Goal: Task Accomplishment & Management: Use online tool/utility

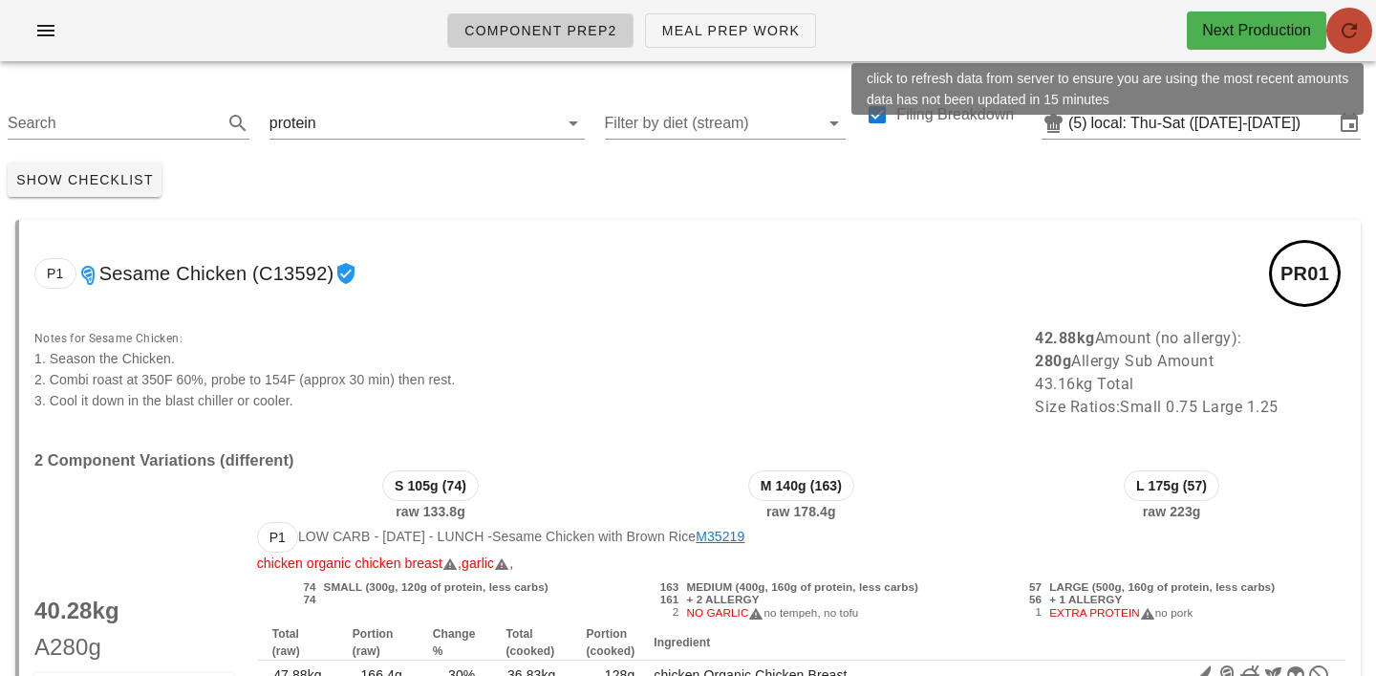
click at [1351, 32] on icon "button" at bounding box center [1349, 30] width 23 height 23
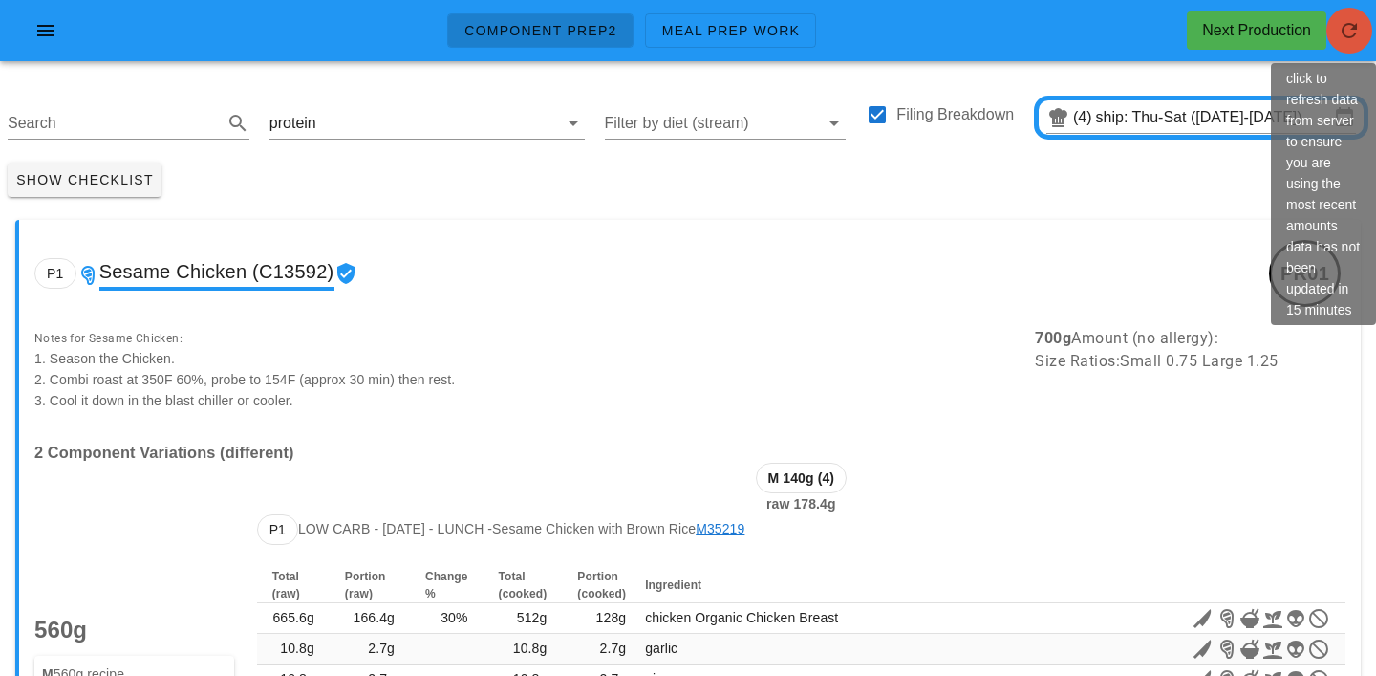
click at [1360, 31] on icon "button" at bounding box center [1349, 30] width 23 height 23
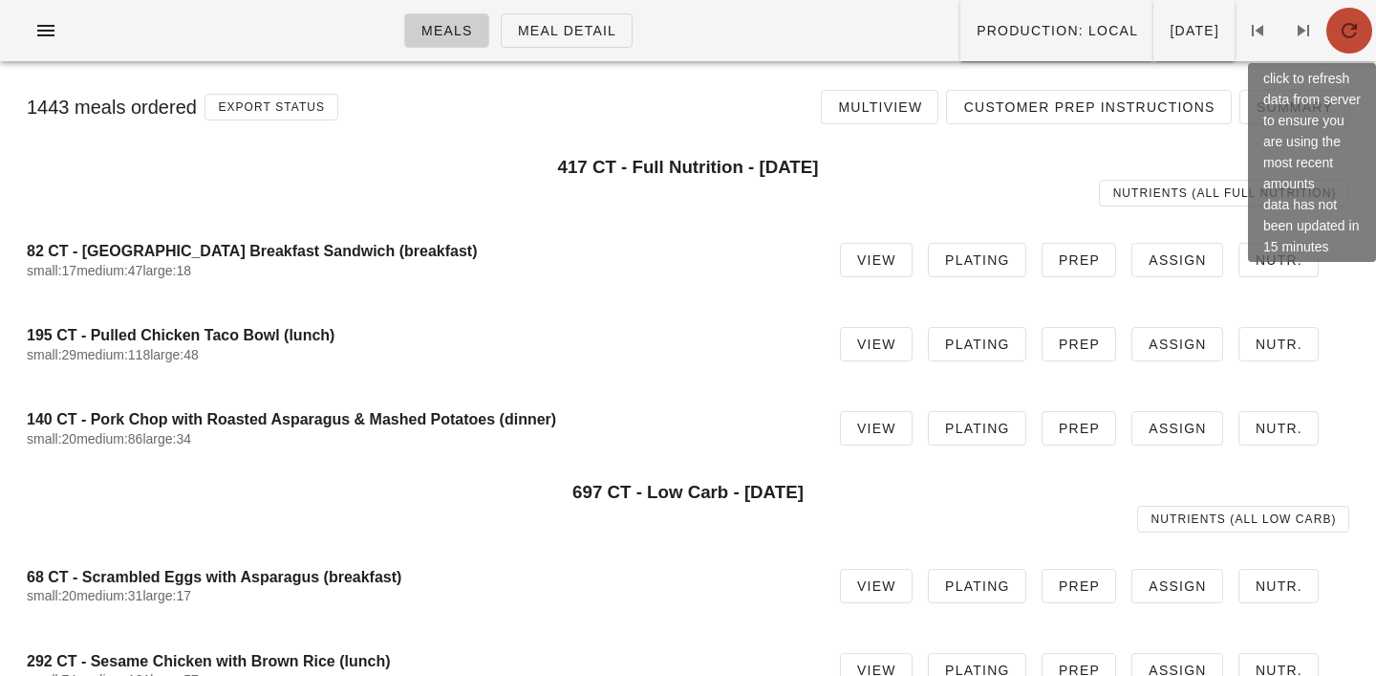
click at [1359, 26] on icon "button" at bounding box center [1349, 30] width 23 height 23
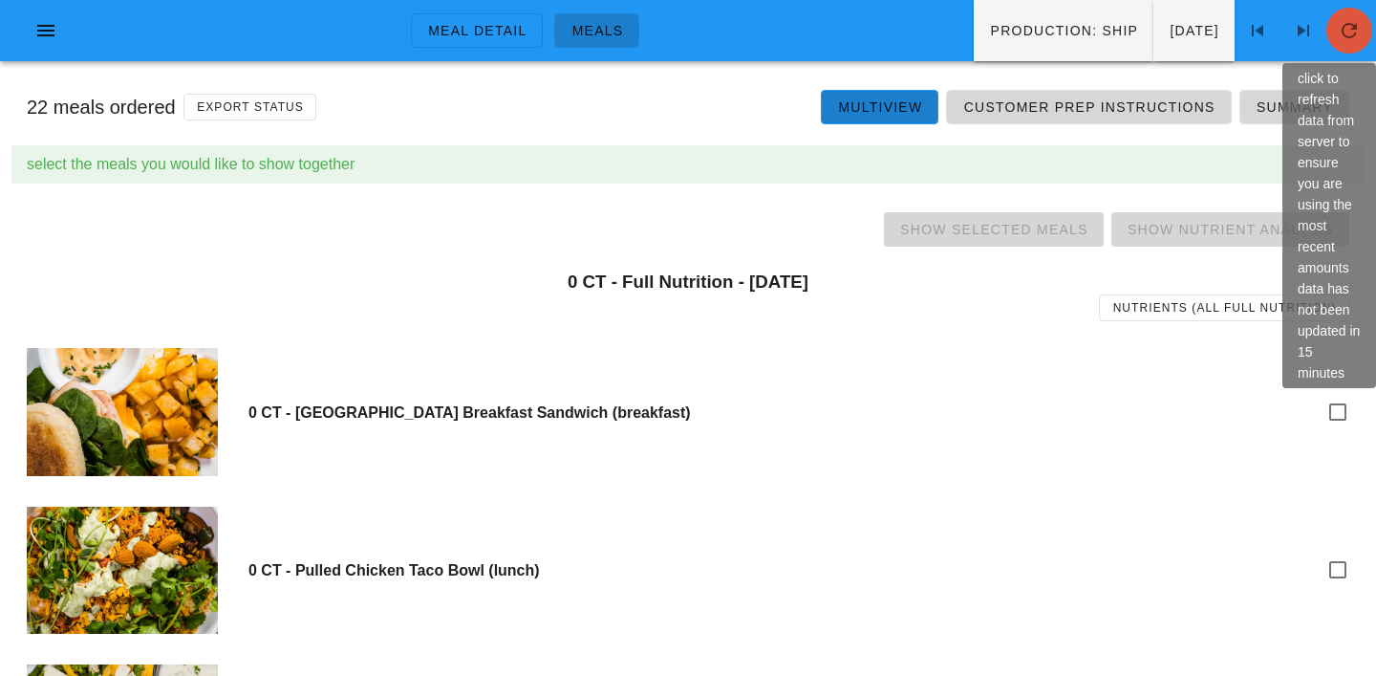
click at [1339, 21] on icon "button" at bounding box center [1349, 30] width 23 height 23
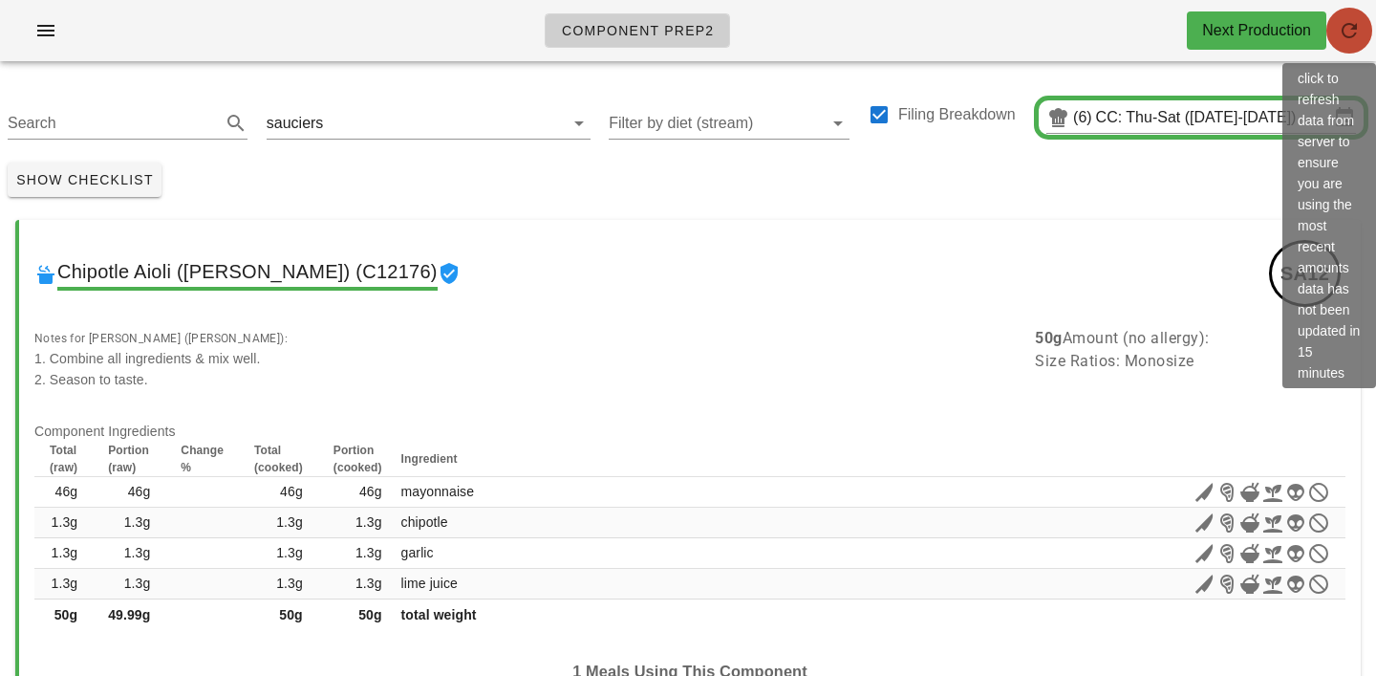
click at [1357, 24] on icon "button" at bounding box center [1349, 30] width 23 height 23
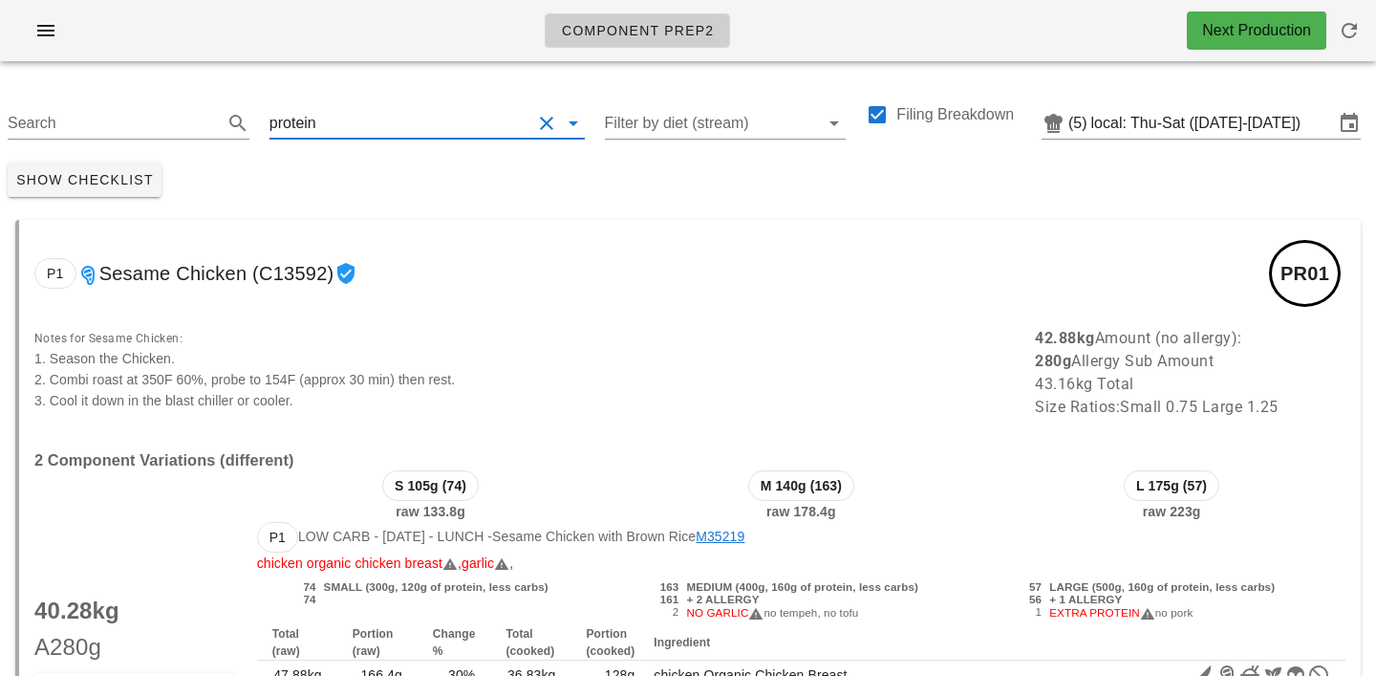
click at [333, 133] on input "text" at bounding box center [425, 123] width 211 height 31
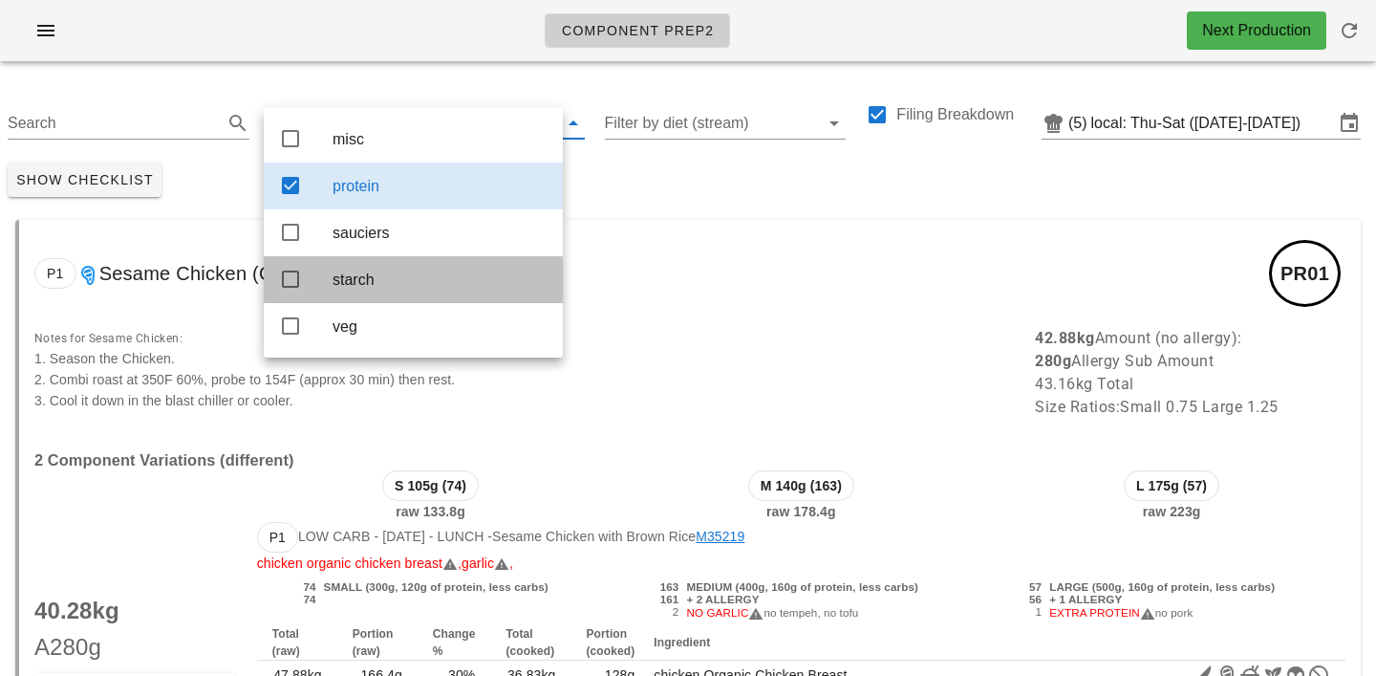
click at [348, 284] on div "starch" at bounding box center [440, 280] width 215 height 18
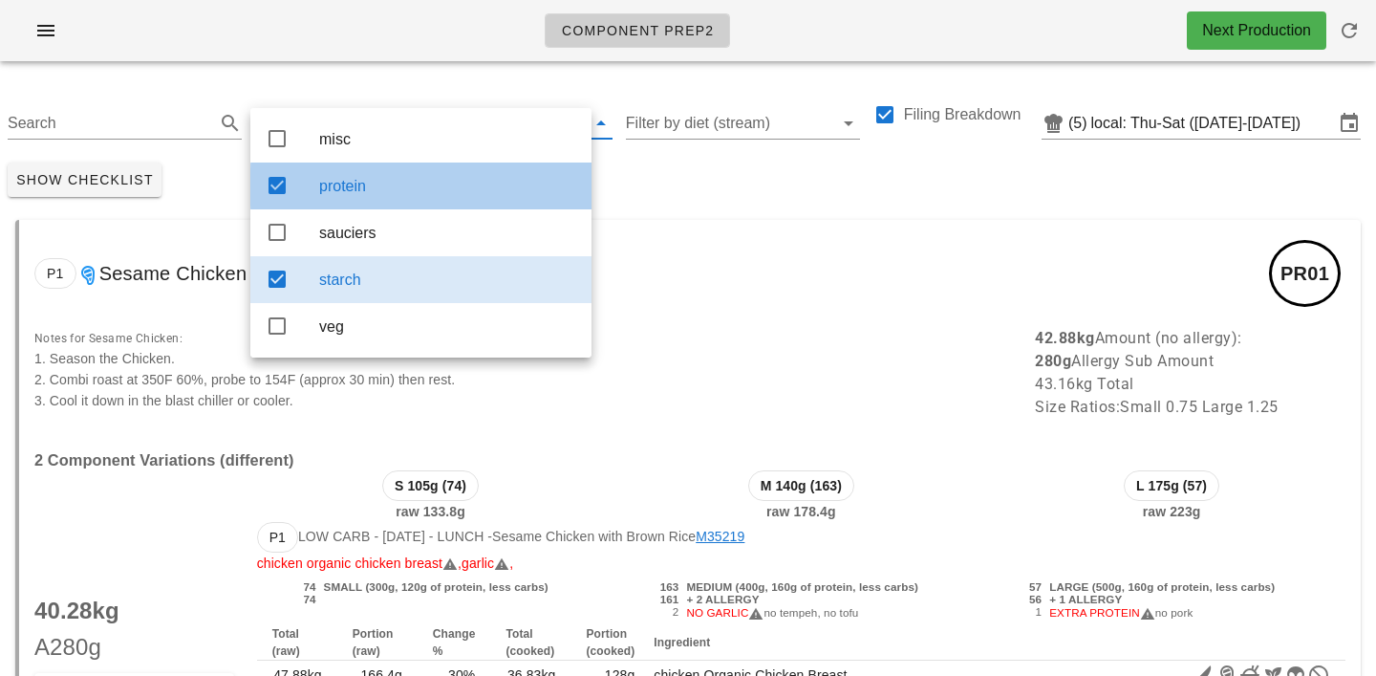
click at [380, 190] on div "protein" at bounding box center [447, 186] width 257 height 18
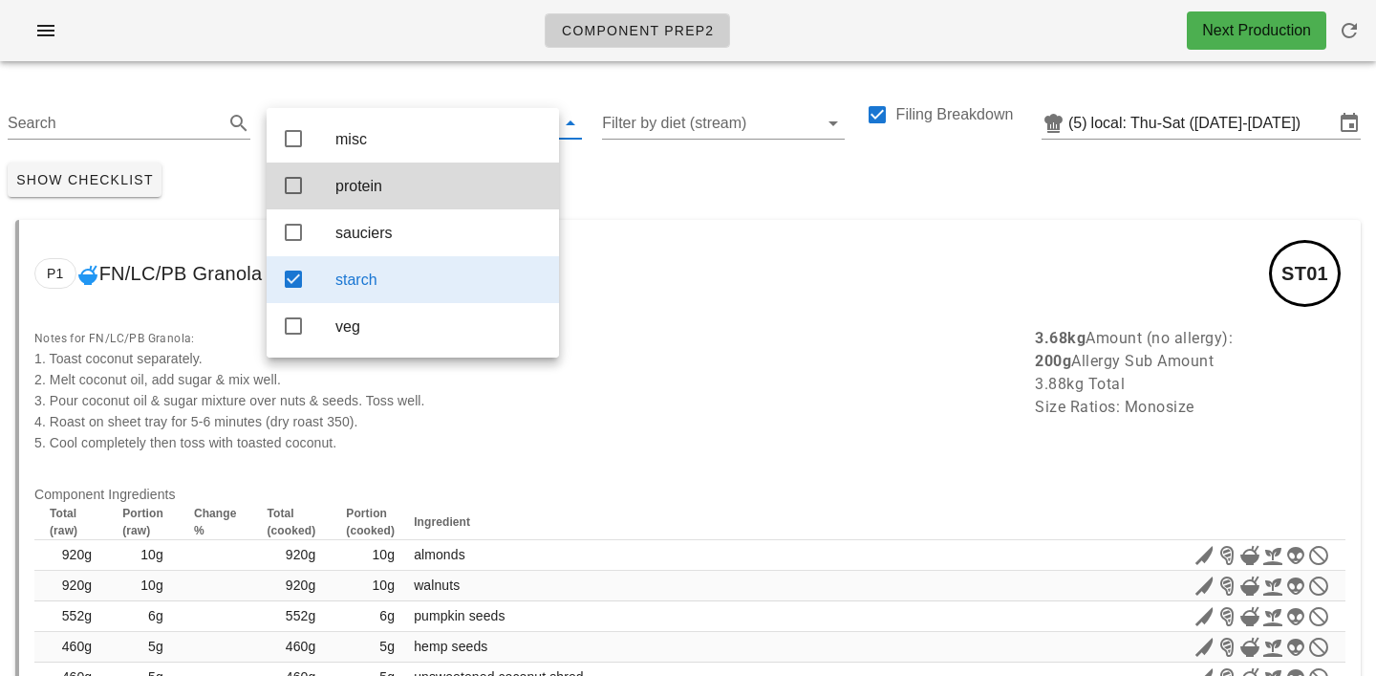
click at [588, 177] on div "Show Checklist" at bounding box center [688, 180] width 1376 height 50
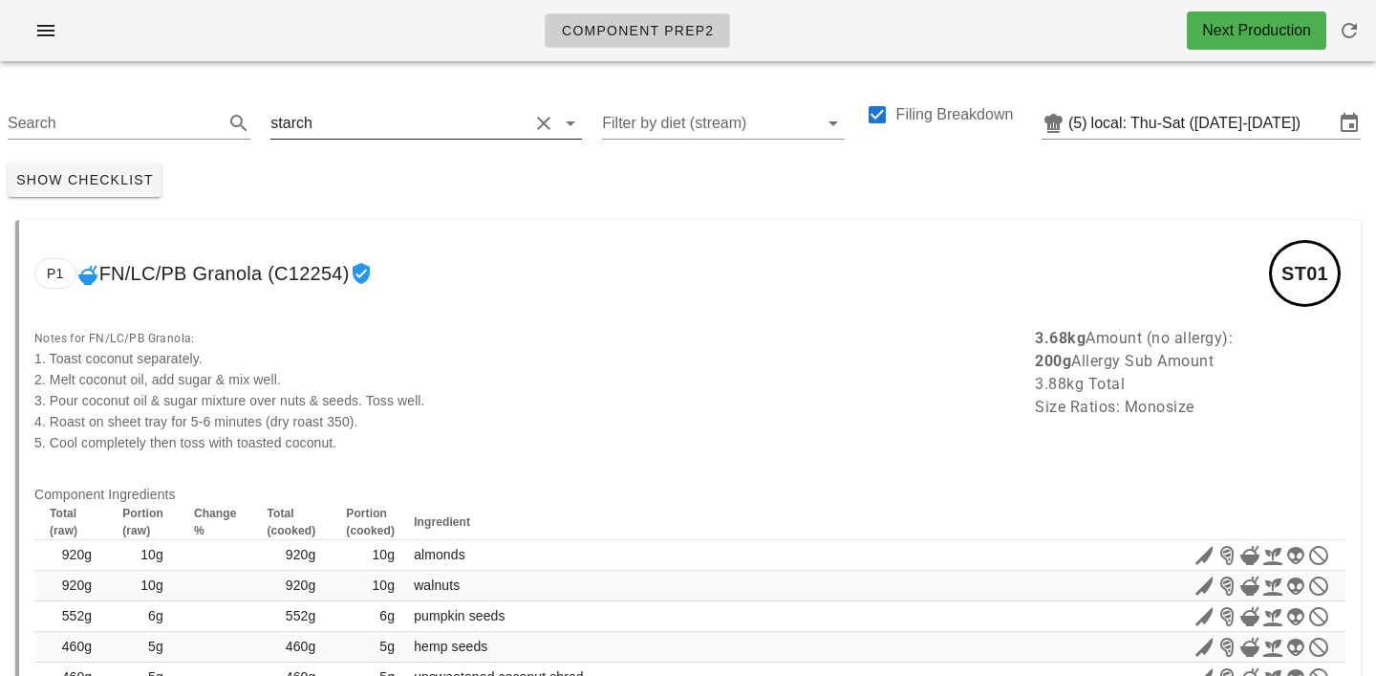
click at [342, 119] on input "text" at bounding box center [422, 123] width 212 height 31
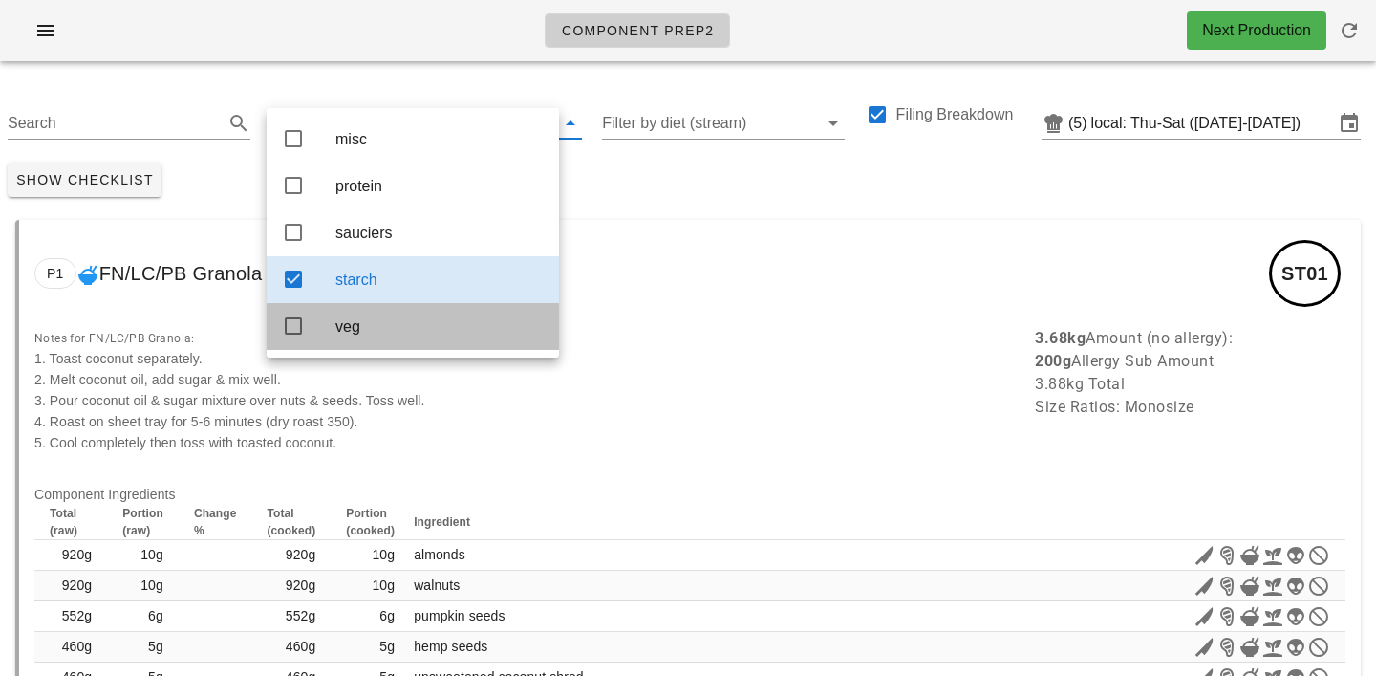
click at [350, 344] on div "veg" at bounding box center [440, 326] width 208 height 41
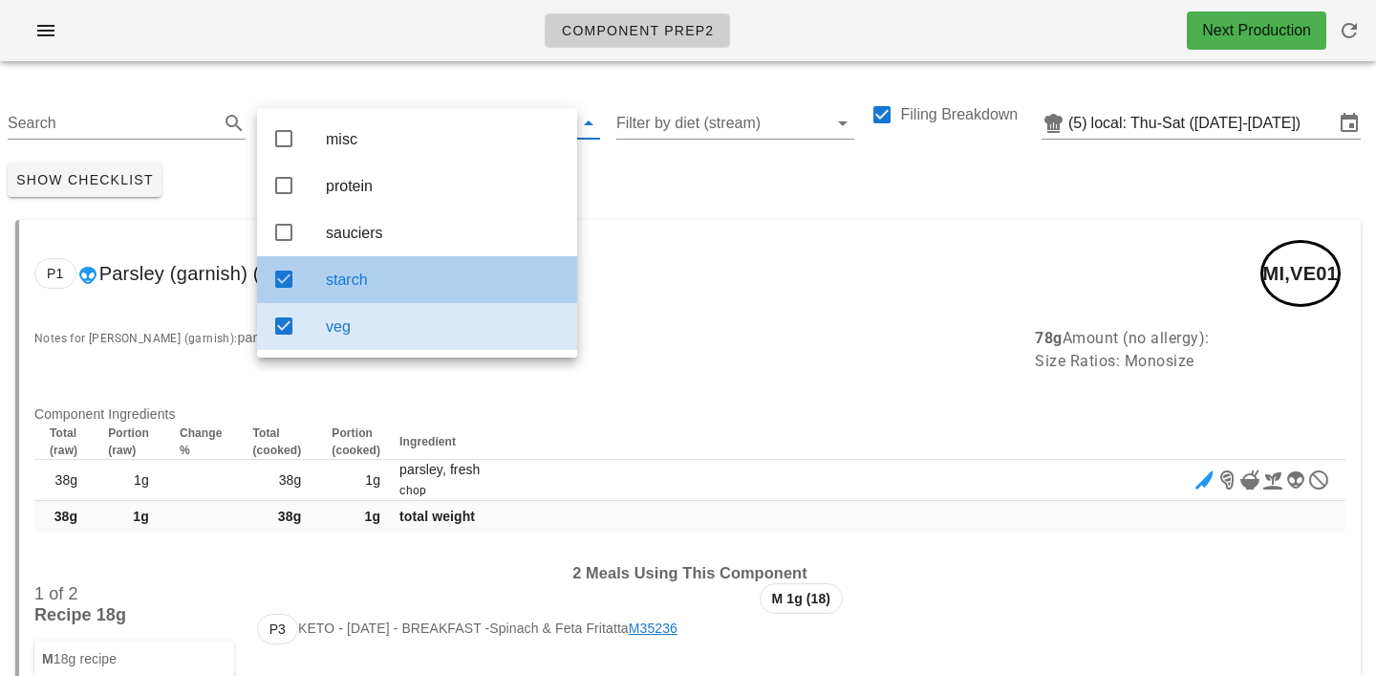
click at [393, 274] on div "starch" at bounding box center [444, 279] width 236 height 41
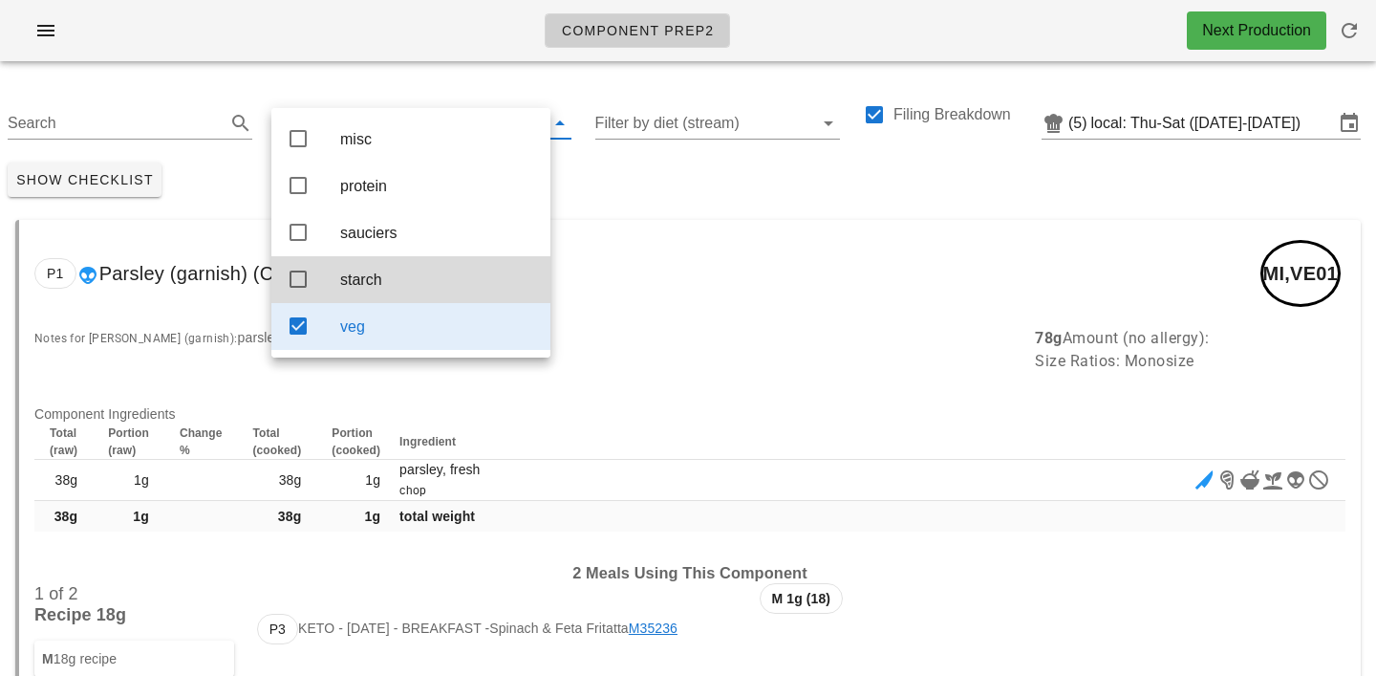
click at [652, 183] on div "Show Checklist" at bounding box center [688, 180] width 1376 height 50
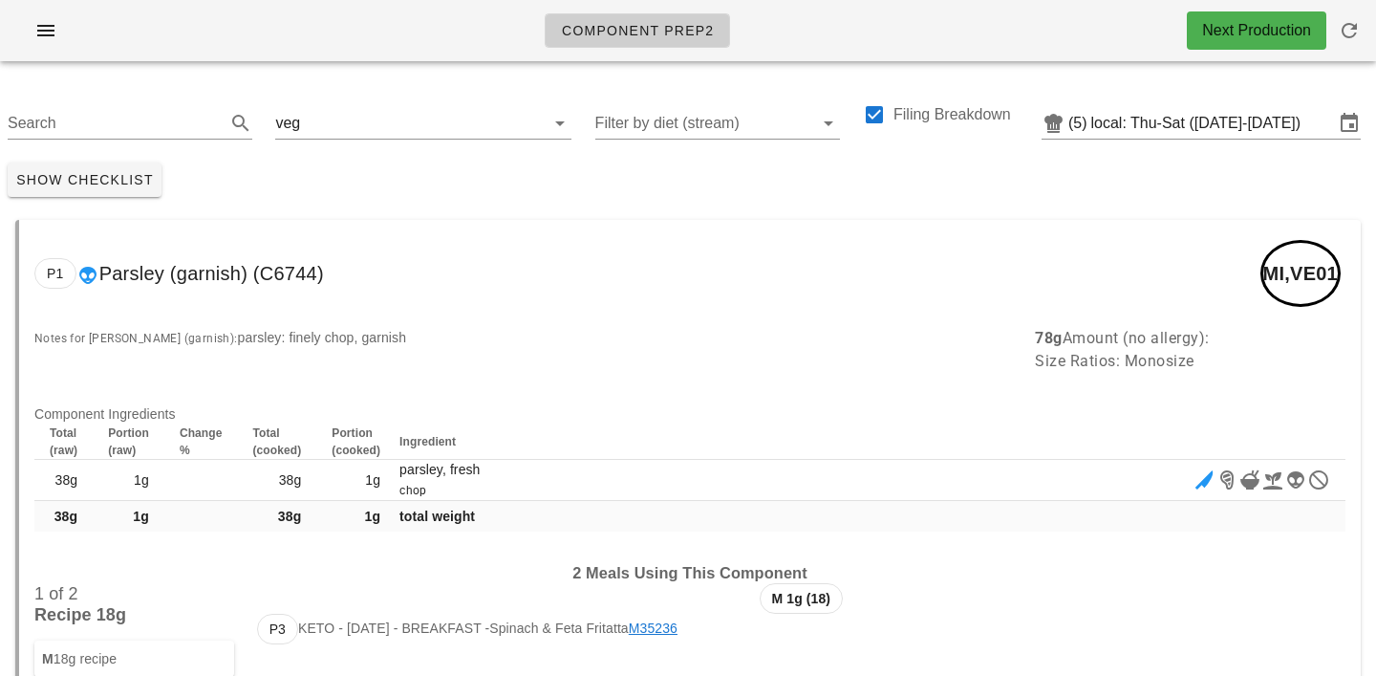
click at [351, 192] on div "Show Checklist" at bounding box center [688, 180] width 1376 height 50
click at [53, 35] on icon "button" at bounding box center [45, 30] width 23 height 23
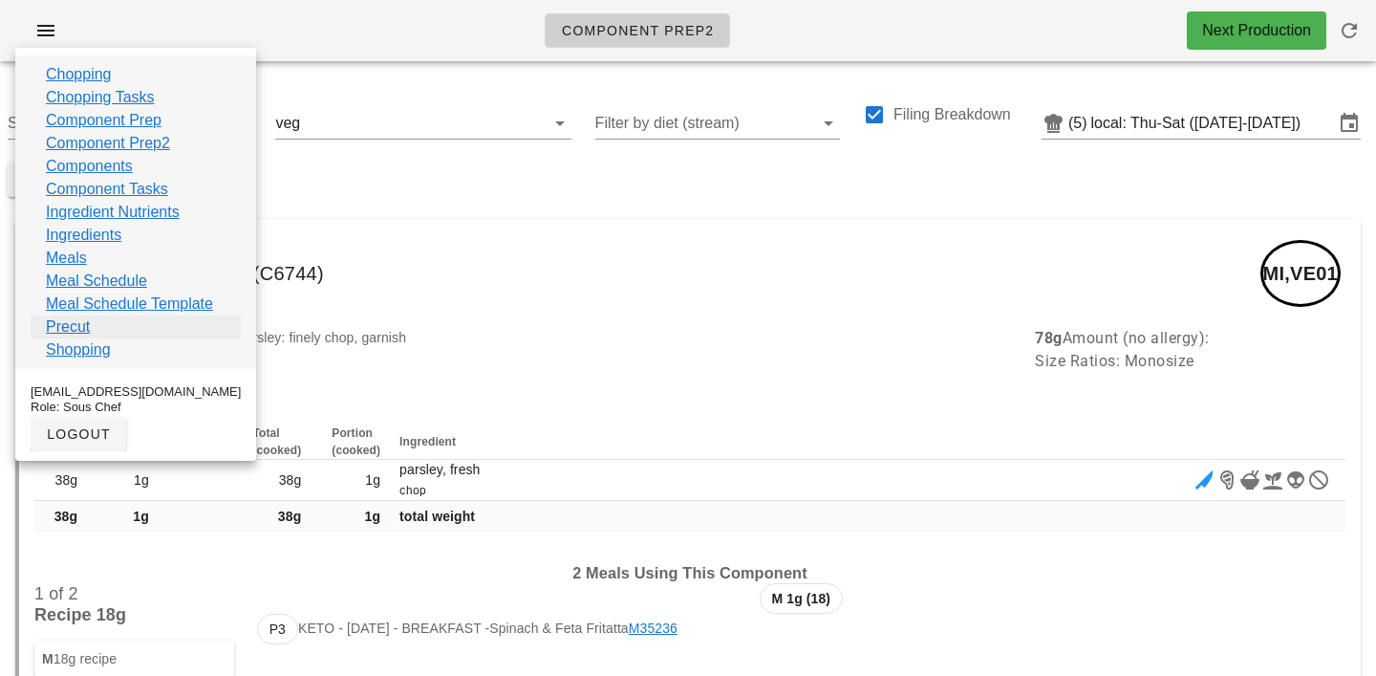
click at [63, 326] on link "Precut" at bounding box center [68, 326] width 44 height 23
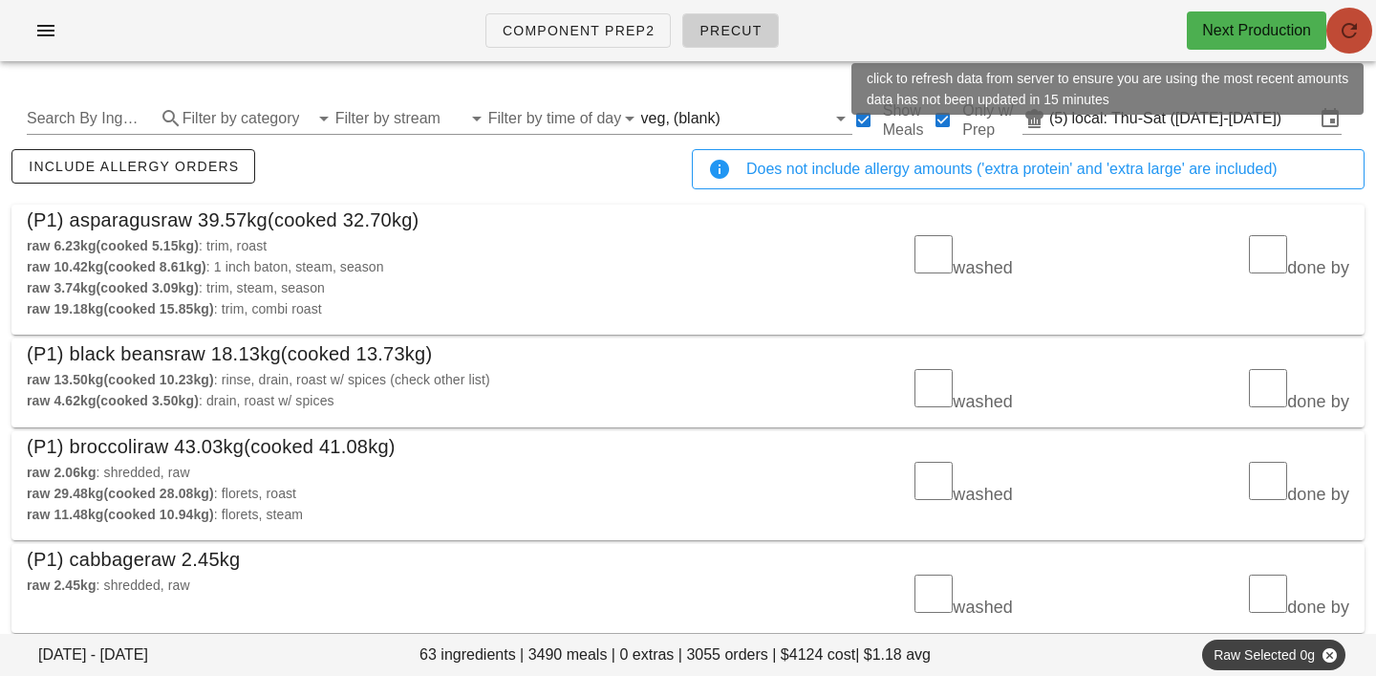
click at [1354, 35] on icon "button" at bounding box center [1349, 30] width 23 height 23
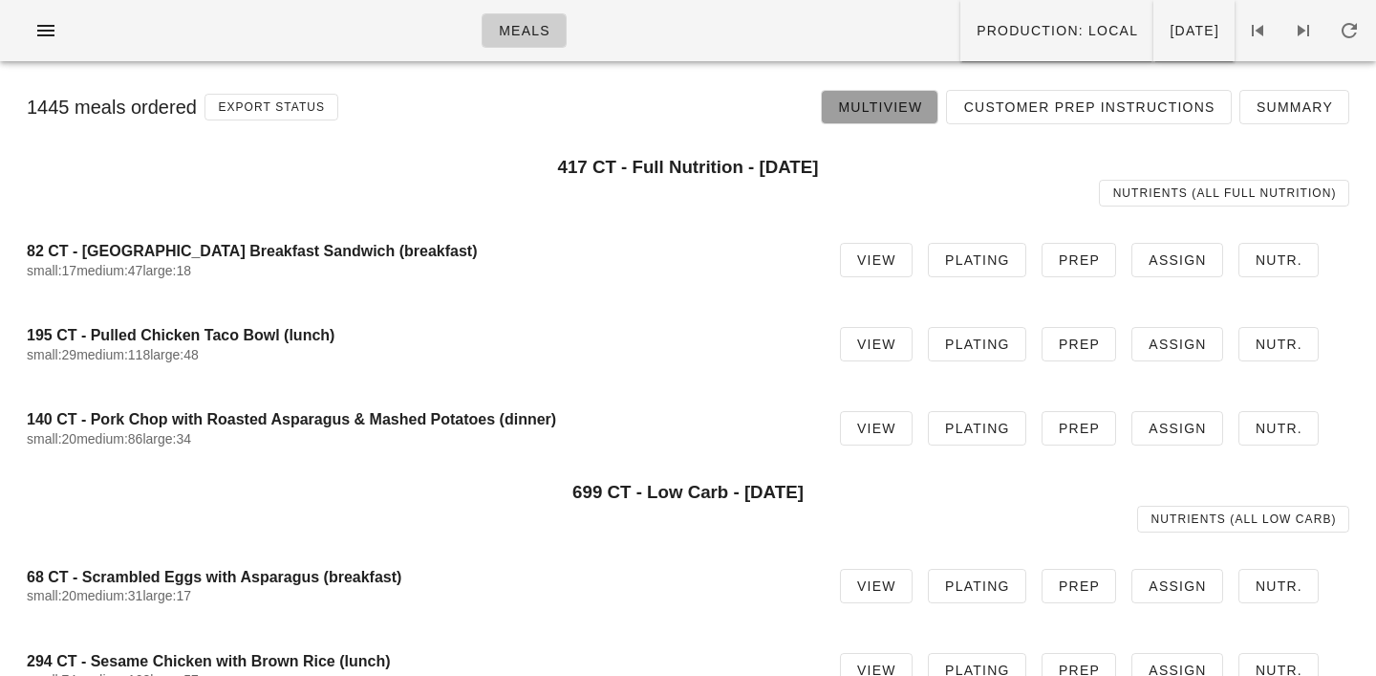
click at [904, 105] on span "Multiview" at bounding box center [879, 106] width 85 height 15
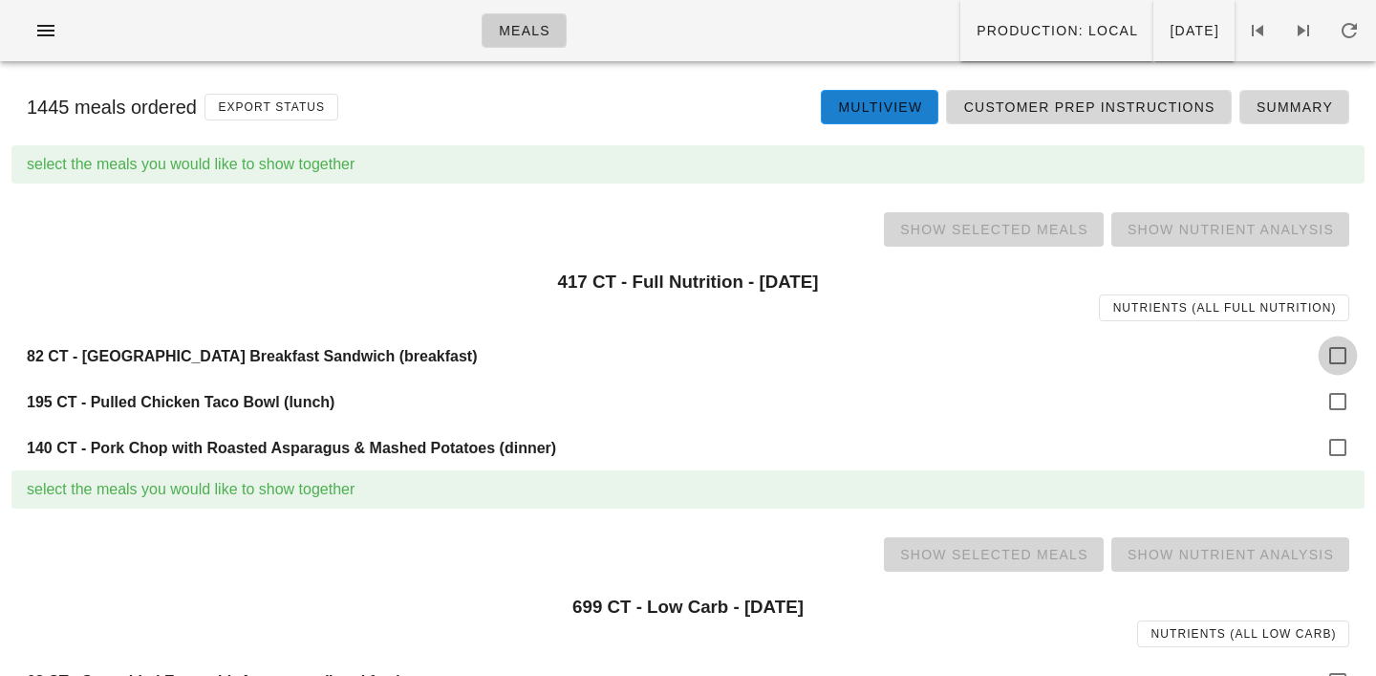
click at [1334, 351] on div at bounding box center [1338, 355] width 32 height 32
checkbox input "true"
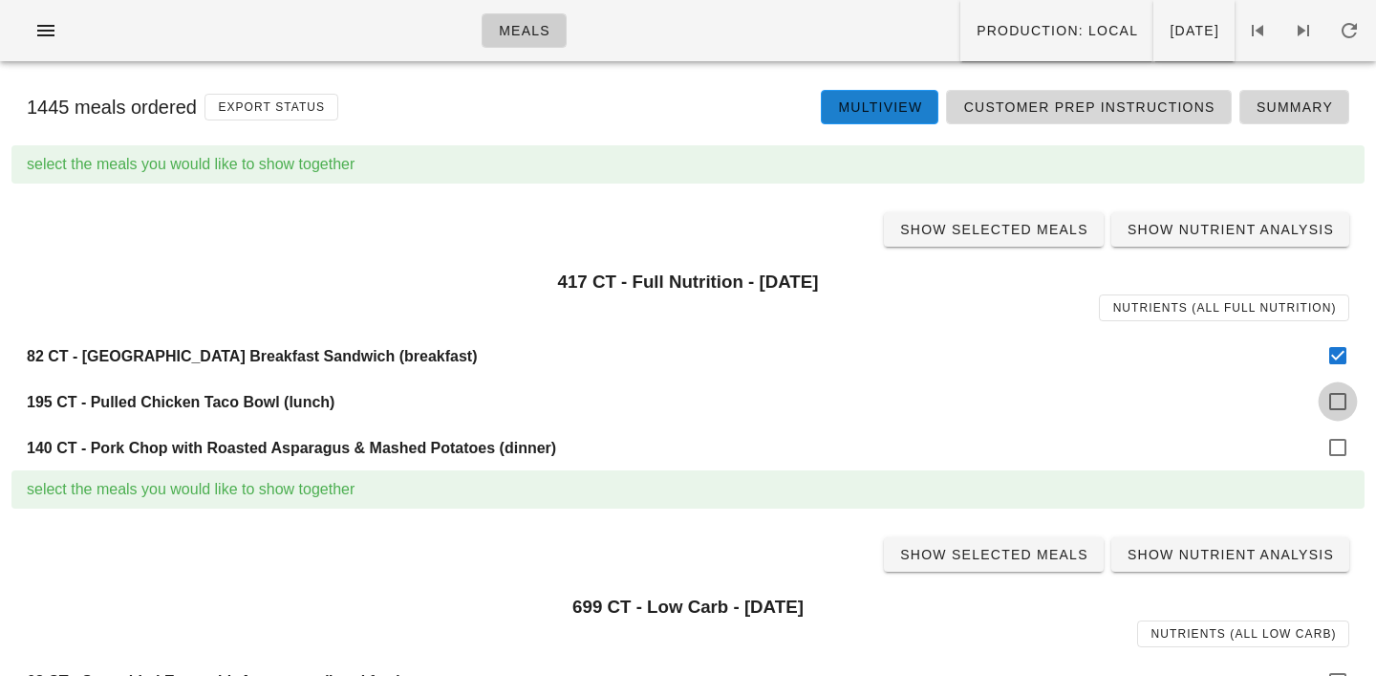
click at [1345, 409] on div at bounding box center [1338, 401] width 32 height 32
checkbox input "true"
click at [1343, 441] on div at bounding box center [1338, 447] width 32 height 32
checkbox input "true"
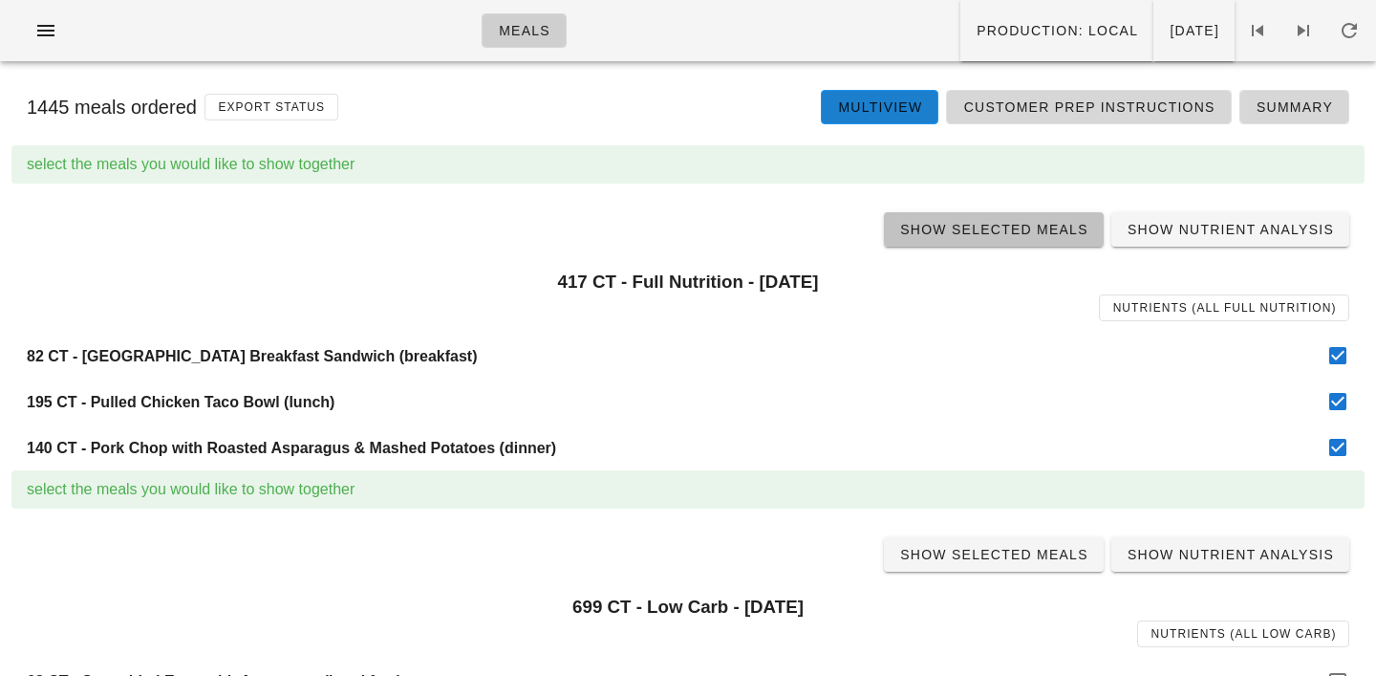
click at [1016, 238] on link "Show Selected Meals" at bounding box center [994, 229] width 220 height 34
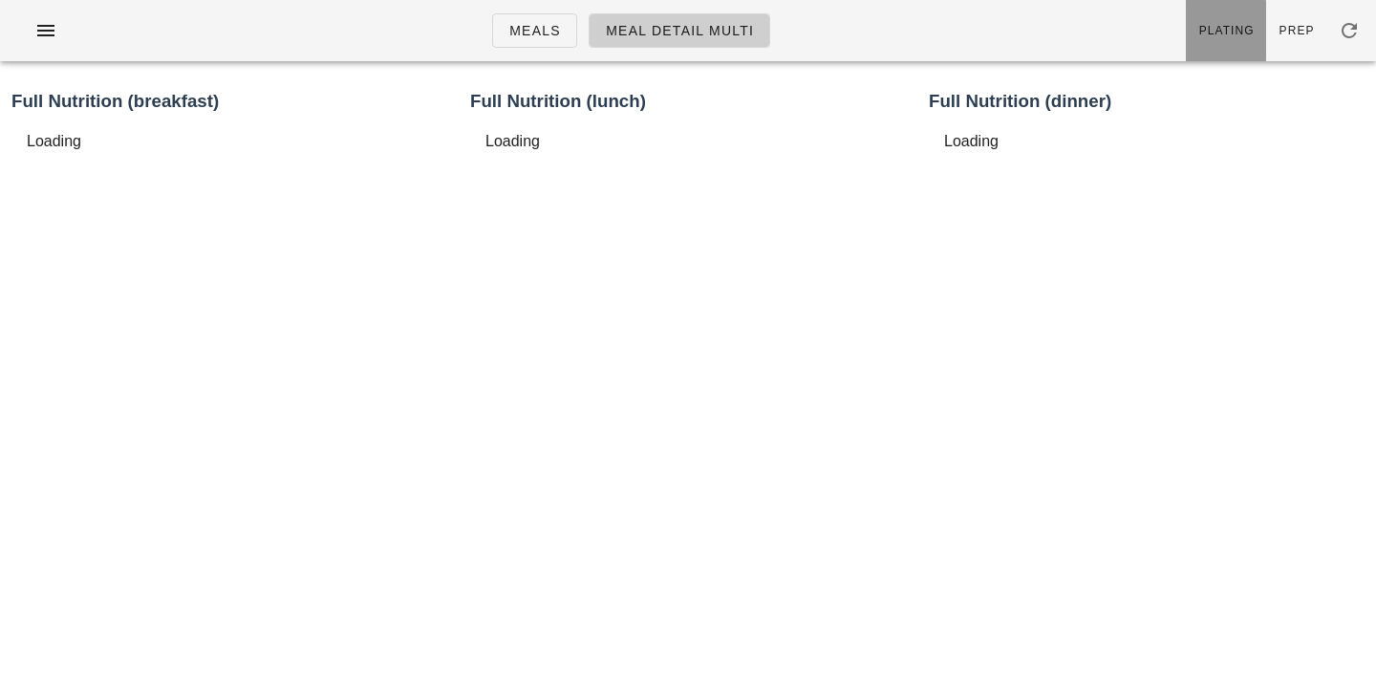
click at [1214, 36] on span "Plating" at bounding box center [1227, 30] width 56 height 13
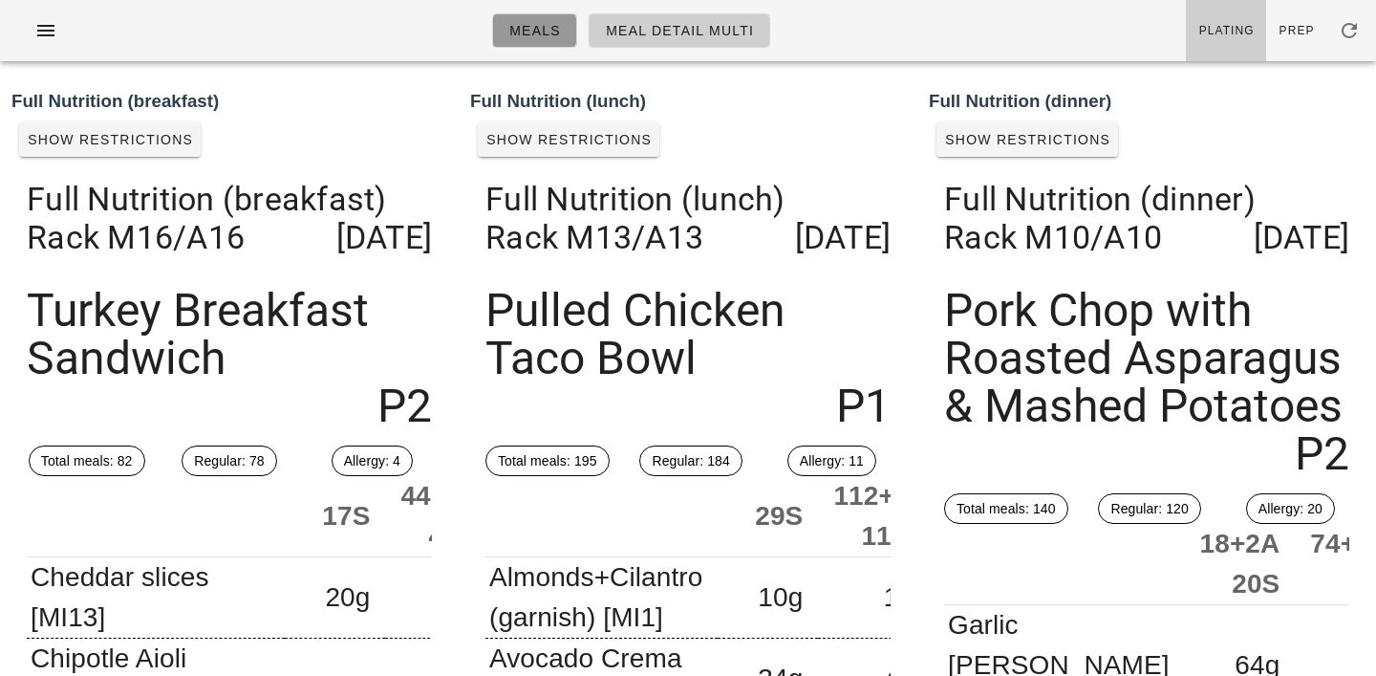
click at [527, 40] on link "Meals" at bounding box center [534, 30] width 85 height 34
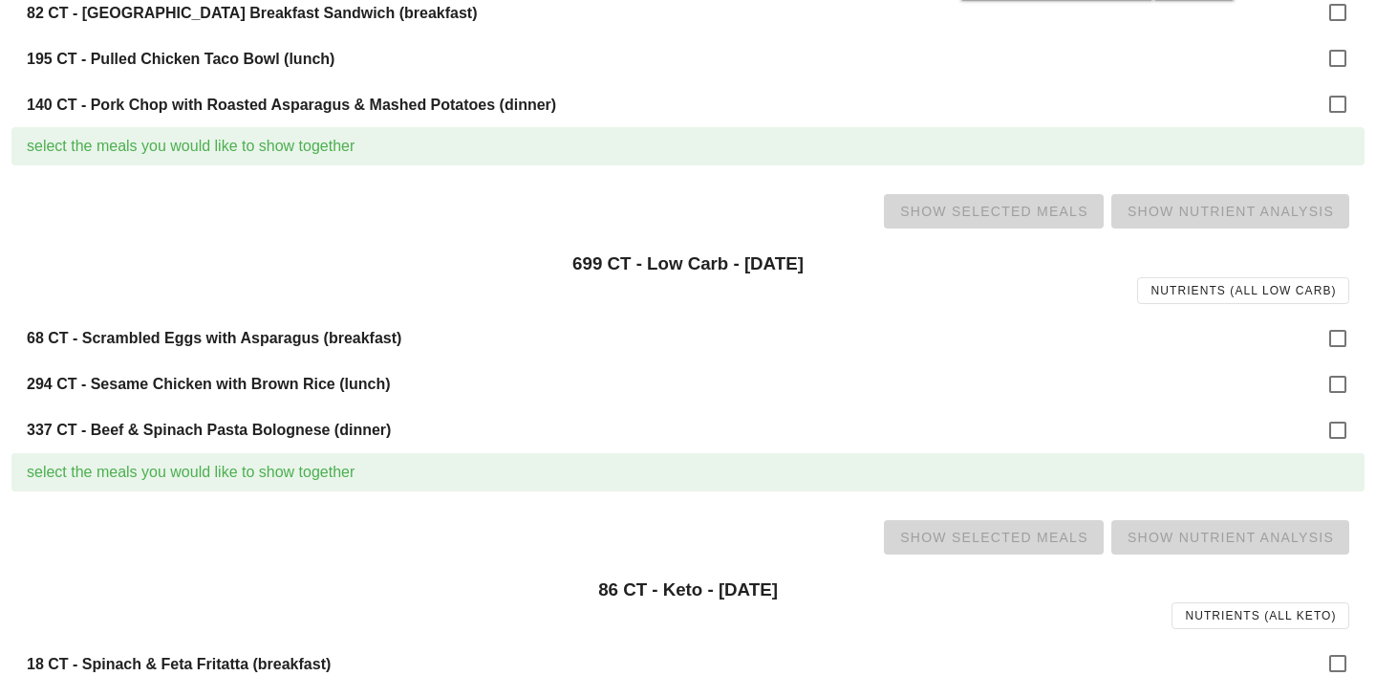
scroll to position [355, 0]
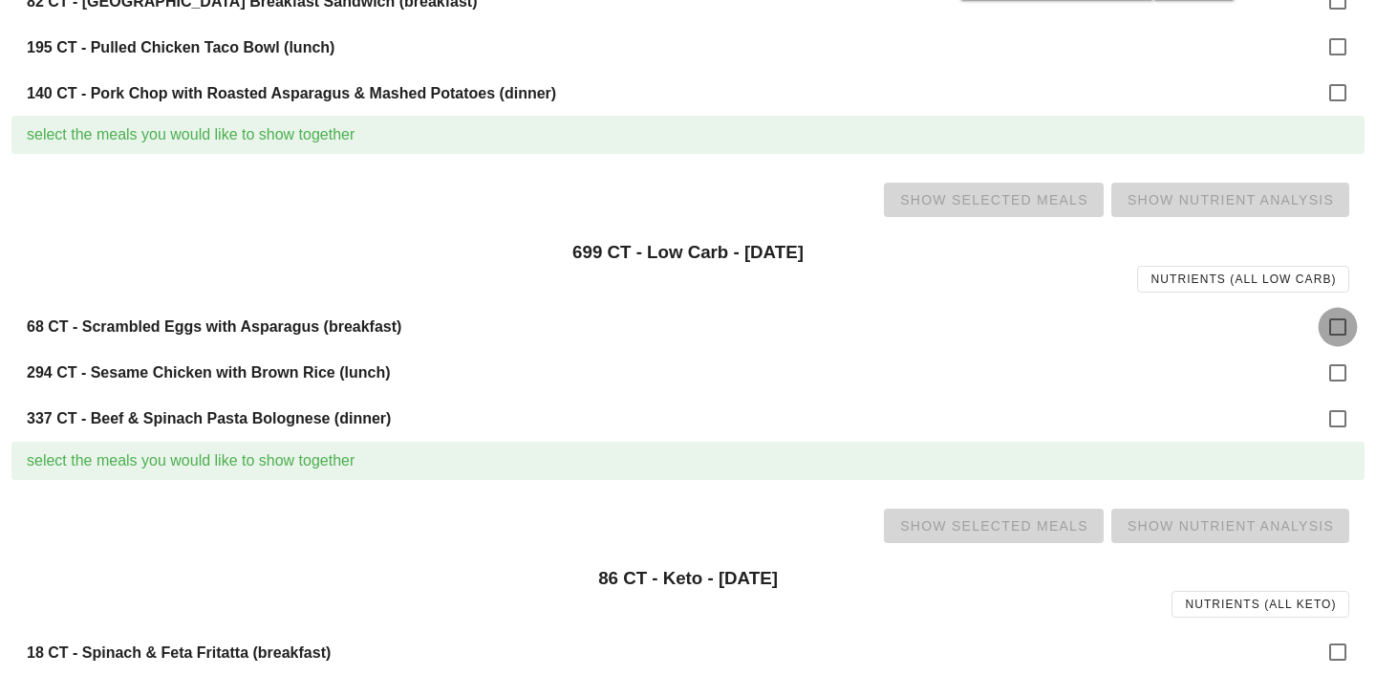
click at [1346, 322] on div at bounding box center [1338, 327] width 32 height 32
checkbox input "true"
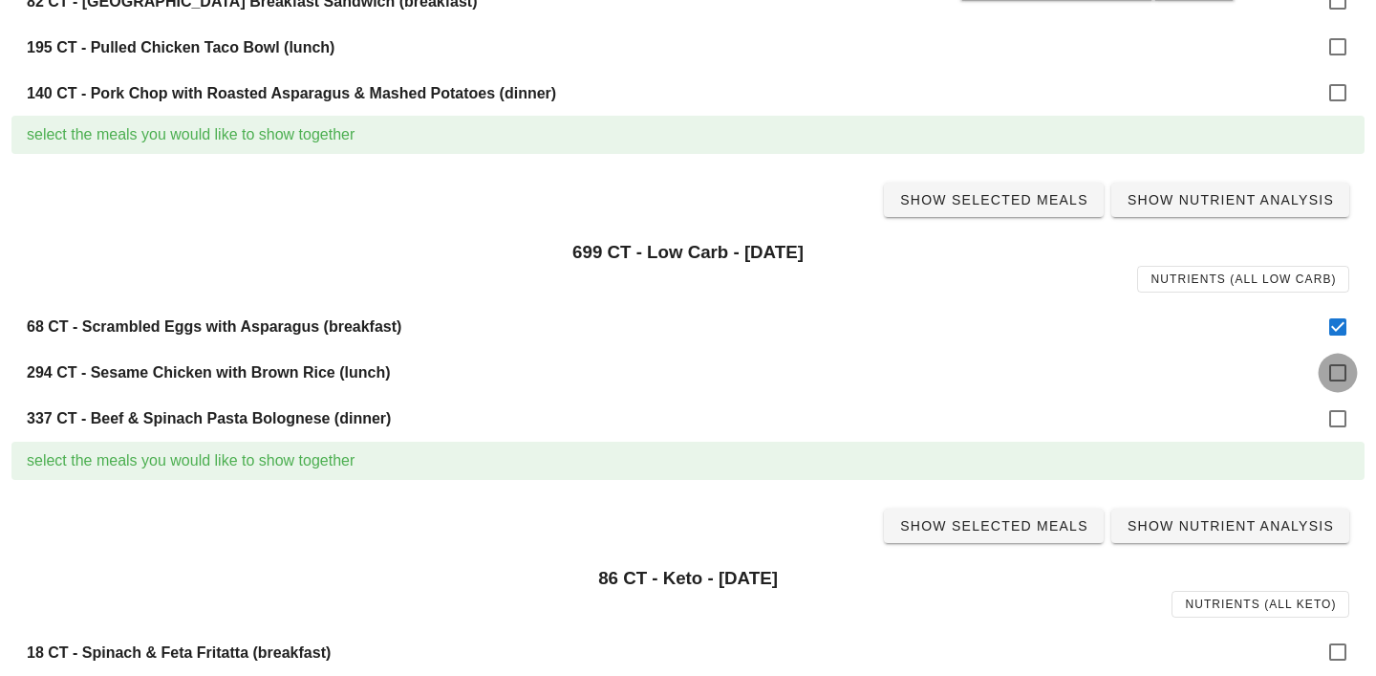
click at [1346, 369] on div at bounding box center [1338, 373] width 32 height 32
checkbox input "true"
click at [1346, 413] on div at bounding box center [1338, 418] width 32 height 32
checkbox input "true"
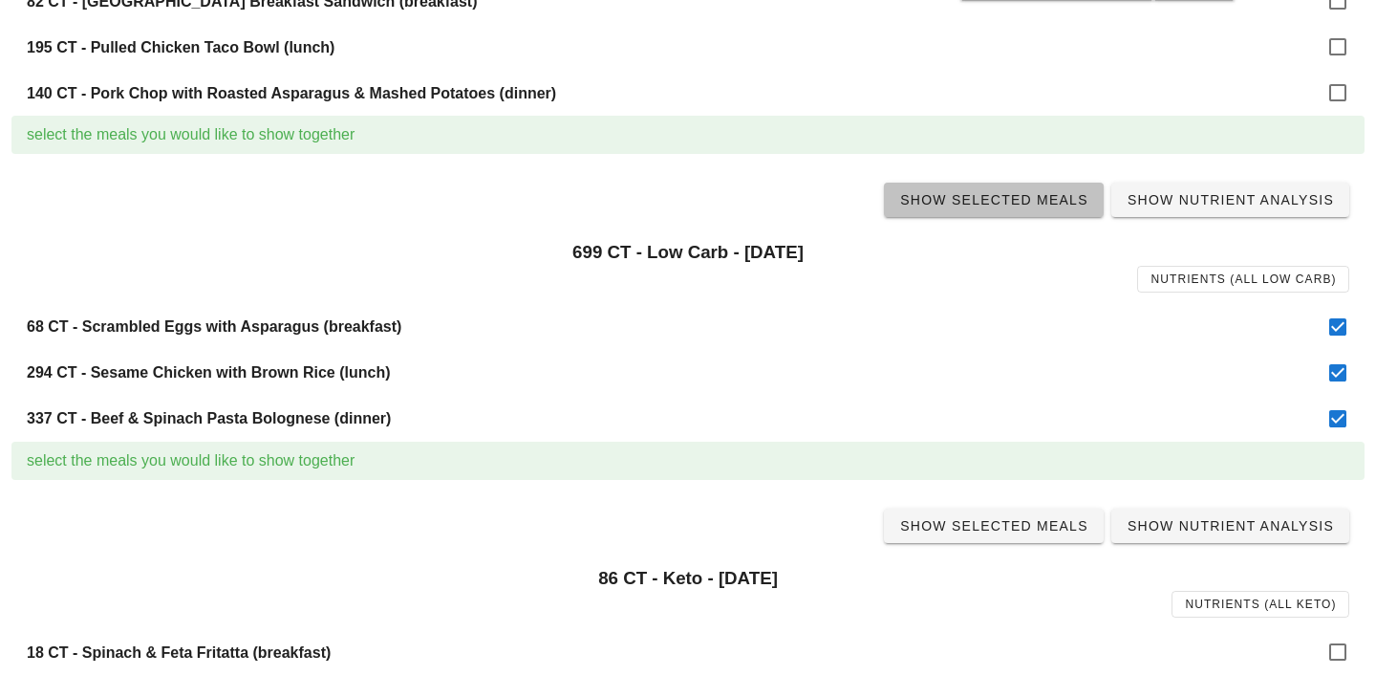
click at [1012, 209] on link "Show Selected Meals" at bounding box center [994, 200] width 220 height 34
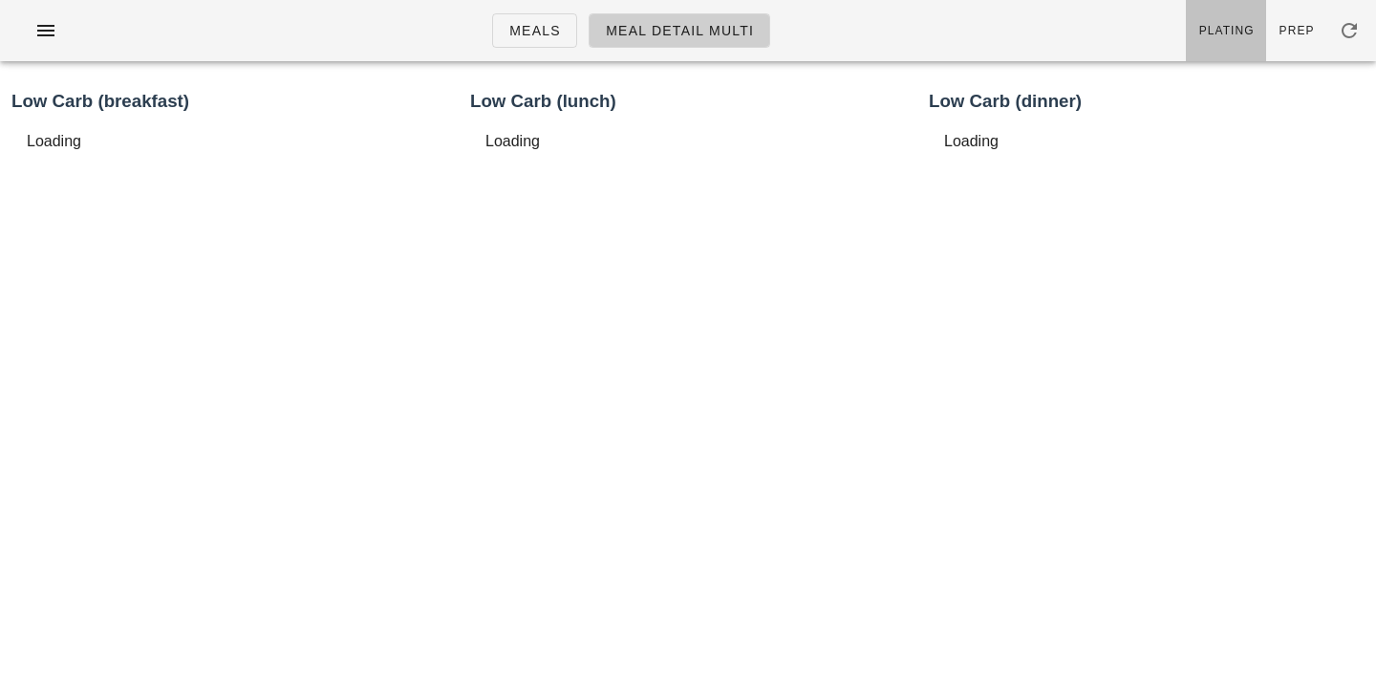
click at [1230, 43] on link "Plating" at bounding box center [1226, 30] width 80 height 61
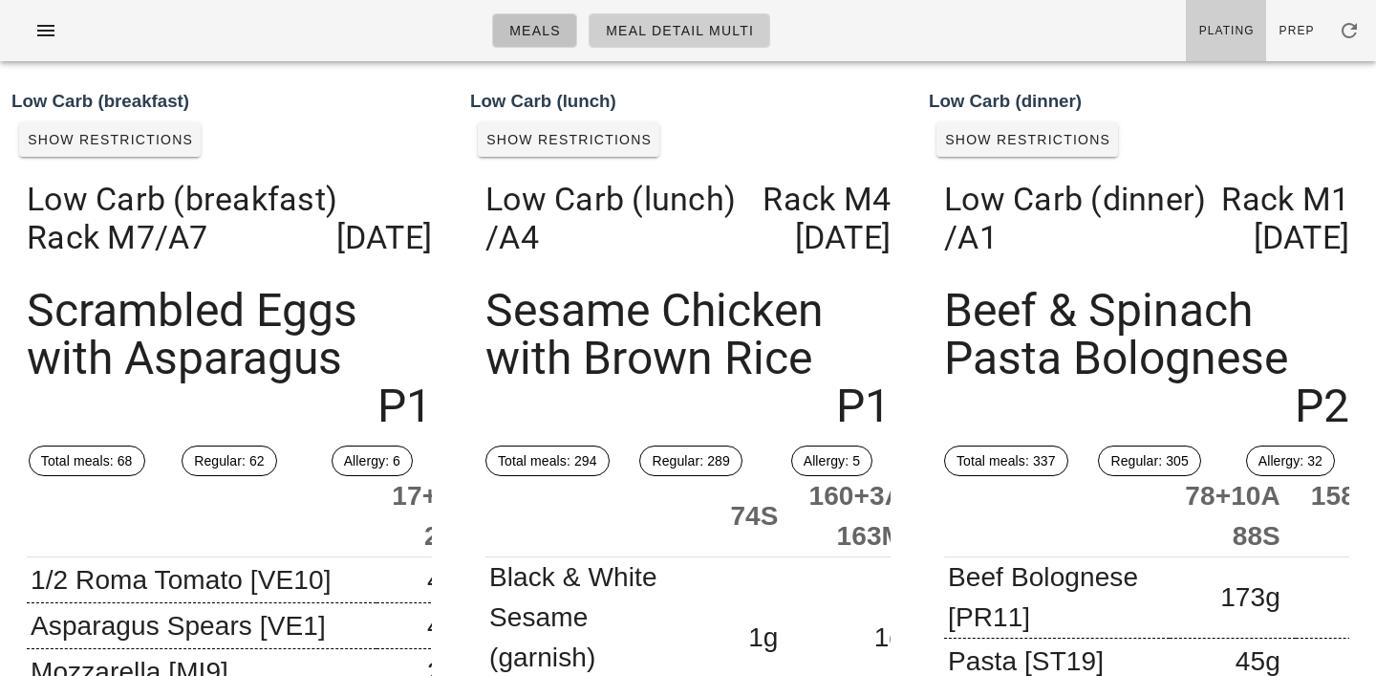
click at [542, 34] on span "Meals" at bounding box center [535, 30] width 53 height 15
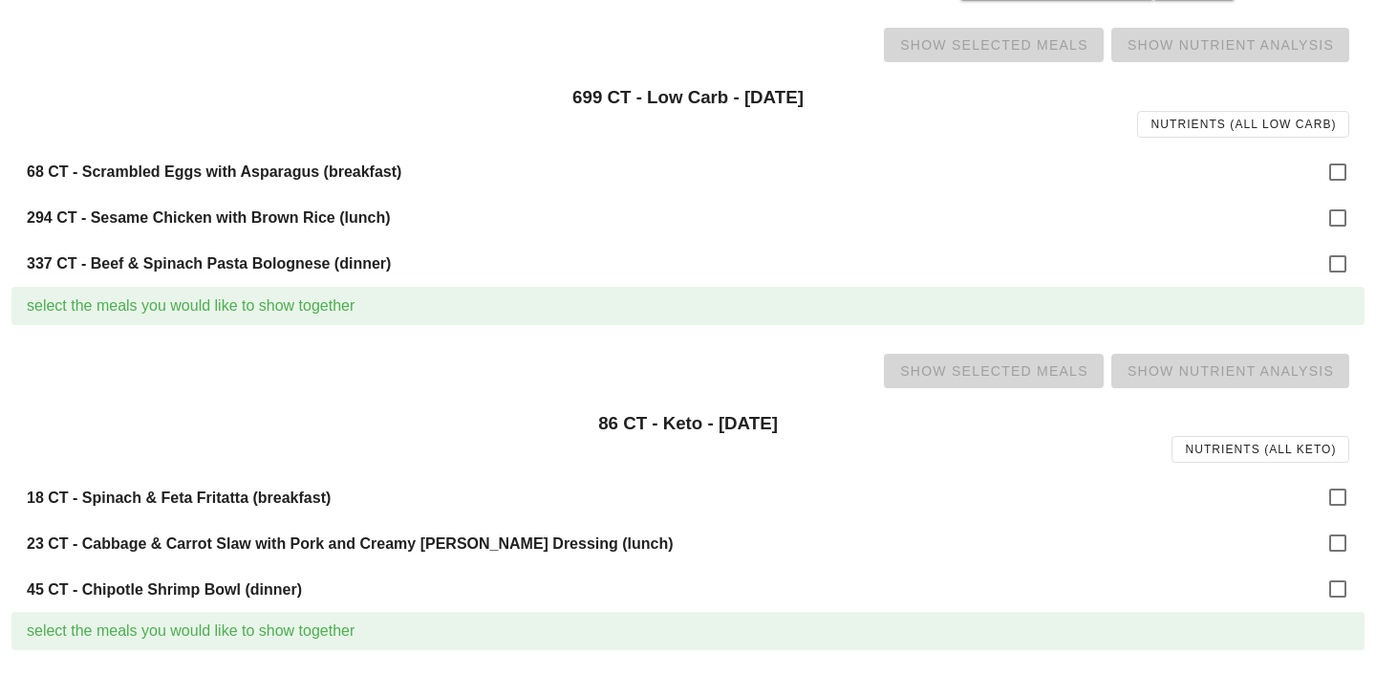
scroll to position [536, 0]
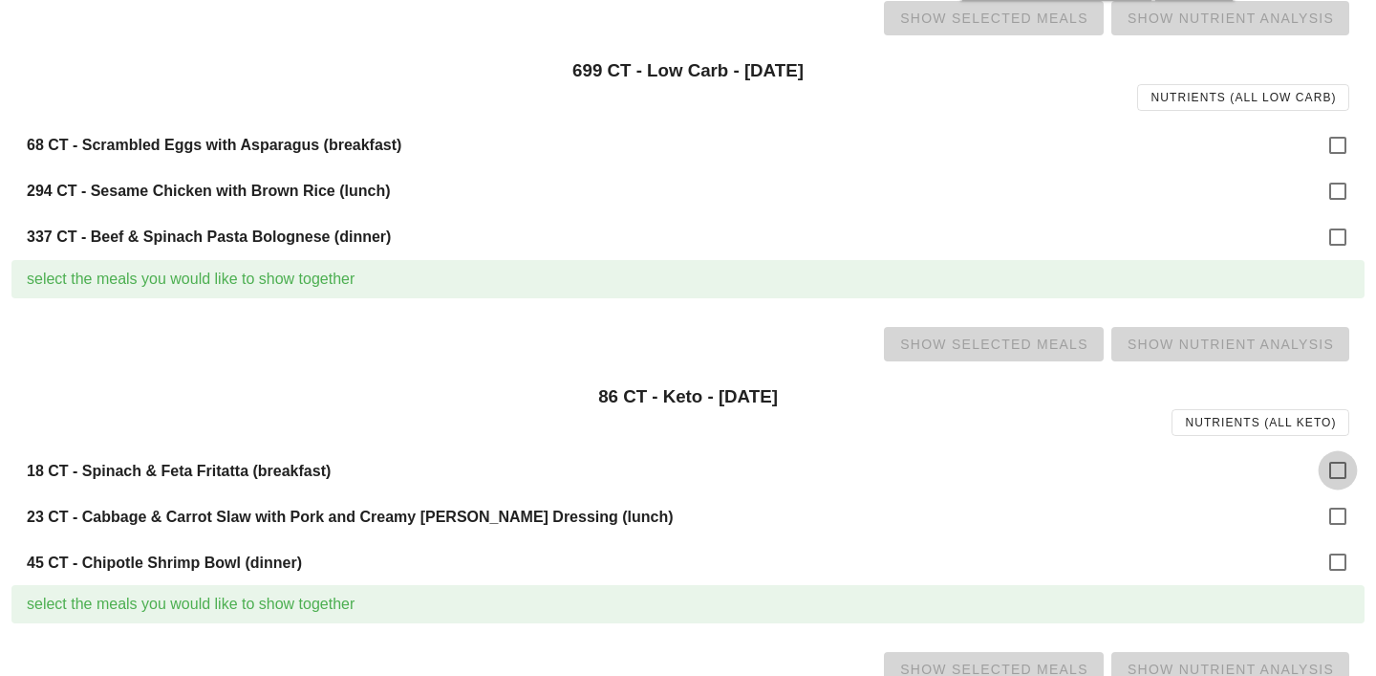
click at [1340, 477] on div at bounding box center [1338, 470] width 32 height 32
checkbox input "true"
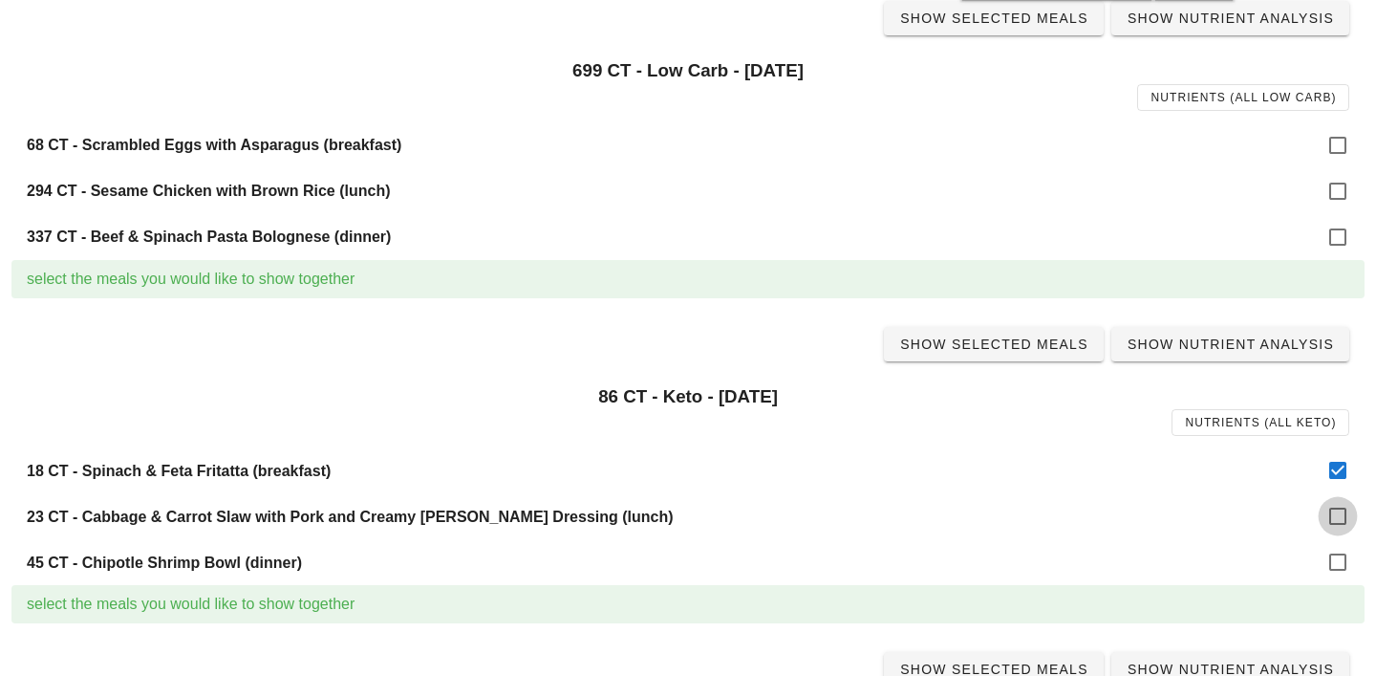
click at [1340, 521] on div at bounding box center [1338, 516] width 32 height 32
checkbox input "true"
click at [1338, 558] on div at bounding box center [1338, 562] width 32 height 32
checkbox input "true"
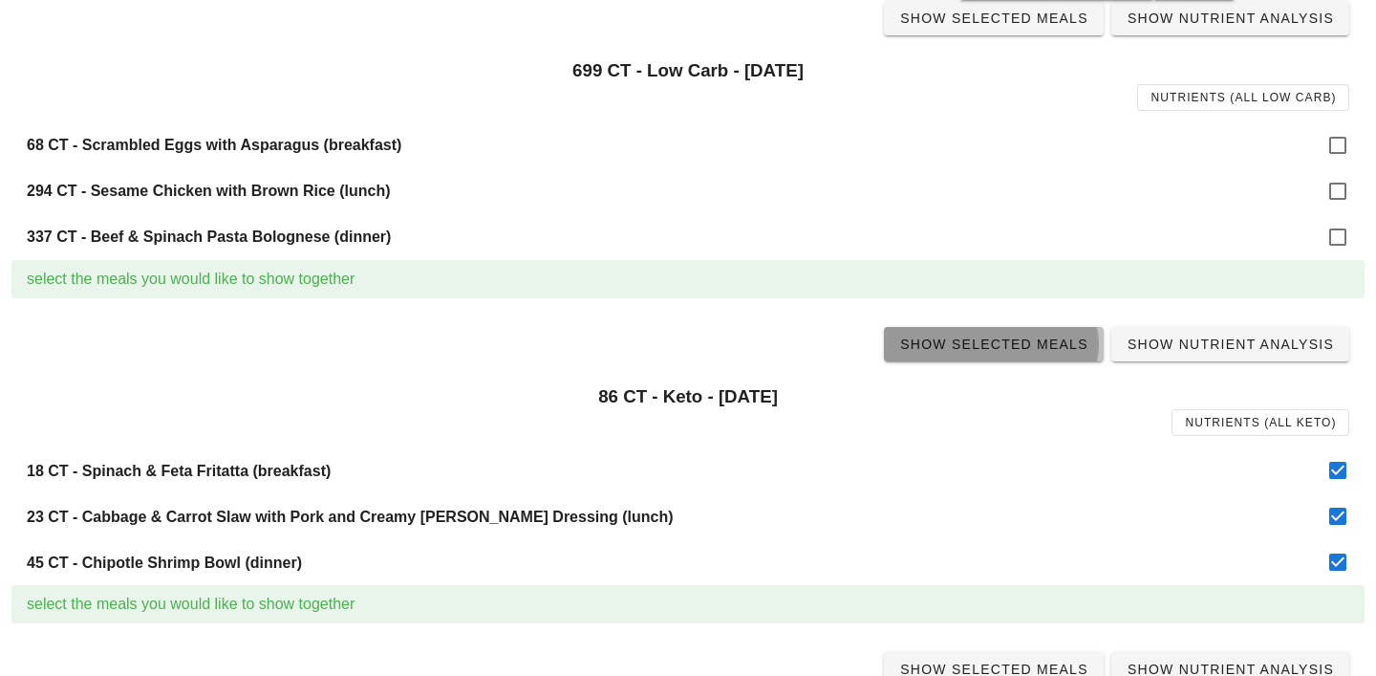
click at [1004, 352] on span "Show Selected Meals" at bounding box center [993, 343] width 189 height 15
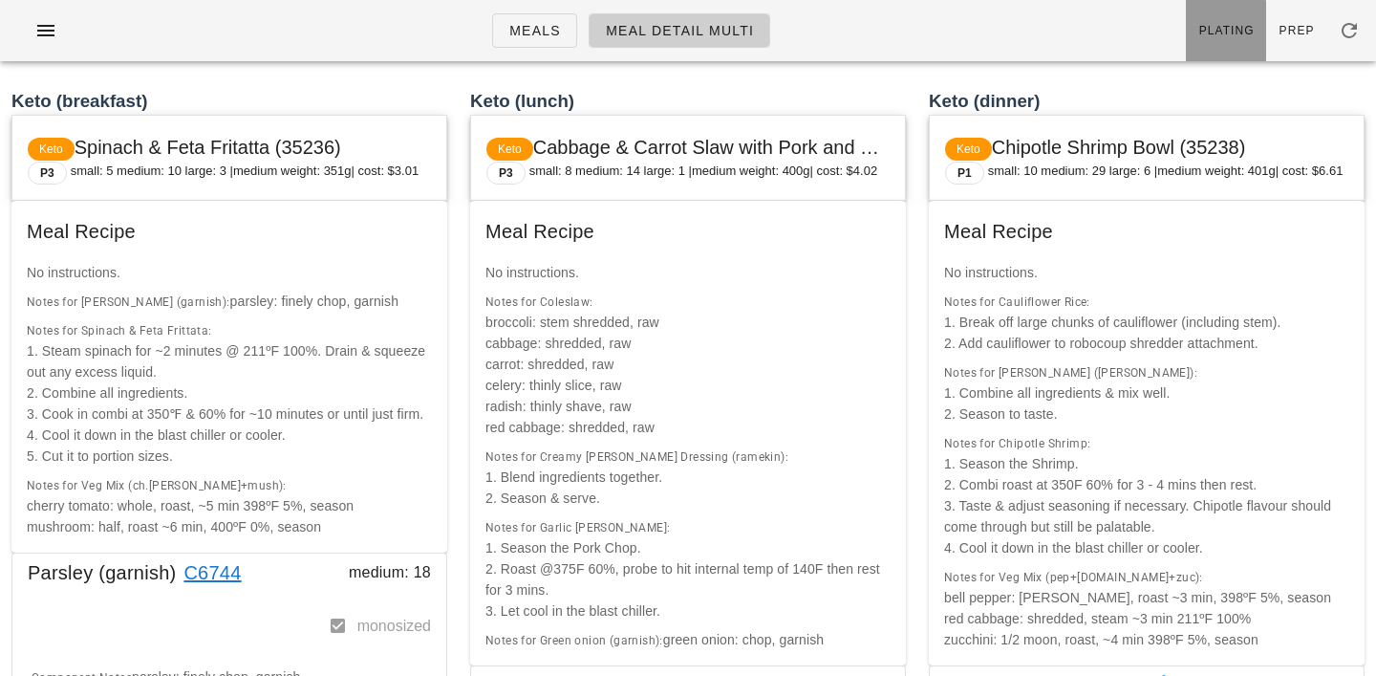
click at [1233, 40] on link "Plating" at bounding box center [1226, 30] width 80 height 61
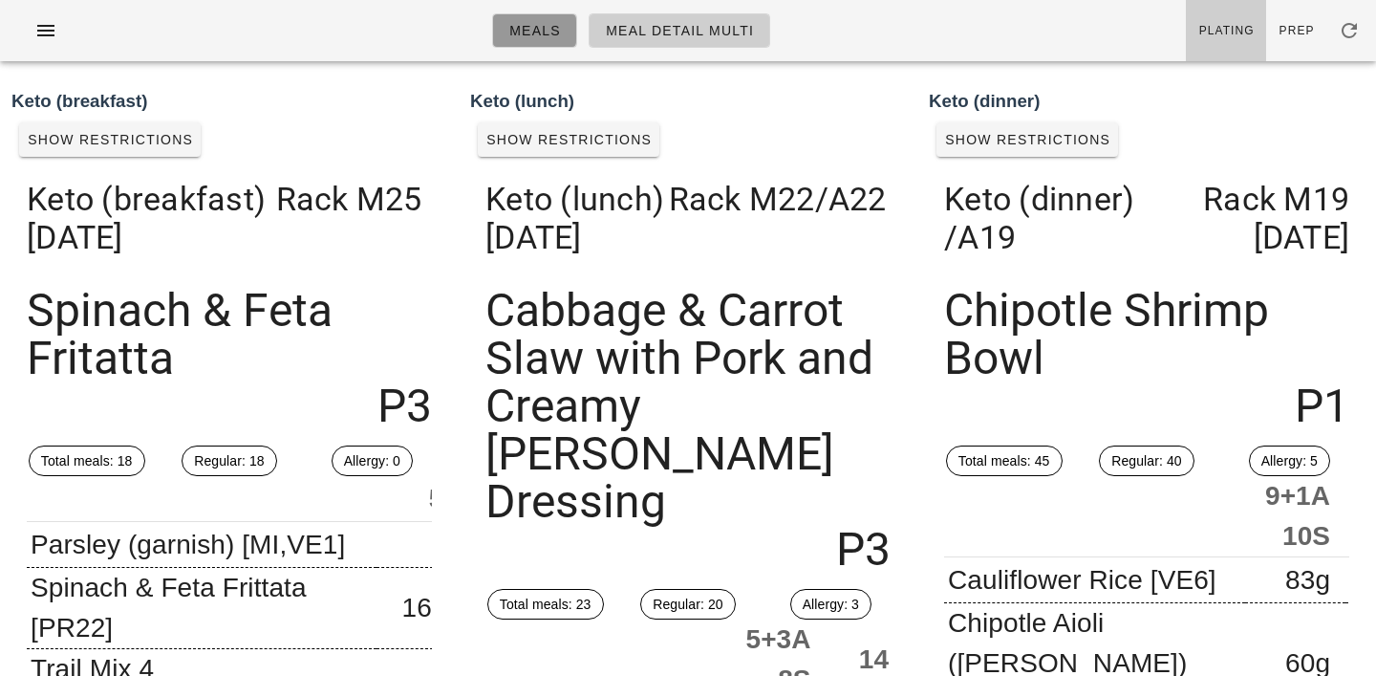
click at [532, 30] on span "Meals" at bounding box center [535, 30] width 53 height 15
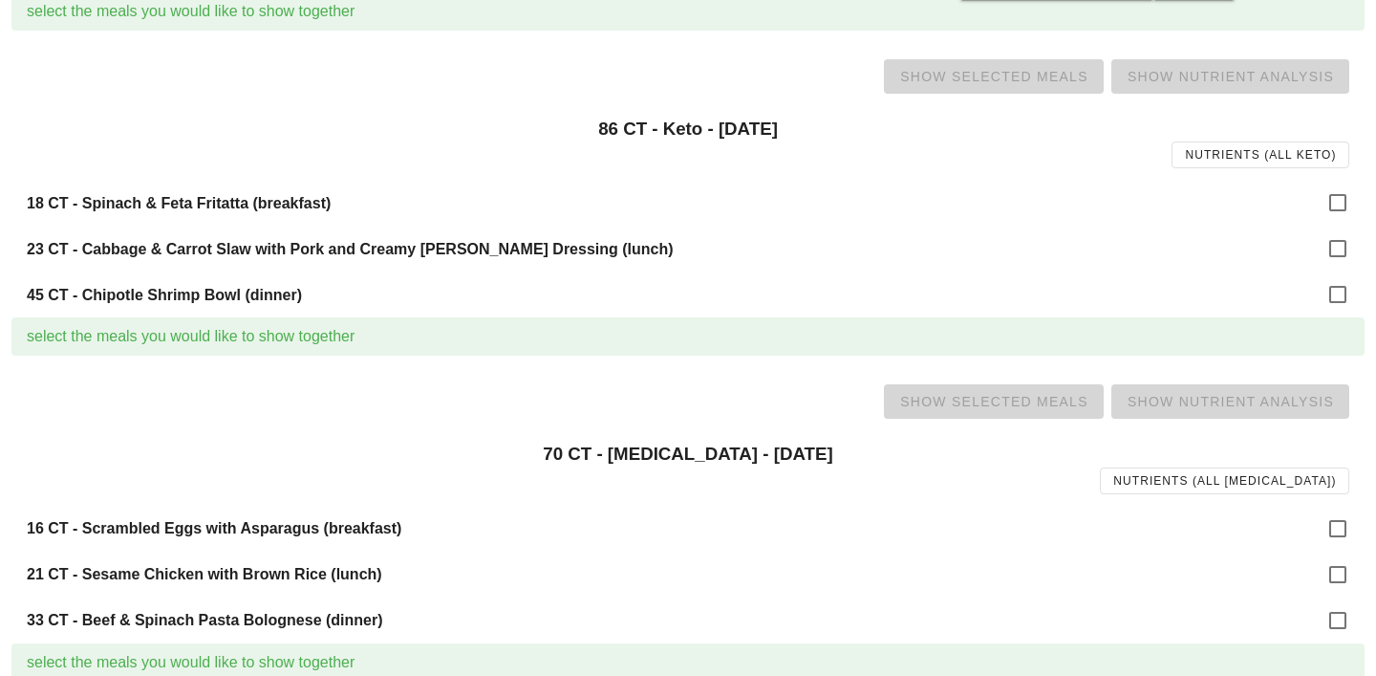
scroll to position [825, 0]
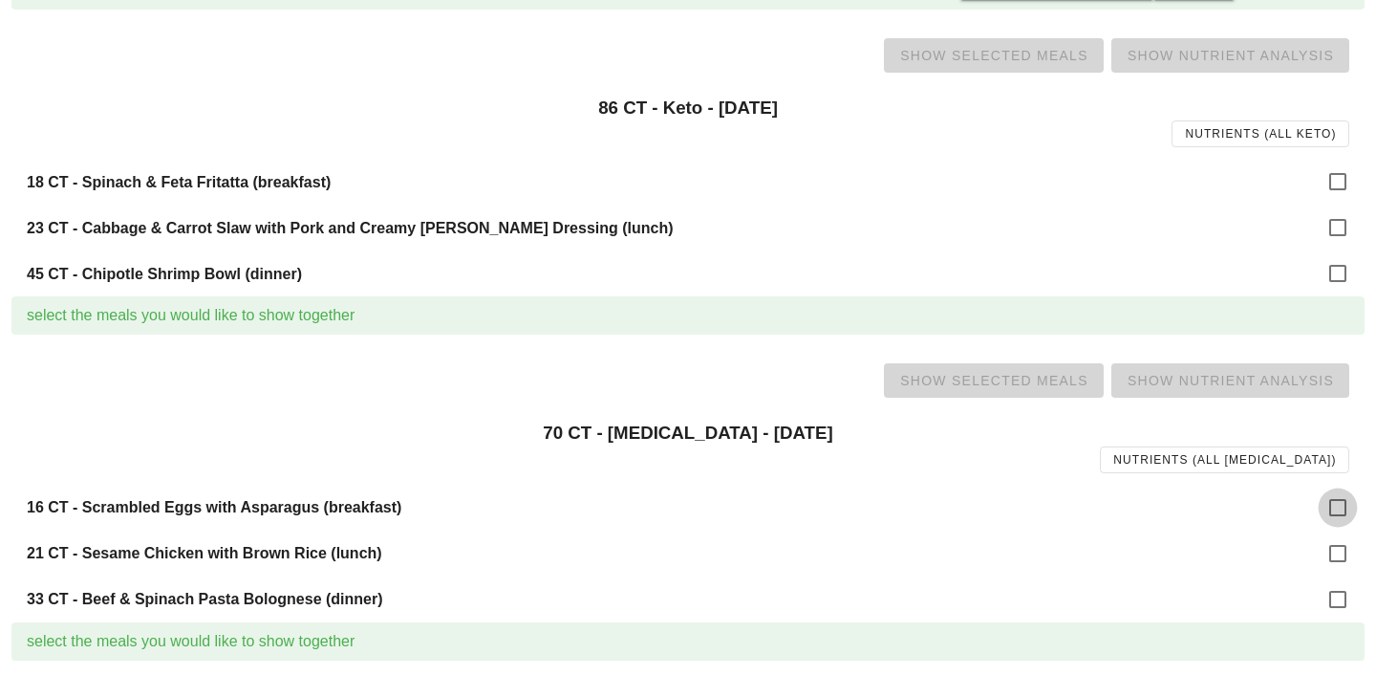
click at [1342, 502] on div at bounding box center [1338, 507] width 32 height 32
checkbox input "true"
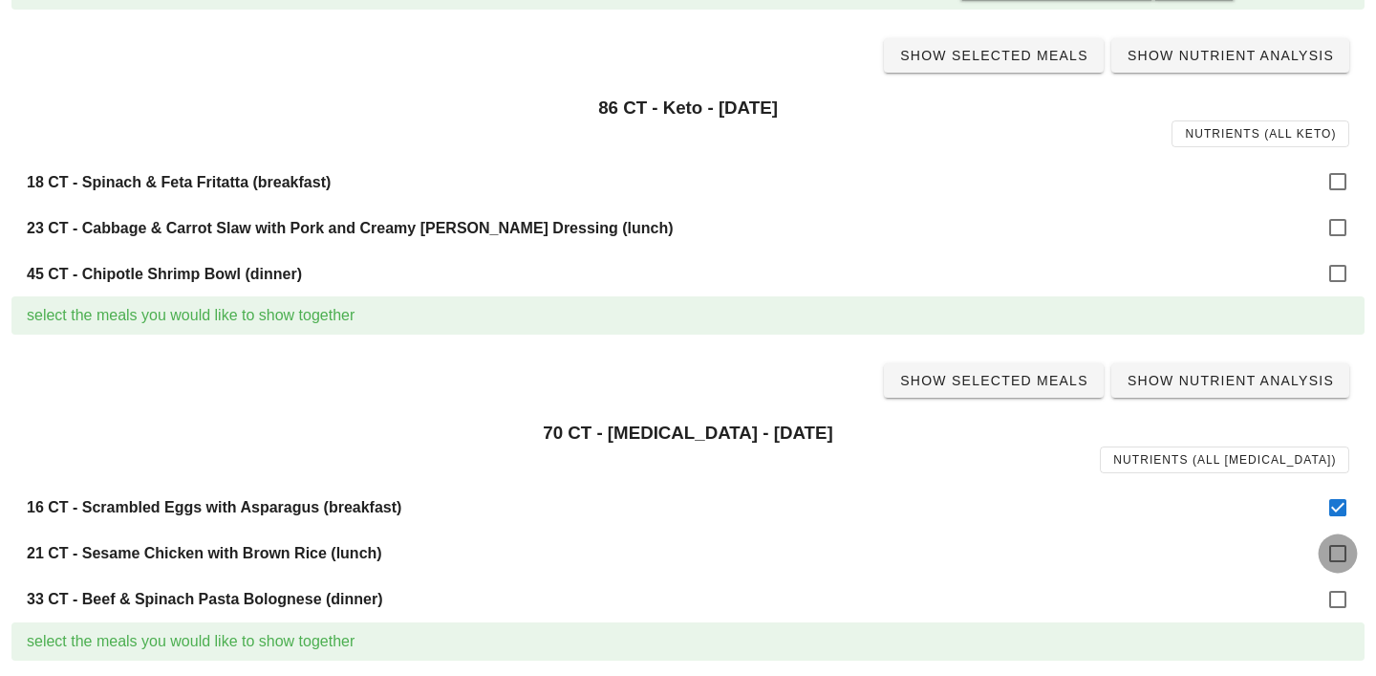
click at [1346, 542] on div at bounding box center [1338, 553] width 32 height 32
checkbox input "true"
click at [1340, 600] on div at bounding box center [1338, 599] width 32 height 32
checkbox input "true"
click at [1023, 385] on span "Show Selected Meals" at bounding box center [993, 380] width 189 height 15
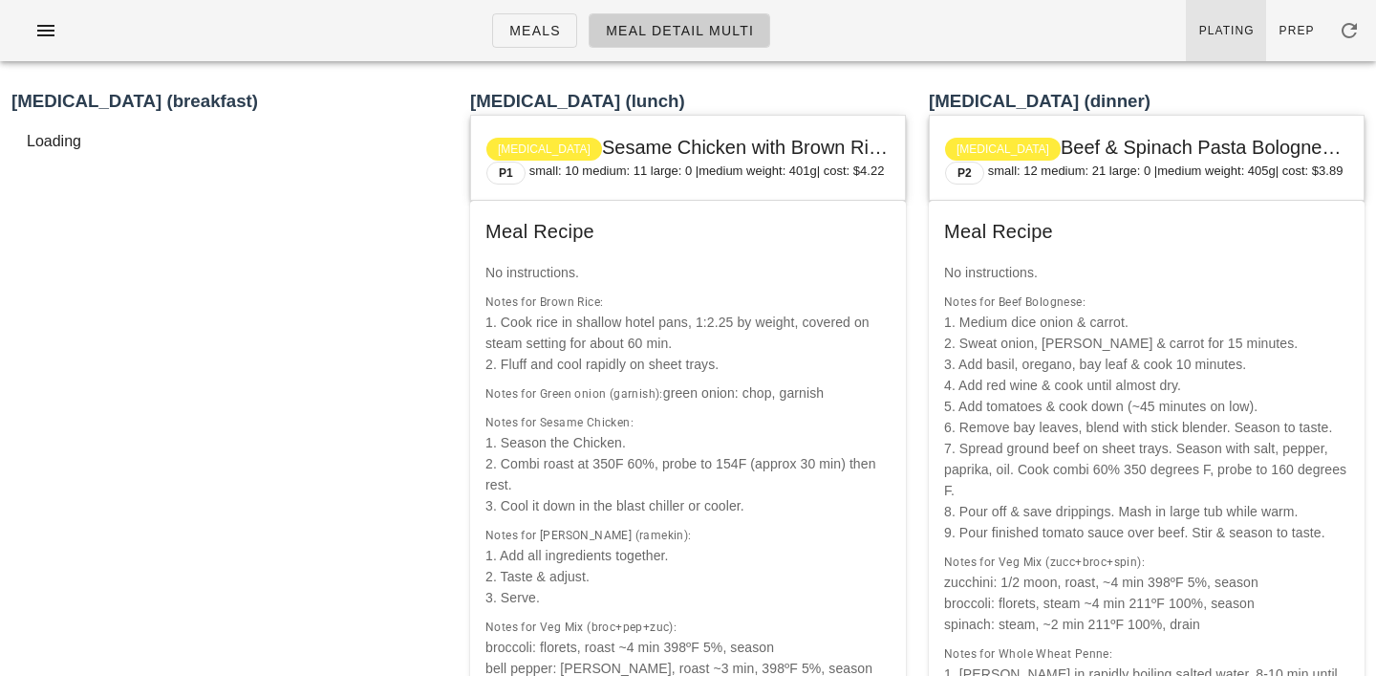
click at [1217, 32] on span "Plating" at bounding box center [1227, 30] width 56 height 13
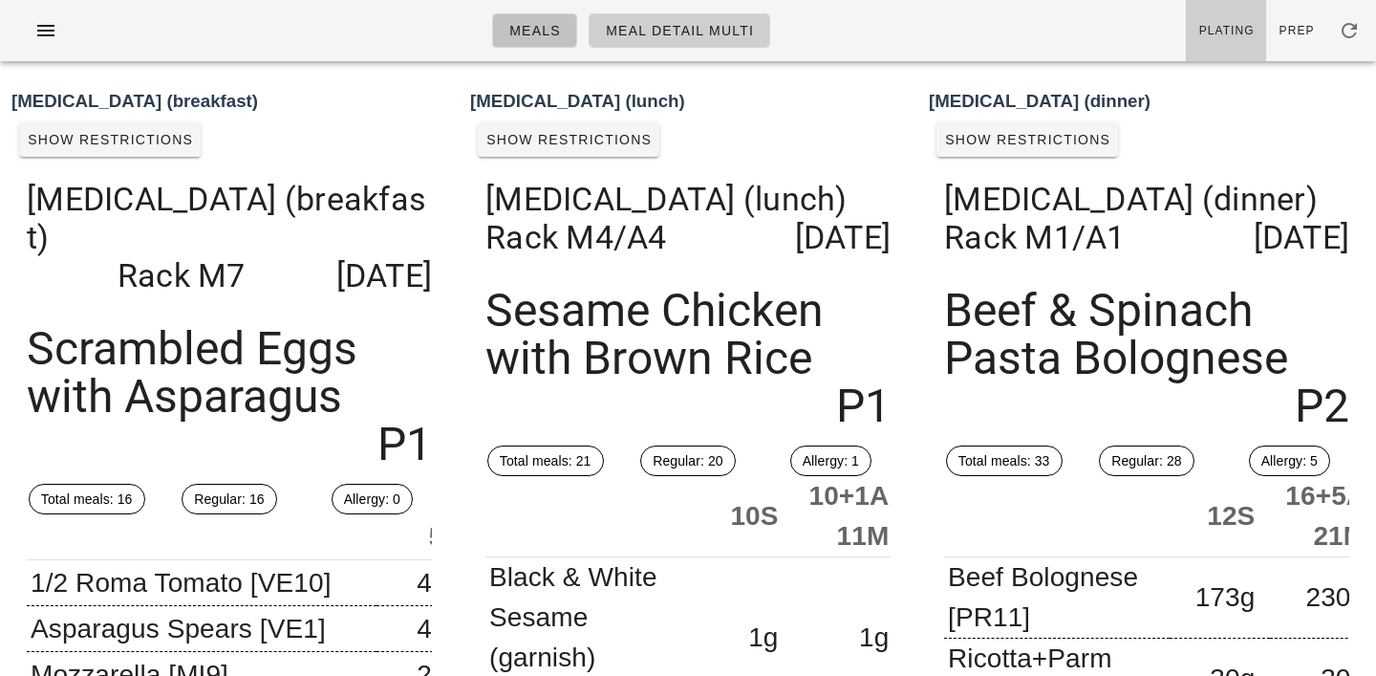
click at [561, 40] on link "Meals" at bounding box center [534, 30] width 85 height 34
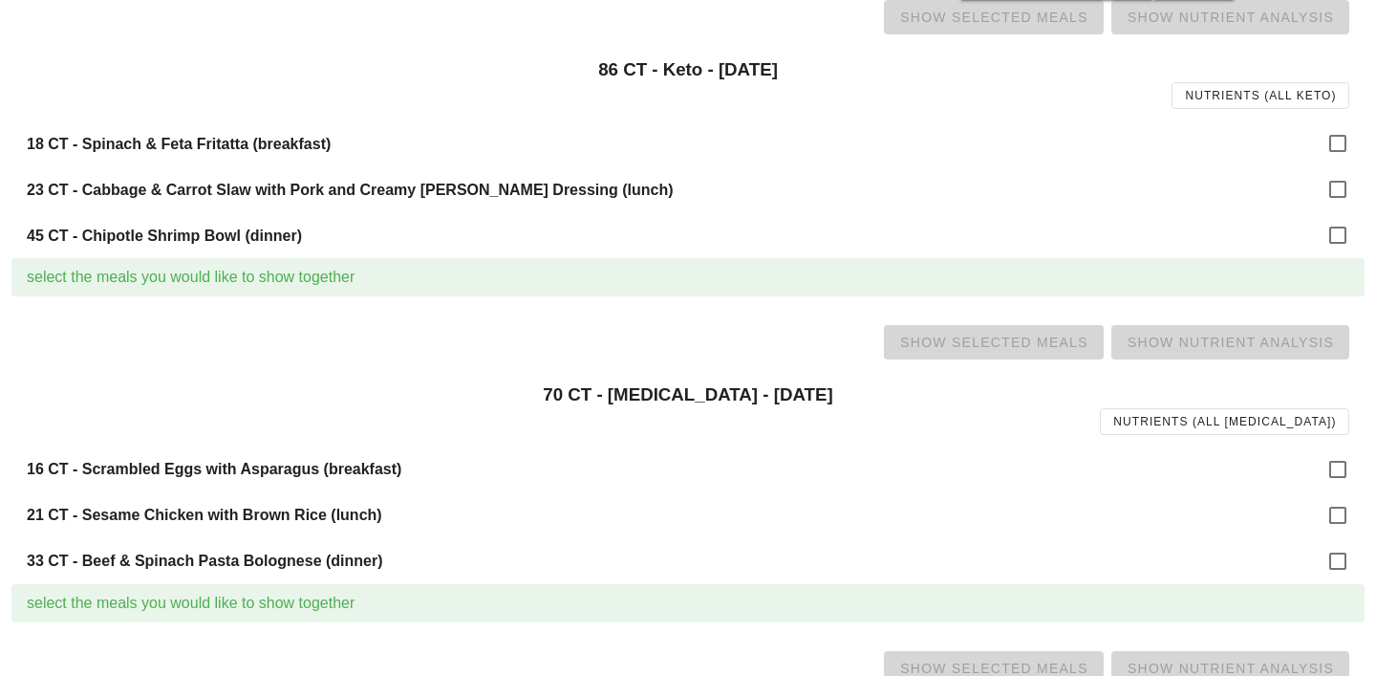
scroll to position [881, 0]
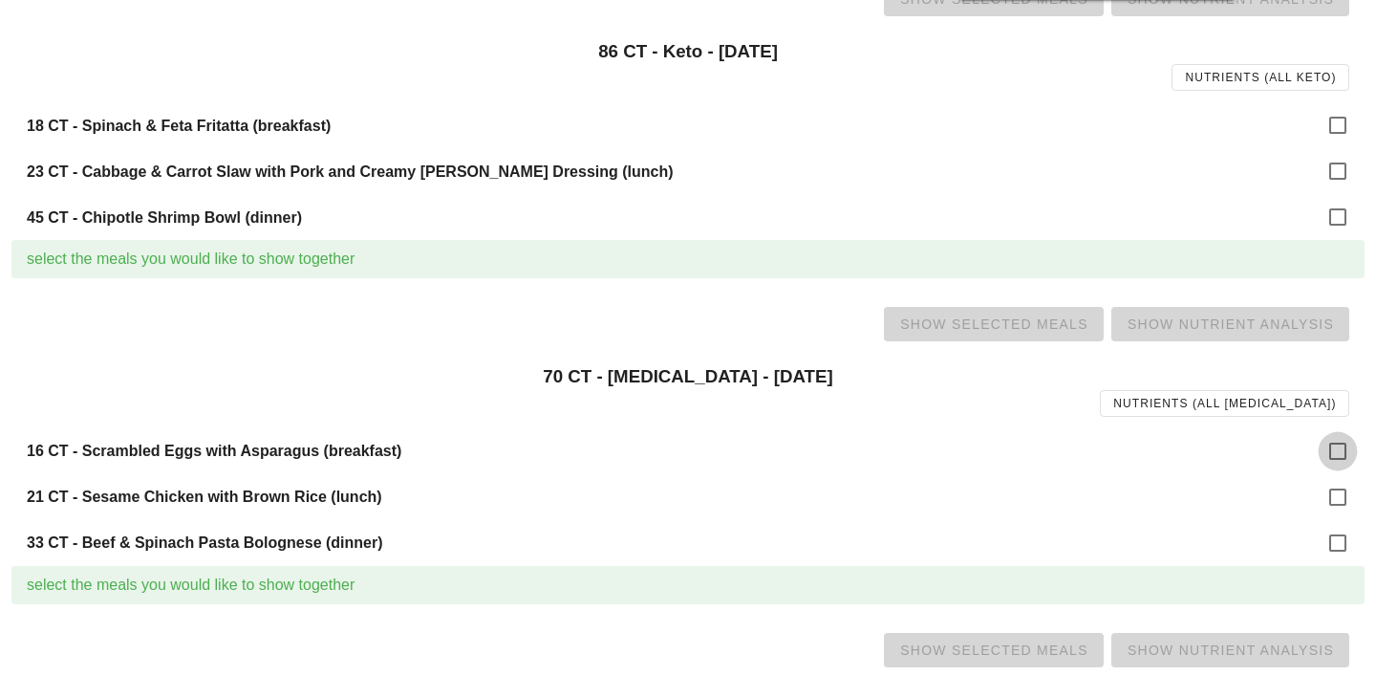
click at [1324, 446] on div at bounding box center [1338, 451] width 32 height 32
checkbox input "true"
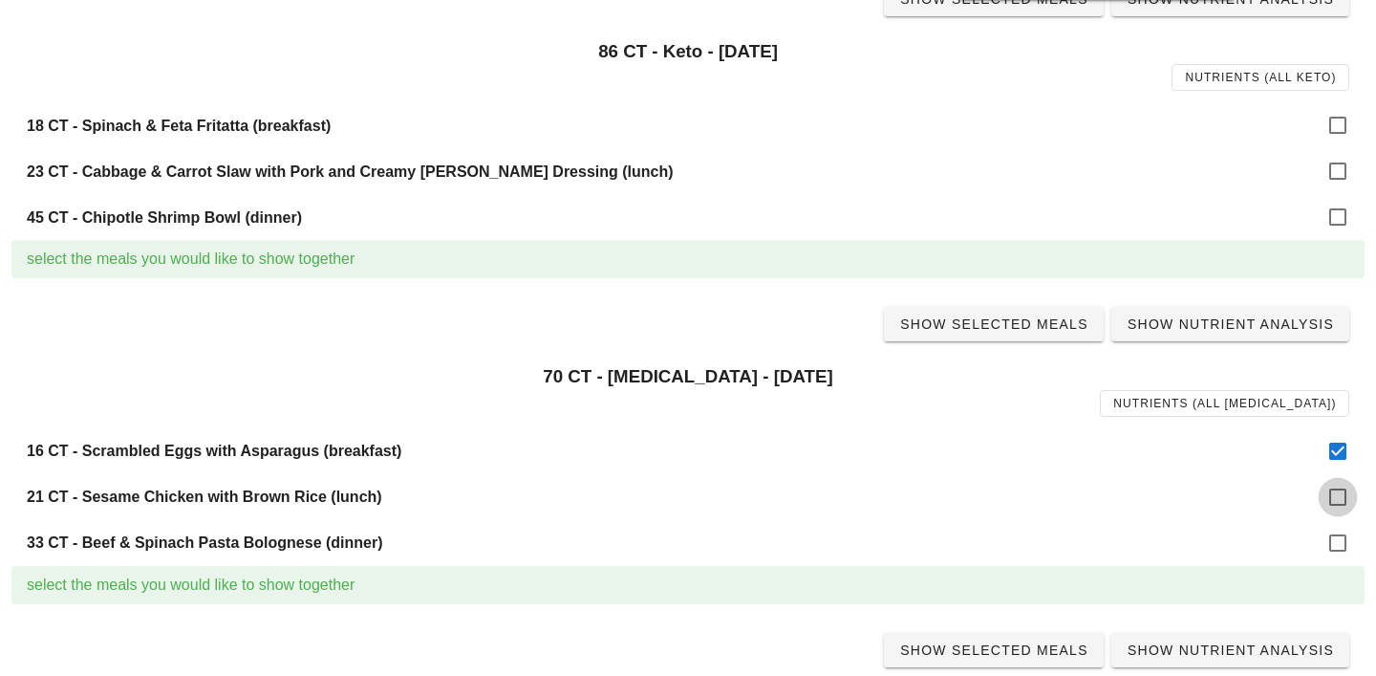
click at [1338, 492] on div at bounding box center [1338, 497] width 32 height 32
checkbox input "true"
click at [1338, 545] on div at bounding box center [1338, 543] width 32 height 32
checkbox input "true"
click at [988, 326] on span "Show Selected Meals" at bounding box center [993, 323] width 189 height 15
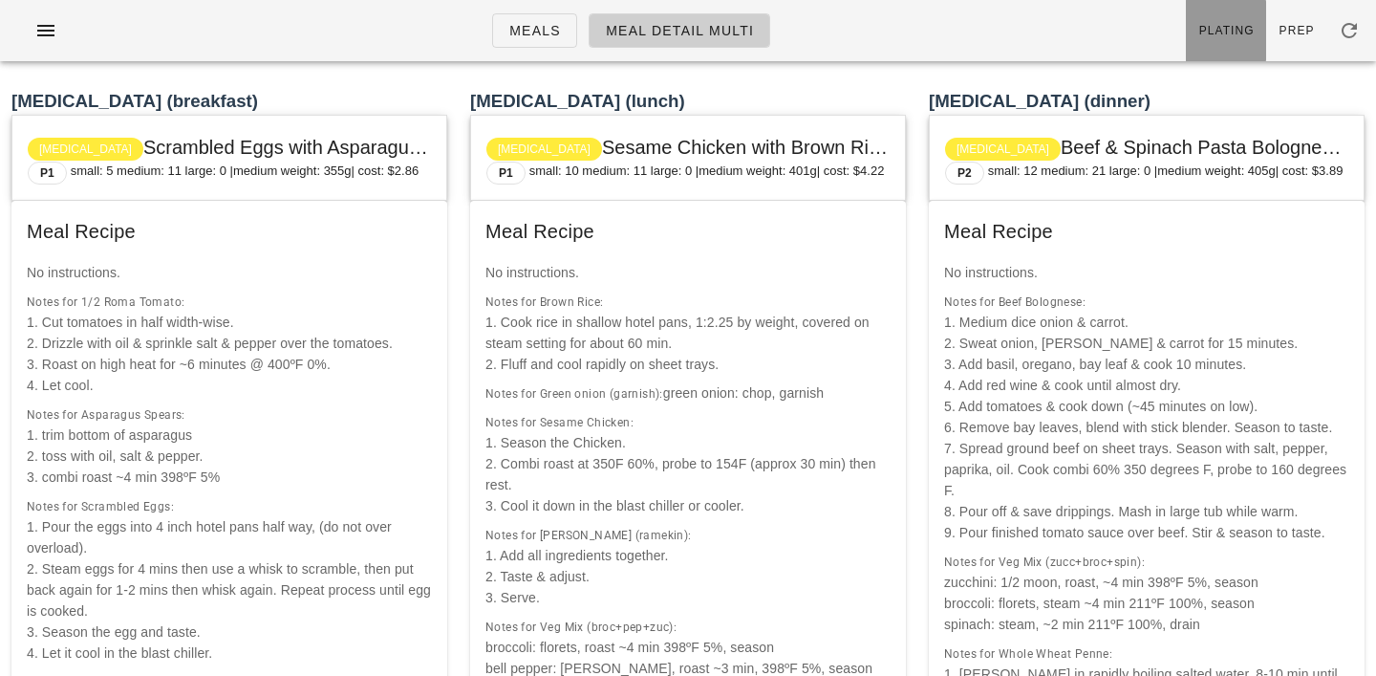
click at [1235, 15] on link "Plating" at bounding box center [1226, 30] width 80 height 61
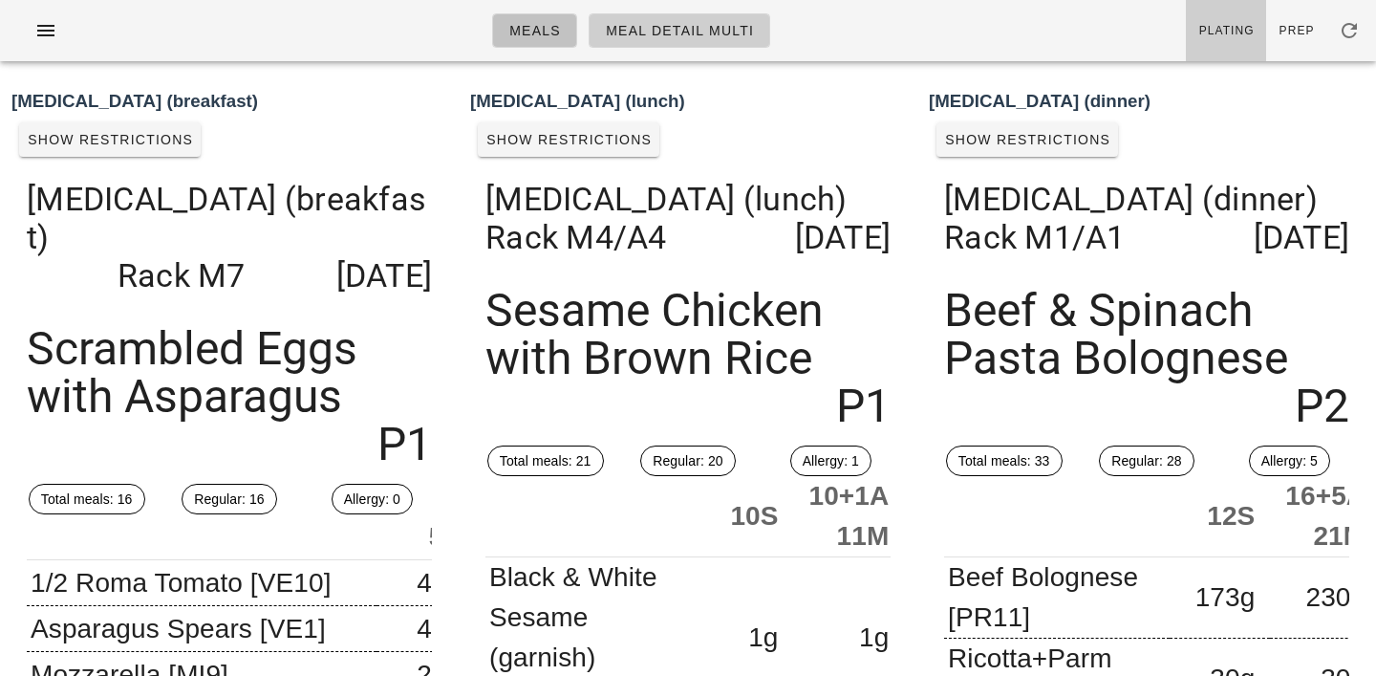
click at [550, 26] on span "Meals" at bounding box center [535, 30] width 53 height 15
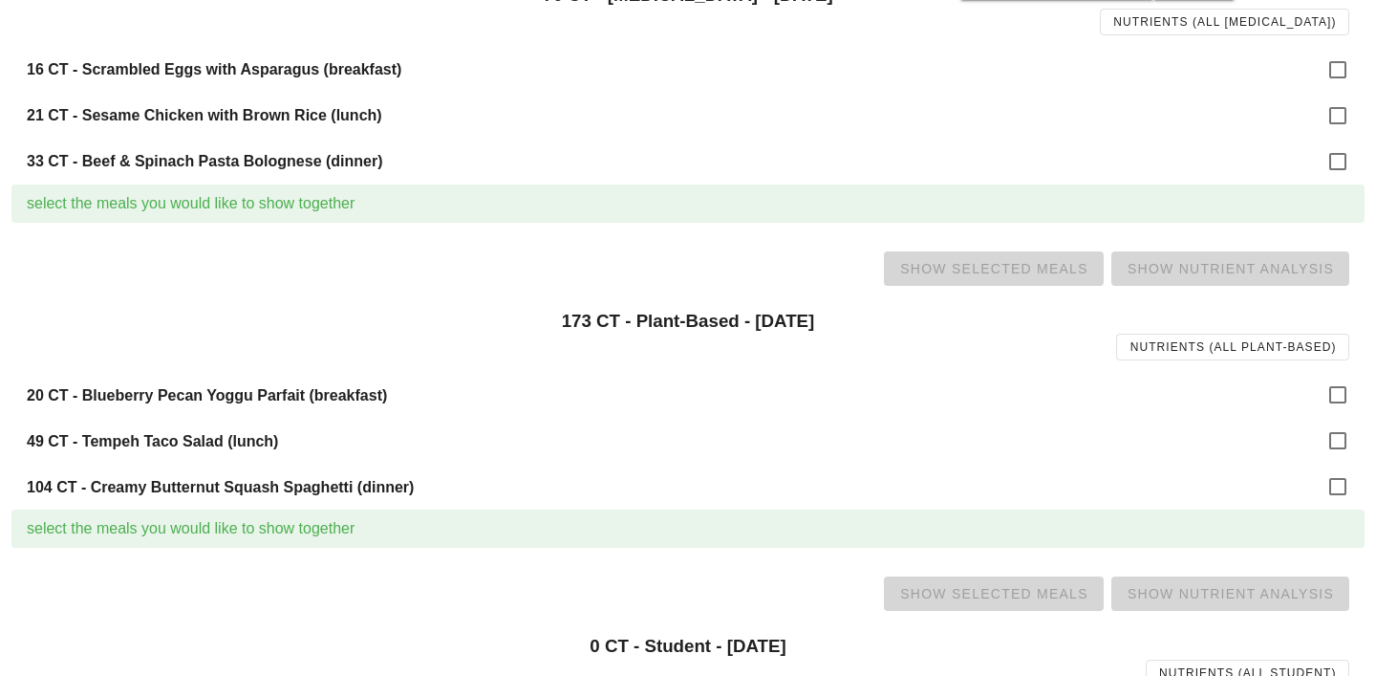
scroll to position [1270, 0]
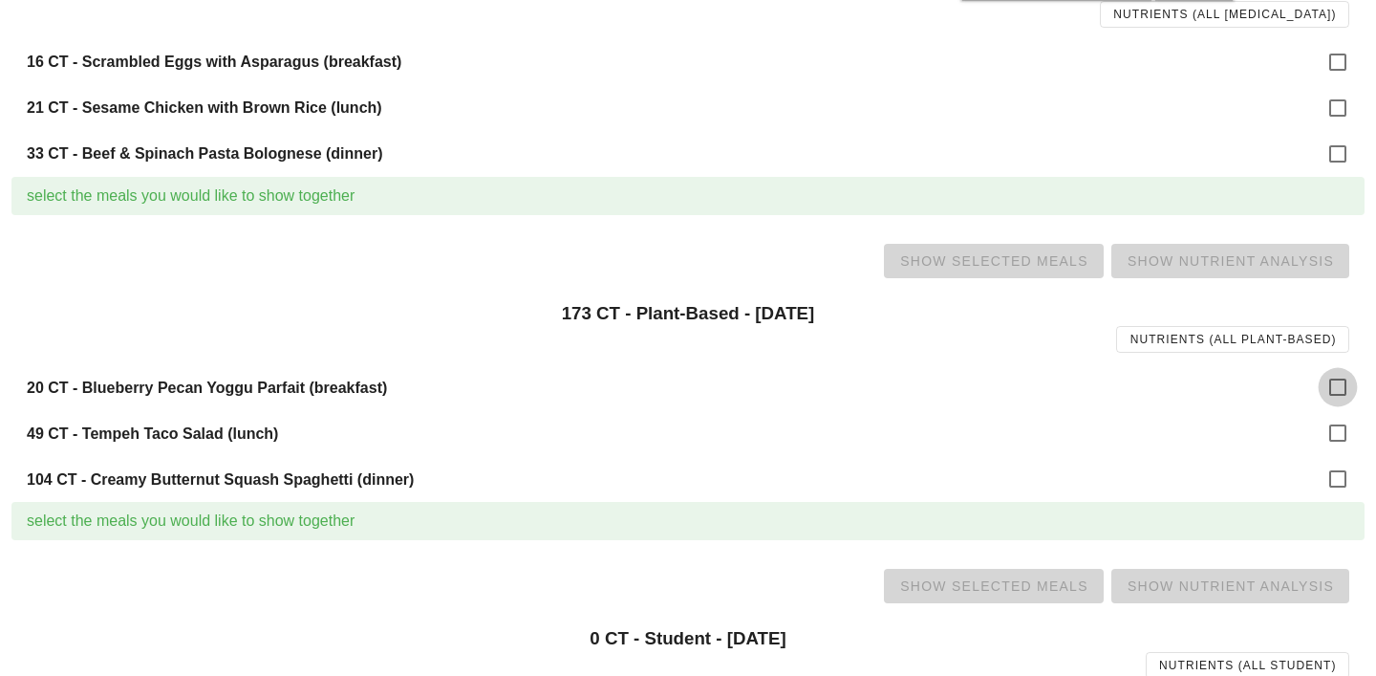
click at [1331, 386] on div at bounding box center [1338, 387] width 32 height 32
checkbox input "true"
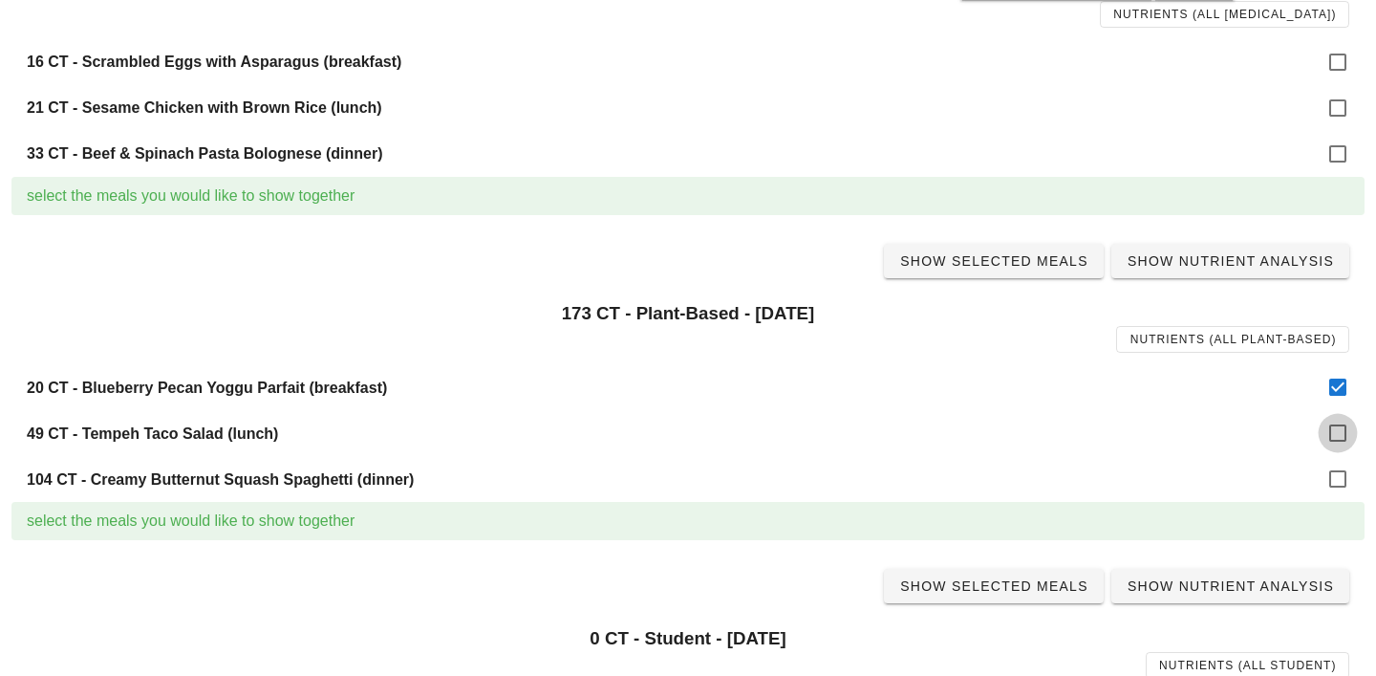
click at [1340, 427] on div at bounding box center [1338, 433] width 32 height 32
checkbox input "true"
click at [1336, 477] on div at bounding box center [1338, 479] width 32 height 32
checkbox input "true"
click at [1038, 269] on span "Show Selected Meals" at bounding box center [993, 260] width 189 height 15
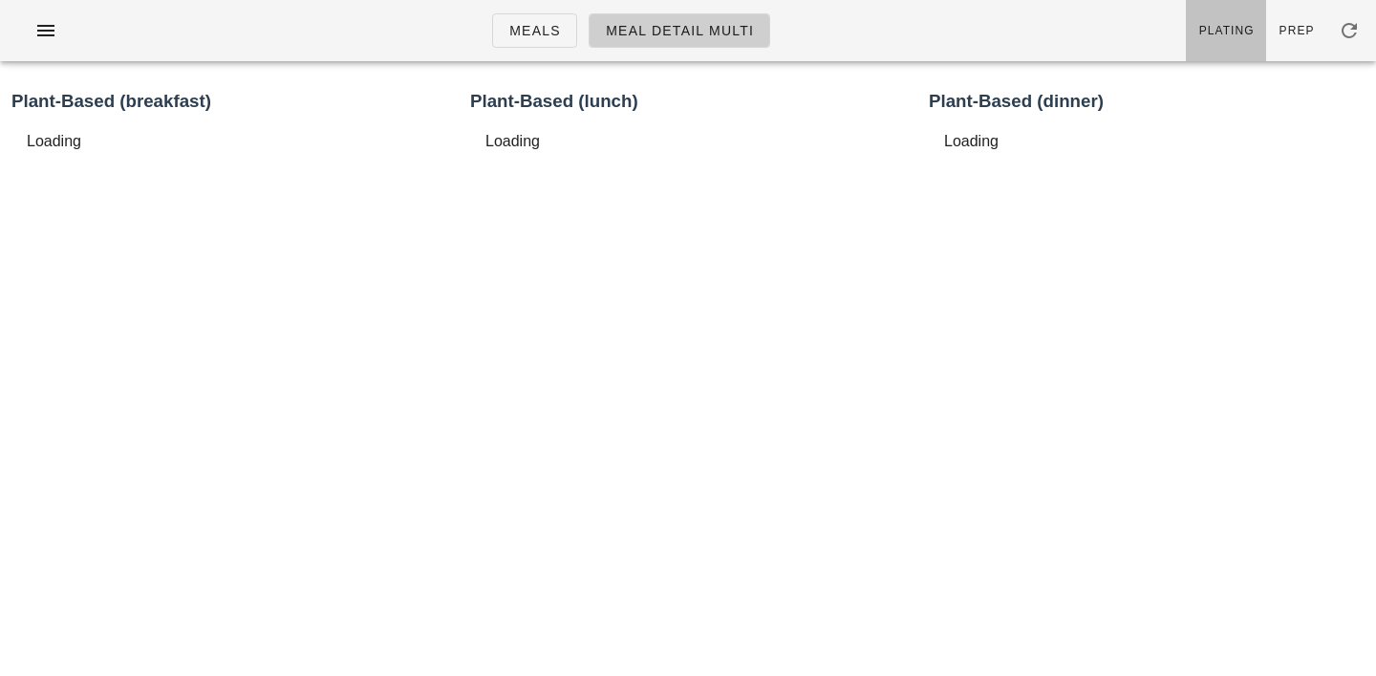
click at [1234, 39] on link "Plating" at bounding box center [1226, 30] width 80 height 61
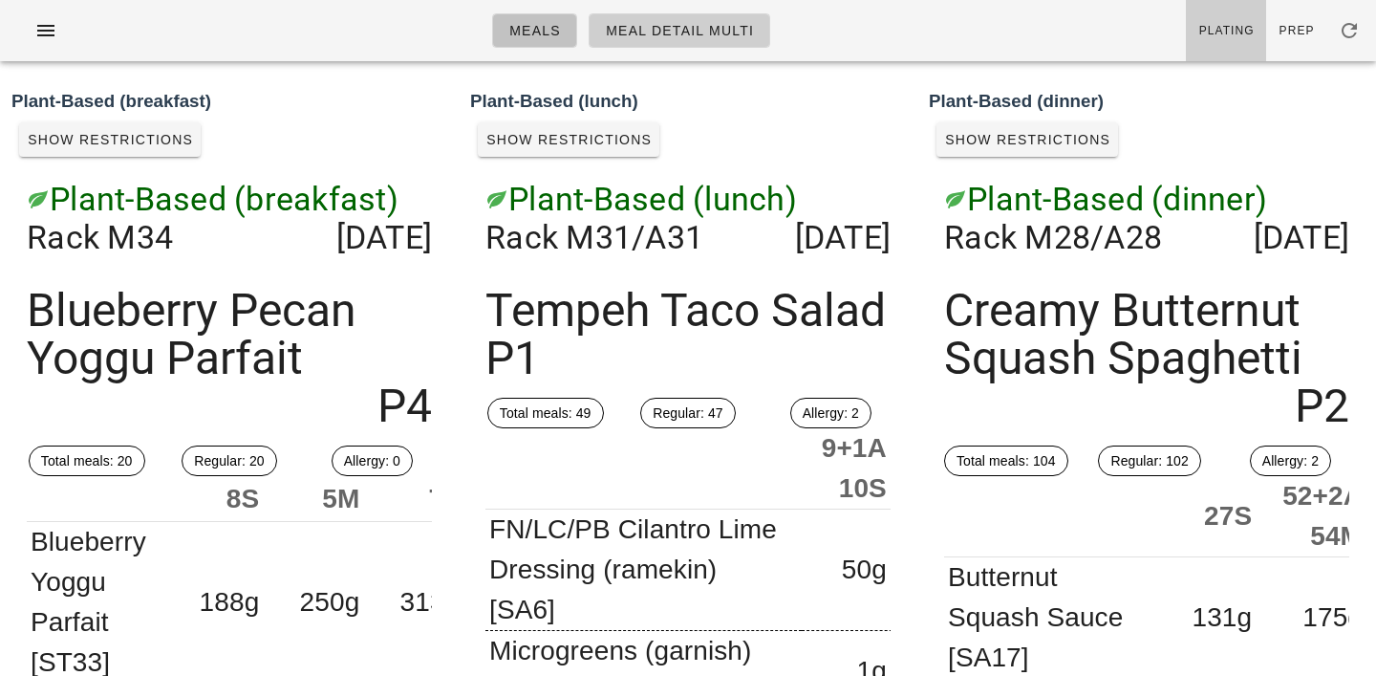
click at [540, 37] on span "Meals" at bounding box center [535, 30] width 53 height 15
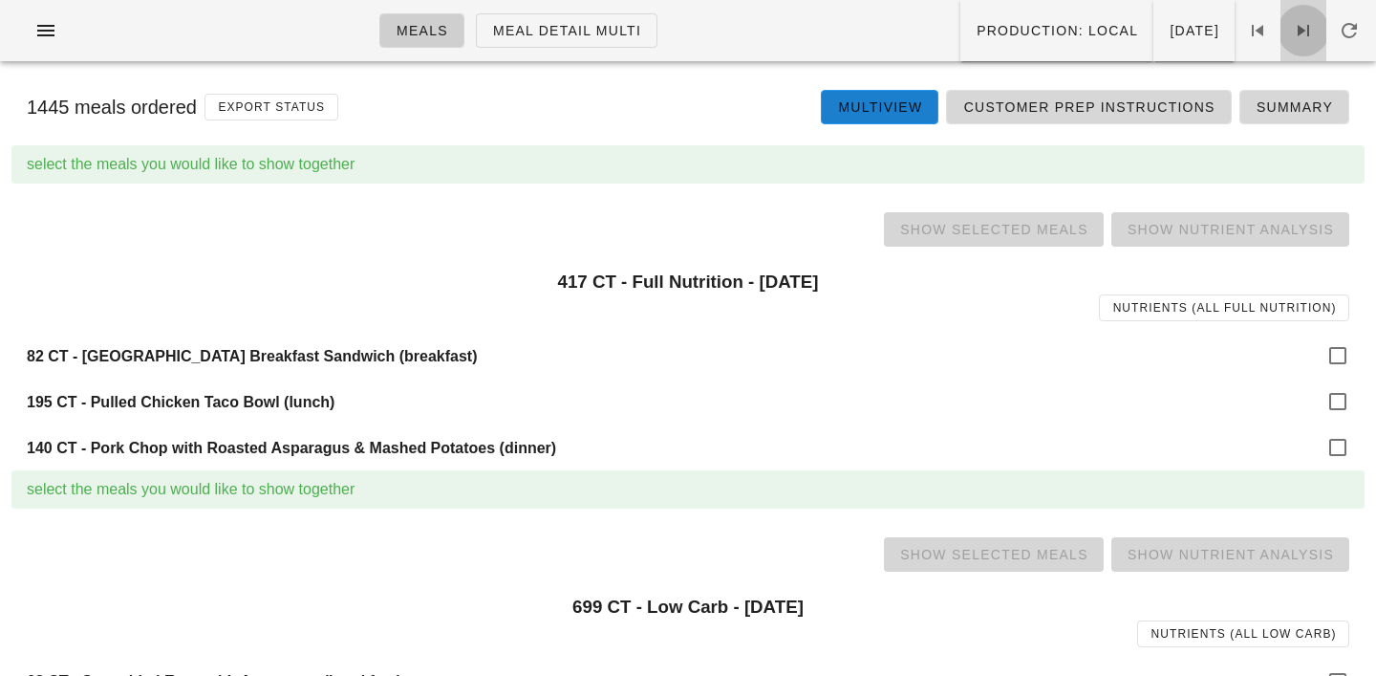
click at [1308, 33] on icon at bounding box center [1303, 30] width 23 height 23
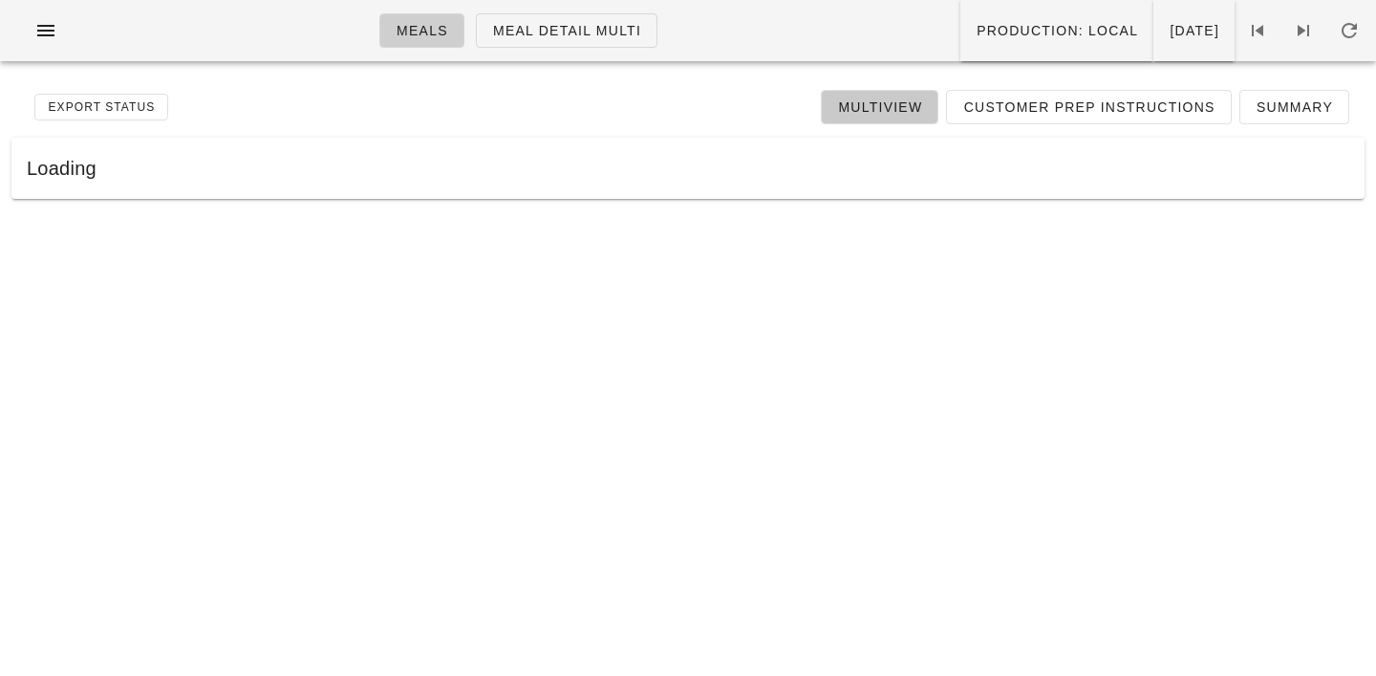
click at [877, 115] on span "Multiview" at bounding box center [879, 106] width 85 height 15
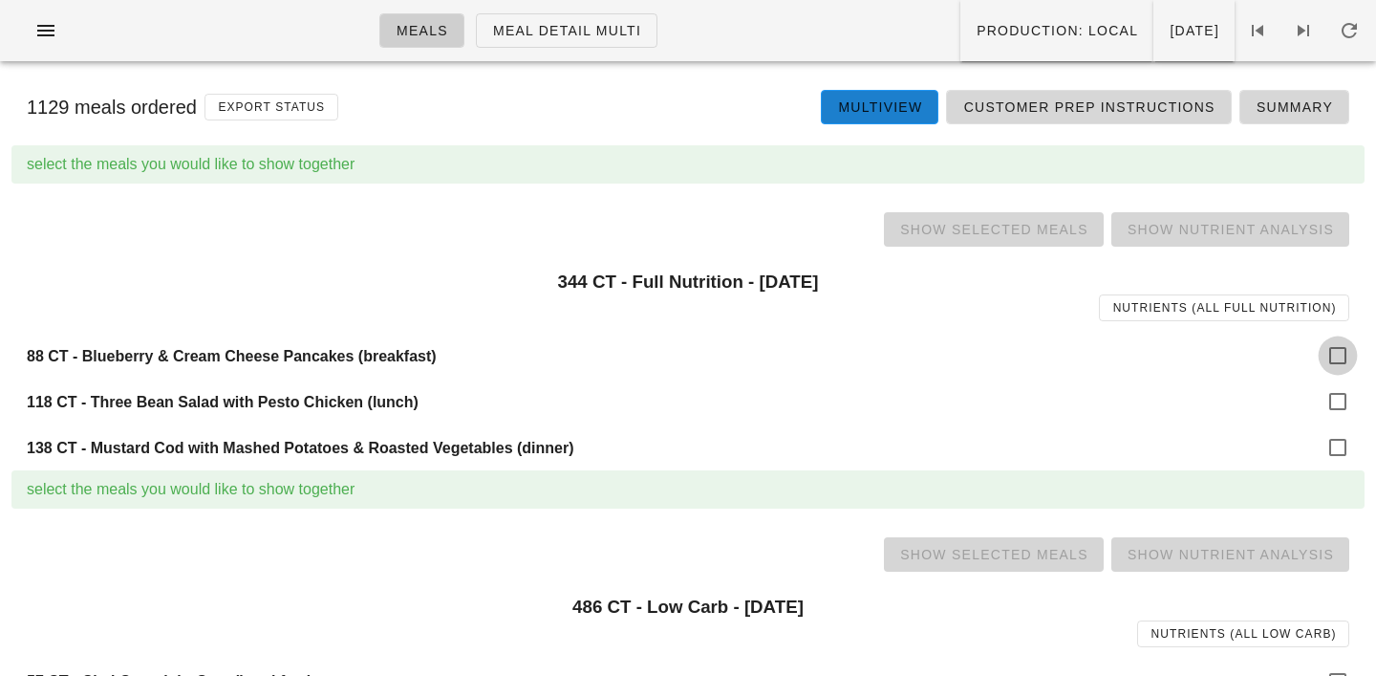
click at [1348, 351] on div at bounding box center [1338, 355] width 32 height 32
checkbox input "true"
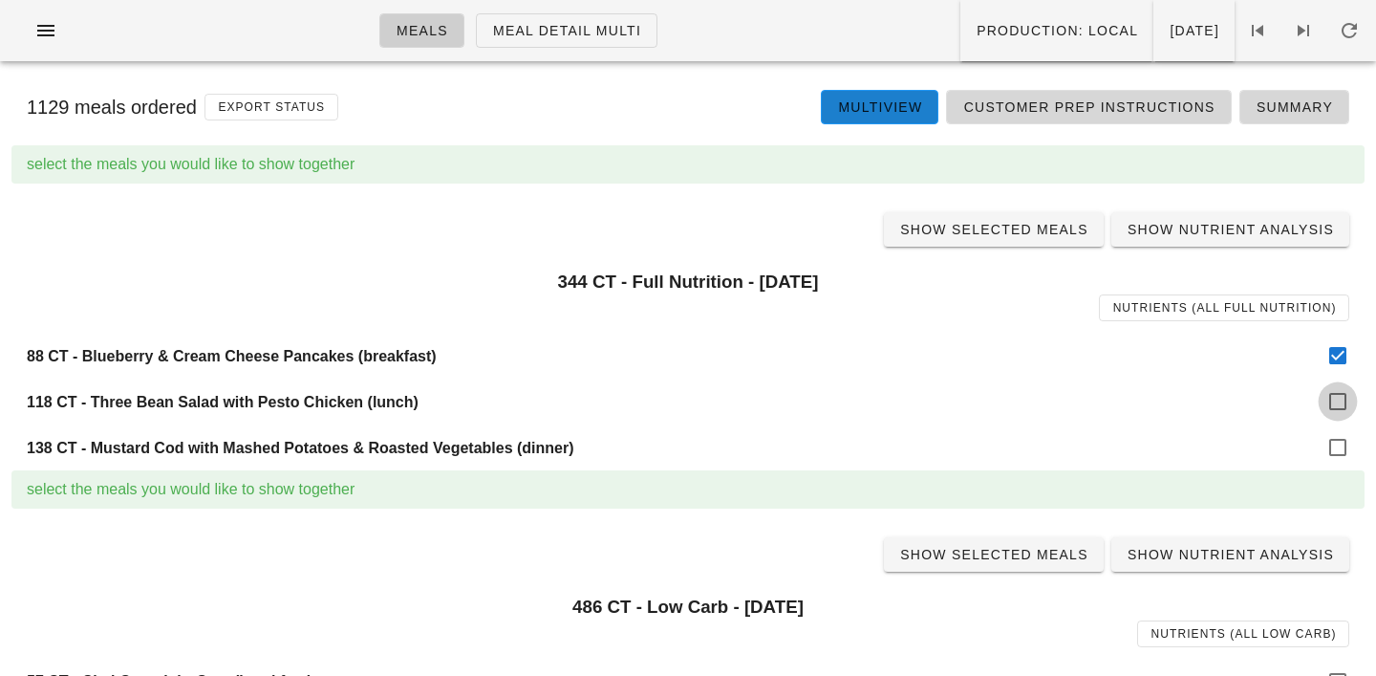
click at [1345, 405] on div at bounding box center [1338, 401] width 32 height 32
checkbox input "true"
click at [1341, 445] on div at bounding box center [1338, 447] width 32 height 32
checkbox input "true"
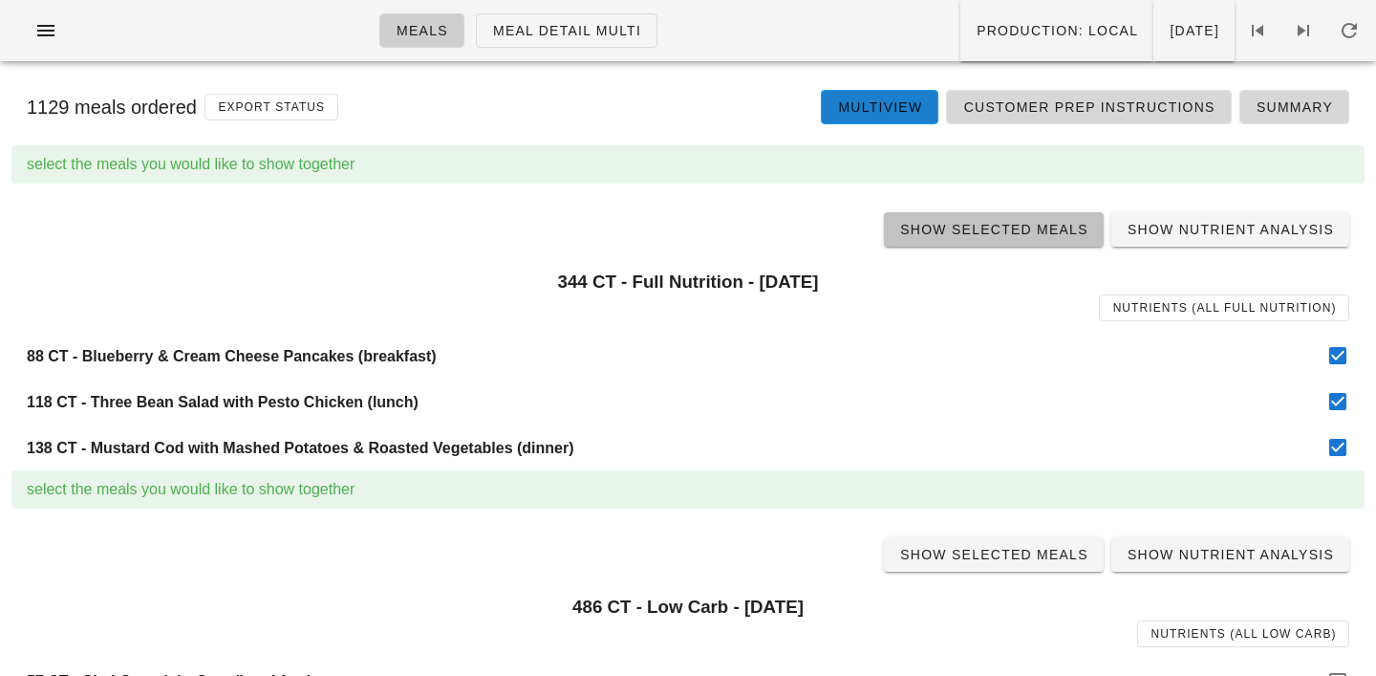
click at [1002, 233] on span "Show Selected Meals" at bounding box center [993, 229] width 189 height 15
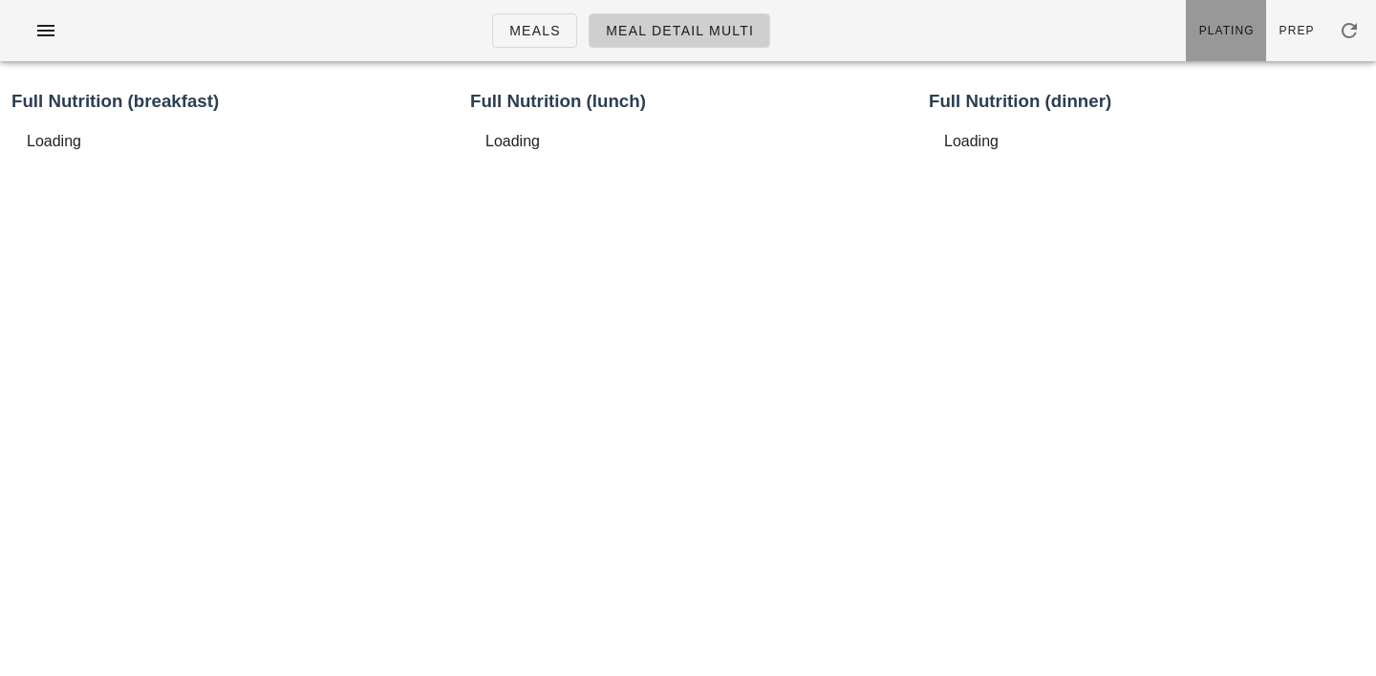
click at [1230, 12] on link "Plating" at bounding box center [1226, 30] width 80 height 61
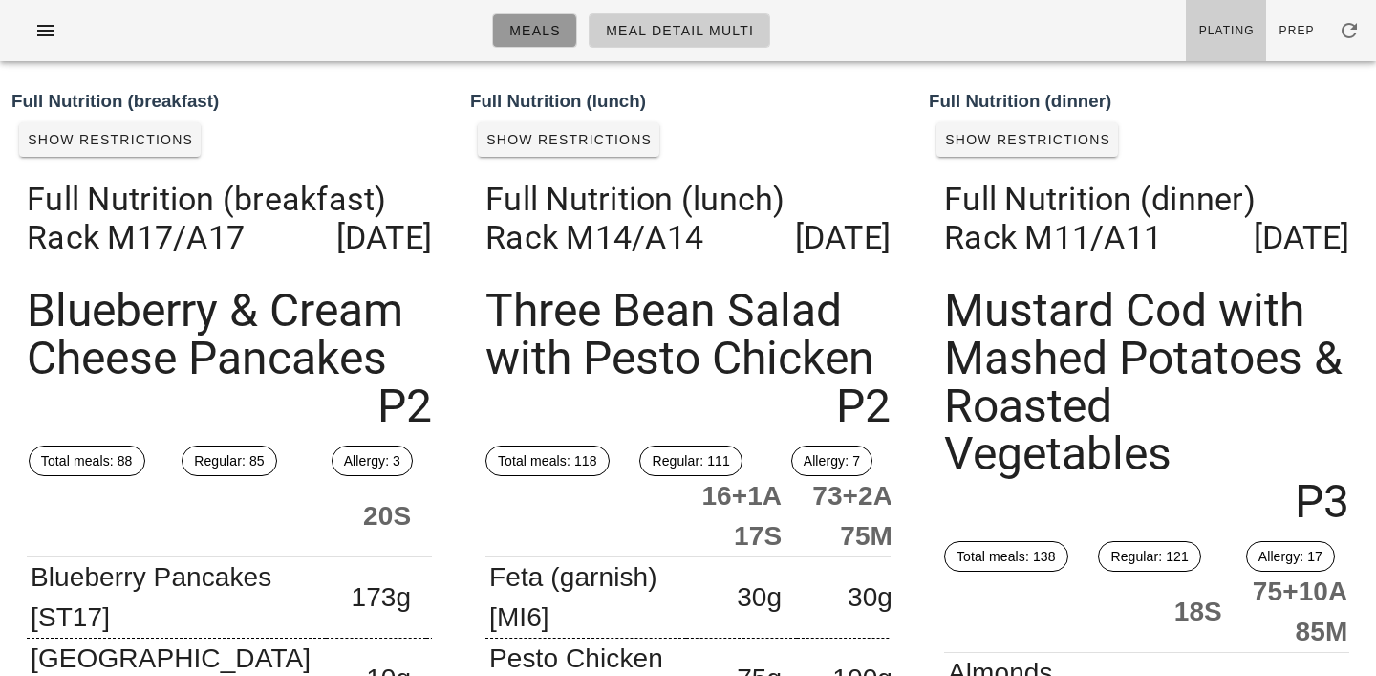
click at [550, 34] on span "Meals" at bounding box center [535, 30] width 53 height 15
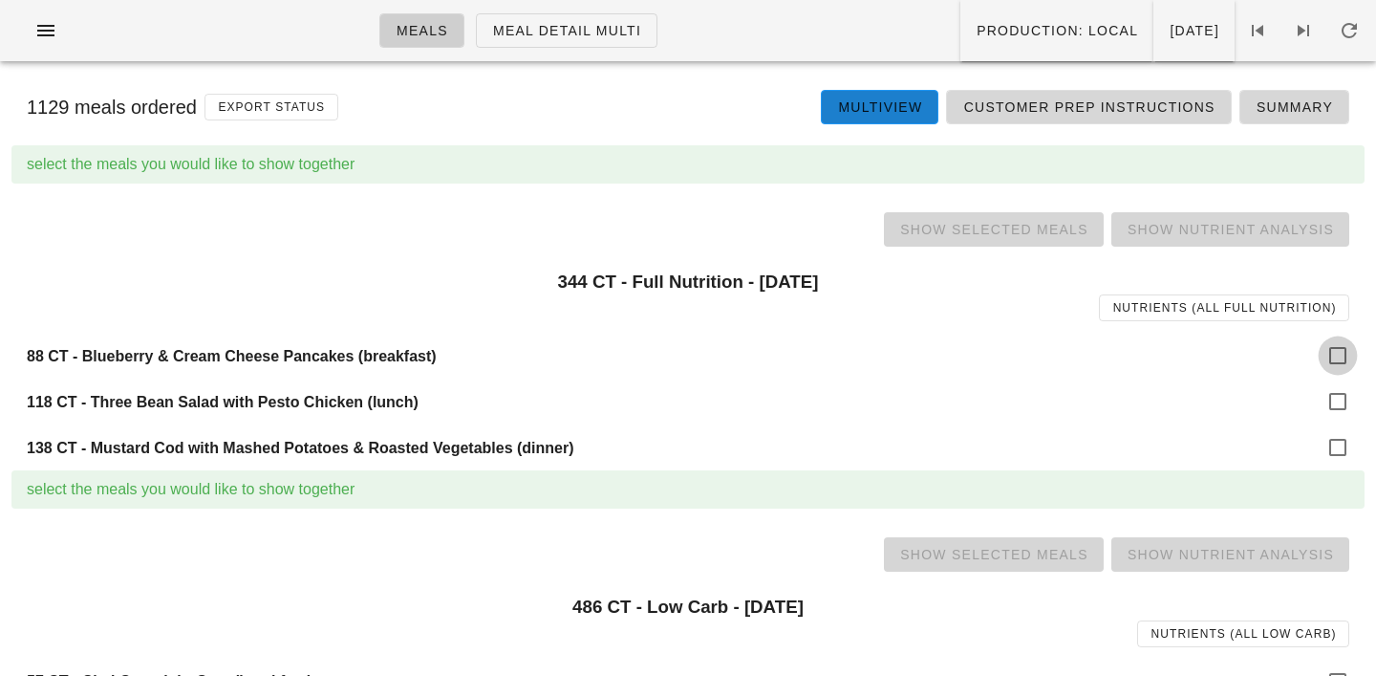
click at [1336, 360] on div at bounding box center [1338, 355] width 32 height 32
checkbox input "true"
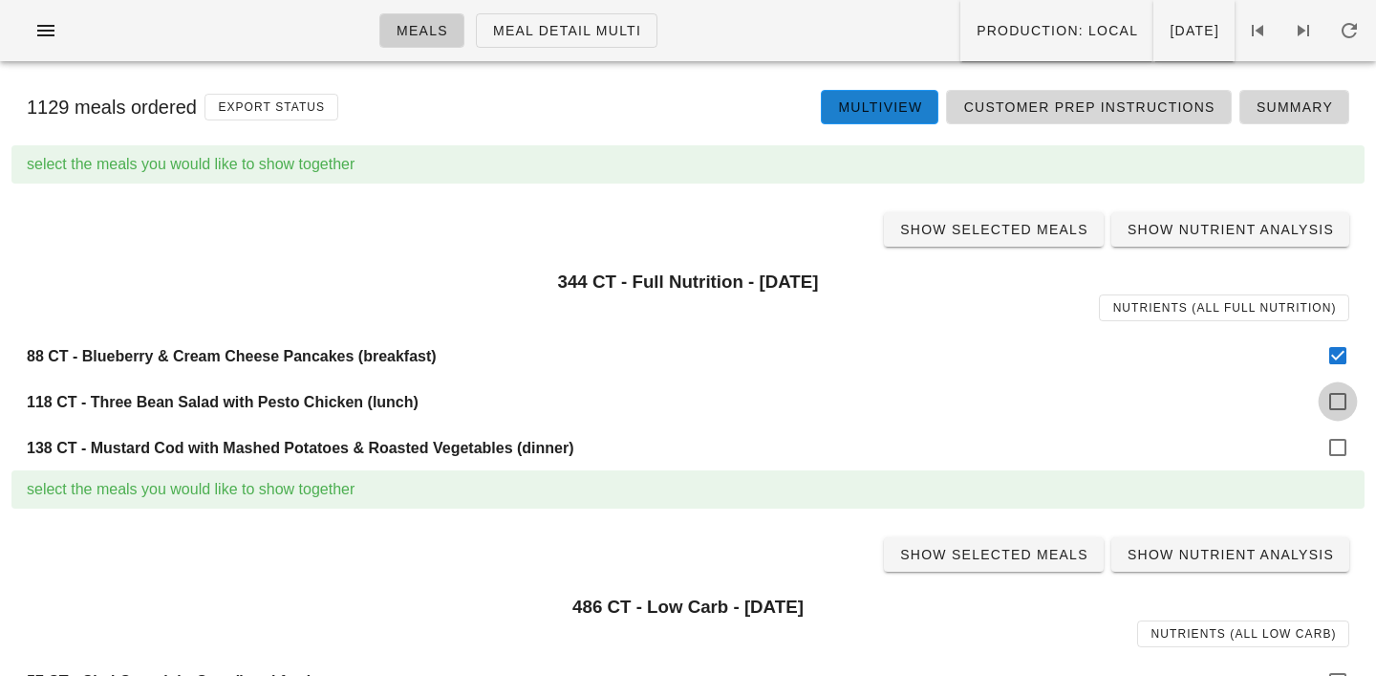
click at [1334, 407] on div at bounding box center [1338, 401] width 32 height 32
checkbox input "true"
click at [1334, 447] on div at bounding box center [1338, 447] width 32 height 32
checkbox input "true"
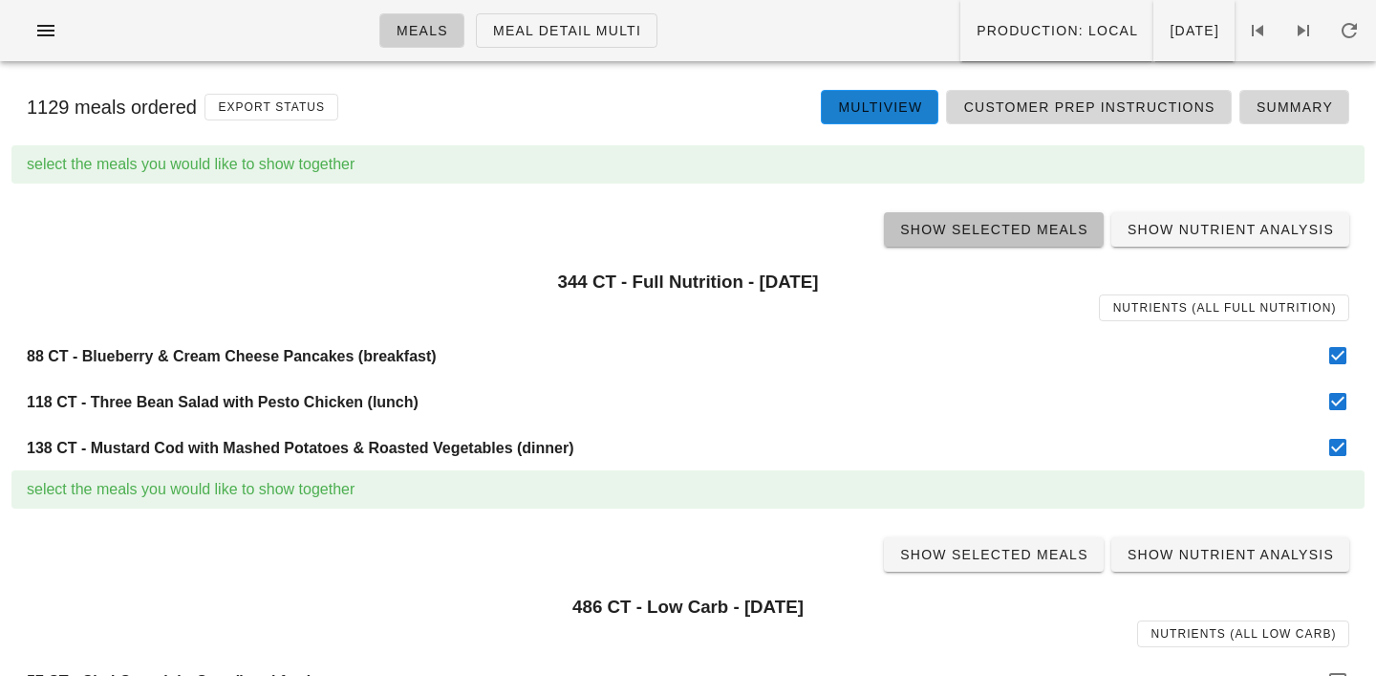
drag, startPoint x: 974, startPoint y: 231, endPoint x: 1031, endPoint y: 284, distance: 77.8
click at [997, 241] on link "Show Selected Meals" at bounding box center [994, 229] width 220 height 34
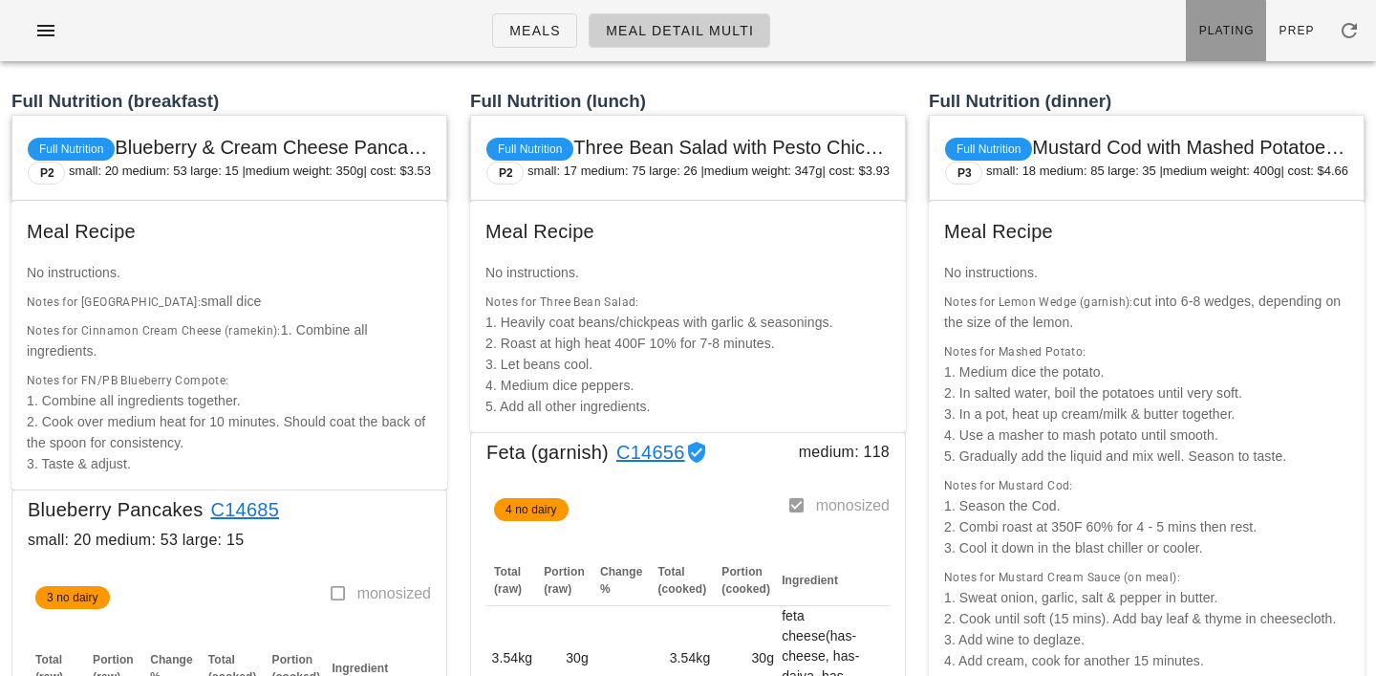
click at [1215, 16] on link "Plating" at bounding box center [1226, 30] width 80 height 61
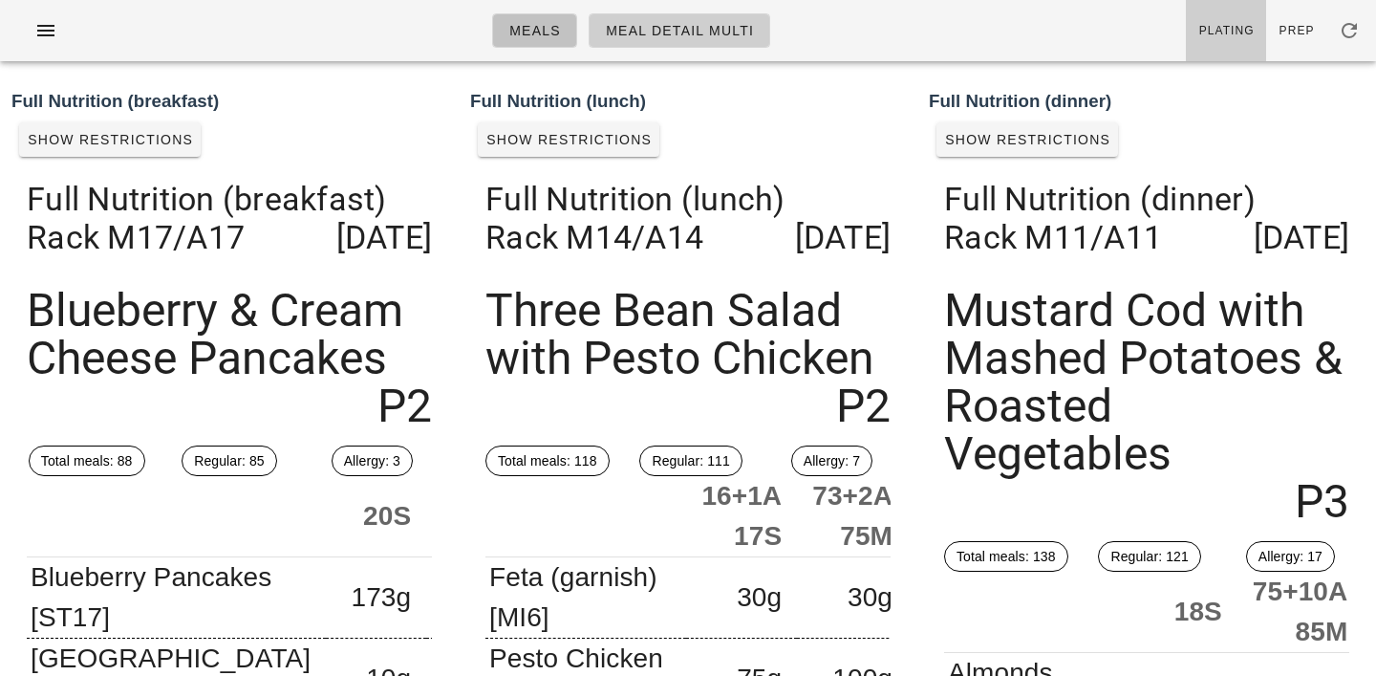
click at [539, 31] on span "Meals" at bounding box center [535, 30] width 53 height 15
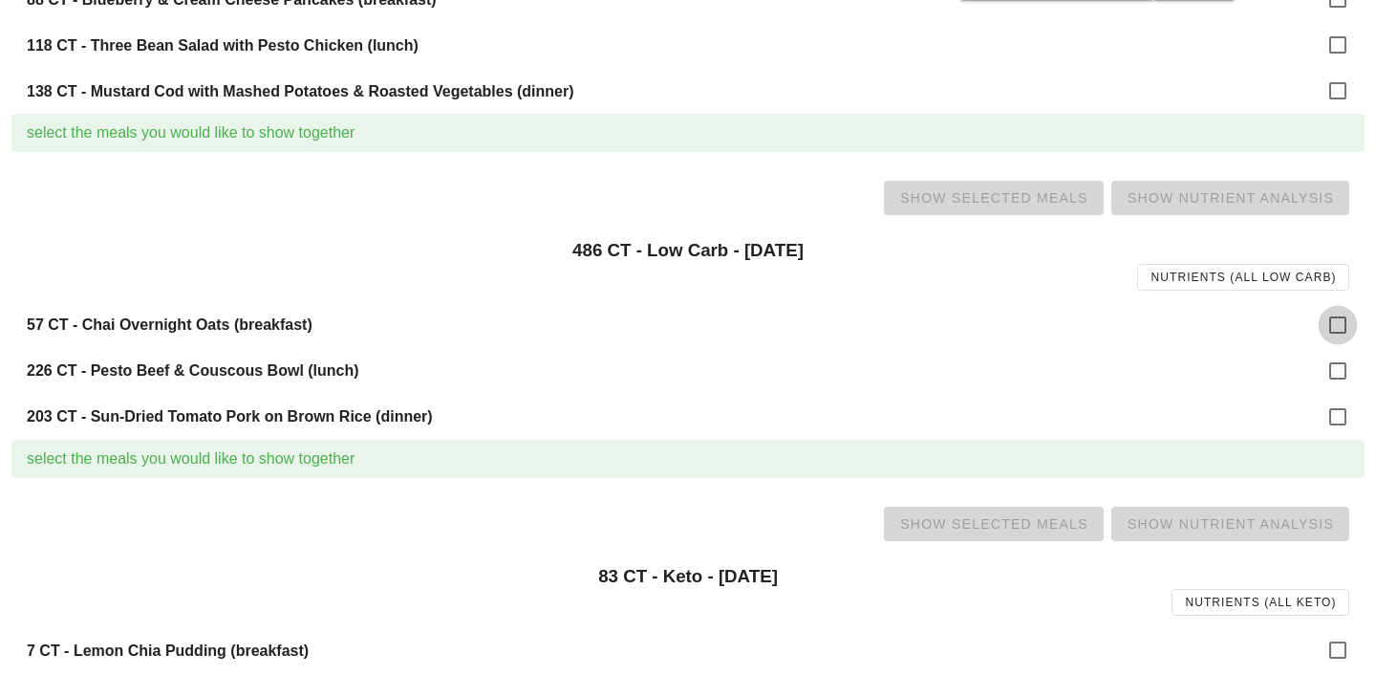
scroll to position [401, 0]
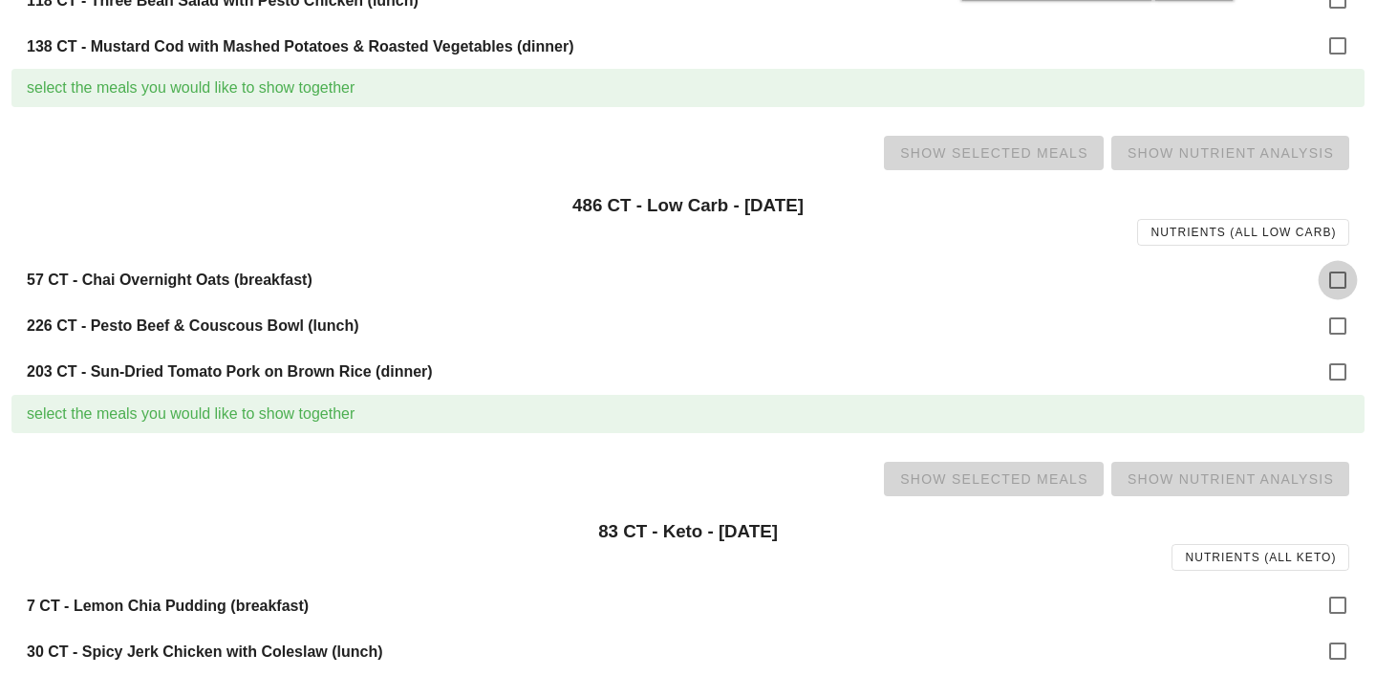
click at [1328, 274] on div at bounding box center [1338, 280] width 32 height 32
checkbox input "true"
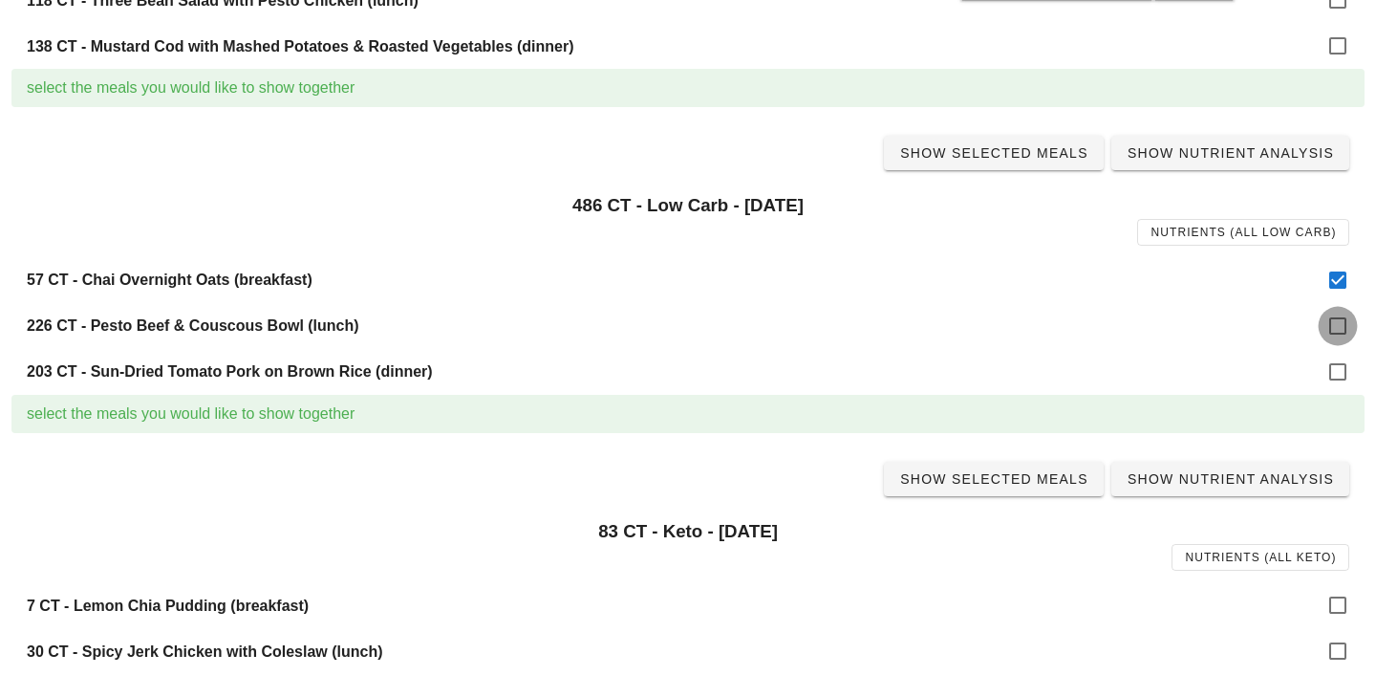
click at [1337, 327] on div at bounding box center [1338, 326] width 32 height 32
checkbox input "true"
click at [1337, 376] on div at bounding box center [1338, 372] width 32 height 32
checkbox input "true"
click at [1041, 163] on link "Show Selected Meals" at bounding box center [994, 153] width 220 height 34
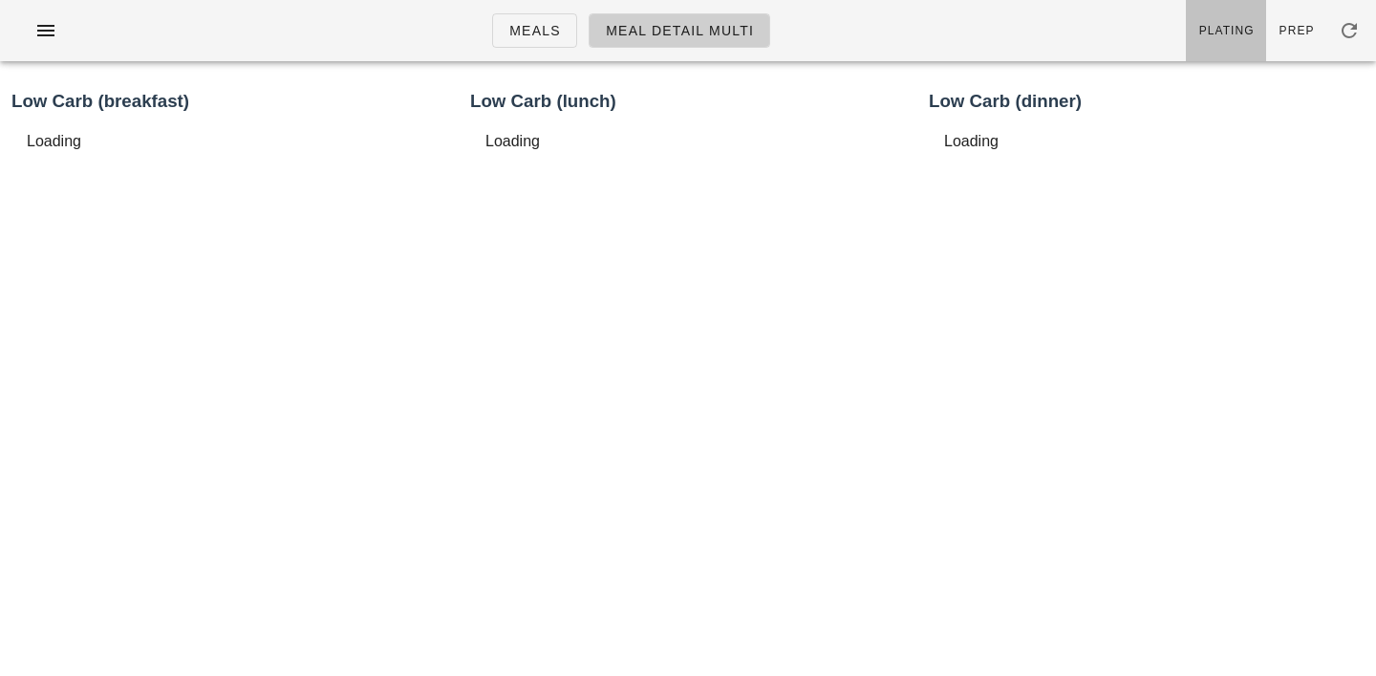
click at [1216, 35] on span "Plating" at bounding box center [1227, 30] width 56 height 13
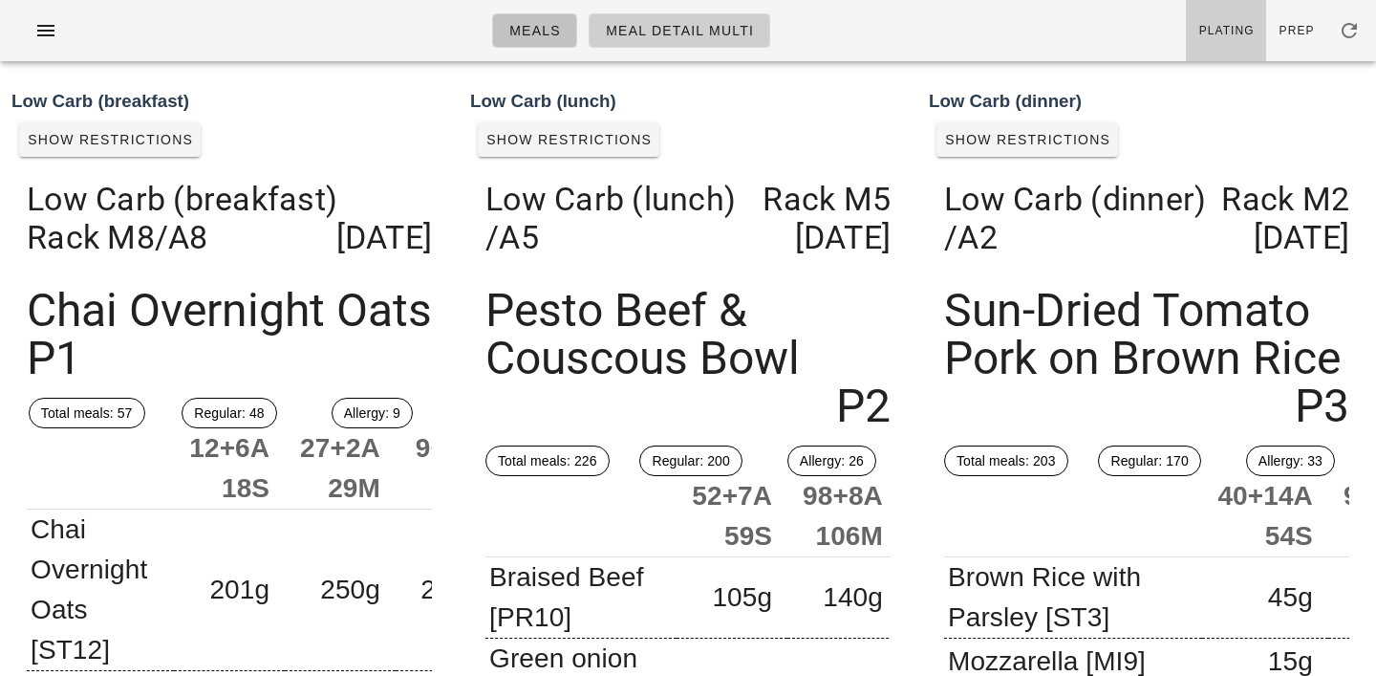
click at [545, 31] on span "Meals" at bounding box center [535, 30] width 53 height 15
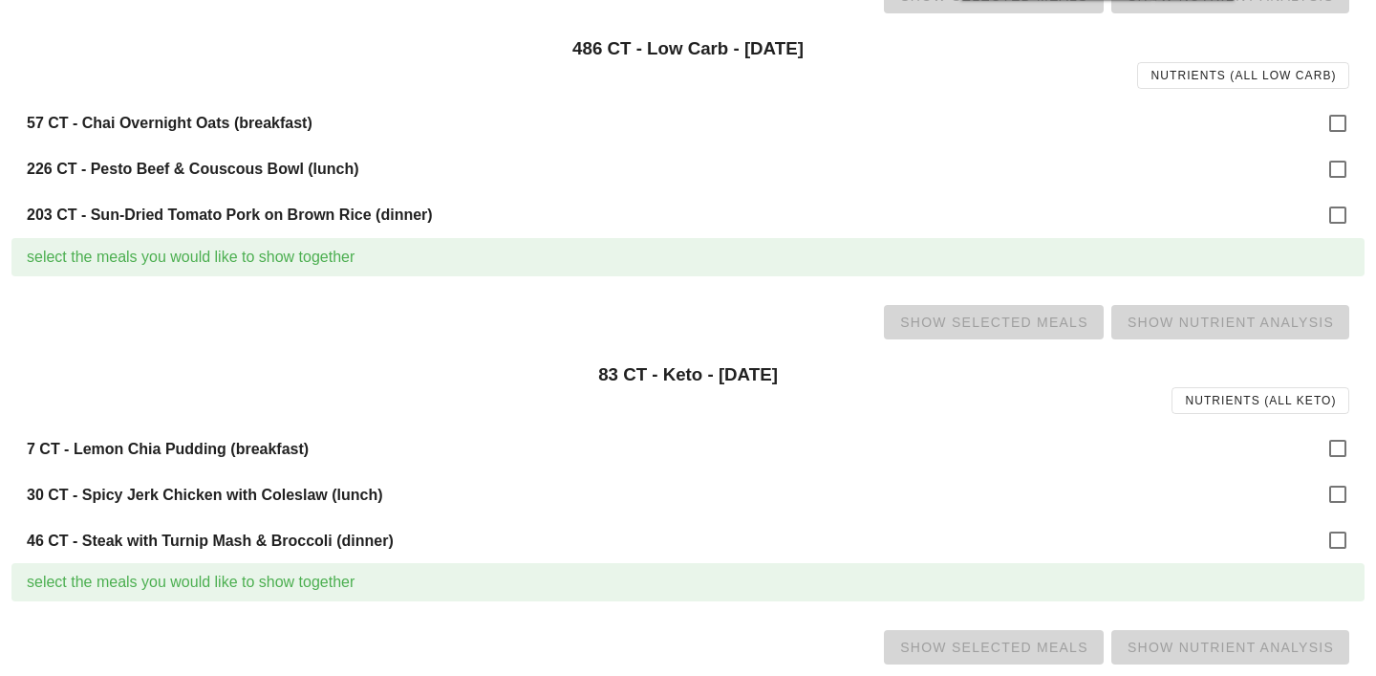
scroll to position [562, 0]
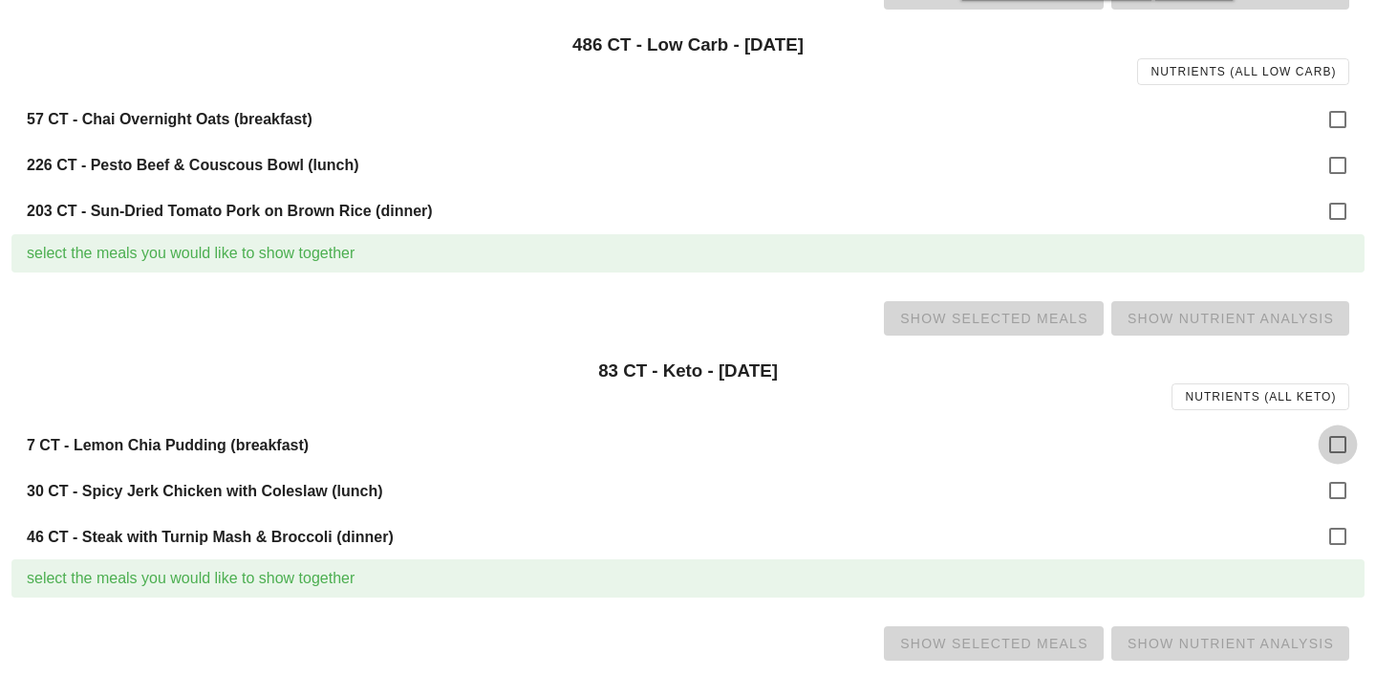
click at [1338, 444] on div at bounding box center [1338, 444] width 32 height 32
checkbox input "true"
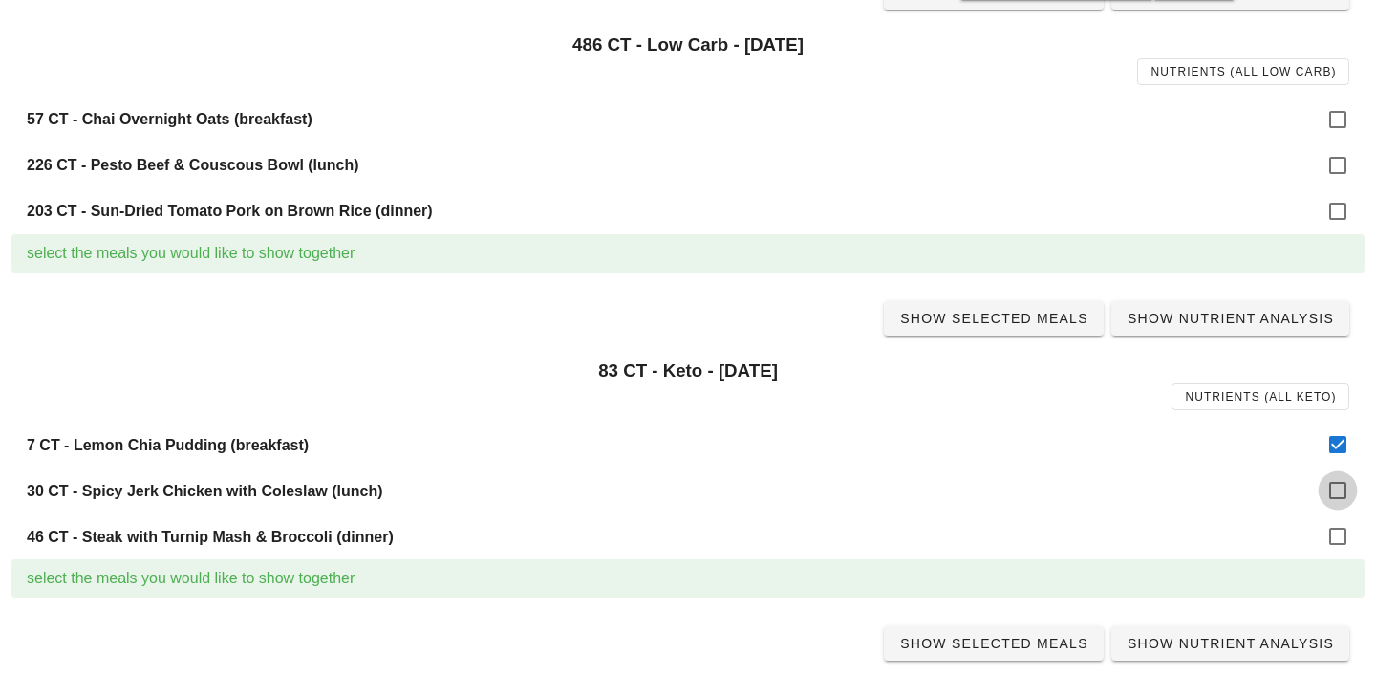
click at [1340, 484] on div at bounding box center [1338, 490] width 32 height 32
checkbox input "true"
click at [1338, 539] on div at bounding box center [1338, 536] width 32 height 32
checkbox input "true"
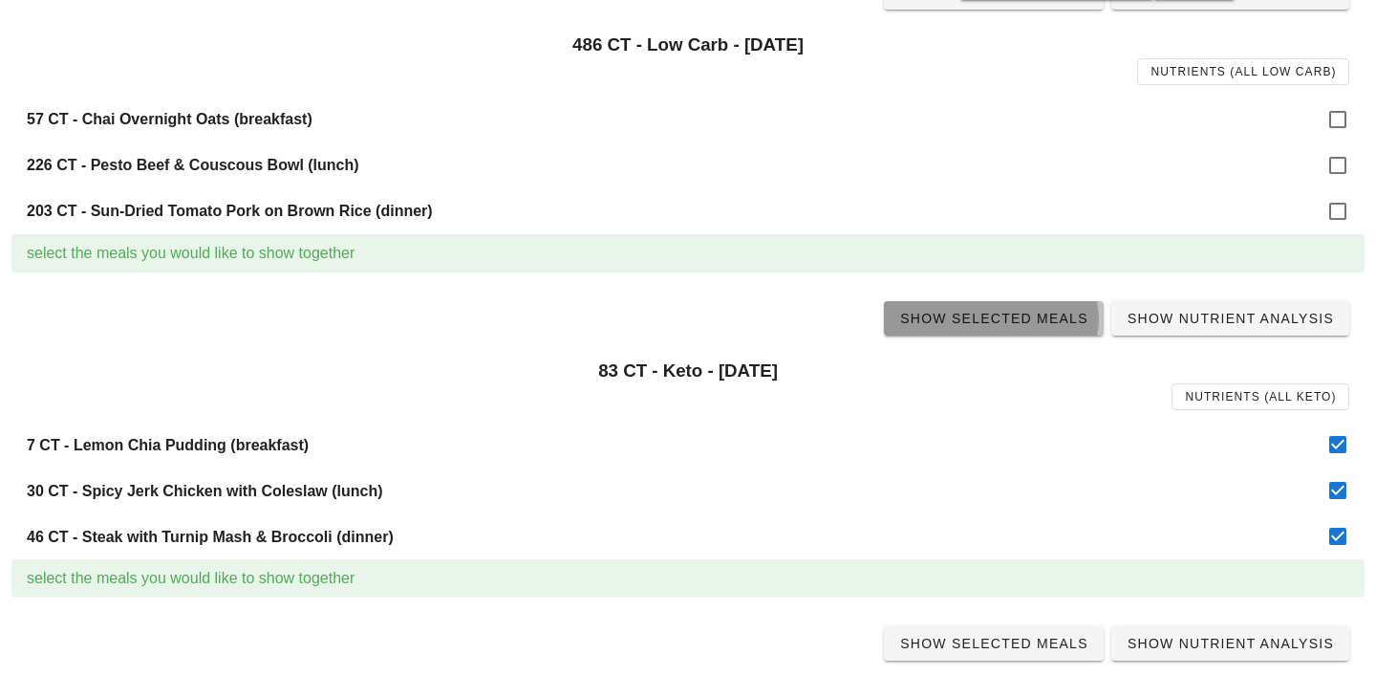
click at [1015, 329] on link "Show Selected Meals" at bounding box center [994, 318] width 220 height 34
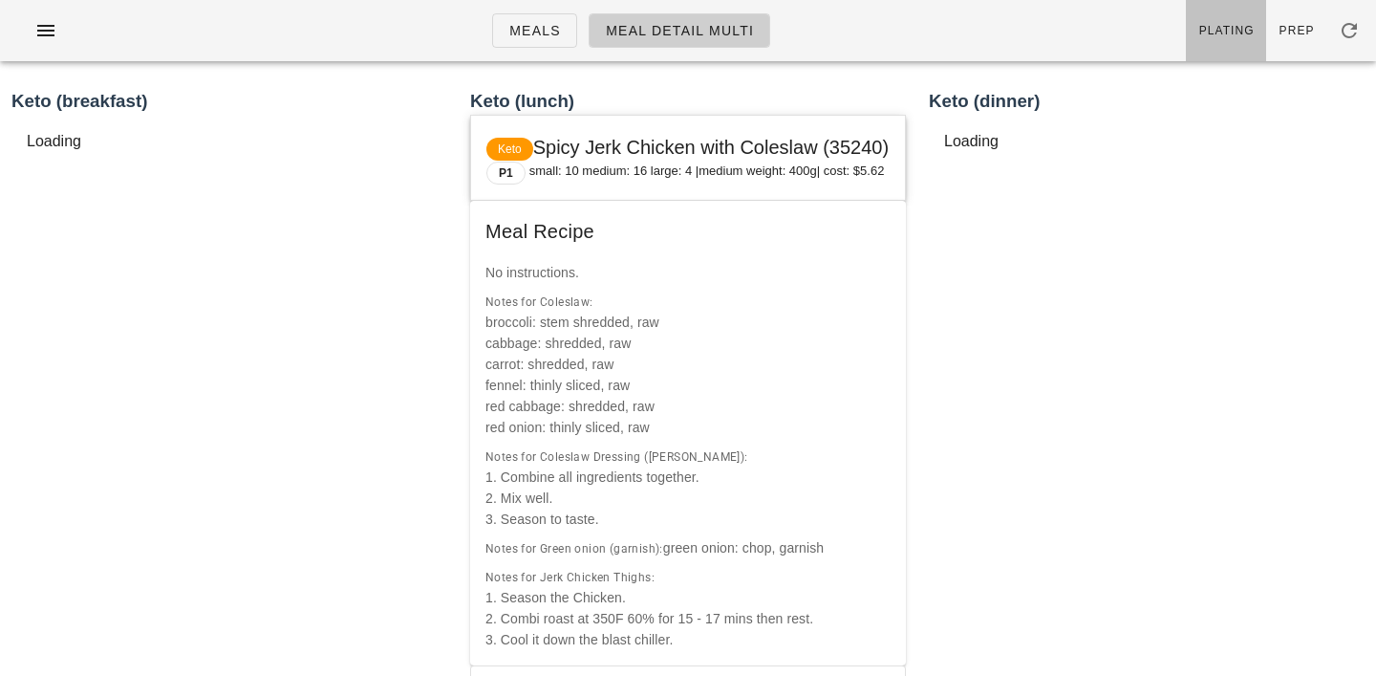
click at [1242, 28] on span "Plating" at bounding box center [1227, 30] width 56 height 13
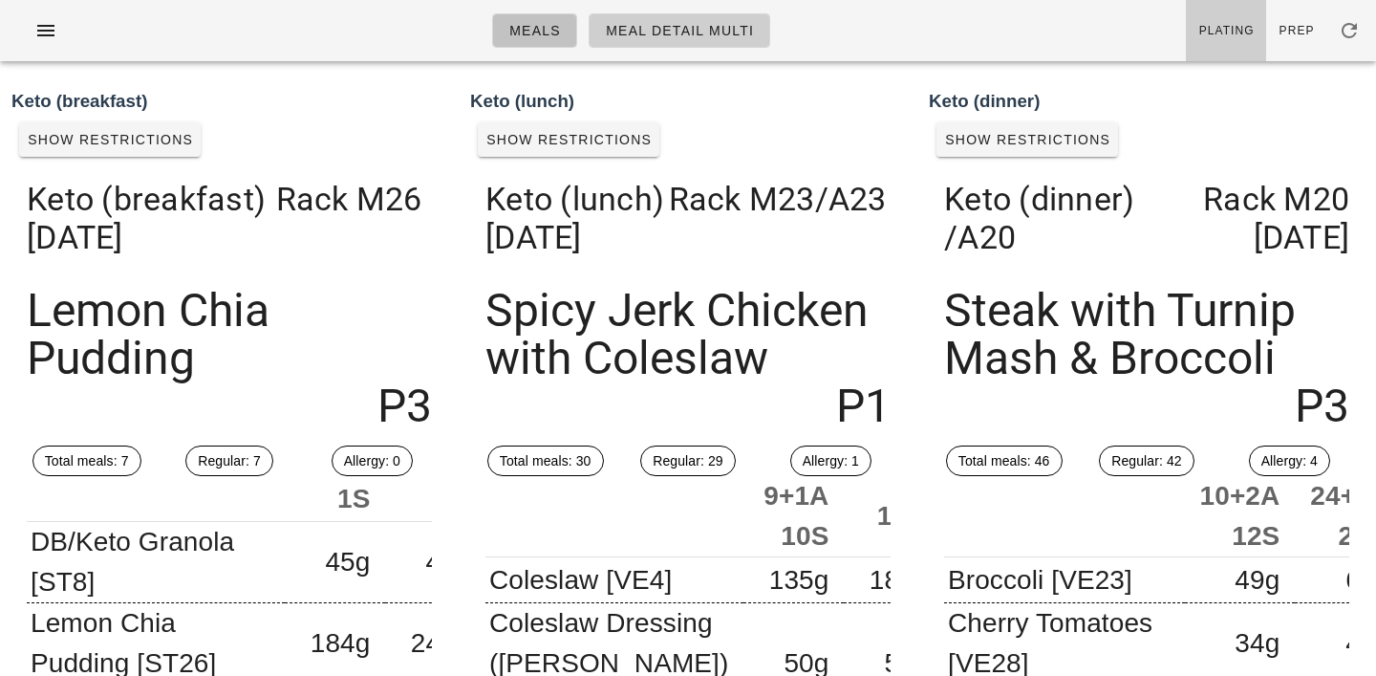
click at [538, 29] on span "Meals" at bounding box center [535, 30] width 53 height 15
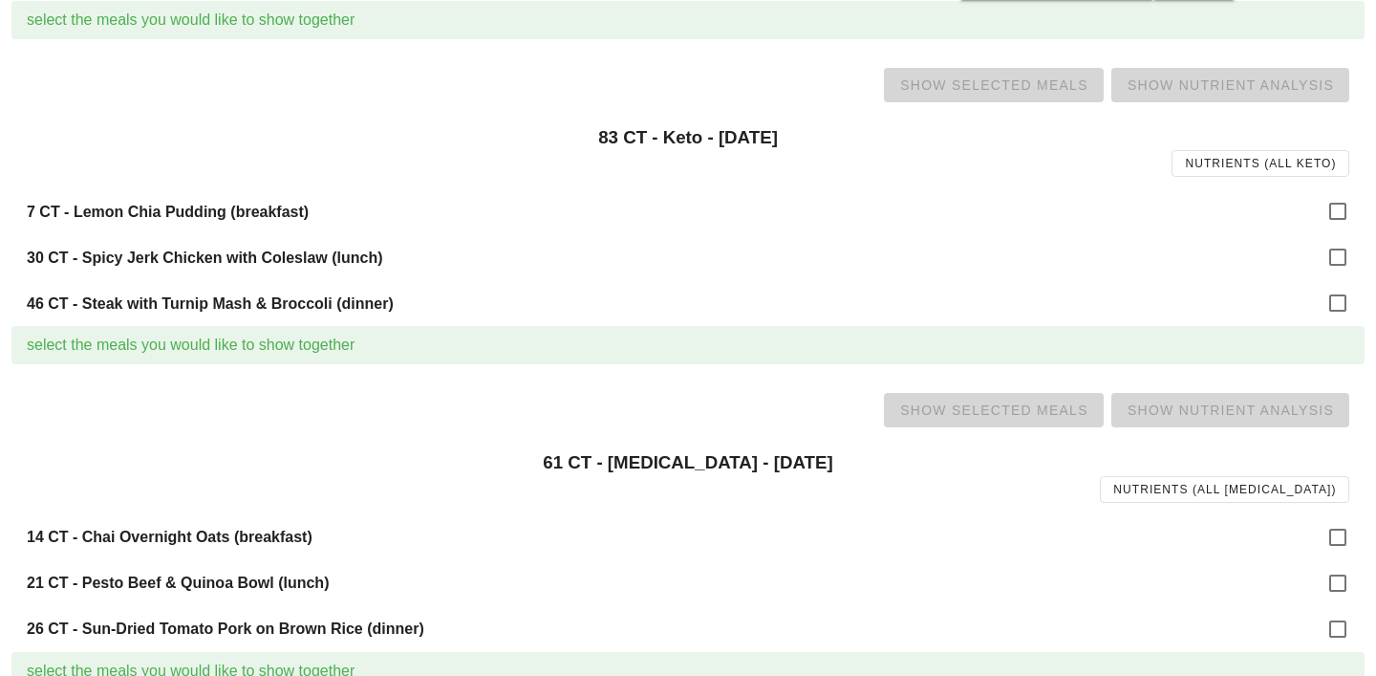
scroll to position [1017, 0]
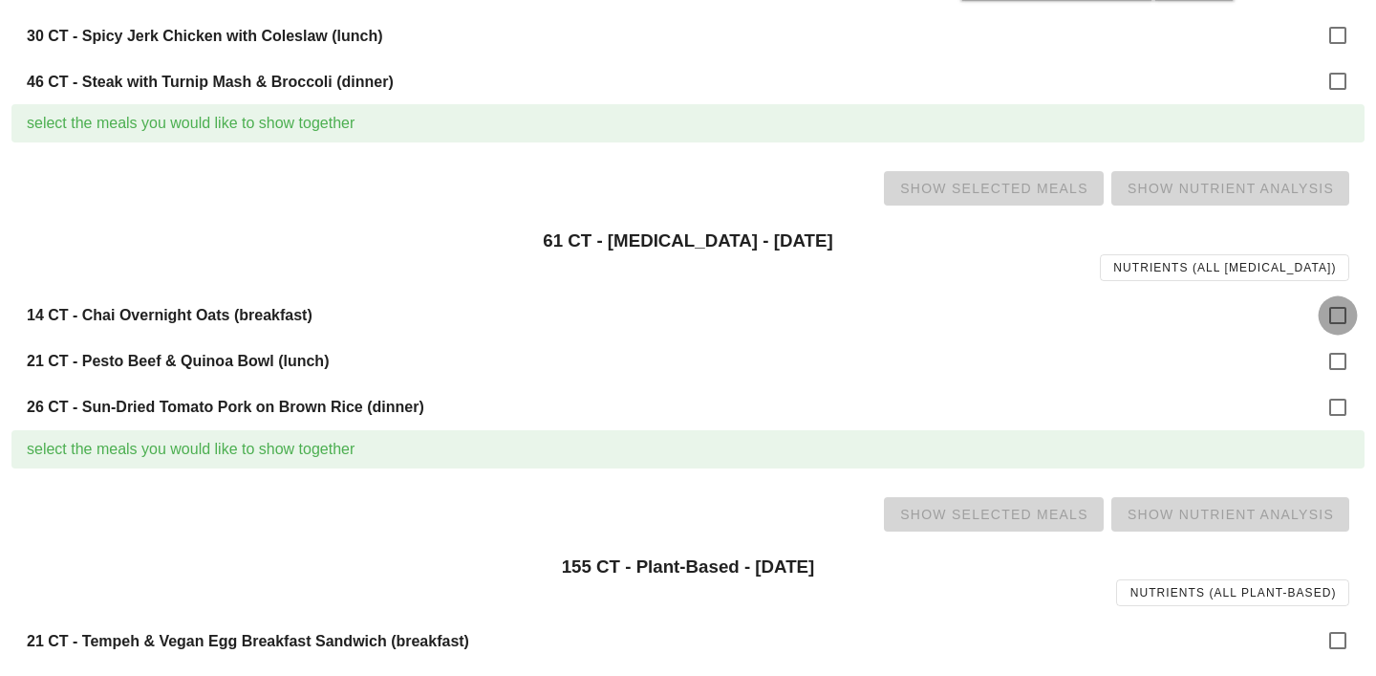
click at [1344, 319] on div at bounding box center [1338, 315] width 32 height 32
checkbox input "true"
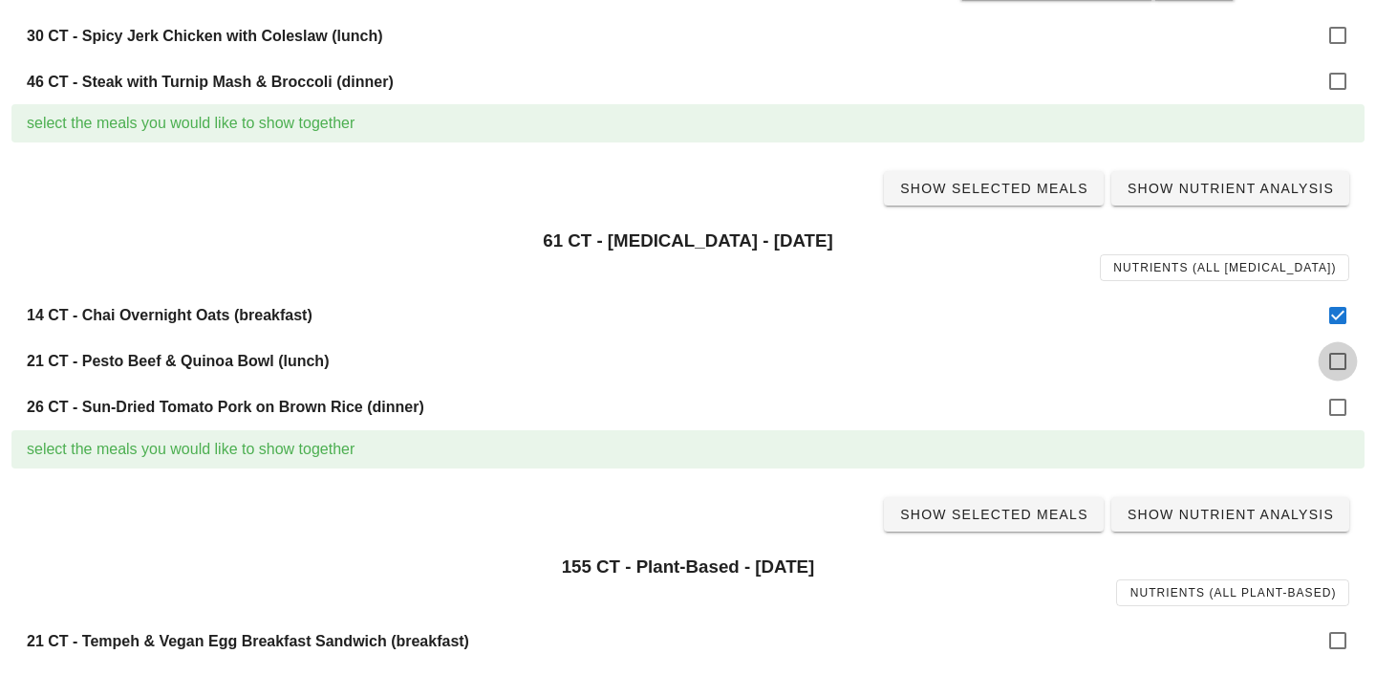
click at [1344, 359] on div at bounding box center [1338, 361] width 32 height 32
checkbox input "true"
click at [1341, 396] on div at bounding box center [1338, 407] width 32 height 32
checkbox input "true"
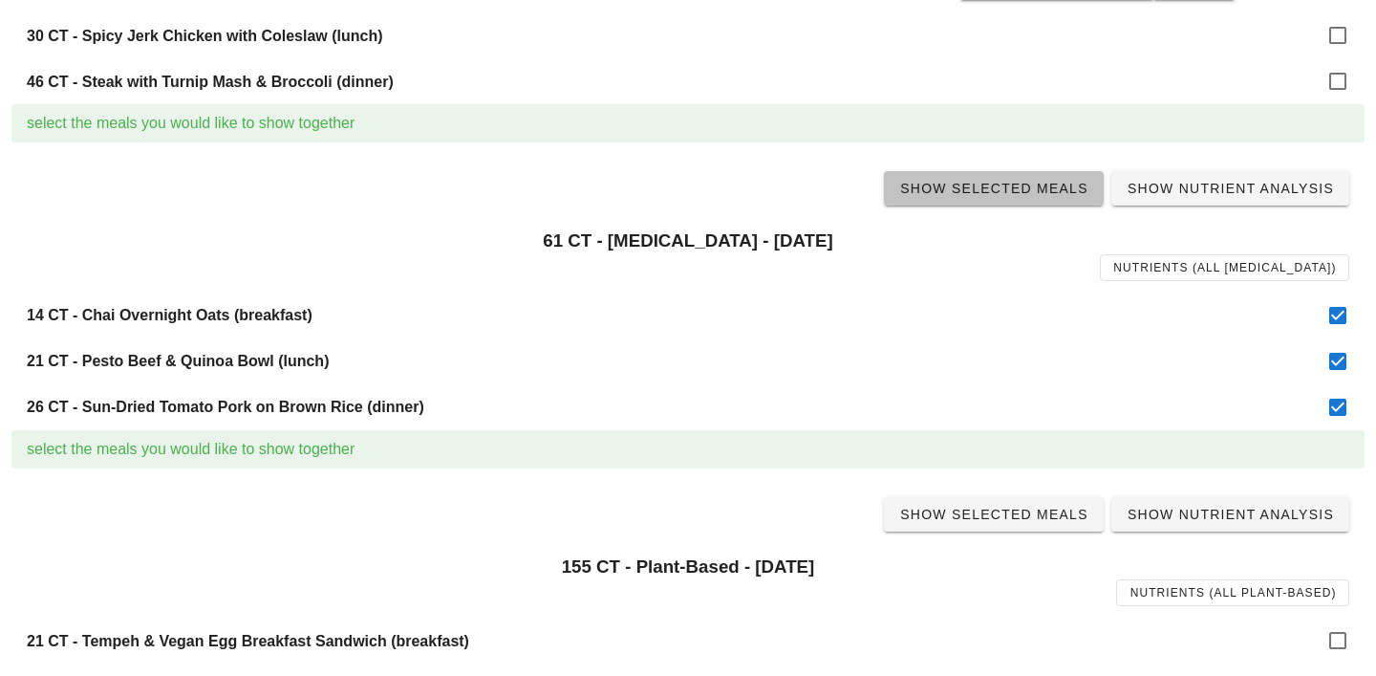
click at [1035, 195] on span "Show Selected Meals" at bounding box center [993, 188] width 189 height 15
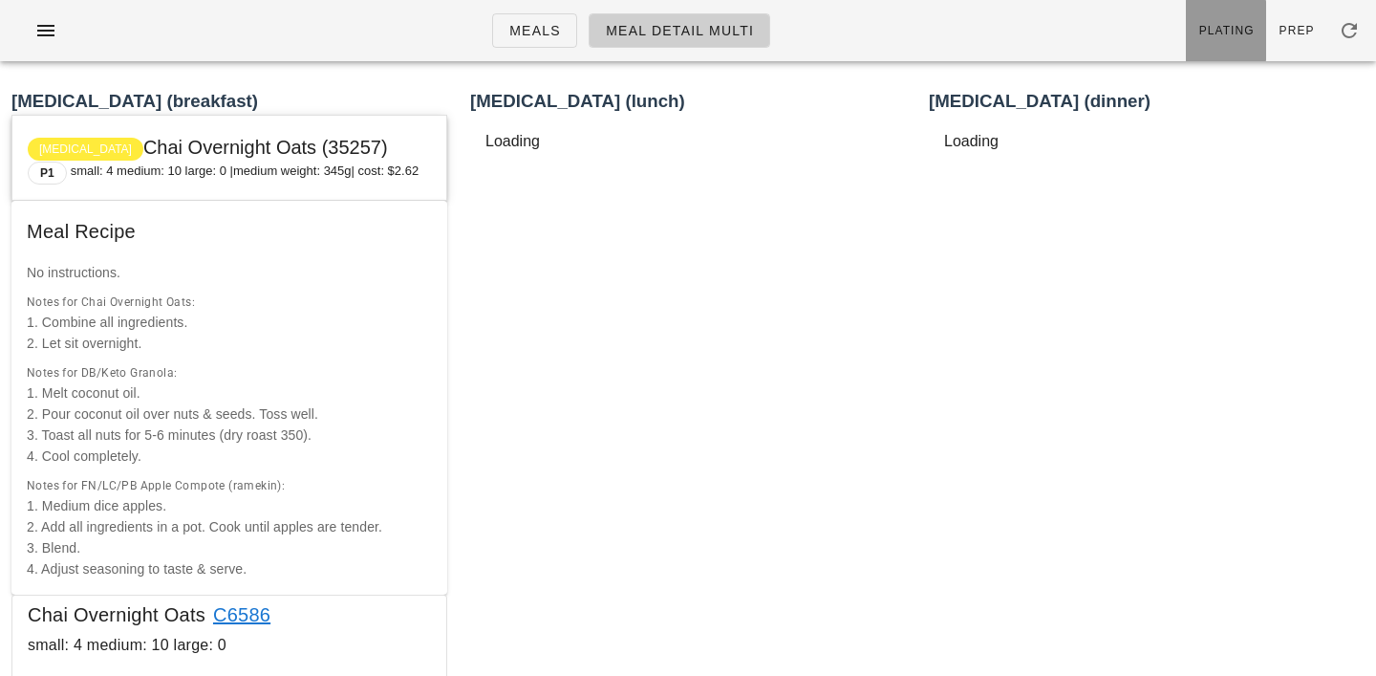
click at [1233, 33] on span "Plating" at bounding box center [1227, 30] width 56 height 13
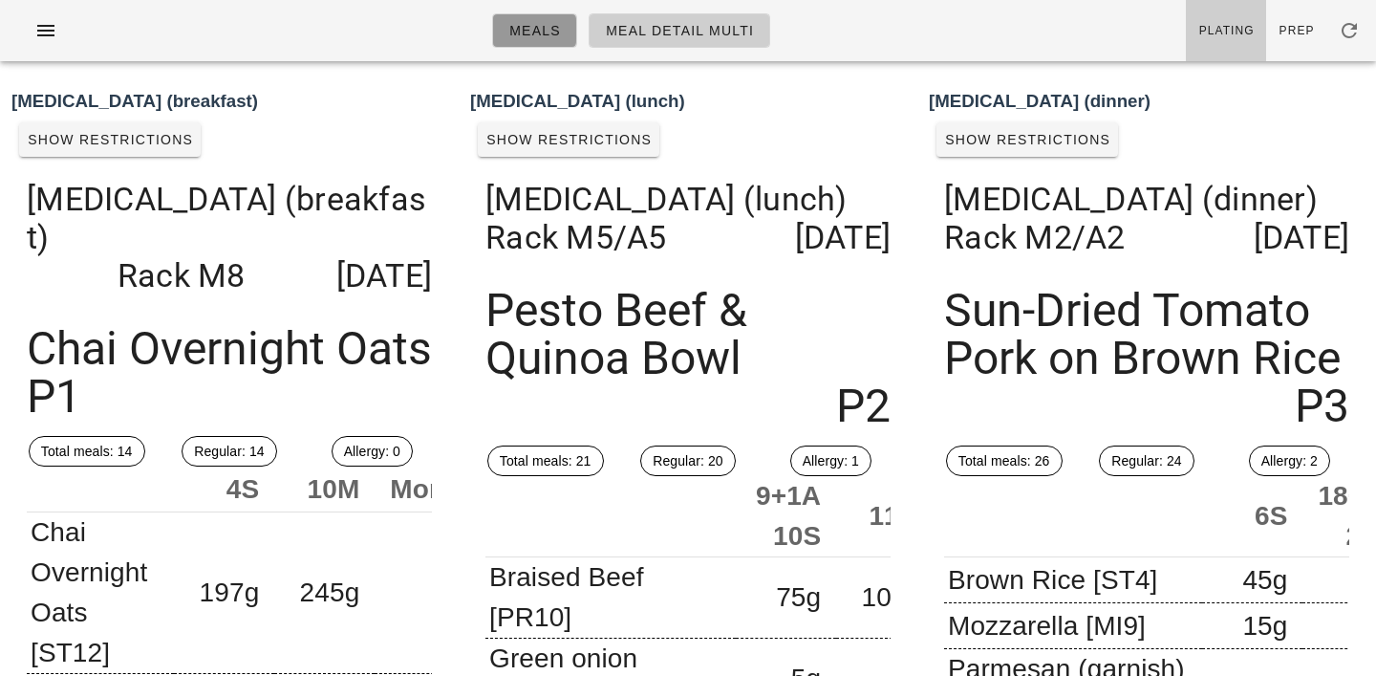
click at [532, 27] on span "Meals" at bounding box center [535, 30] width 53 height 15
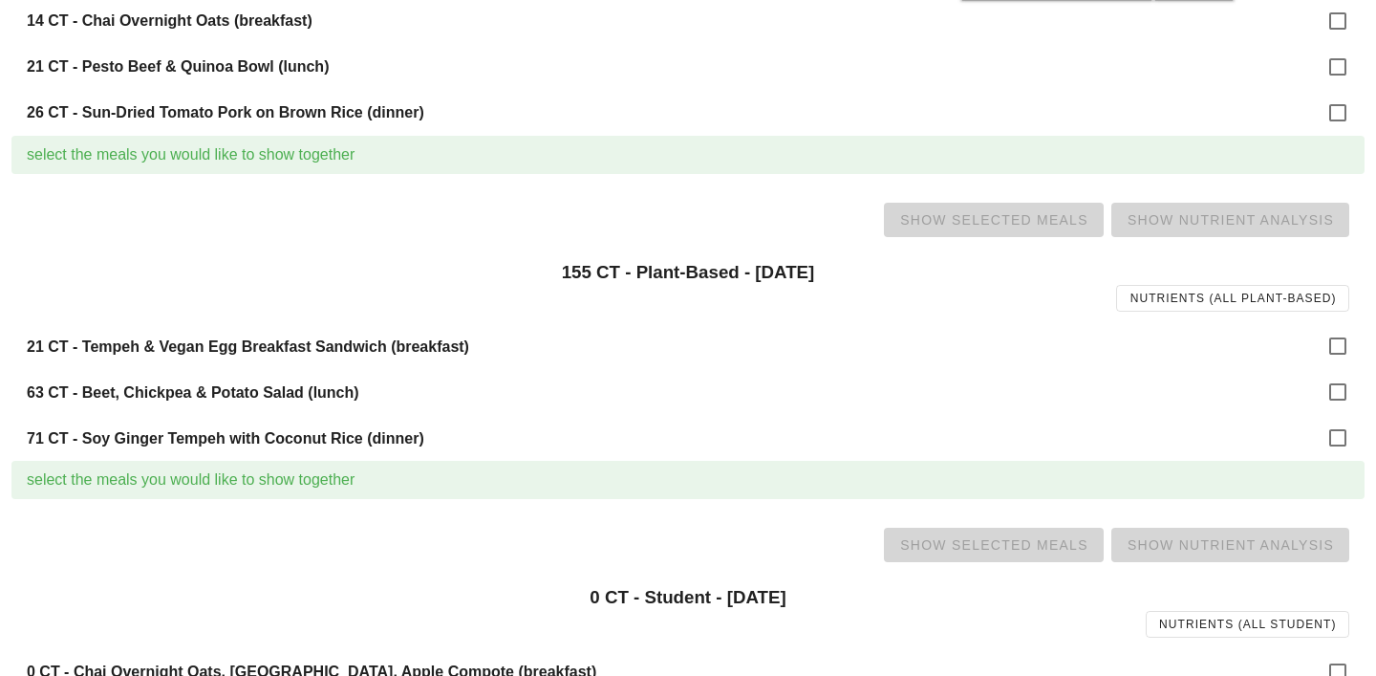
scroll to position [1345, 0]
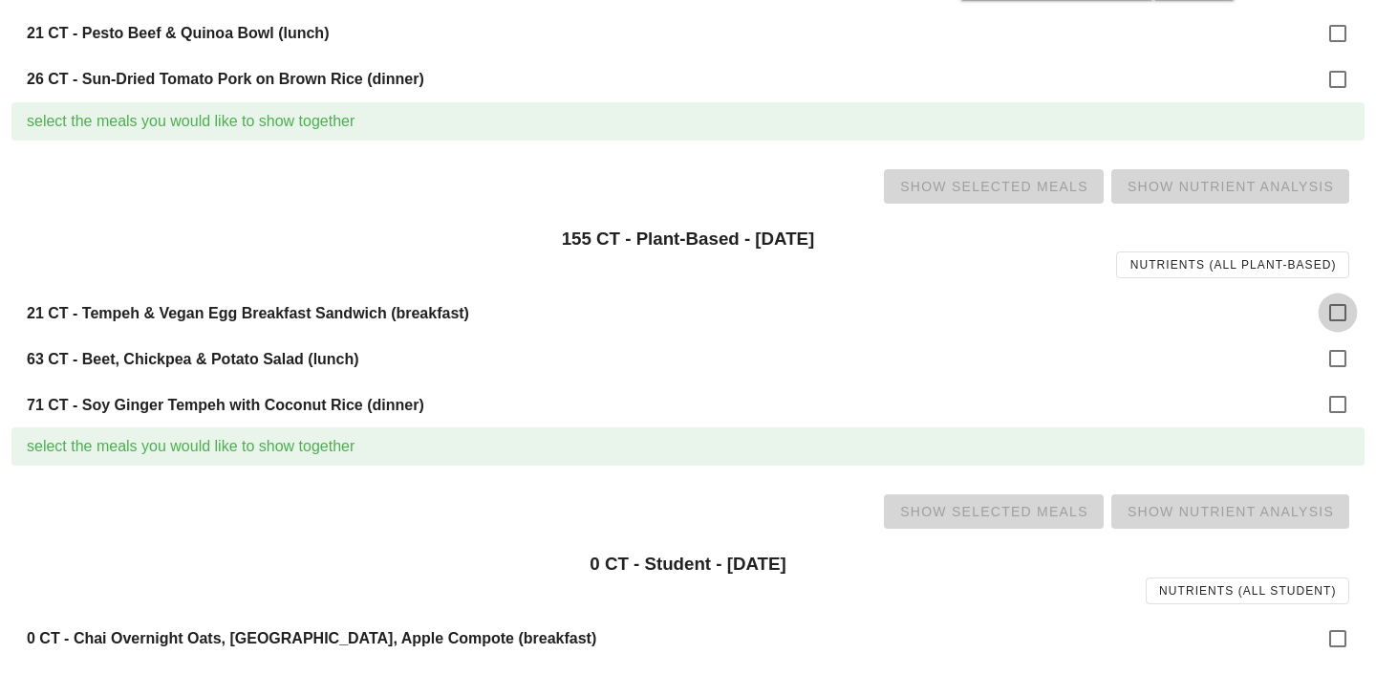
click at [1337, 312] on div at bounding box center [1338, 312] width 32 height 32
checkbox input "true"
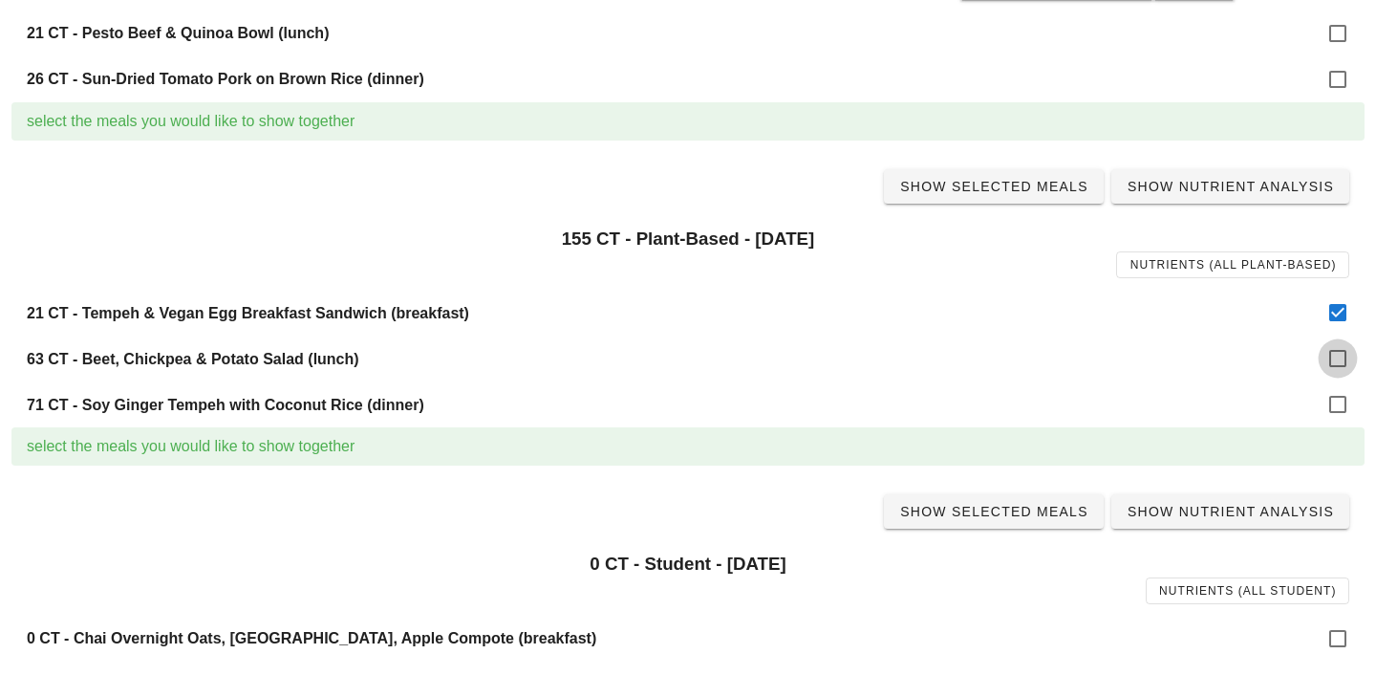
click at [1337, 357] on div at bounding box center [1338, 358] width 32 height 32
checkbox input "true"
click at [1337, 392] on div at bounding box center [1338, 404] width 32 height 32
checkbox input "true"
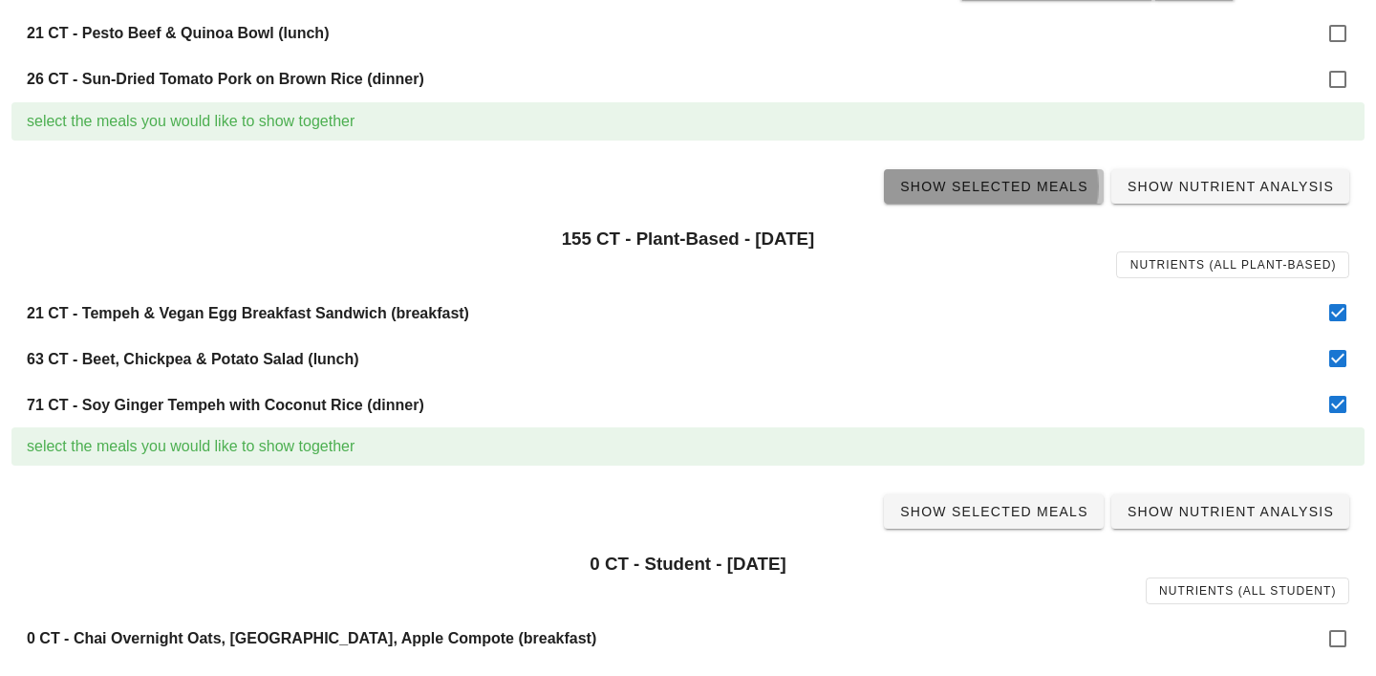
click at [1009, 191] on span "Show Selected Meals" at bounding box center [993, 186] width 189 height 15
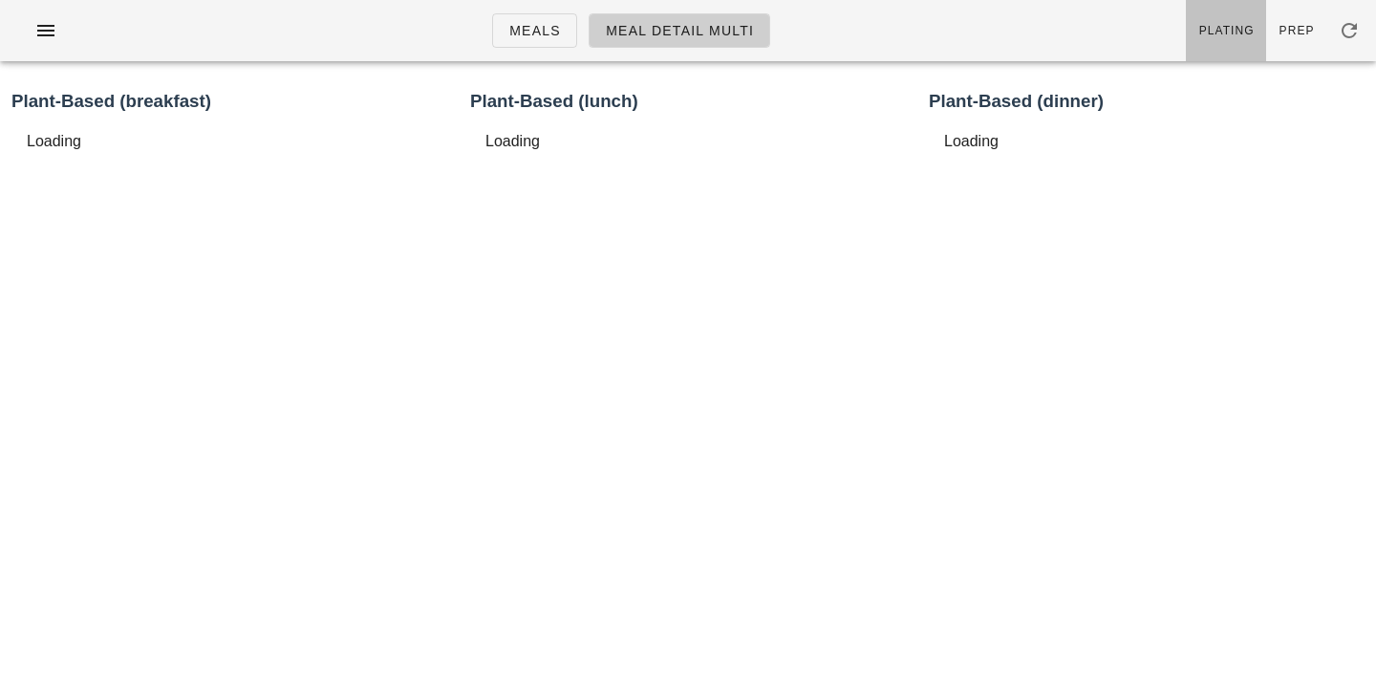
click at [1208, 32] on span "Plating" at bounding box center [1227, 30] width 56 height 13
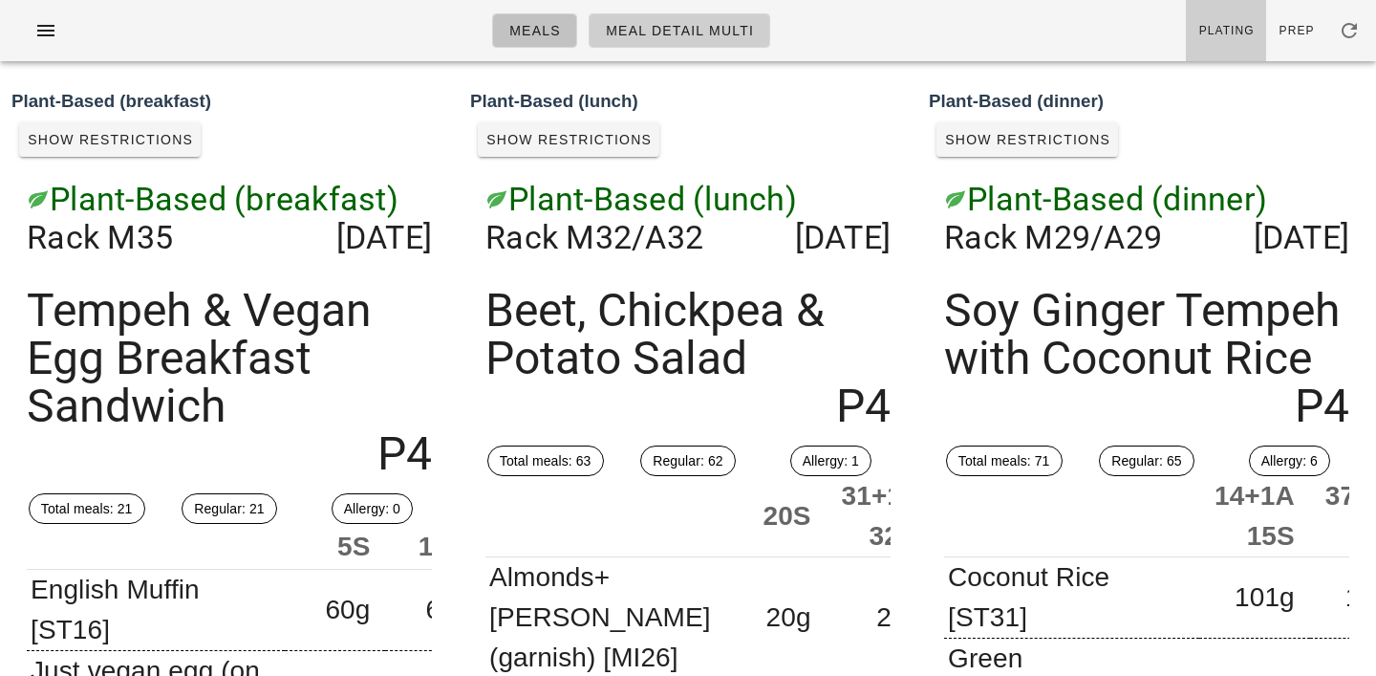
click at [564, 45] on link "Meals" at bounding box center [534, 30] width 85 height 34
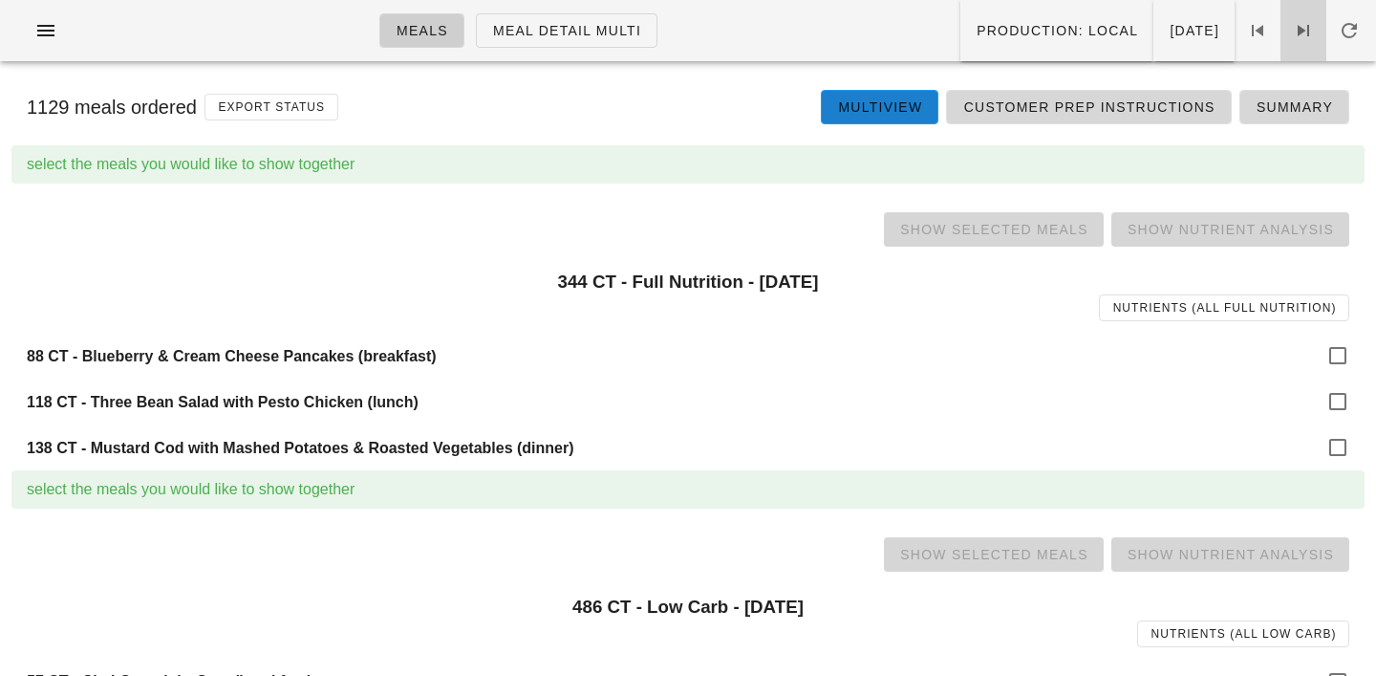
click at [1308, 32] on icon at bounding box center [1303, 30] width 23 height 23
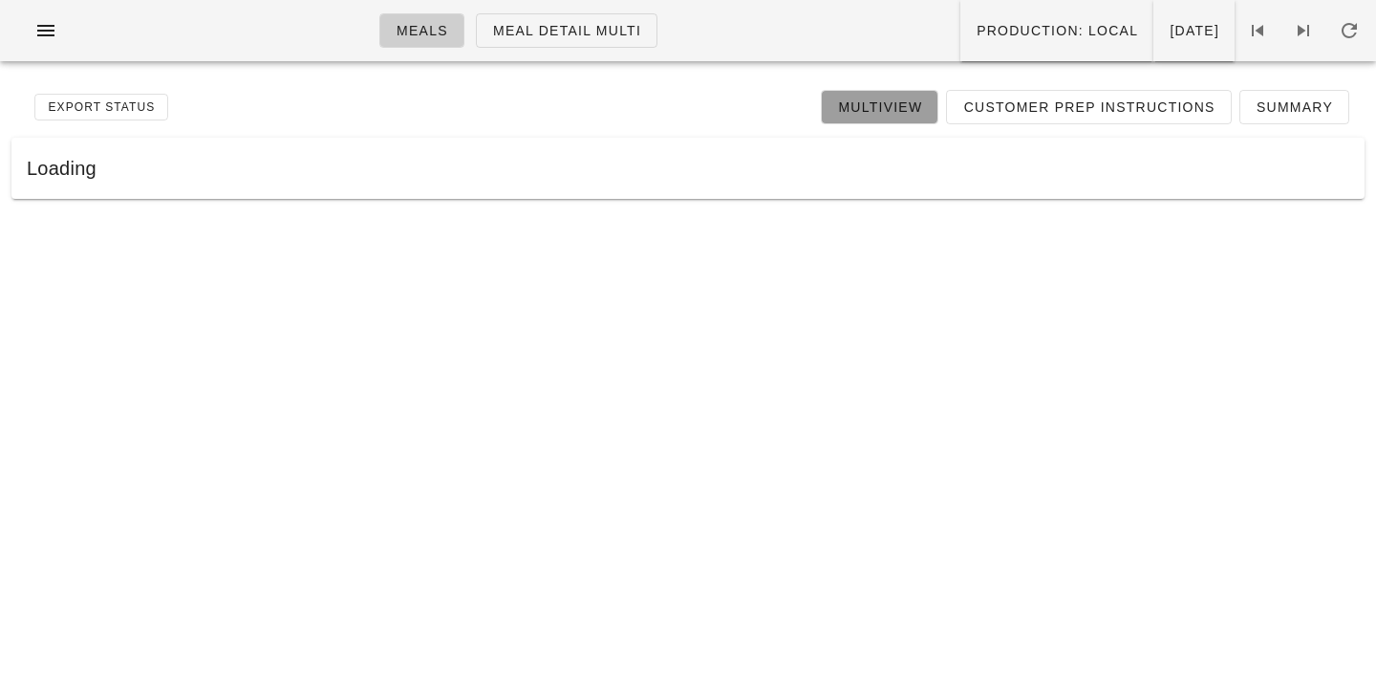
click at [889, 110] on span "Multiview" at bounding box center [879, 106] width 85 height 15
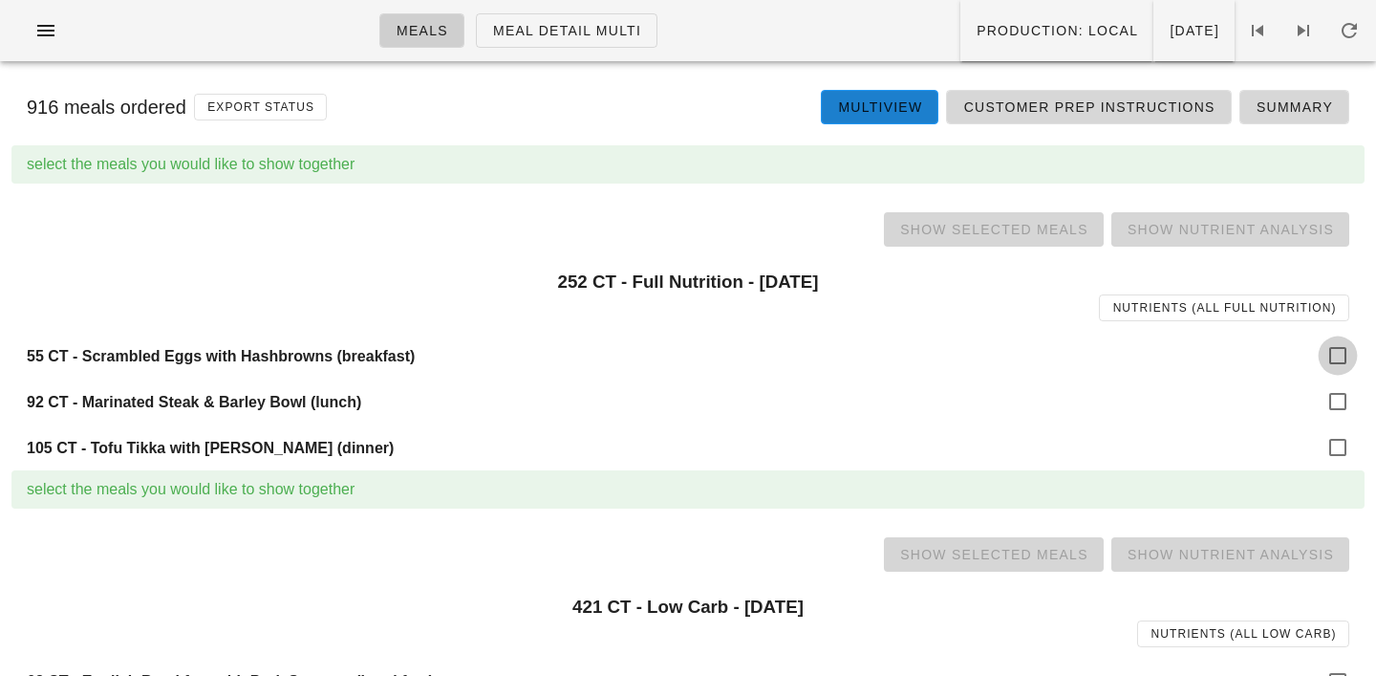
click at [1340, 346] on div at bounding box center [1338, 355] width 32 height 32
checkbox input "true"
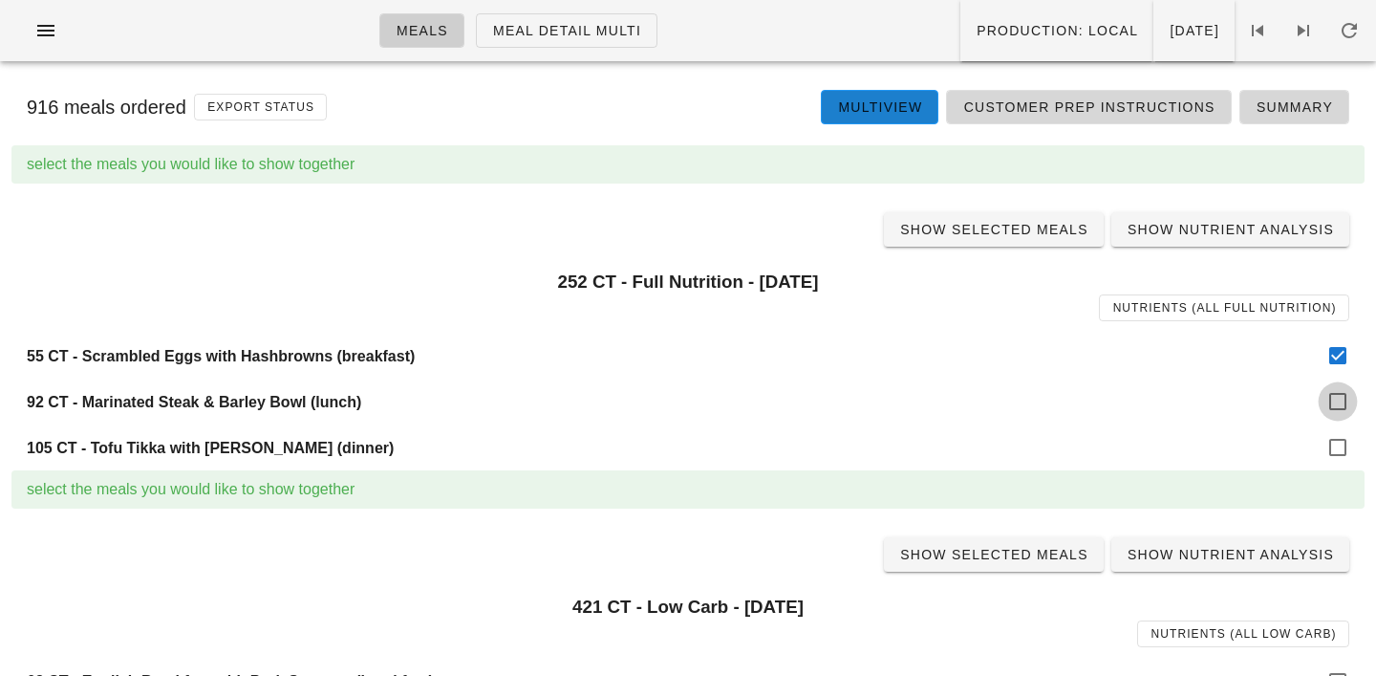
click at [1341, 406] on div at bounding box center [1338, 401] width 32 height 32
checkbox input "true"
click at [1339, 442] on div at bounding box center [1338, 447] width 32 height 32
checkbox input "true"
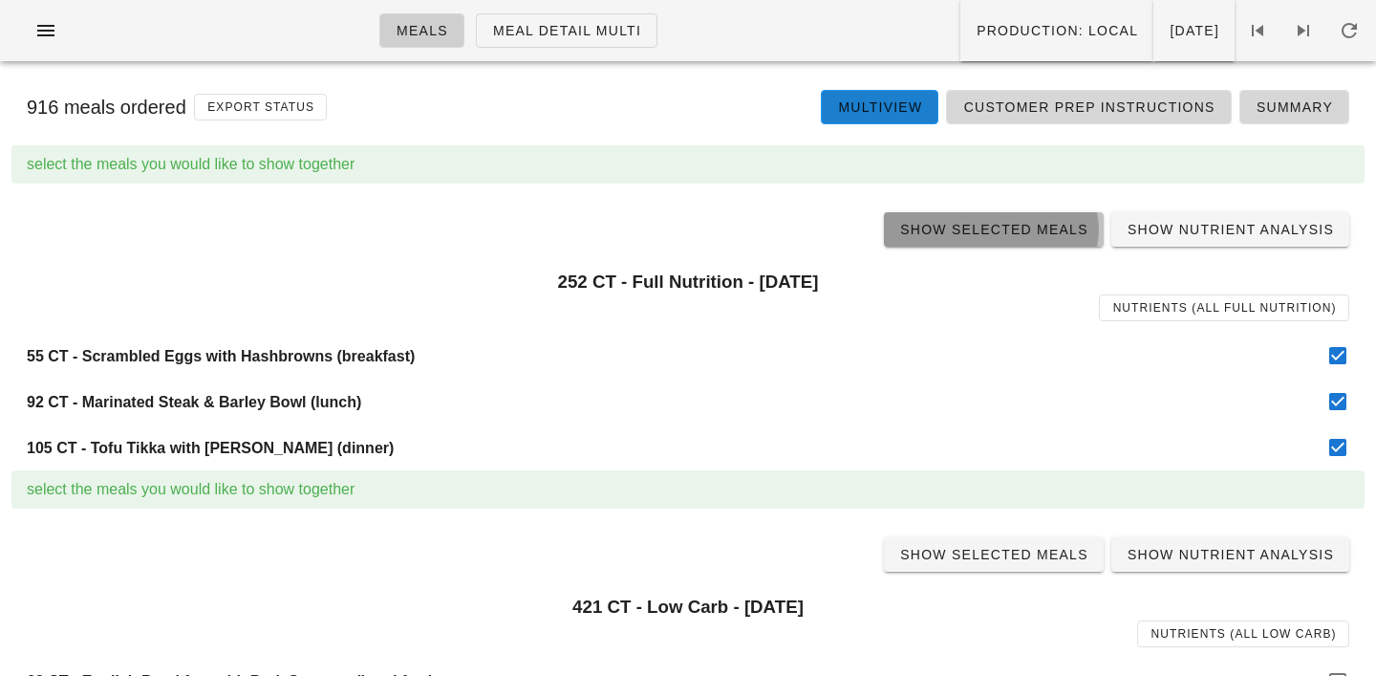
click at [1036, 222] on span "Show Selected Meals" at bounding box center [993, 229] width 189 height 15
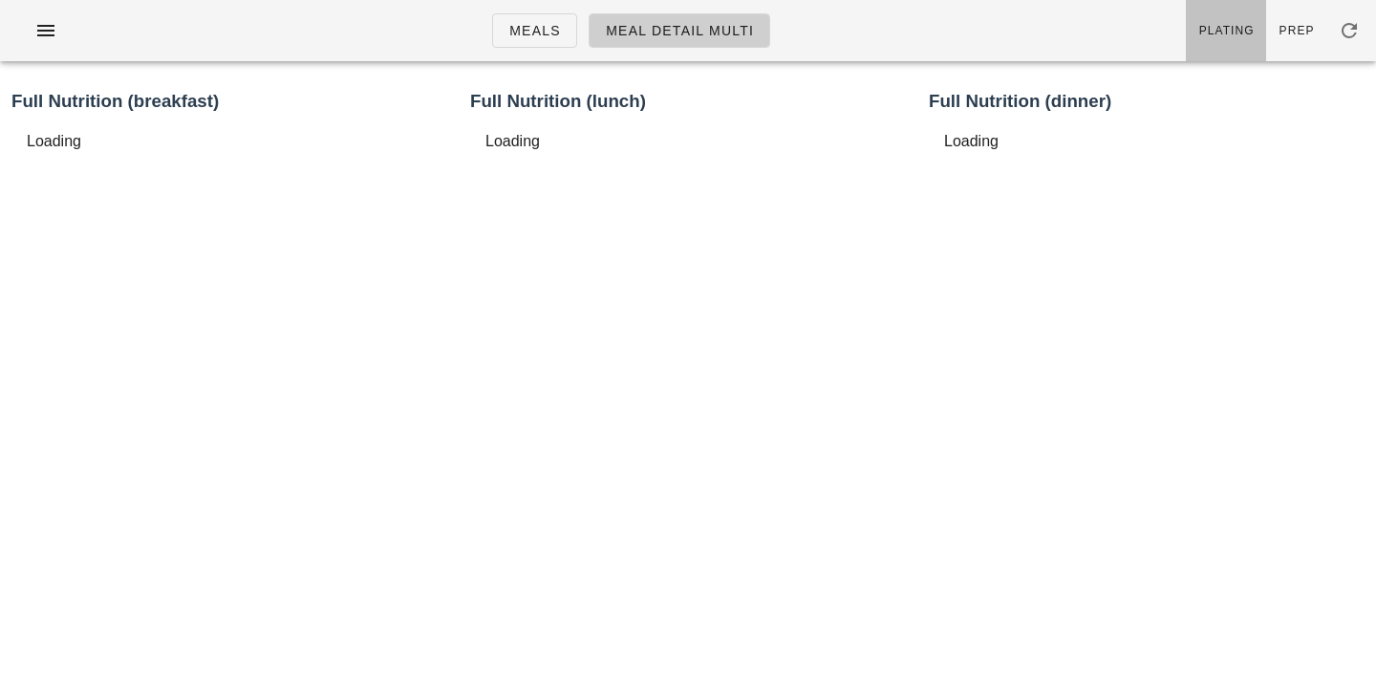
click at [1228, 47] on link "Plating" at bounding box center [1226, 30] width 80 height 61
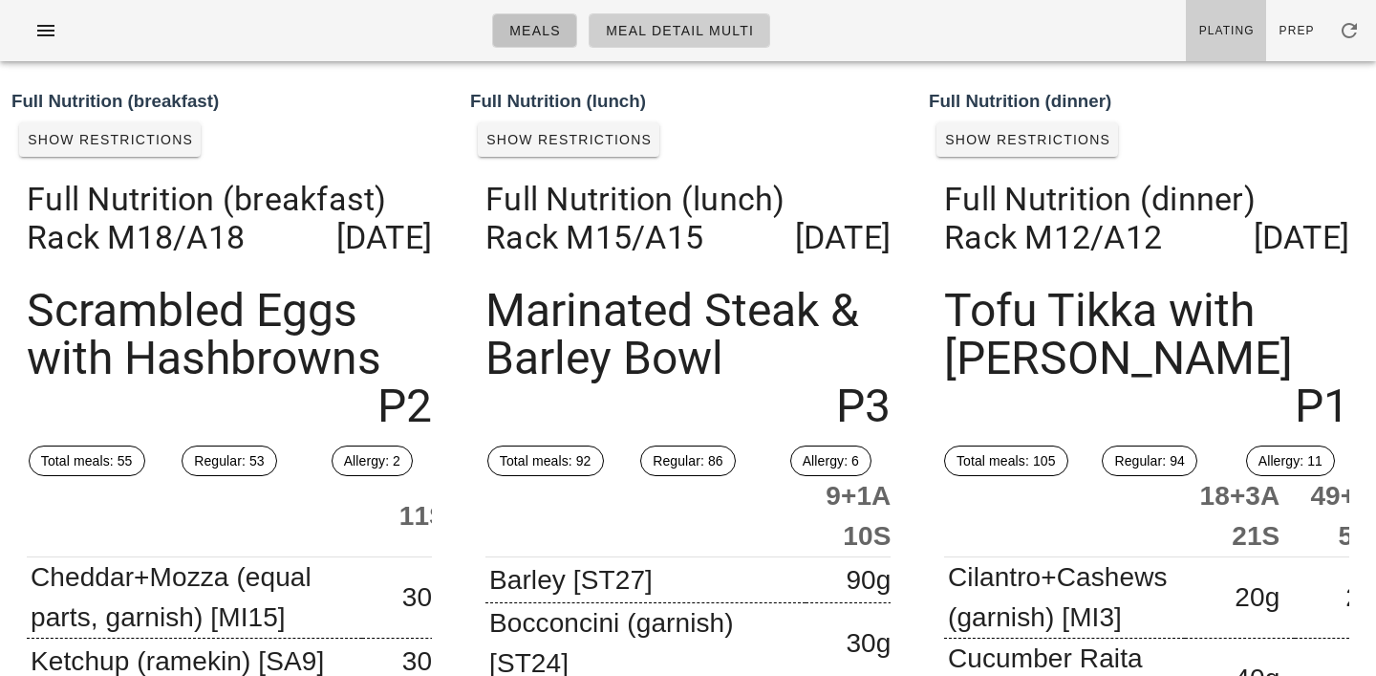
click at [531, 42] on link "Meals" at bounding box center [534, 30] width 85 height 34
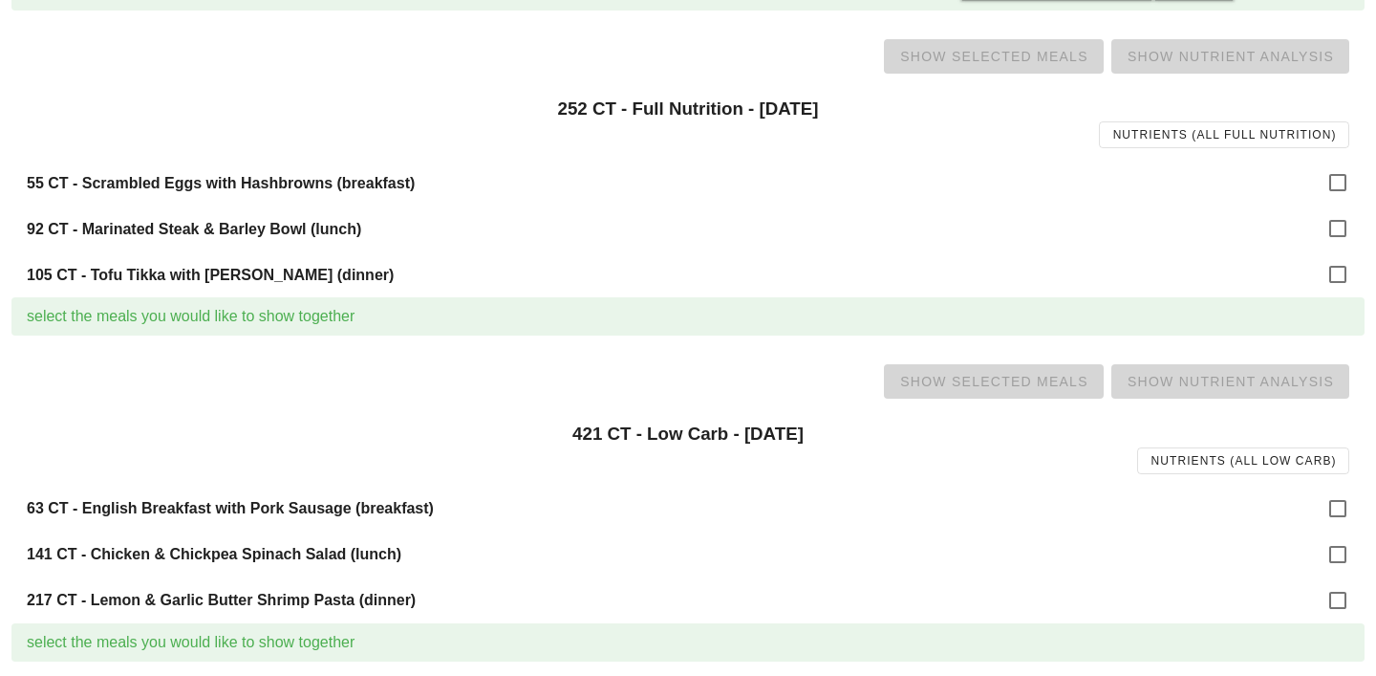
scroll to position [326, 0]
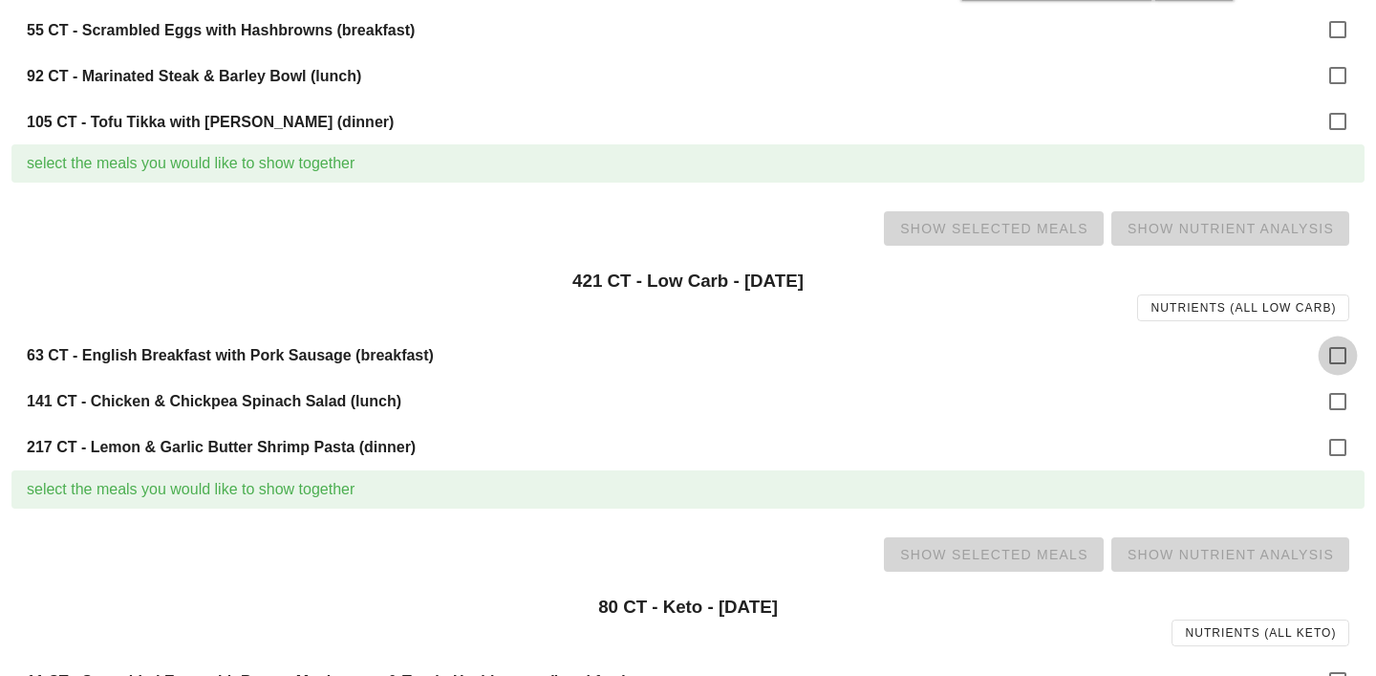
click at [1326, 360] on div at bounding box center [1338, 355] width 32 height 32
checkbox input "true"
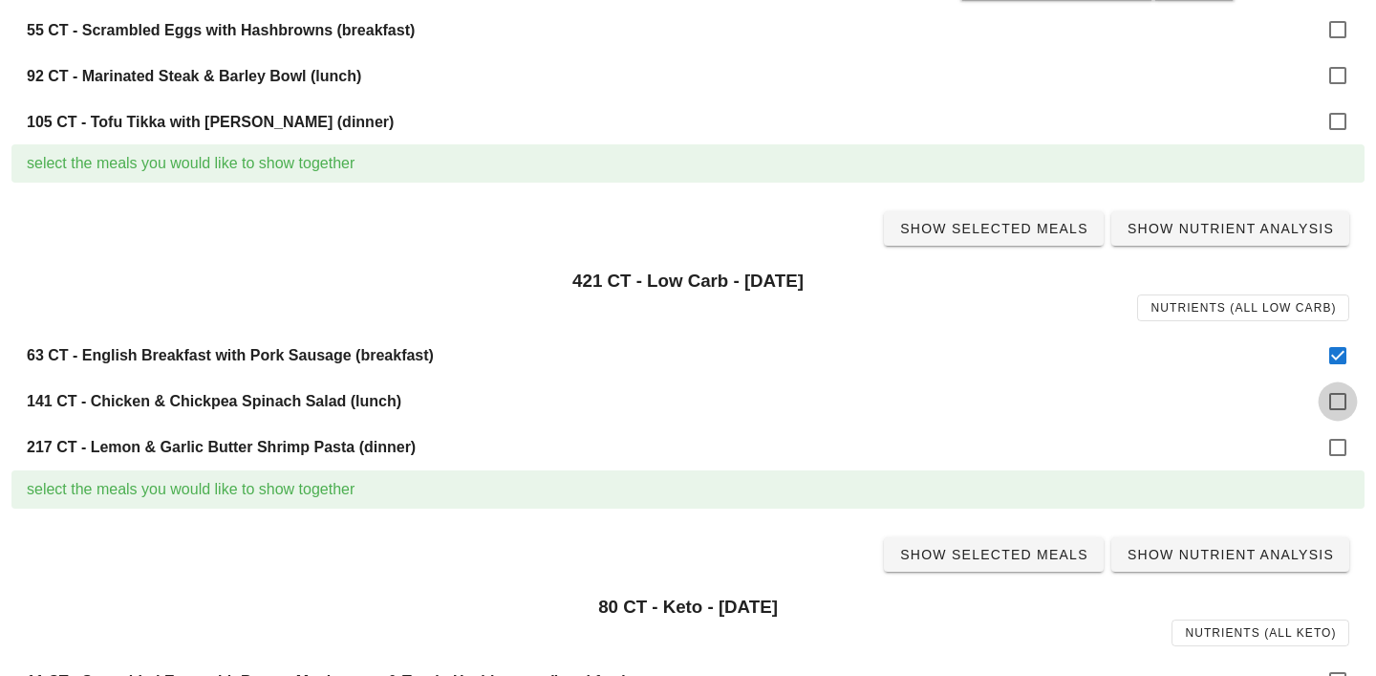
click at [1340, 406] on div at bounding box center [1338, 401] width 32 height 32
checkbox input "true"
click at [1340, 443] on div at bounding box center [1338, 447] width 32 height 32
checkbox input "true"
click at [1026, 242] on link "Show Selected Meals" at bounding box center [994, 228] width 220 height 34
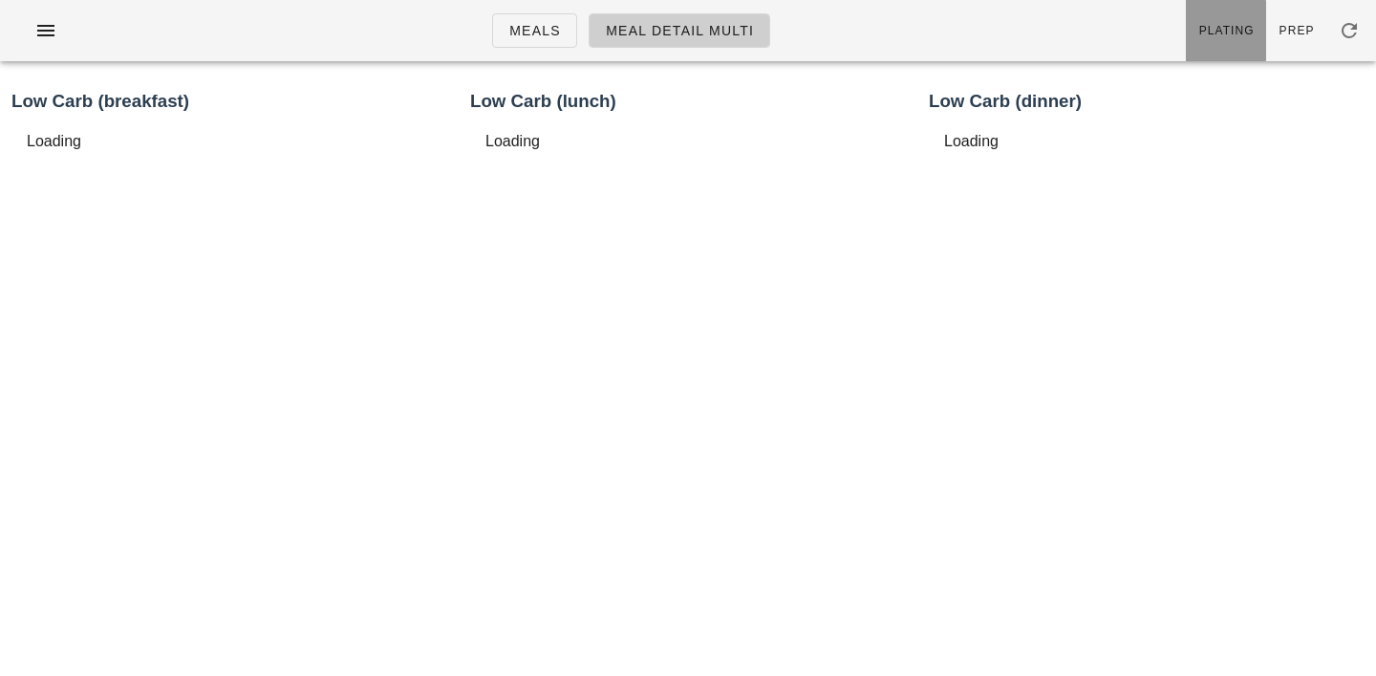
click at [1220, 35] on span "Plating" at bounding box center [1227, 30] width 56 height 13
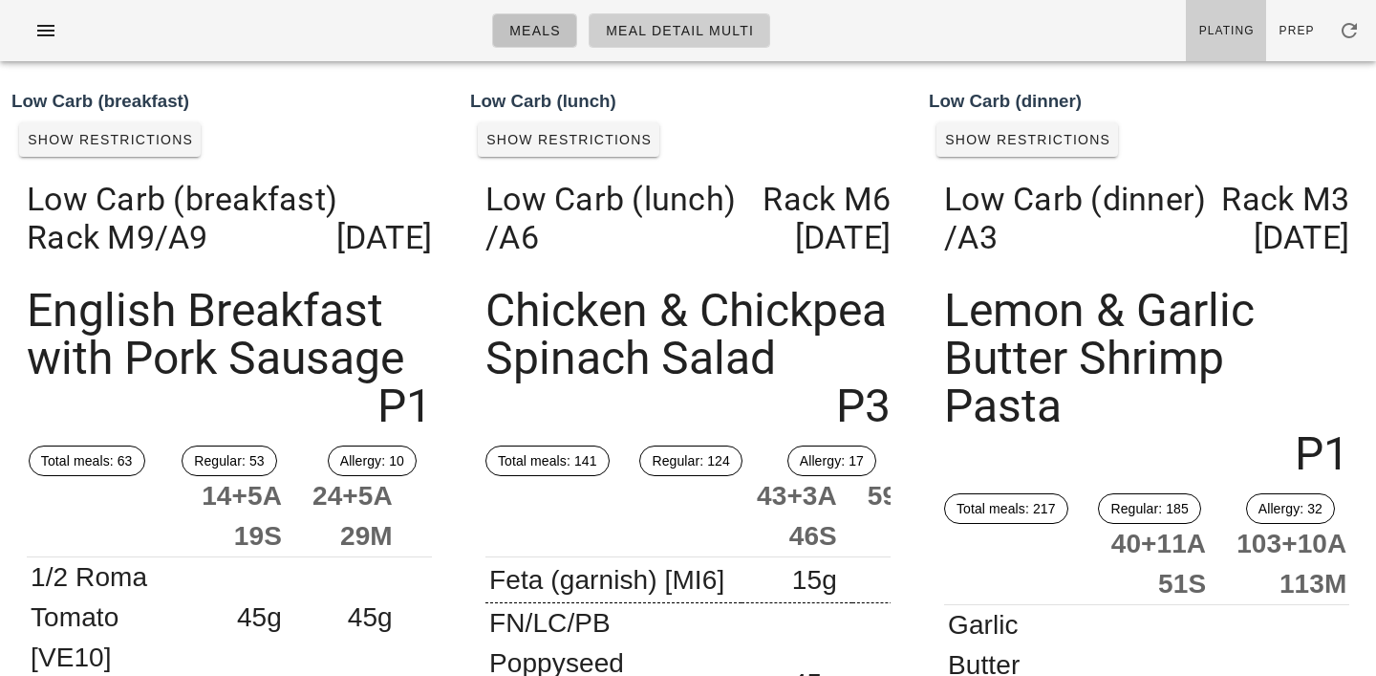
click at [543, 33] on span "Meals" at bounding box center [535, 30] width 53 height 15
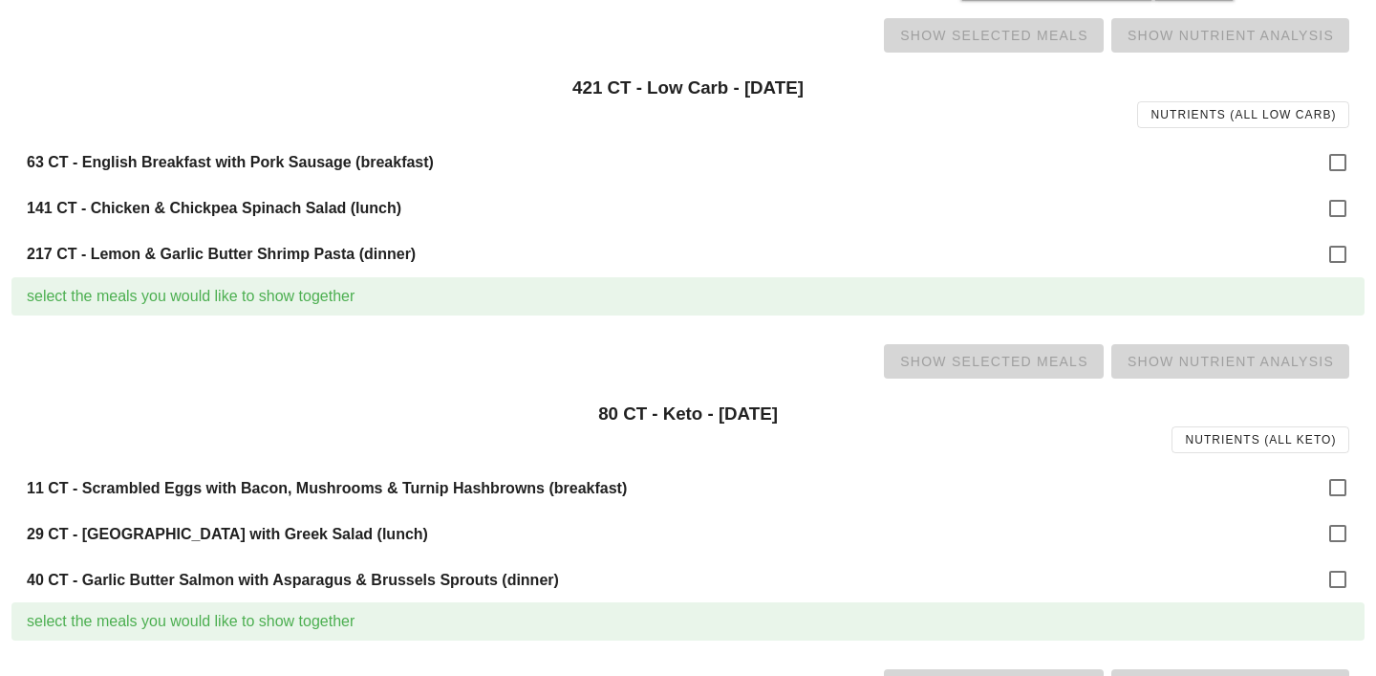
scroll to position [529, 0]
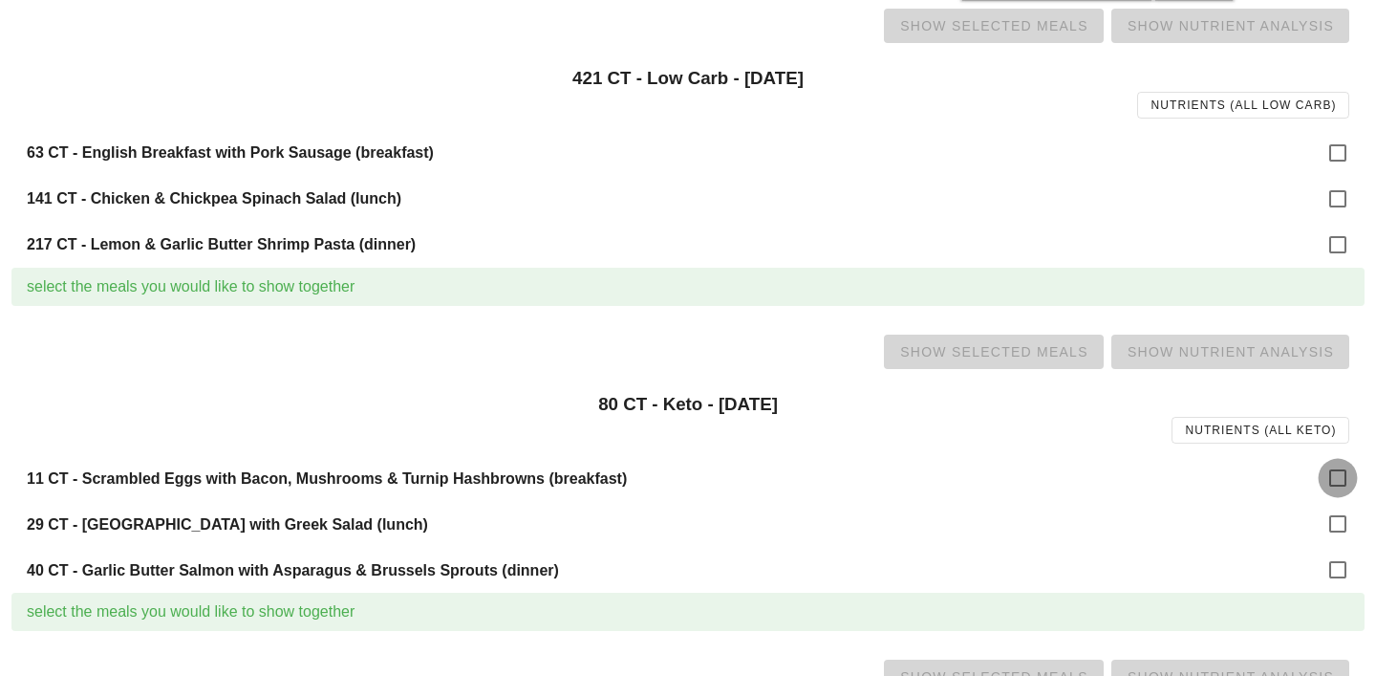
click at [1333, 464] on div at bounding box center [1338, 478] width 32 height 32
checkbox input "true"
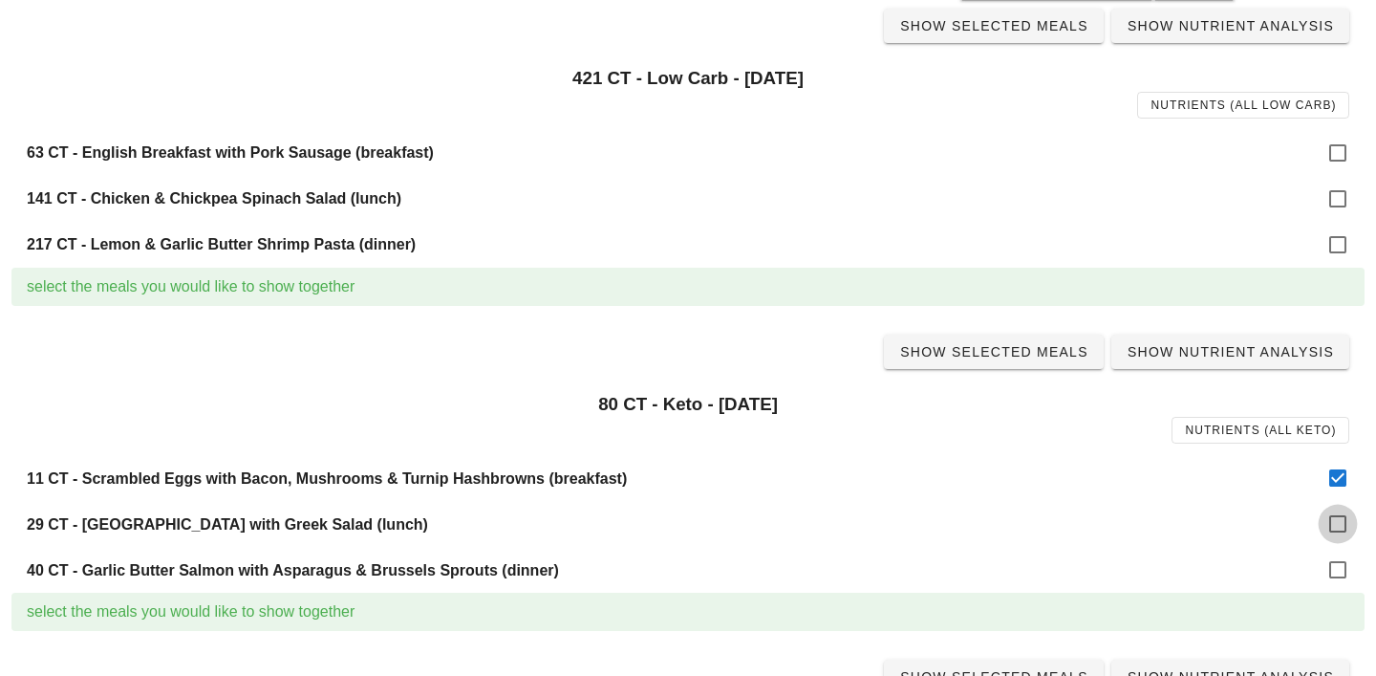
click at [1339, 516] on div at bounding box center [1338, 524] width 32 height 32
checkbox input "true"
click at [1339, 574] on div at bounding box center [1338, 569] width 32 height 32
checkbox input "true"
click at [1032, 358] on span "Show Selected Meals" at bounding box center [993, 351] width 189 height 15
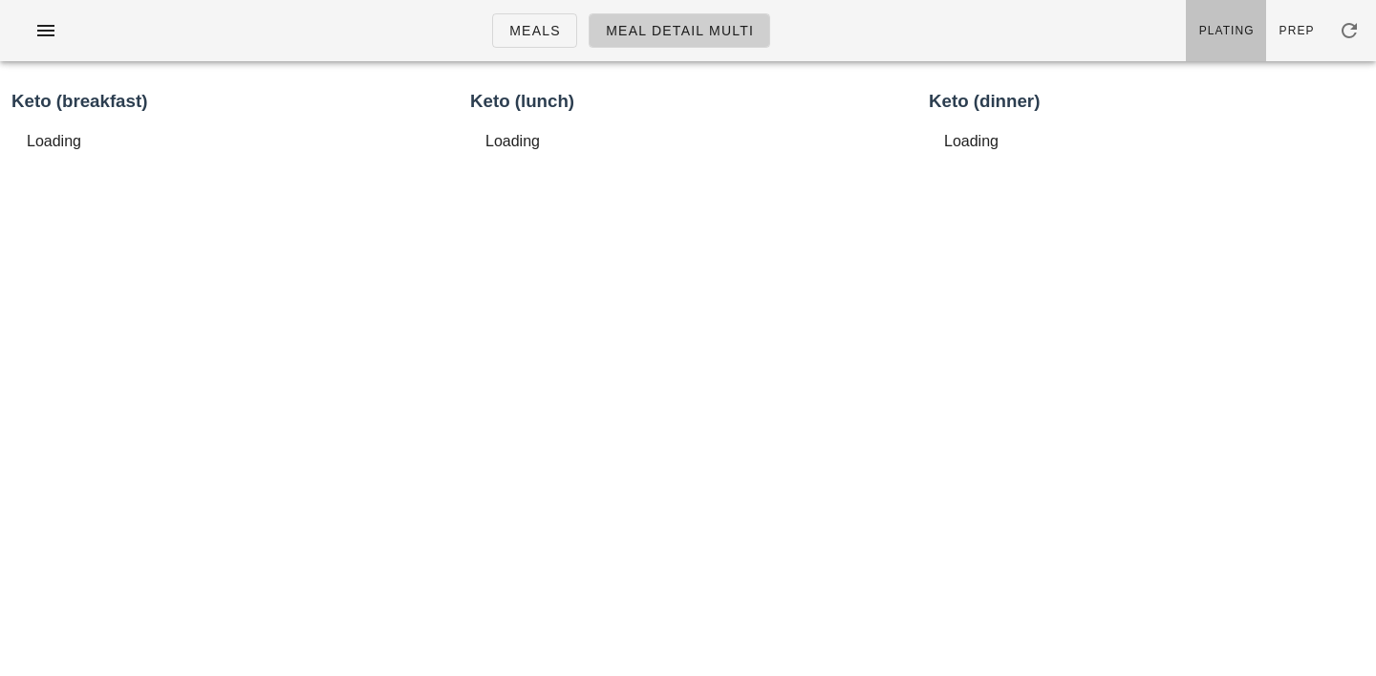
click at [1231, 33] on span "Plating" at bounding box center [1227, 30] width 56 height 13
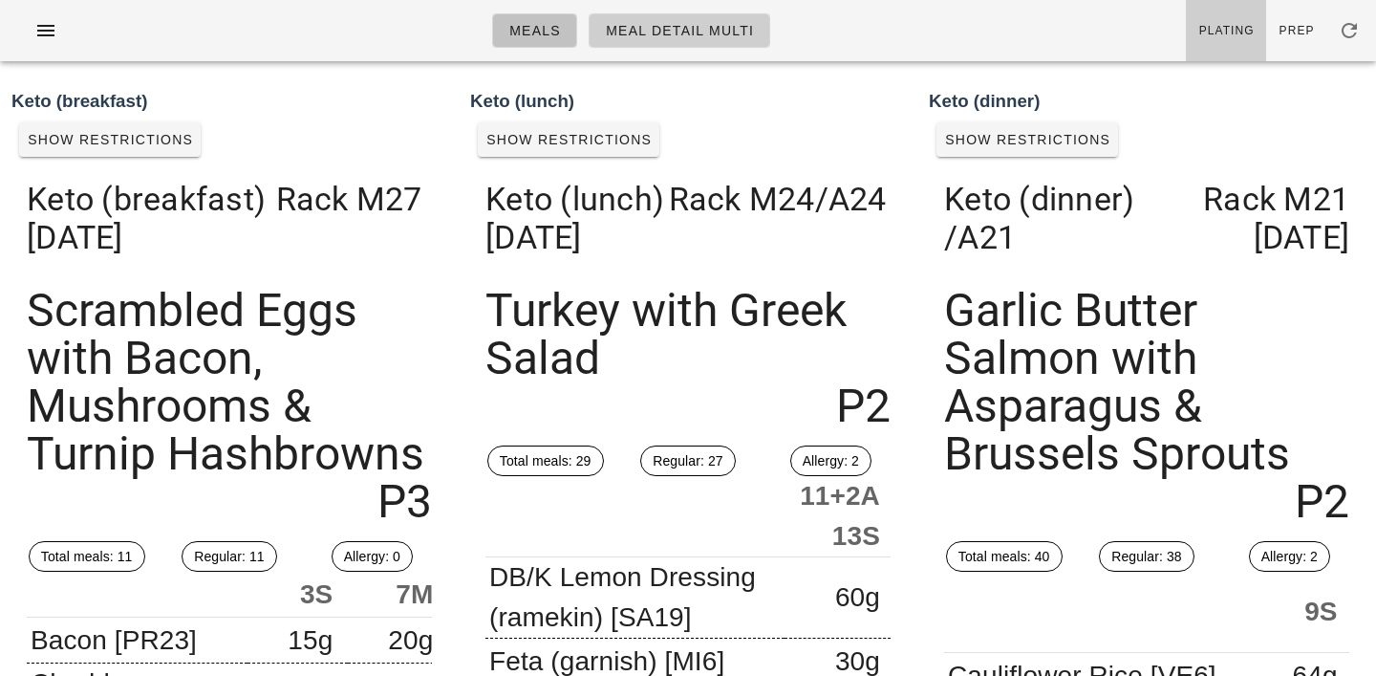
click at [550, 33] on span "Meals" at bounding box center [535, 30] width 53 height 15
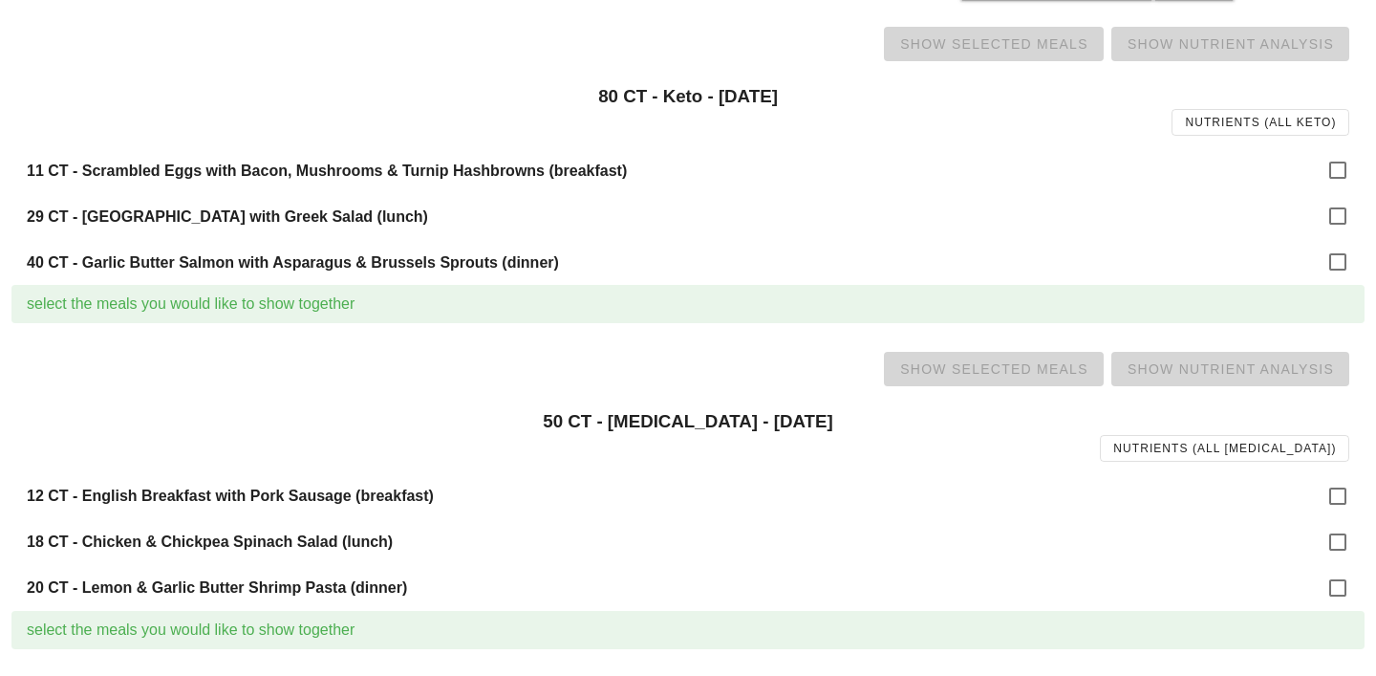
scroll to position [844, 0]
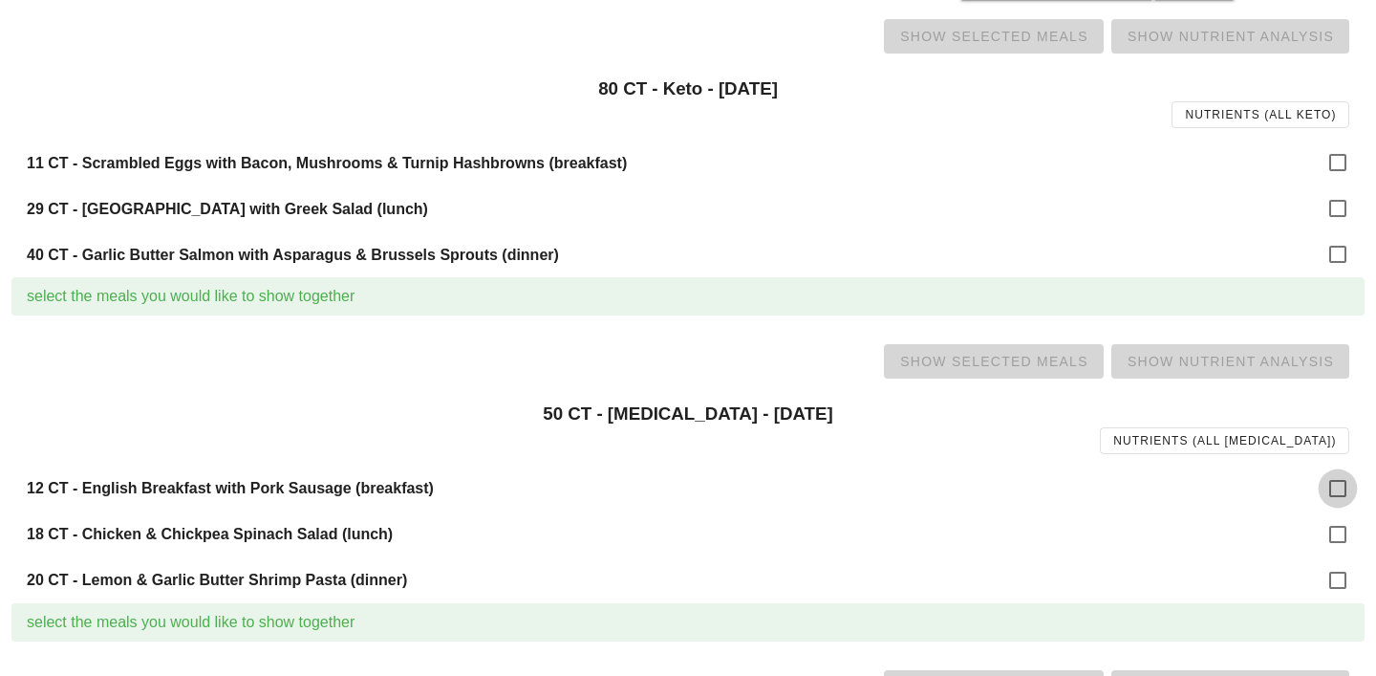
click at [1339, 480] on div at bounding box center [1338, 488] width 32 height 32
checkbox input "true"
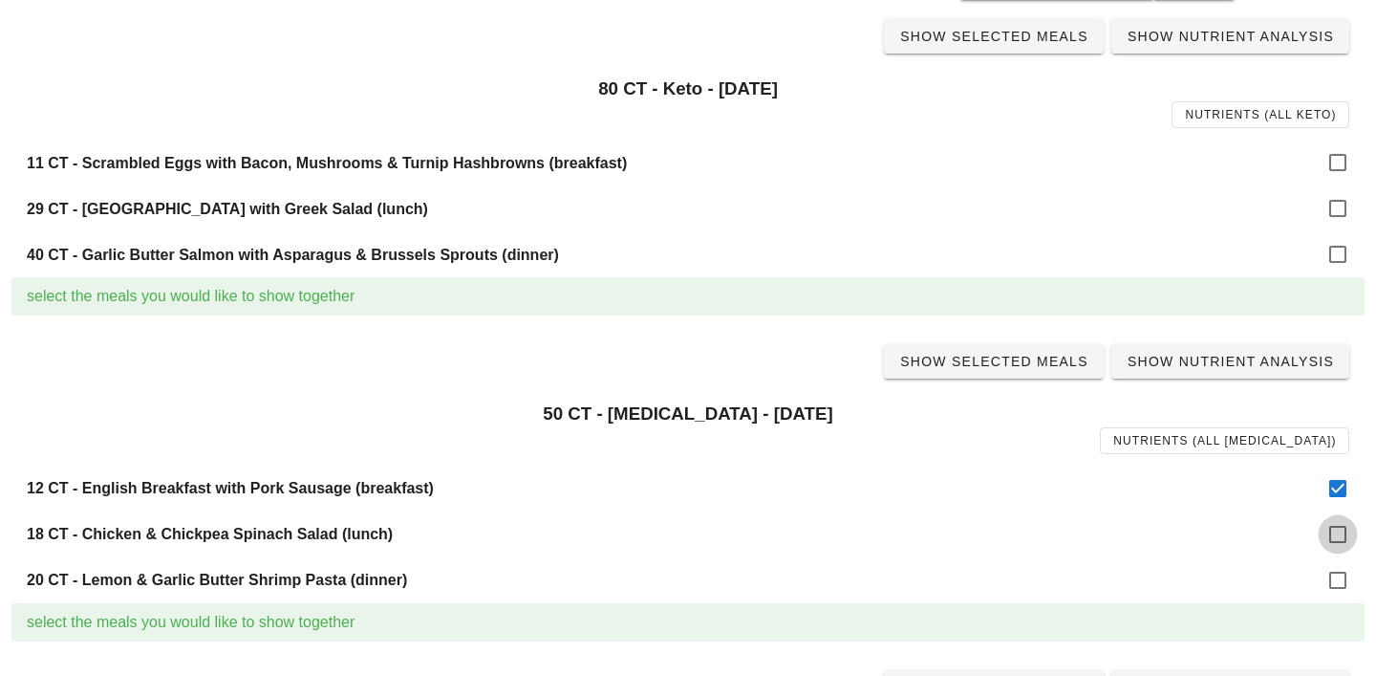
click at [1339, 537] on div at bounding box center [1338, 534] width 32 height 32
checkbox input "true"
click at [1339, 582] on div at bounding box center [1338, 580] width 32 height 32
checkbox input "true"
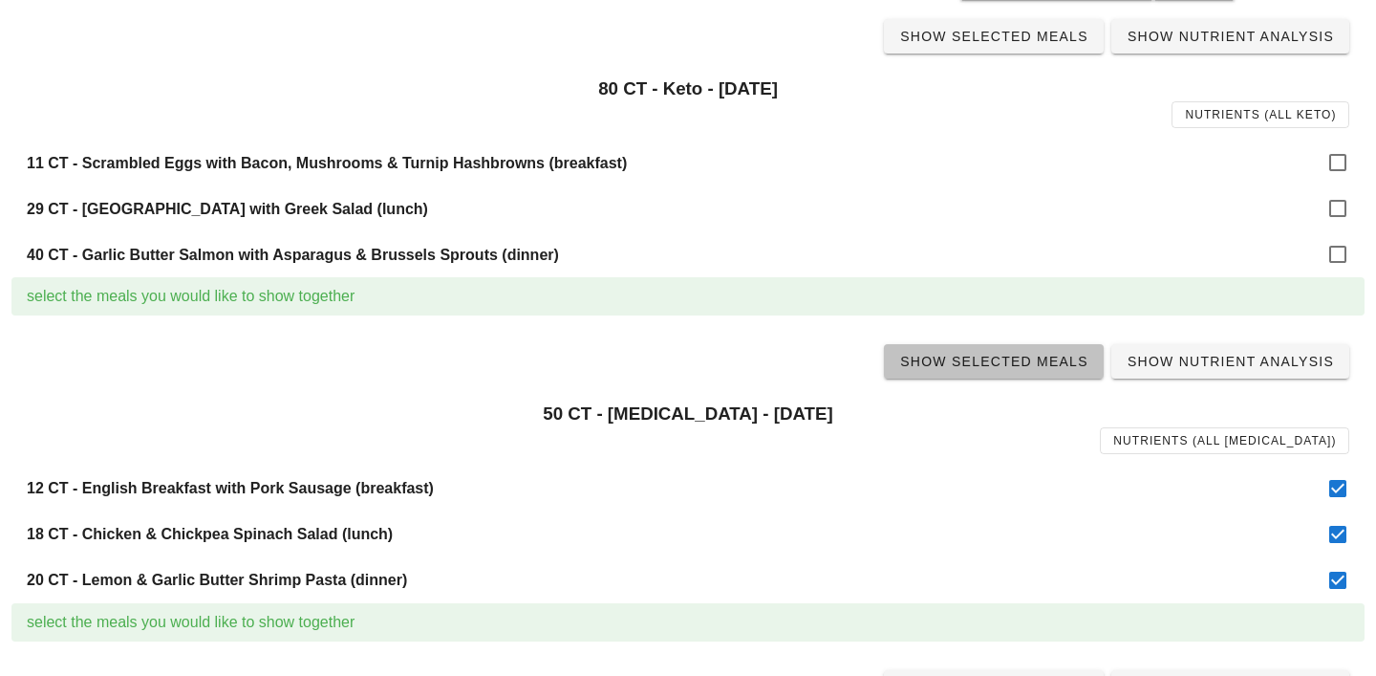
click at [1027, 369] on span "Show Selected Meals" at bounding box center [993, 361] width 189 height 15
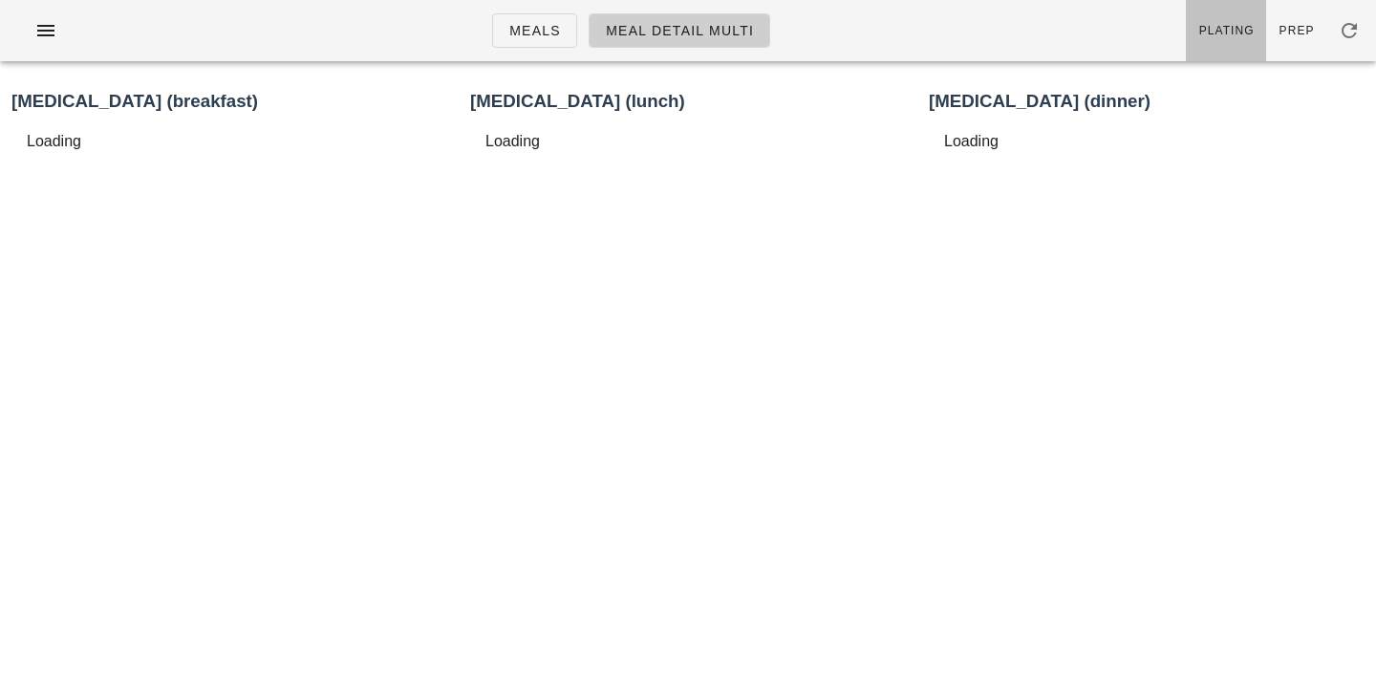
click at [1238, 47] on link "Plating" at bounding box center [1226, 30] width 80 height 61
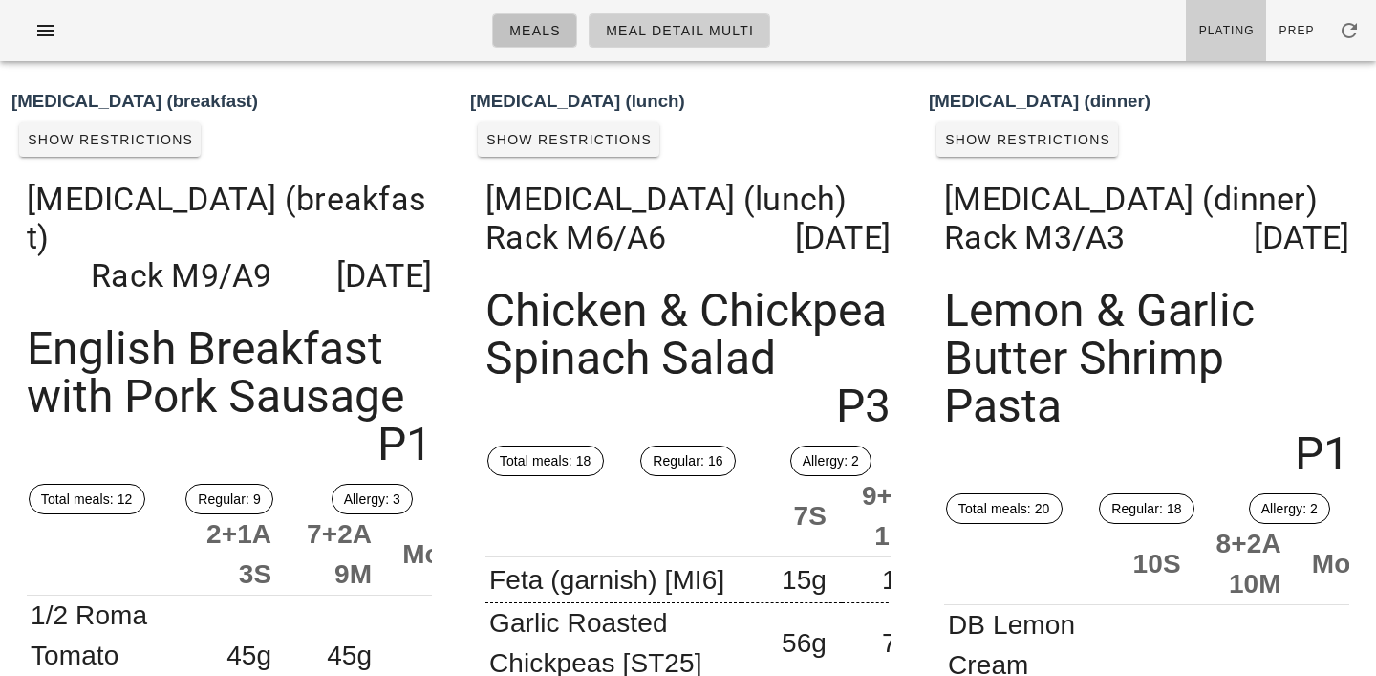
click at [534, 16] on link "Meals" at bounding box center [534, 30] width 85 height 34
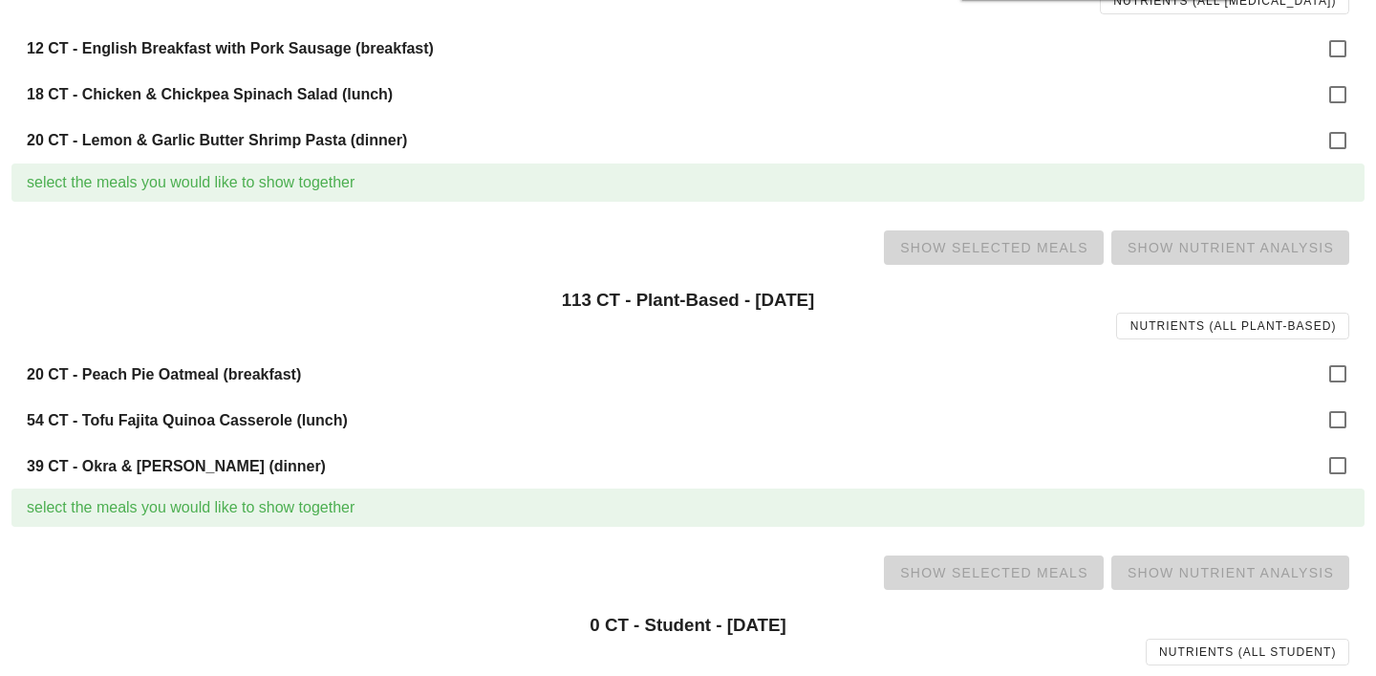
scroll to position [1290, 0]
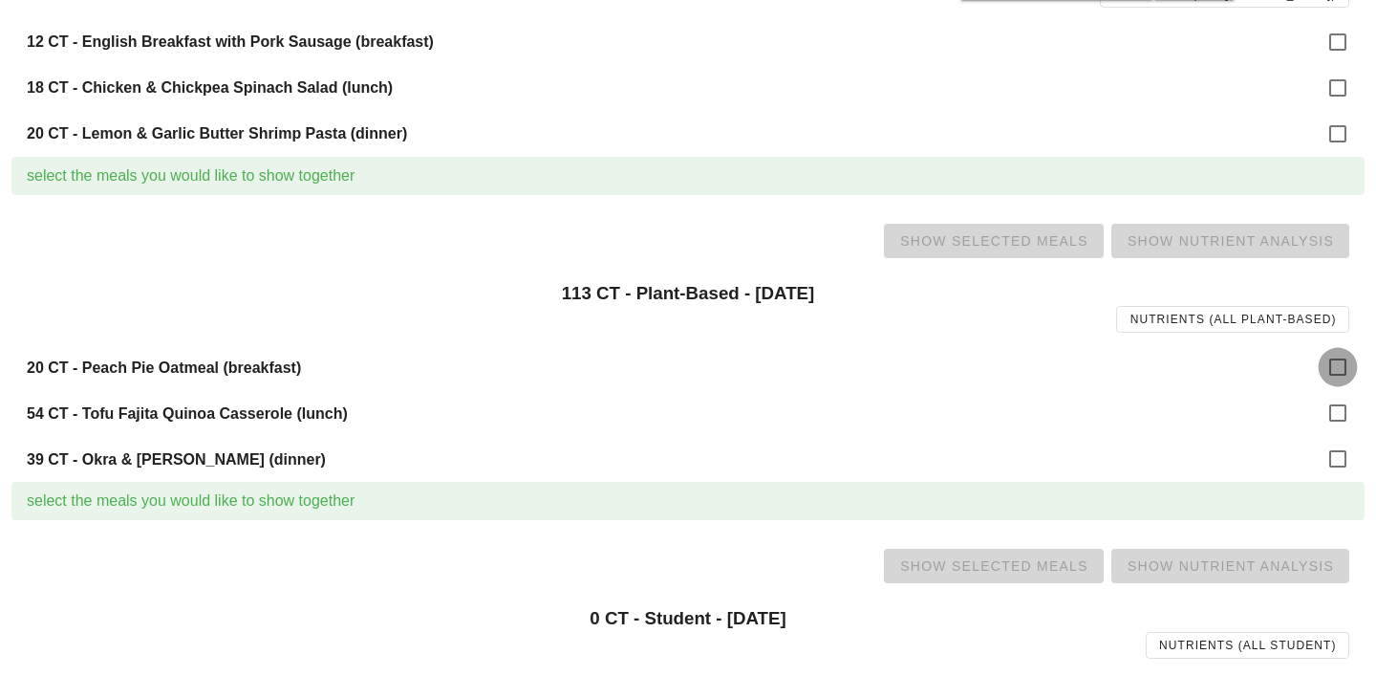
click at [1347, 362] on div at bounding box center [1338, 367] width 32 height 32
checkbox input "true"
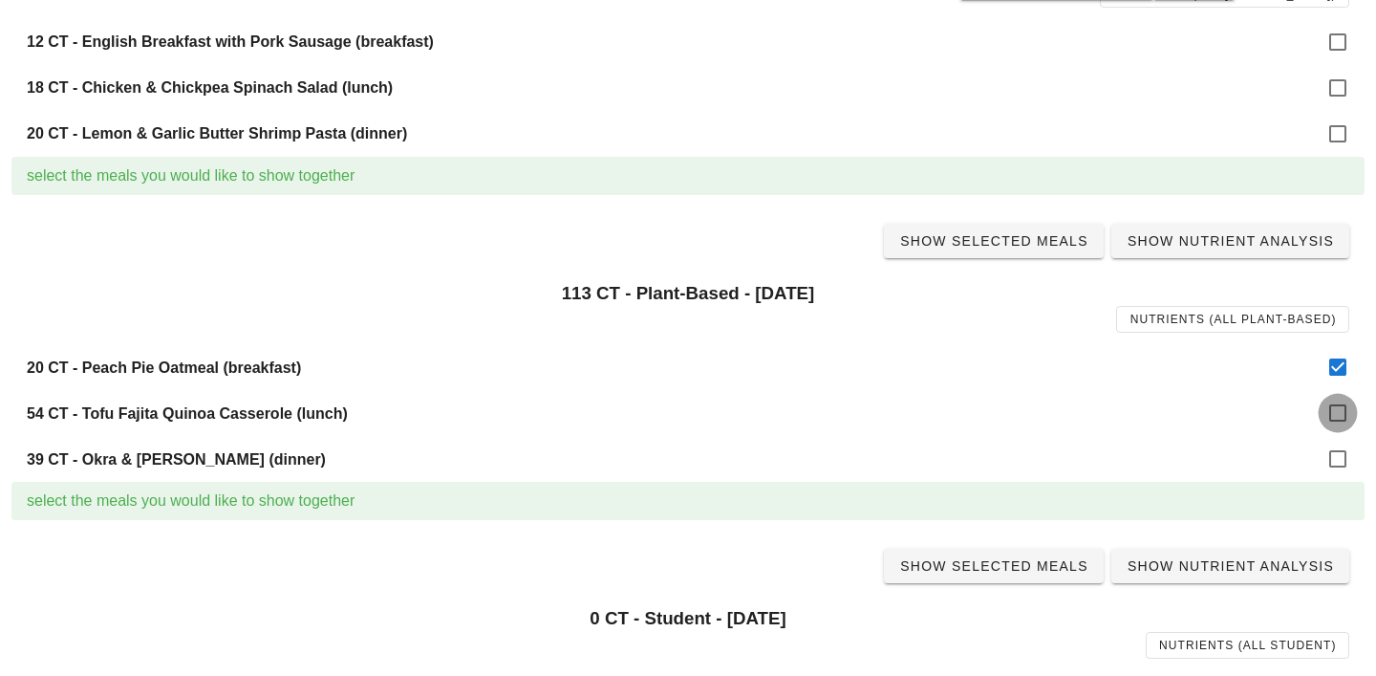
click at [1343, 409] on div at bounding box center [1338, 413] width 32 height 32
checkbox input "true"
click at [1342, 451] on div at bounding box center [1338, 459] width 32 height 32
checkbox input "true"
click at [1067, 236] on span "Show Selected Meals" at bounding box center [993, 240] width 189 height 15
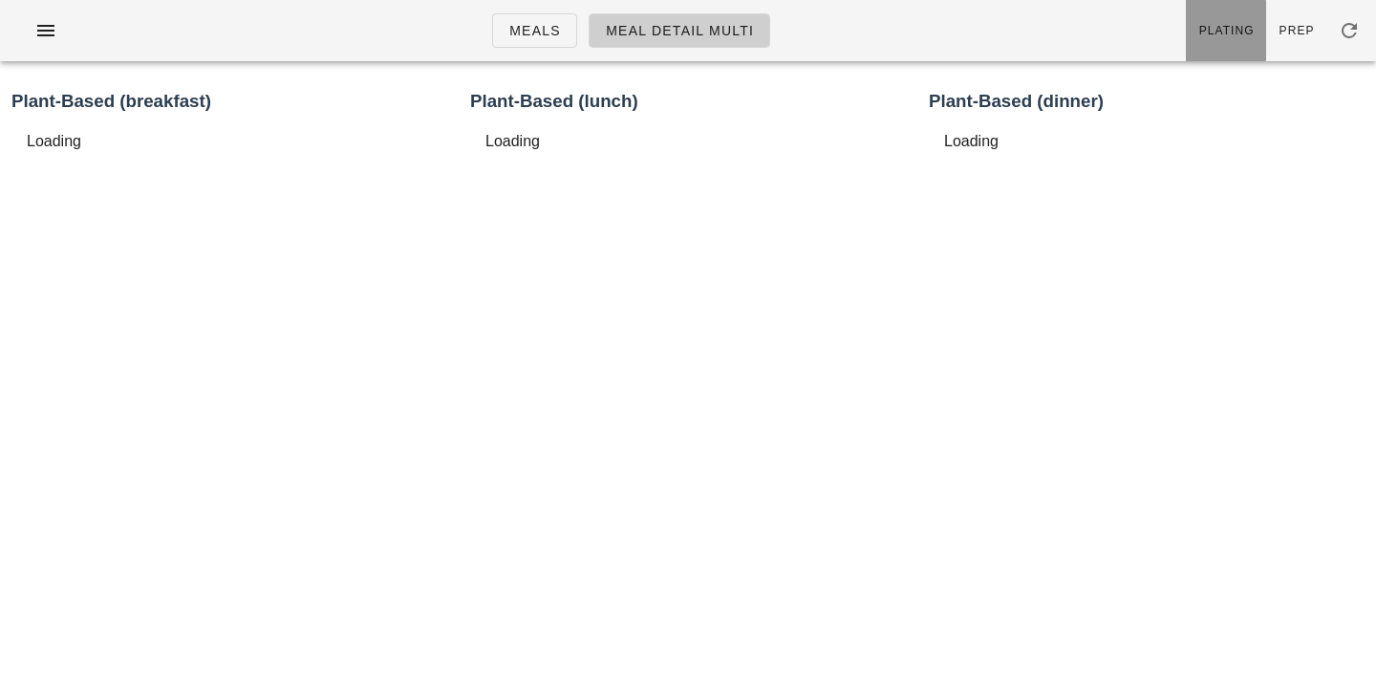
click at [1240, 35] on span "Plating" at bounding box center [1227, 30] width 56 height 13
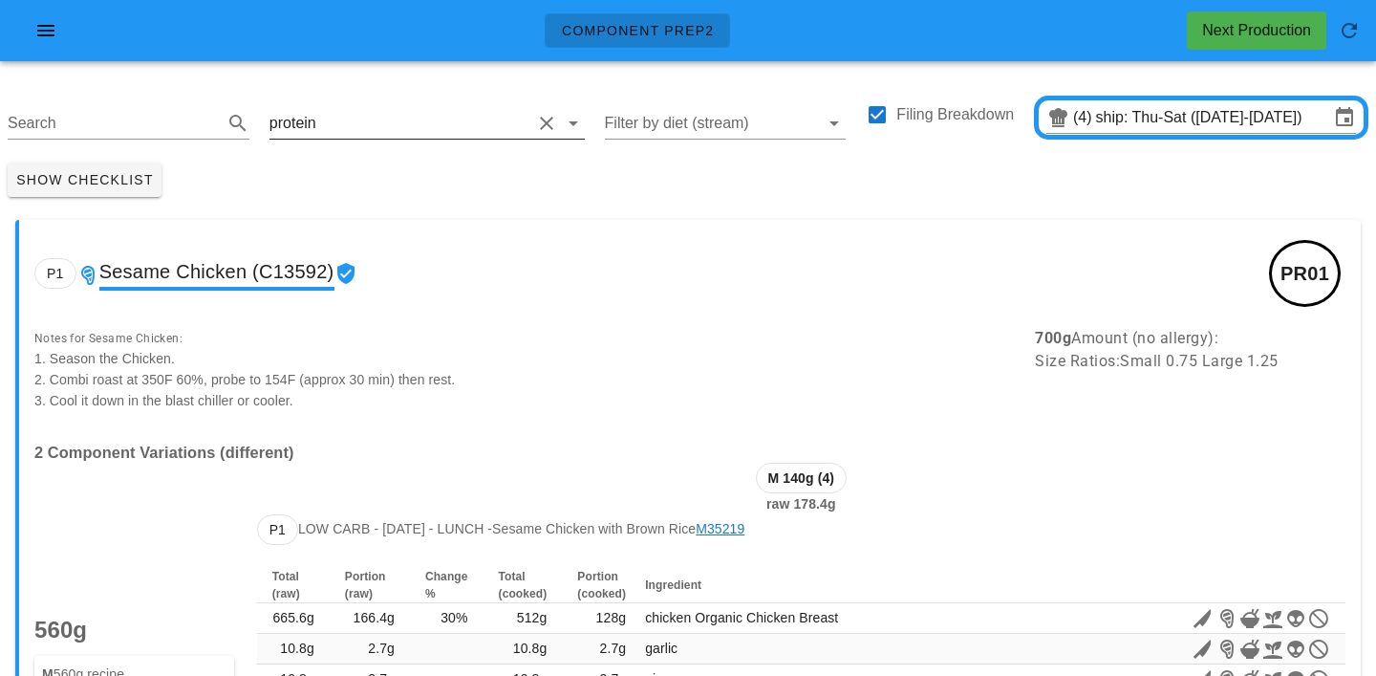
click at [363, 104] on div "protein" at bounding box center [427, 118] width 315 height 42
click at [357, 126] on input "text" at bounding box center [425, 123] width 211 height 31
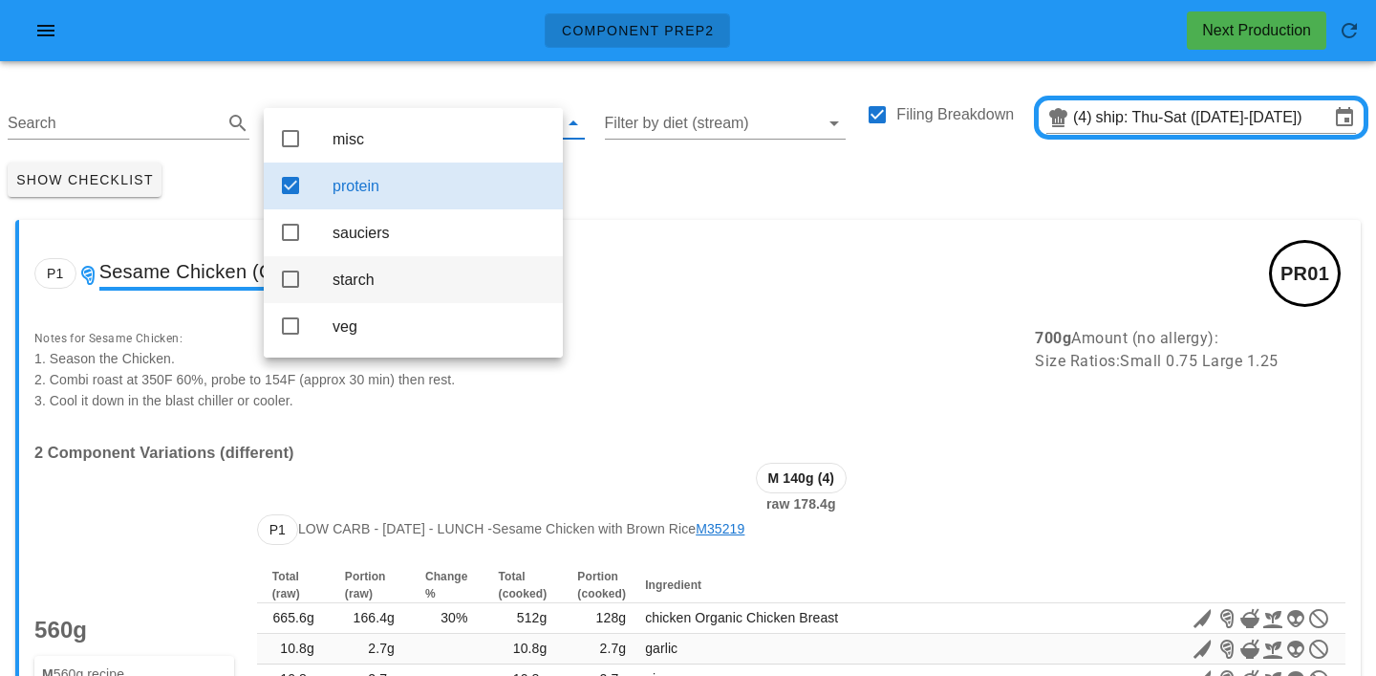
click at [359, 283] on div "starch" at bounding box center [440, 280] width 215 height 18
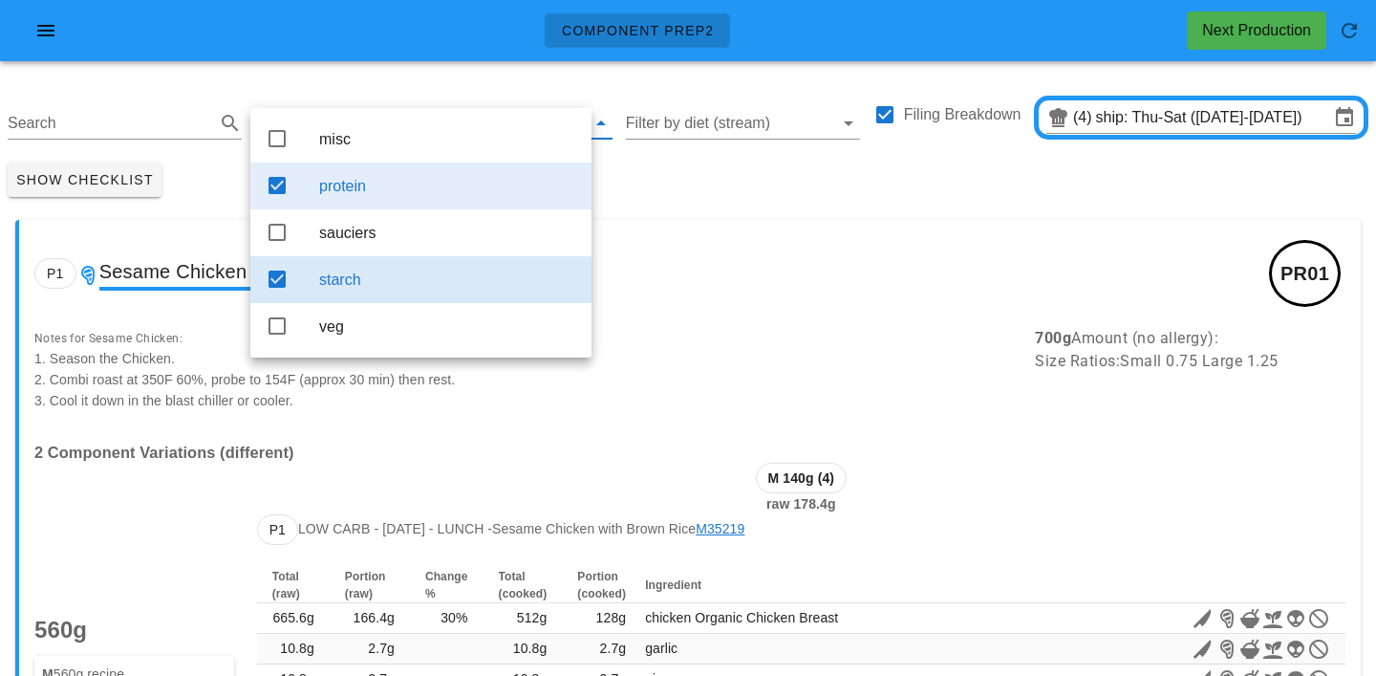
click at [397, 181] on div "protein" at bounding box center [447, 186] width 257 height 18
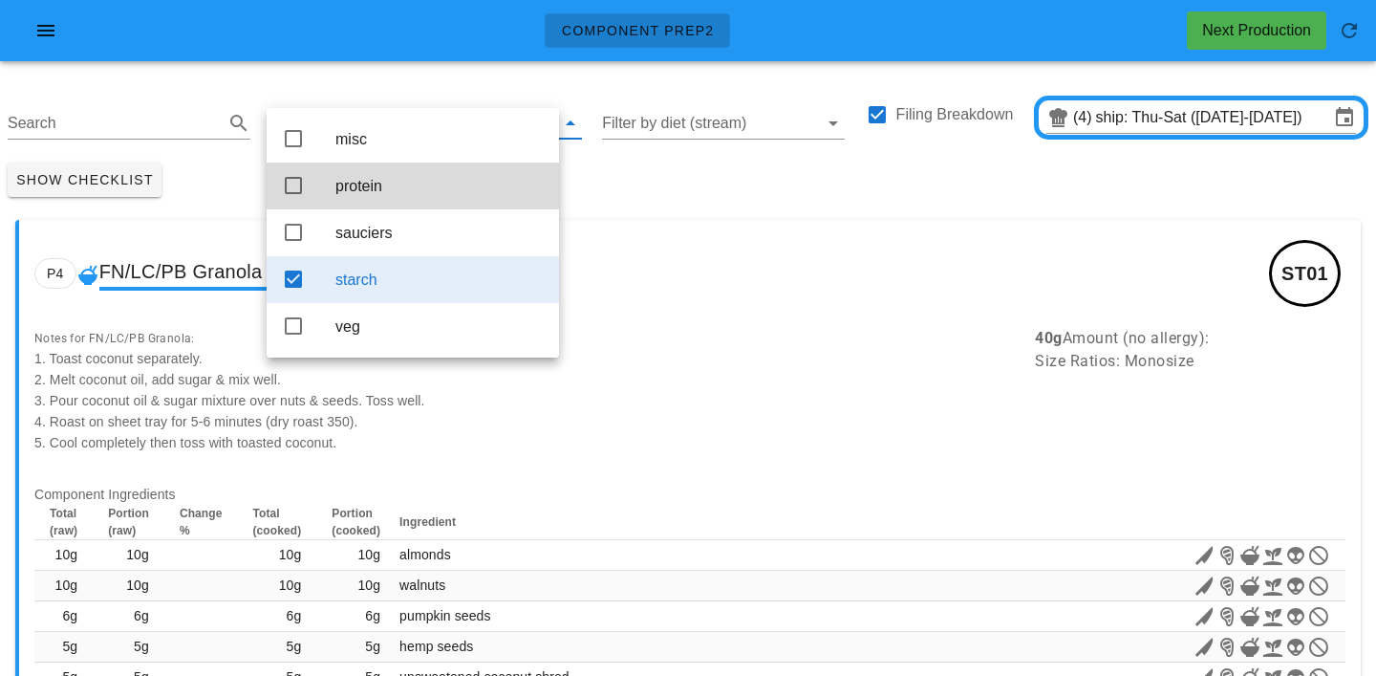
click at [596, 195] on div "Show Checklist" at bounding box center [688, 180] width 1376 height 50
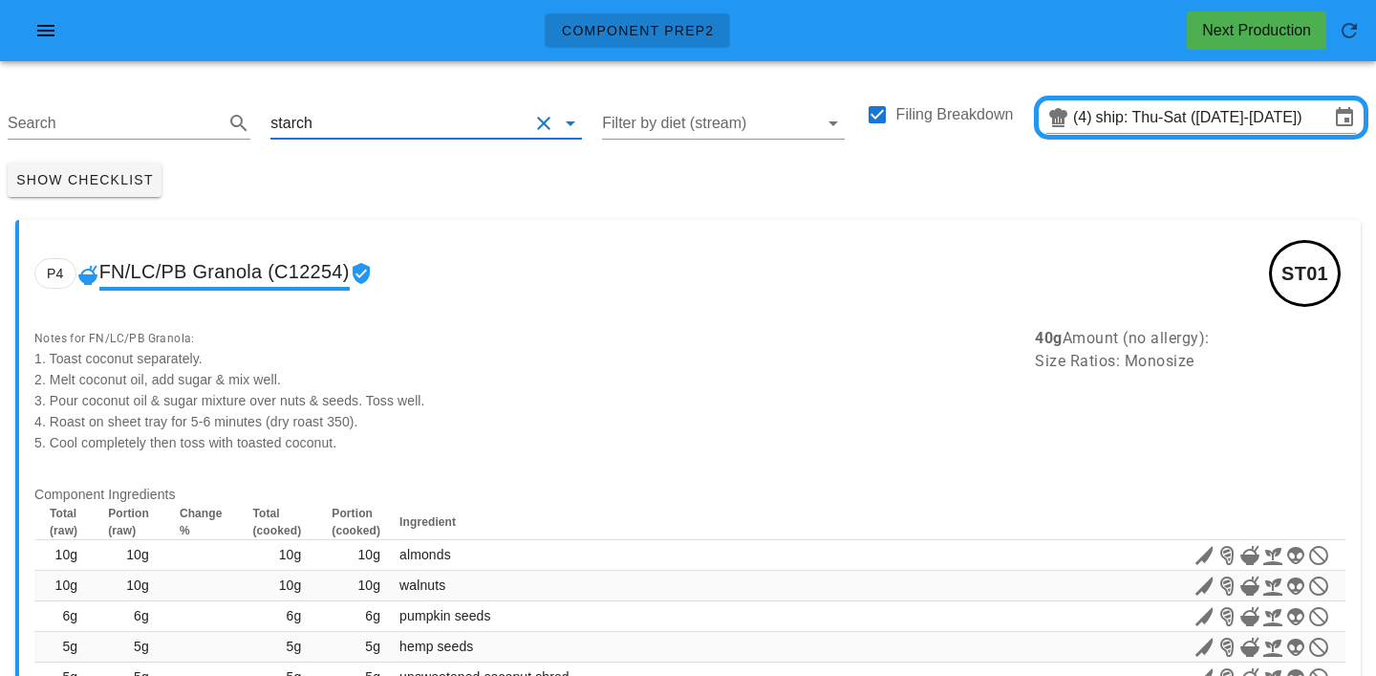
click at [338, 118] on input "text" at bounding box center [422, 123] width 212 height 31
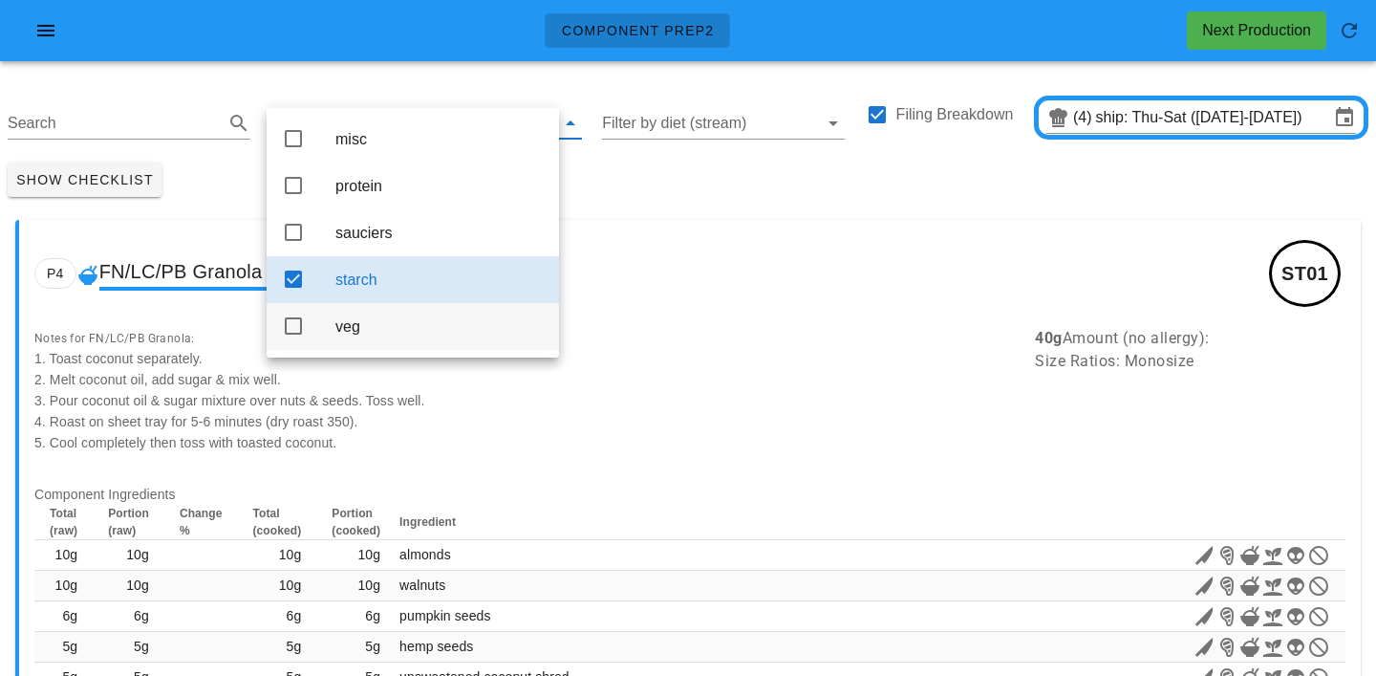
click at [356, 336] on div "veg" at bounding box center [440, 326] width 208 height 18
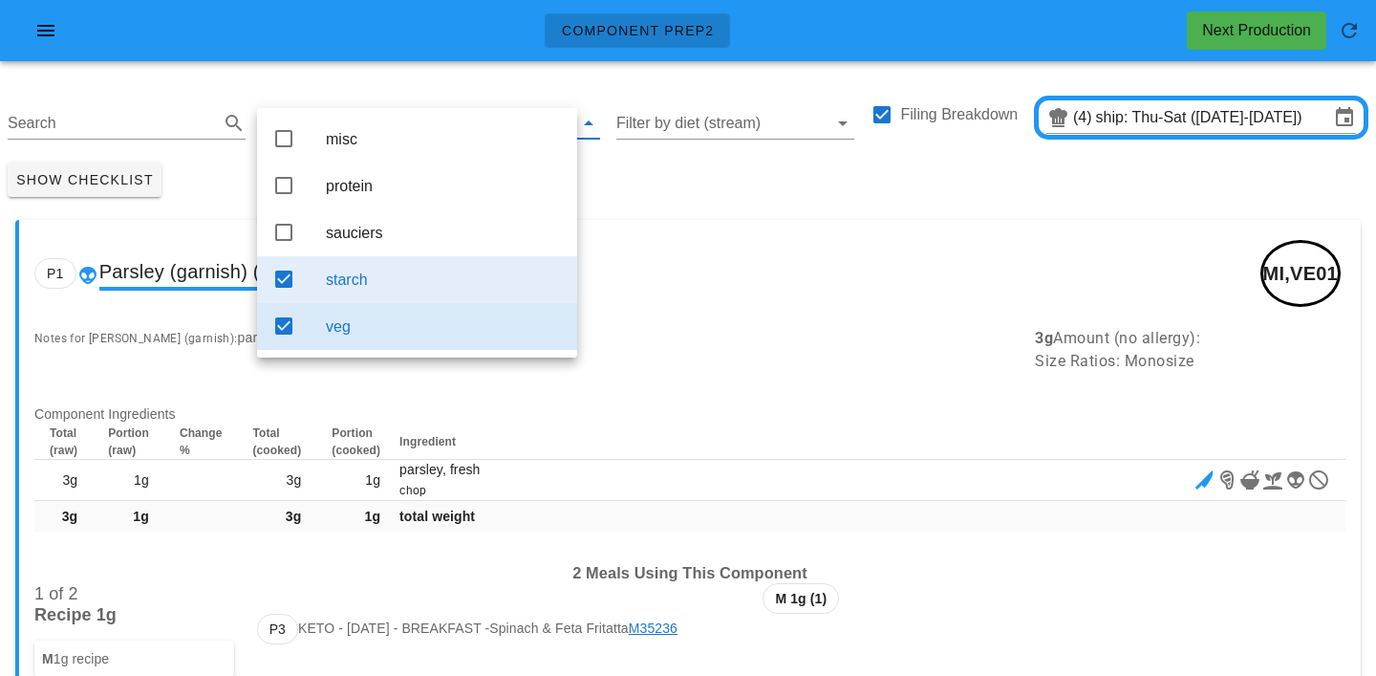
click at [374, 288] on div "starch" at bounding box center [444, 280] width 236 height 18
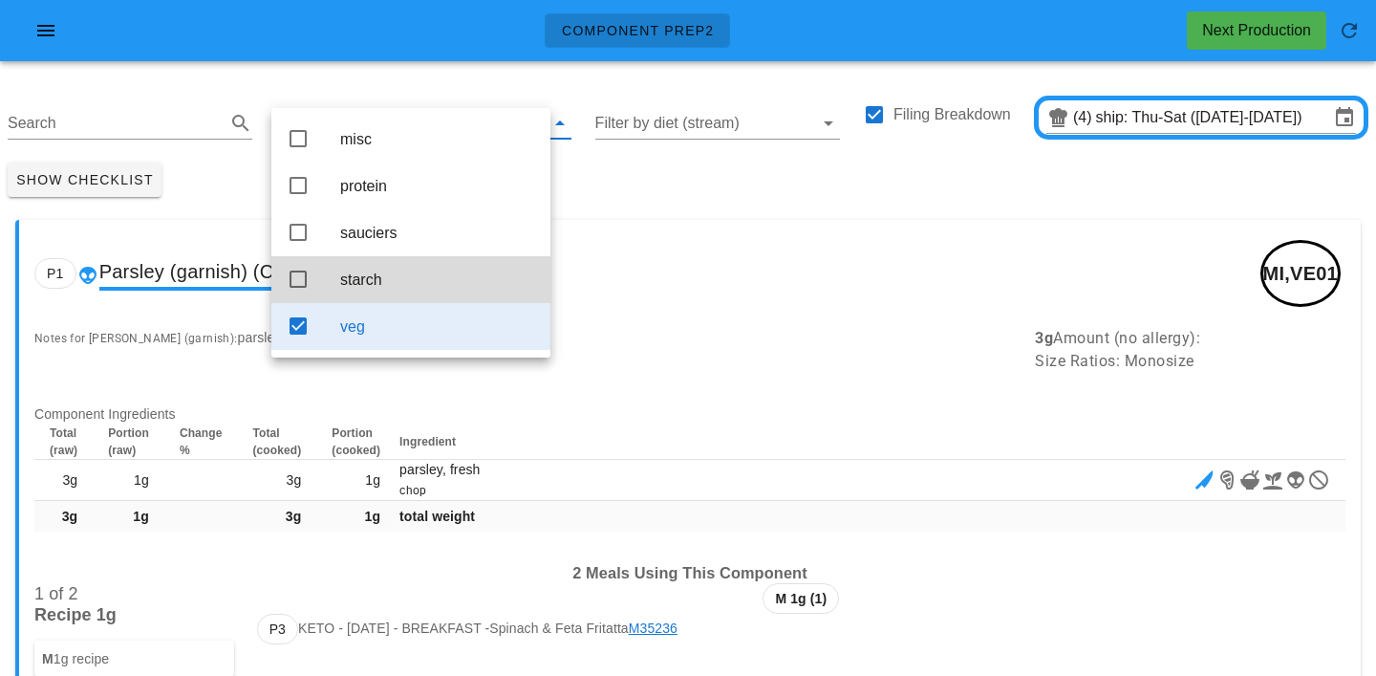
click at [651, 199] on div "Show Checklist" at bounding box center [688, 180] width 1376 height 50
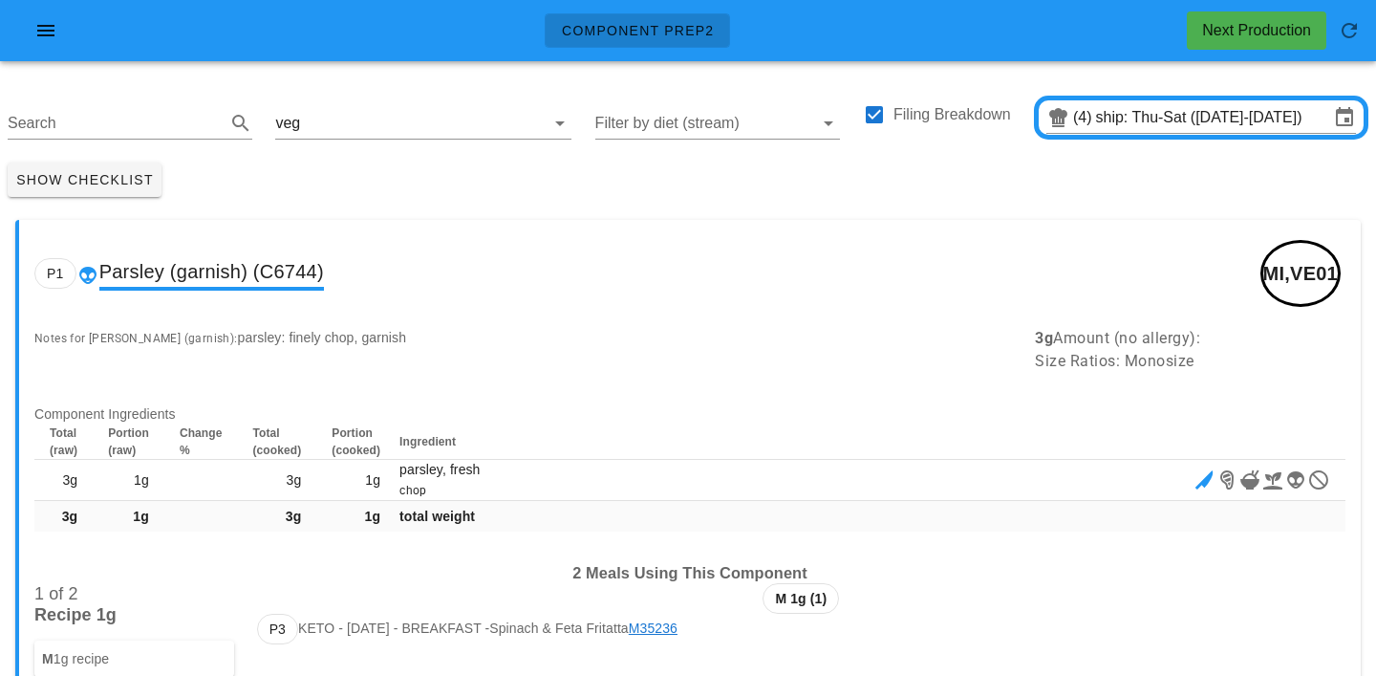
click at [329, 177] on div "Show Checklist" at bounding box center [688, 180] width 1376 height 50
click at [39, 30] on icon "button" at bounding box center [45, 30] width 23 height 23
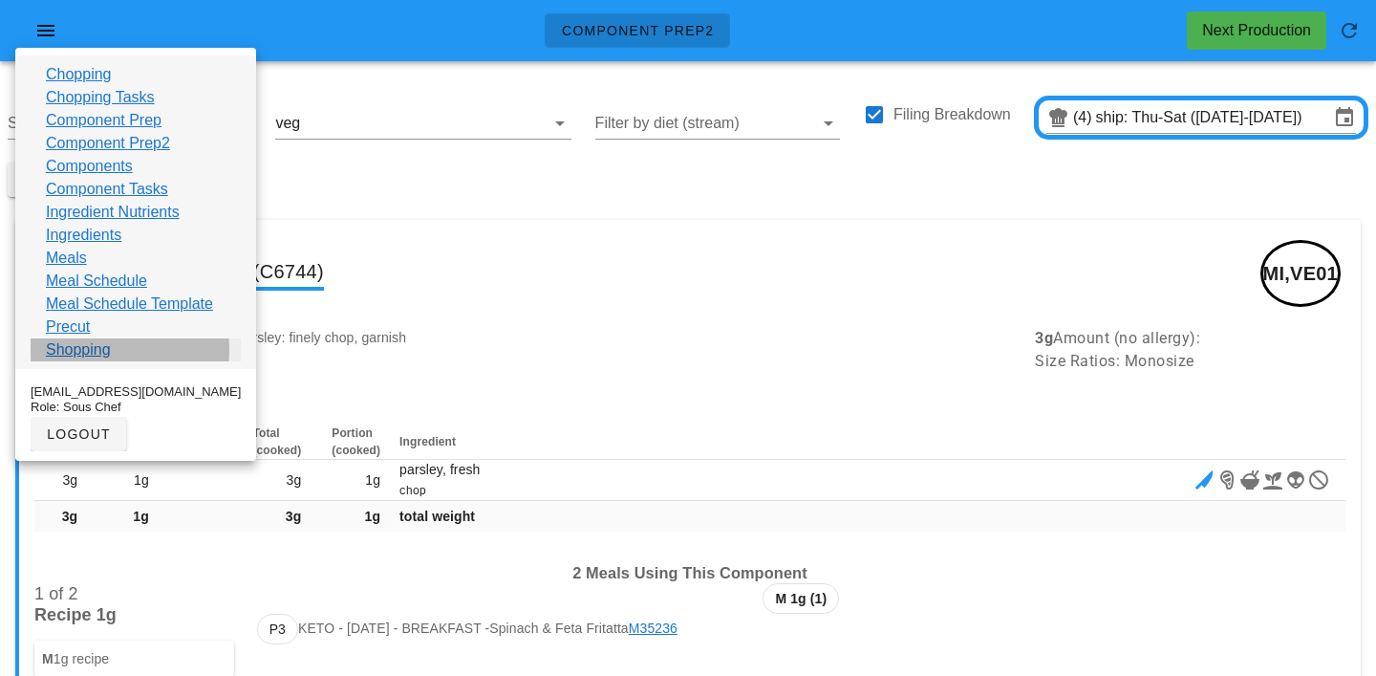
click at [76, 338] on link "Shopping" at bounding box center [78, 349] width 65 height 23
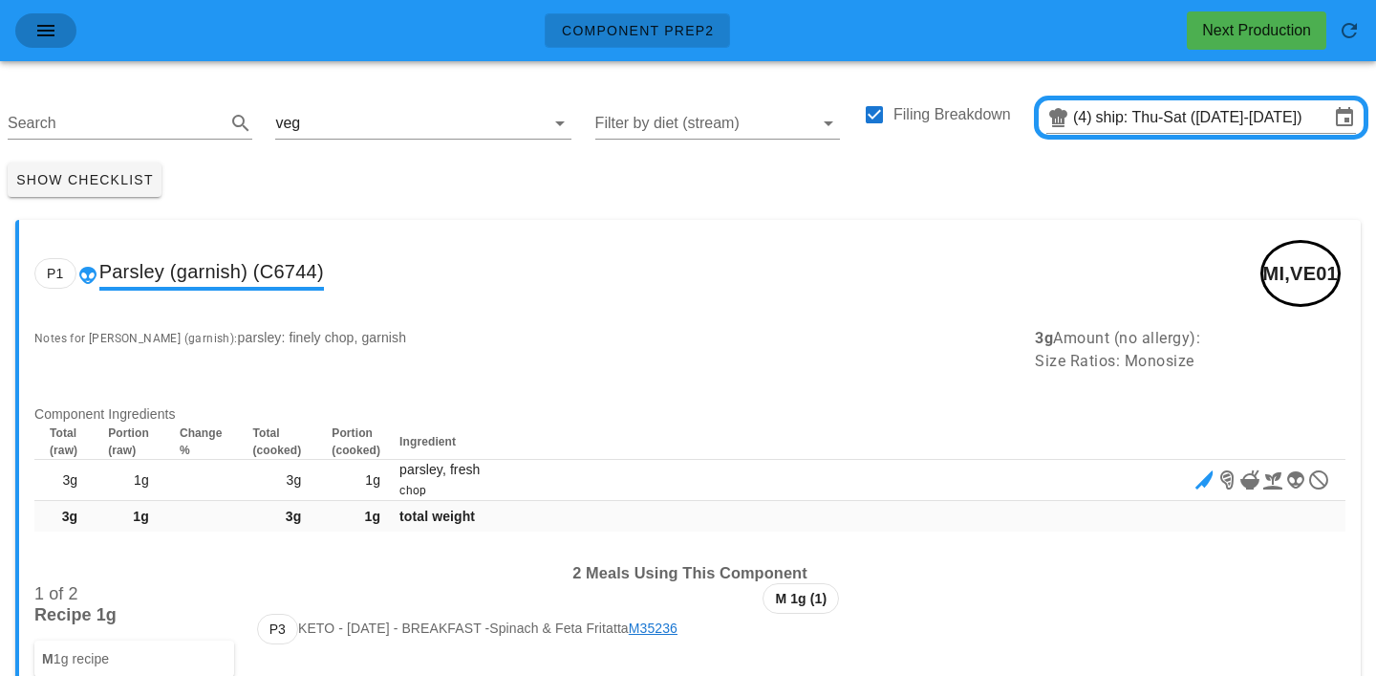
click at [40, 32] on icon "button" at bounding box center [45, 30] width 23 height 23
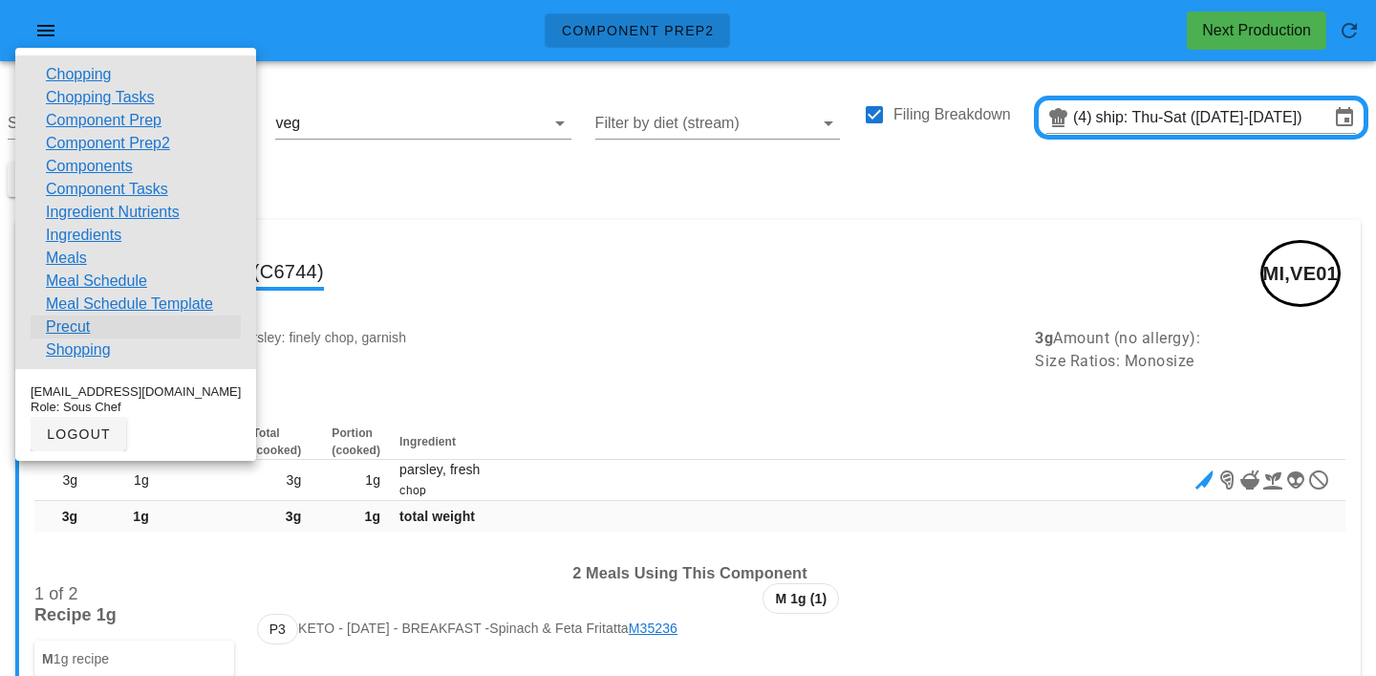
click at [76, 326] on link "Precut" at bounding box center [68, 326] width 44 height 23
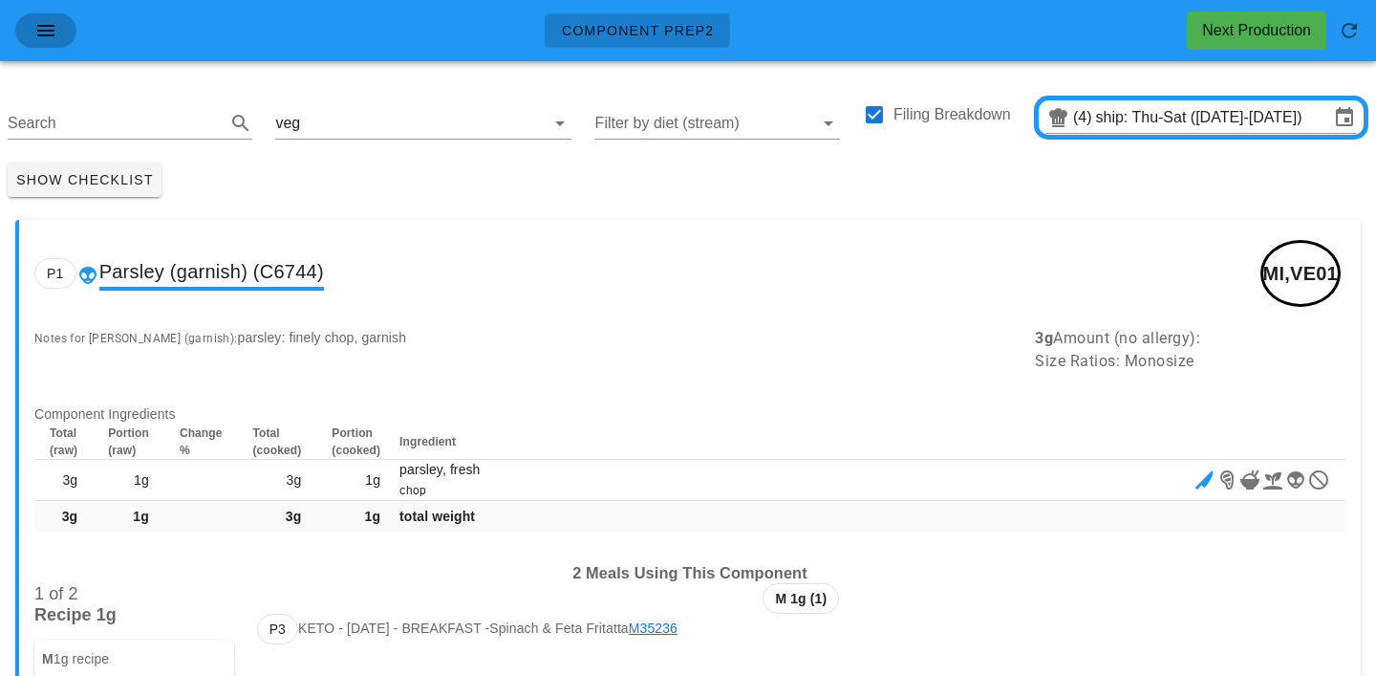
click at [55, 29] on icon "button" at bounding box center [45, 30] width 23 height 23
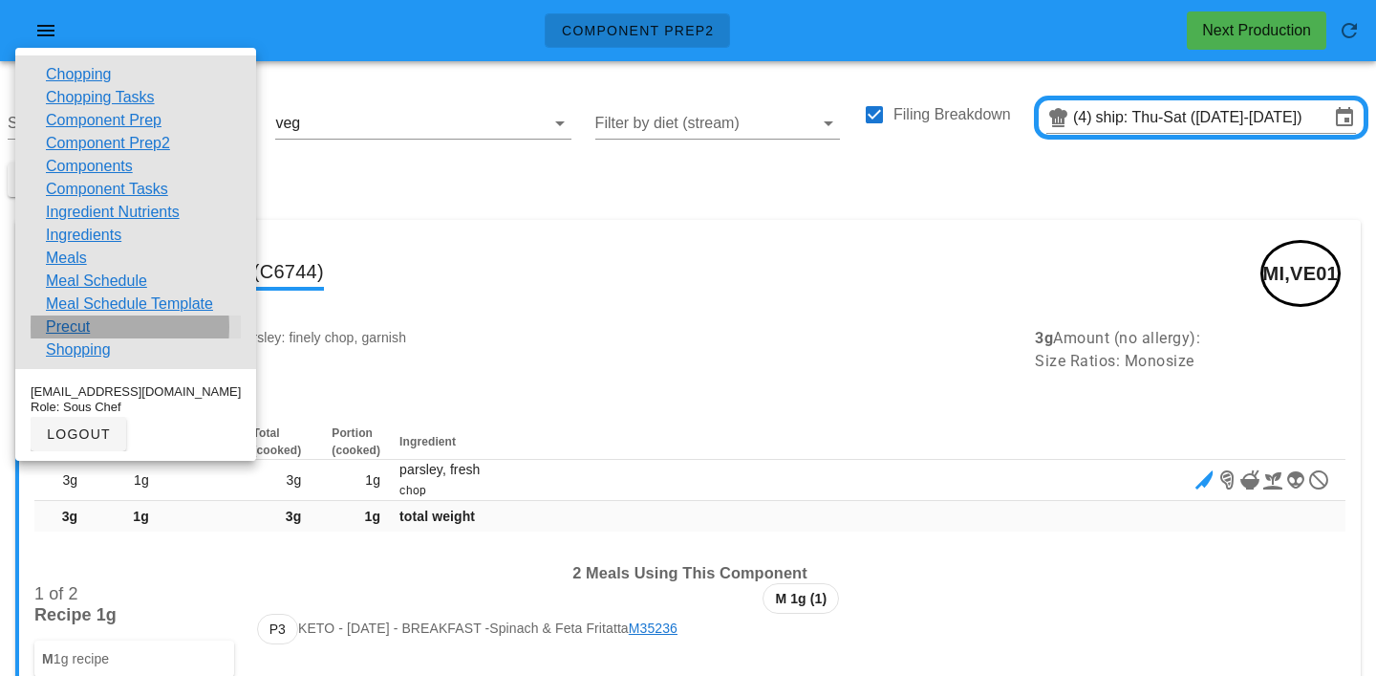
click at [72, 324] on link "Precut" at bounding box center [68, 326] width 44 height 23
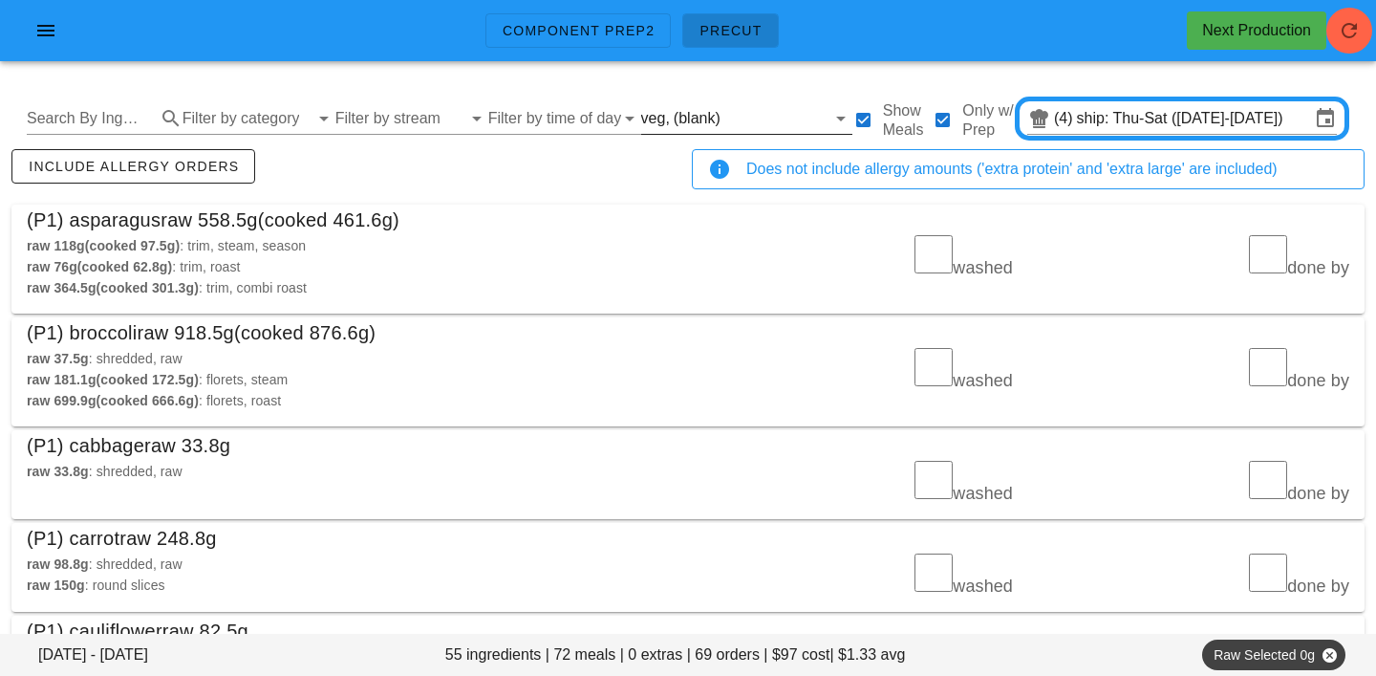
click at [725, 119] on input "text" at bounding box center [775, 118] width 101 height 31
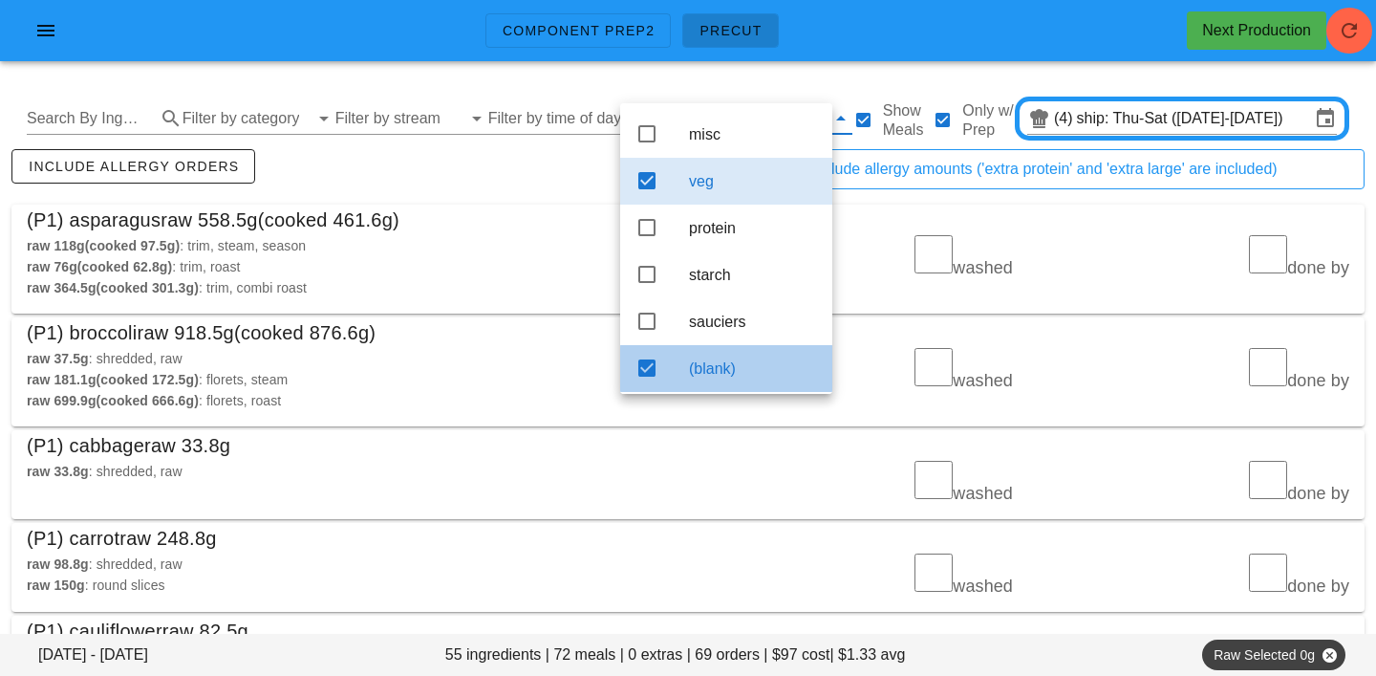
click at [728, 372] on div "(blank)" at bounding box center [753, 368] width 128 height 18
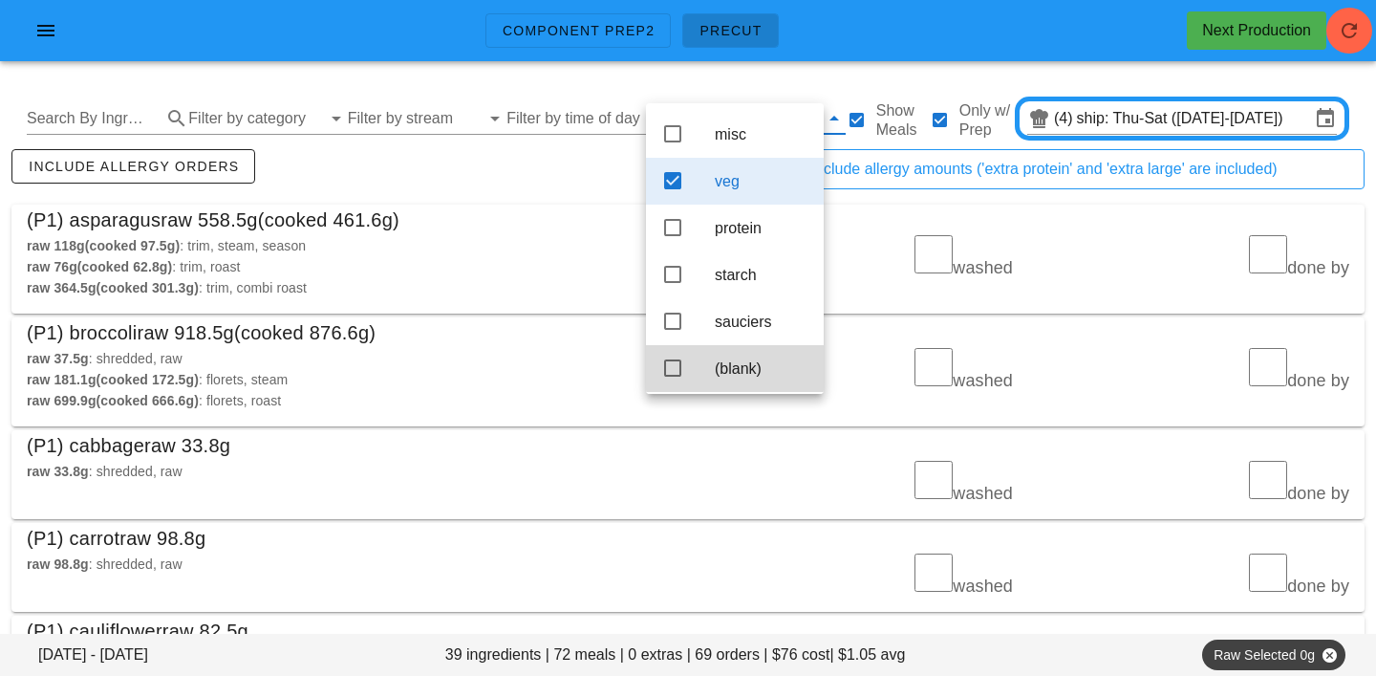
scroll to position [17, 0]
click at [536, 233] on div "raw 118g (cooked 97.5g) : trim, steam, season raw 76g (cooked 62.8g) : trim, ro…" at bounding box center [351, 267] width 673 height 86
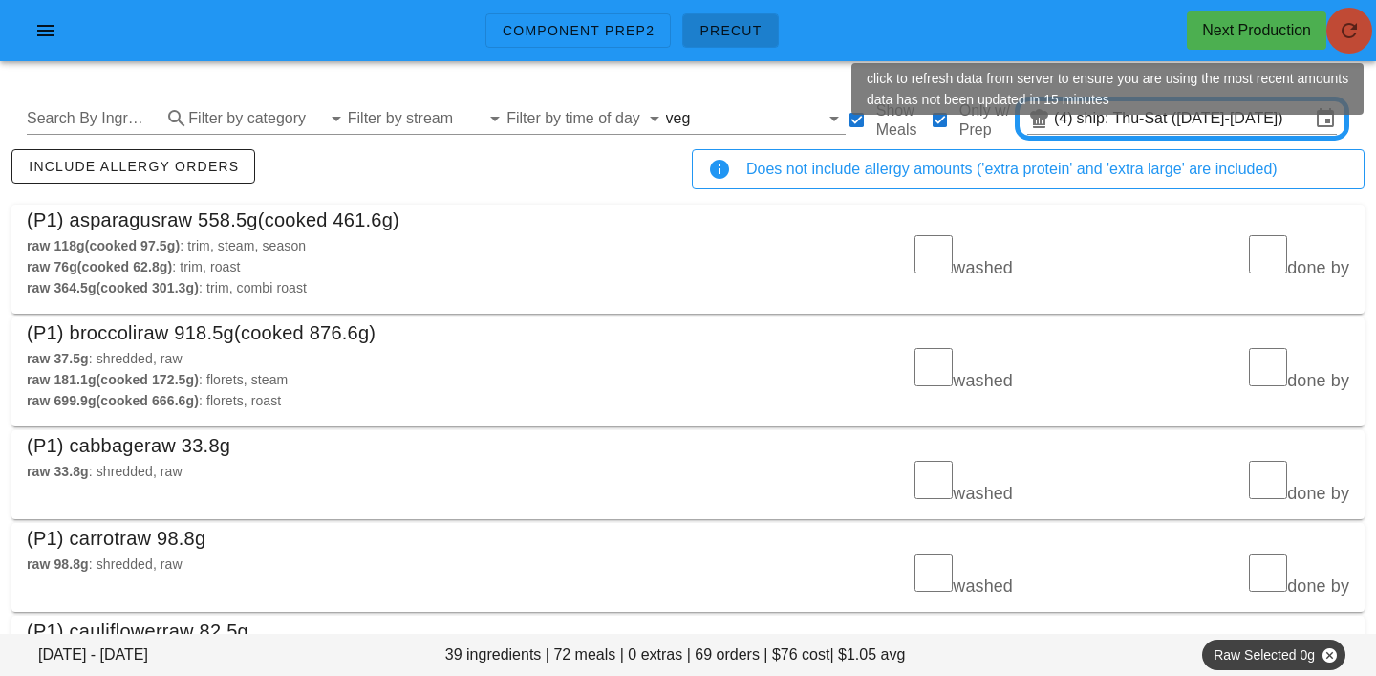
click at [1342, 32] on icon "button" at bounding box center [1349, 30] width 23 height 23
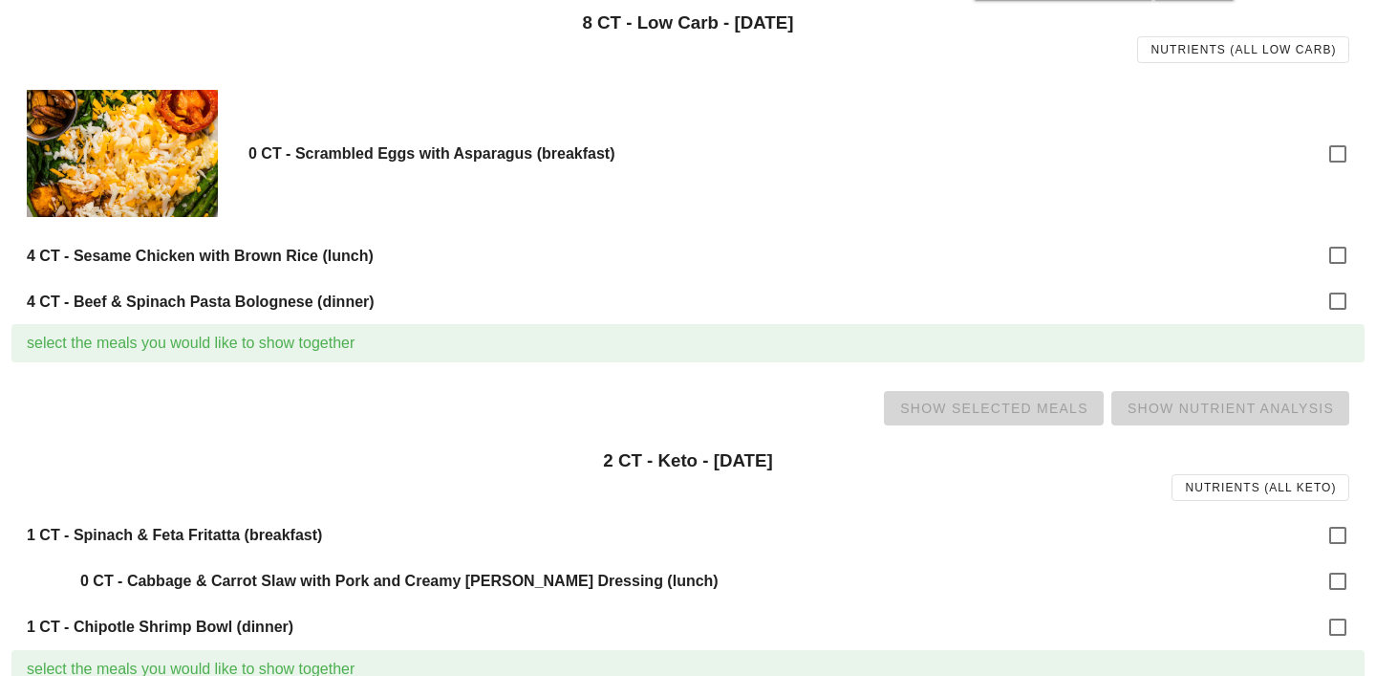
scroll to position [929, 0]
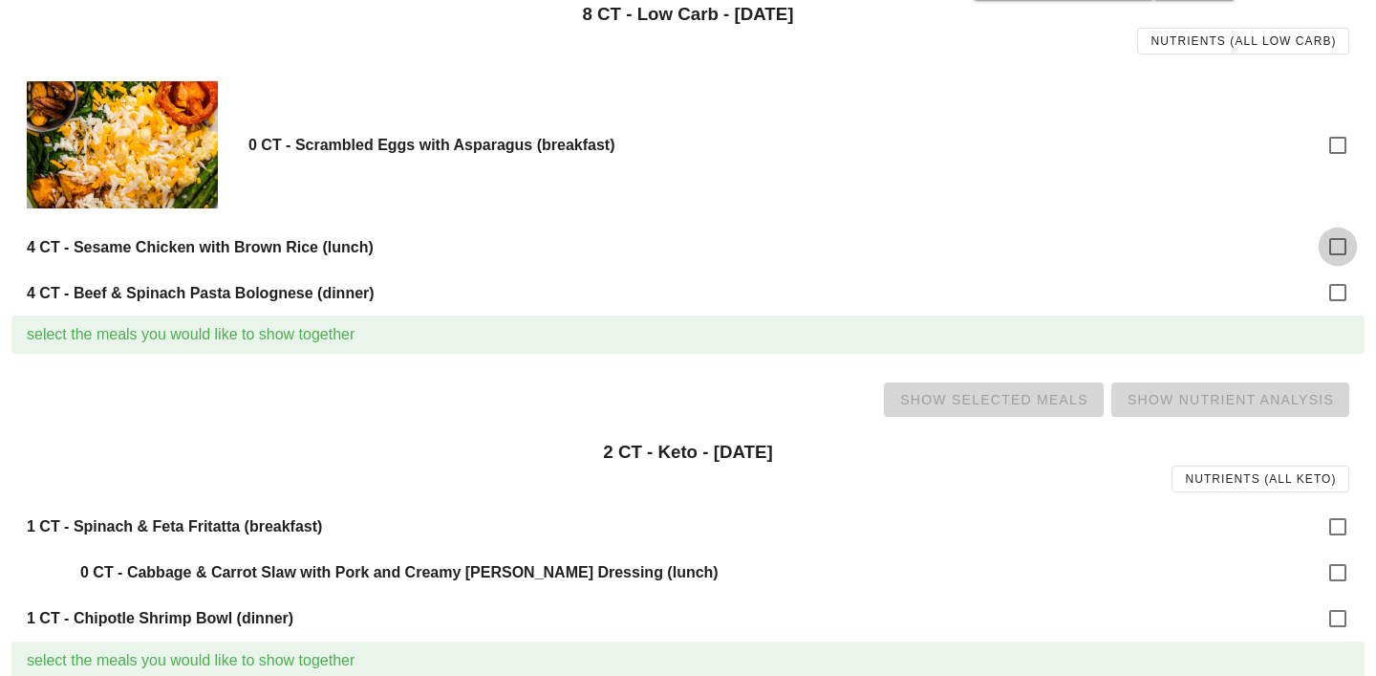
click at [1332, 246] on div at bounding box center [1338, 246] width 32 height 32
checkbox input "true"
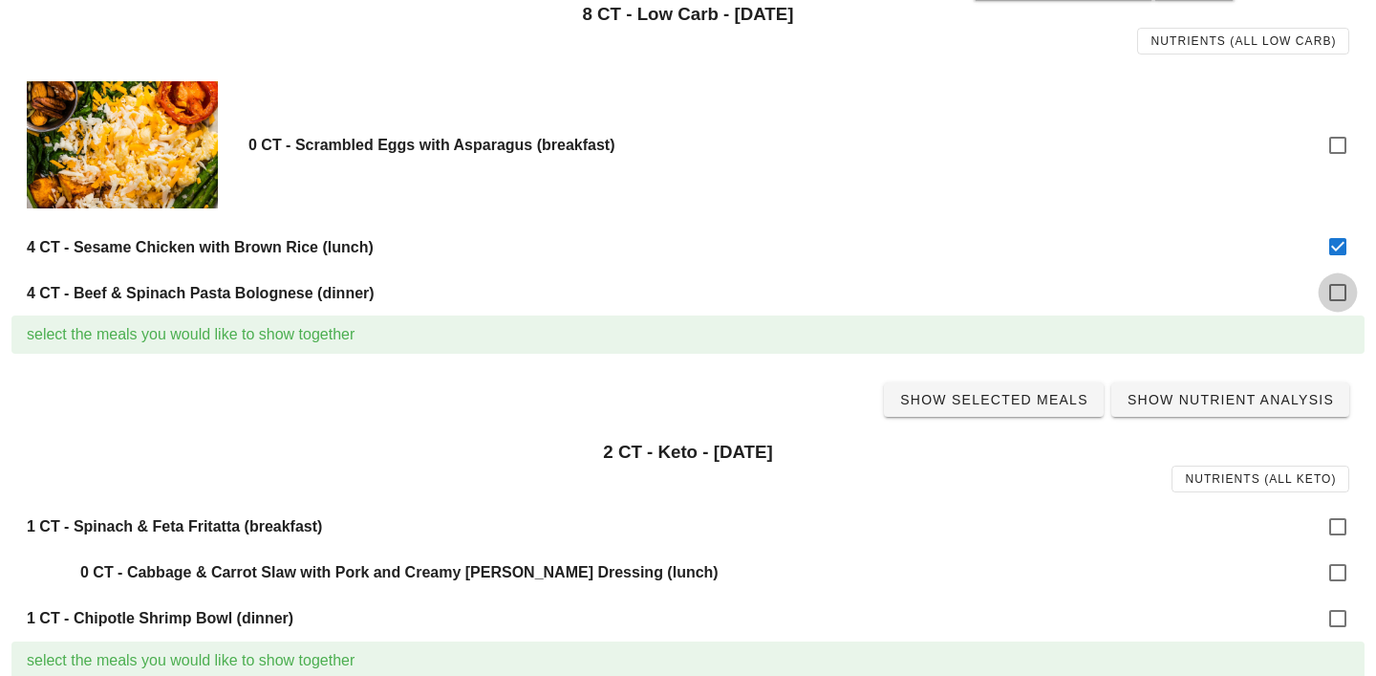
click at [1337, 295] on div at bounding box center [1338, 292] width 32 height 32
checkbox input "true"
click at [1021, 398] on span "Show Selected Meals" at bounding box center [993, 399] width 189 height 15
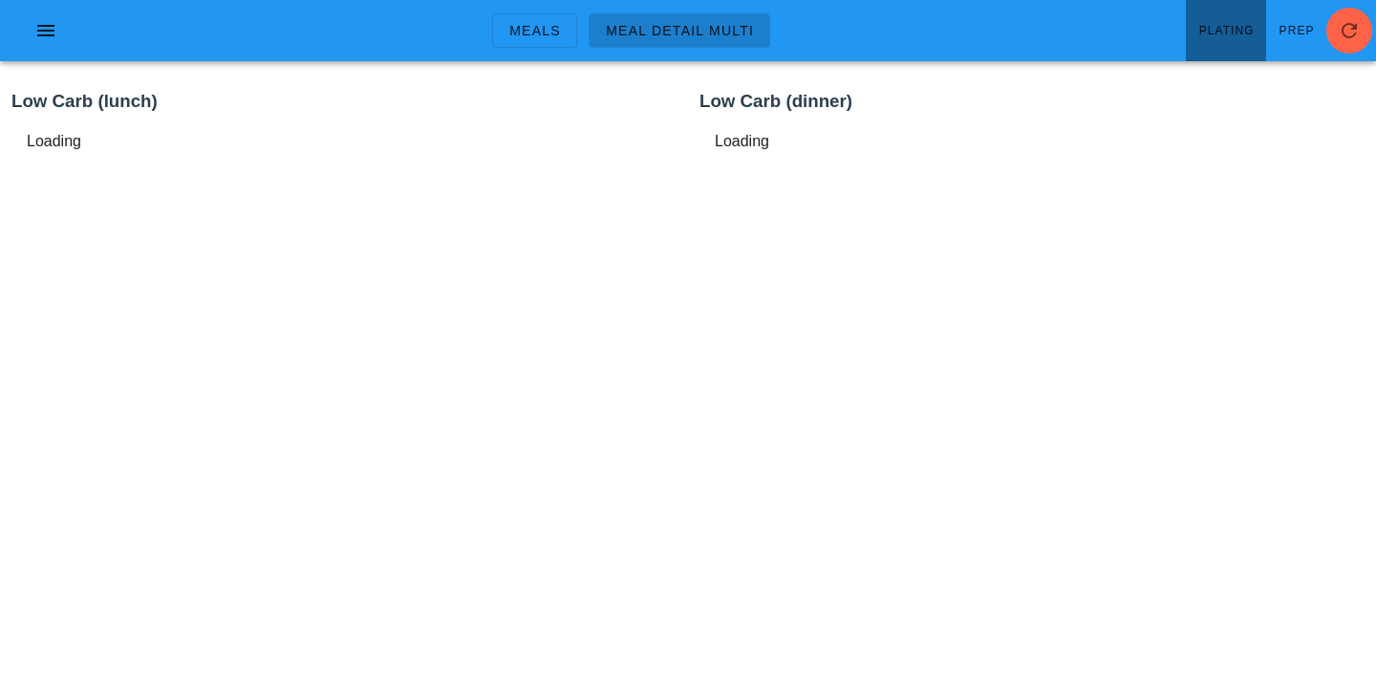
click at [1207, 33] on span "Plating" at bounding box center [1227, 30] width 56 height 13
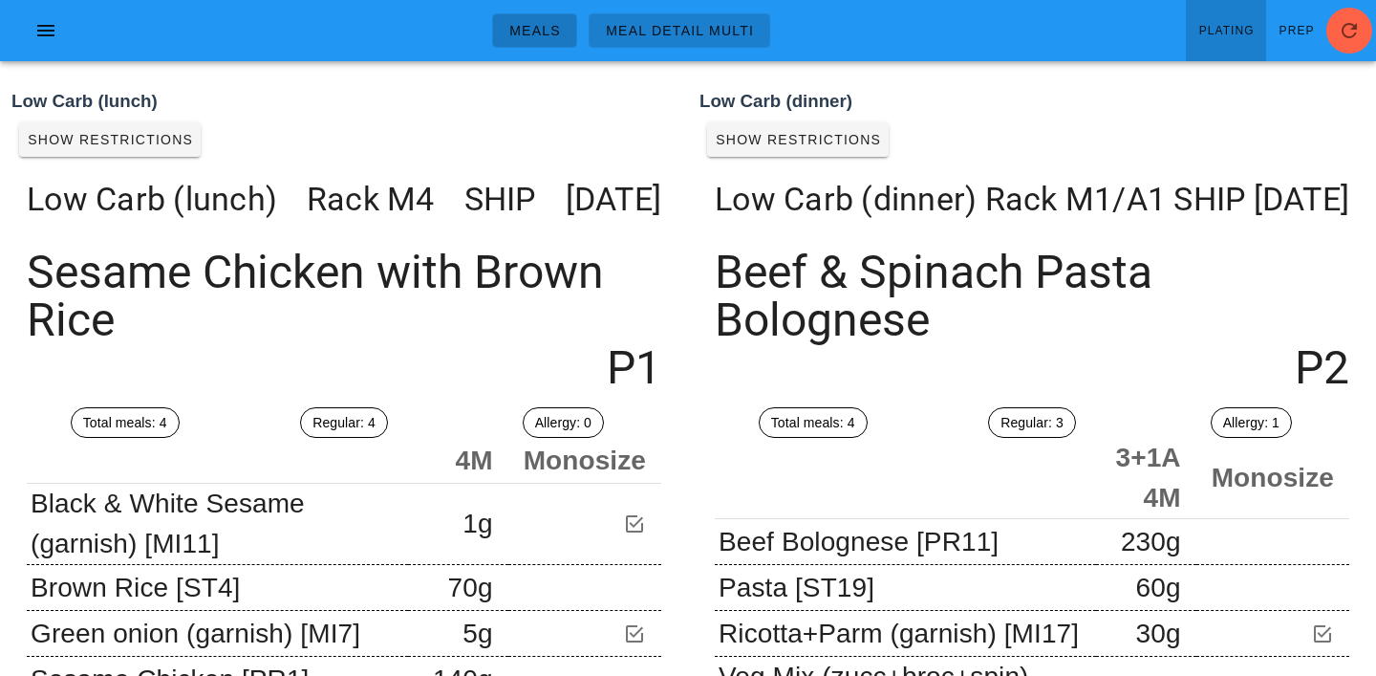
click at [545, 35] on span "Meals" at bounding box center [535, 30] width 53 height 15
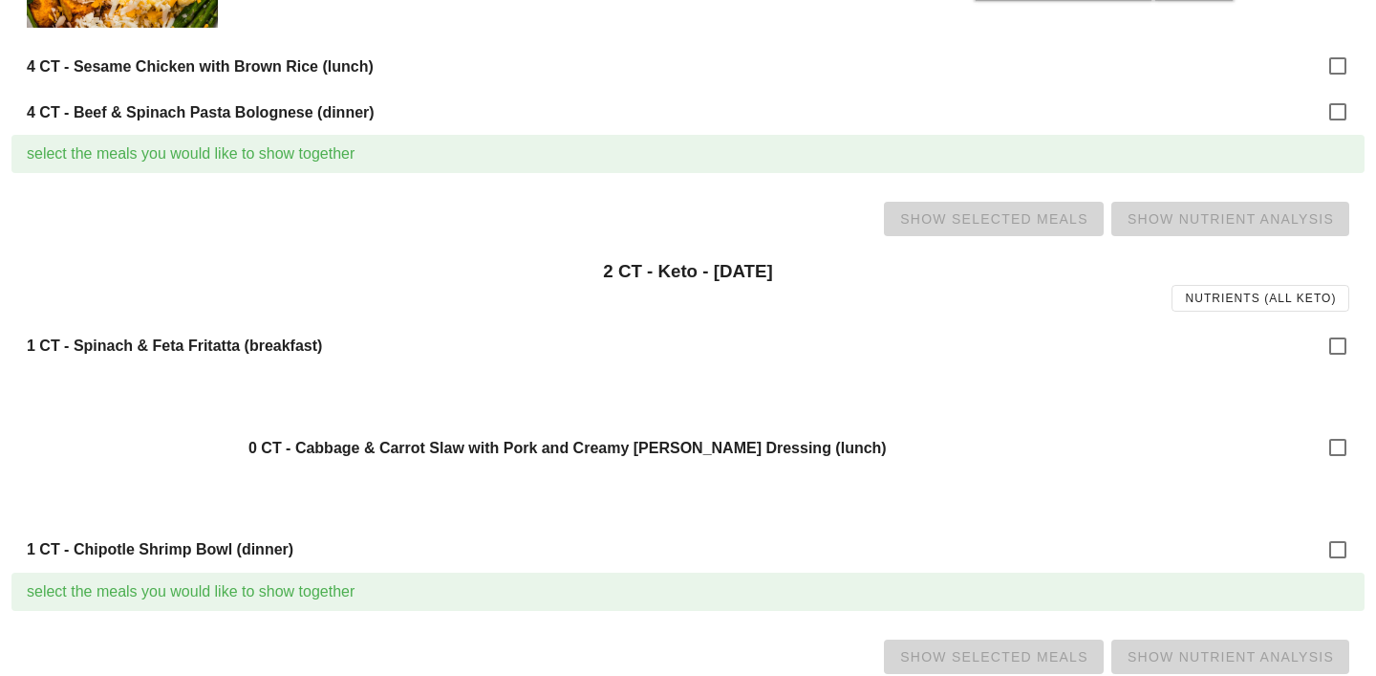
scroll to position [1123, 0]
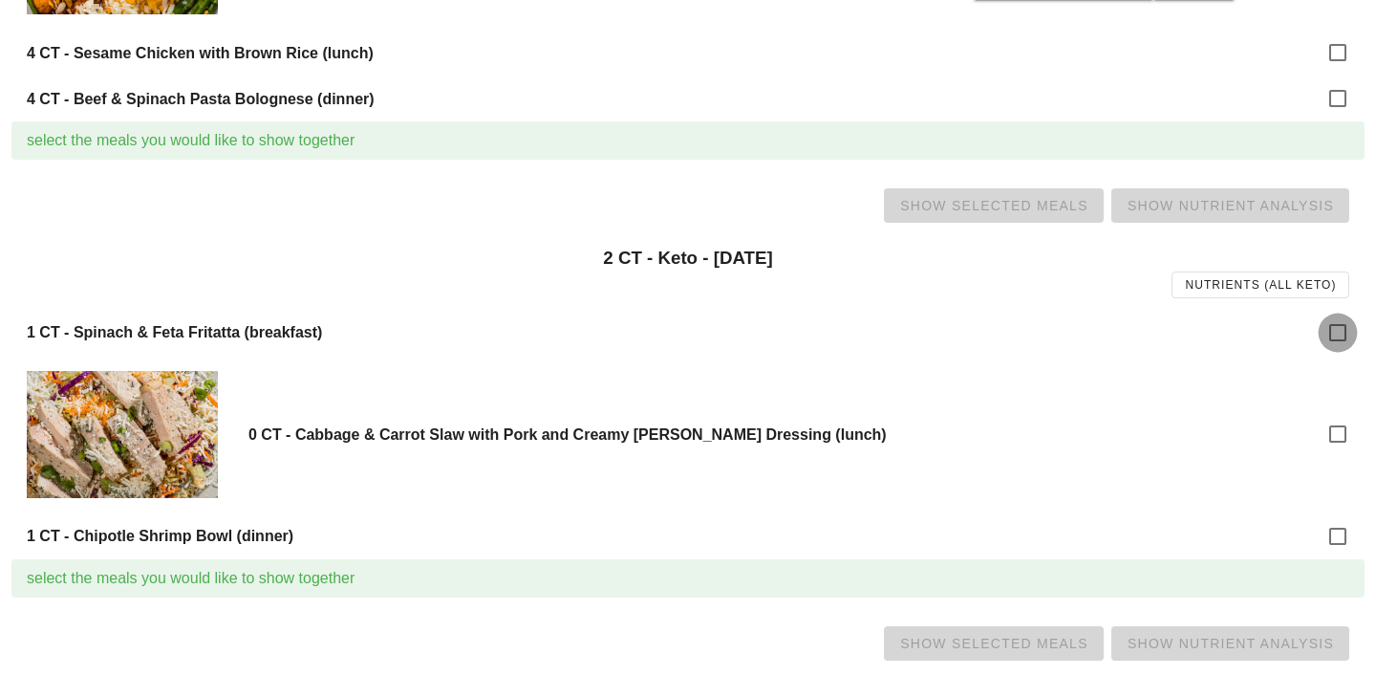
click at [1342, 333] on div at bounding box center [1338, 332] width 32 height 32
checkbox input "true"
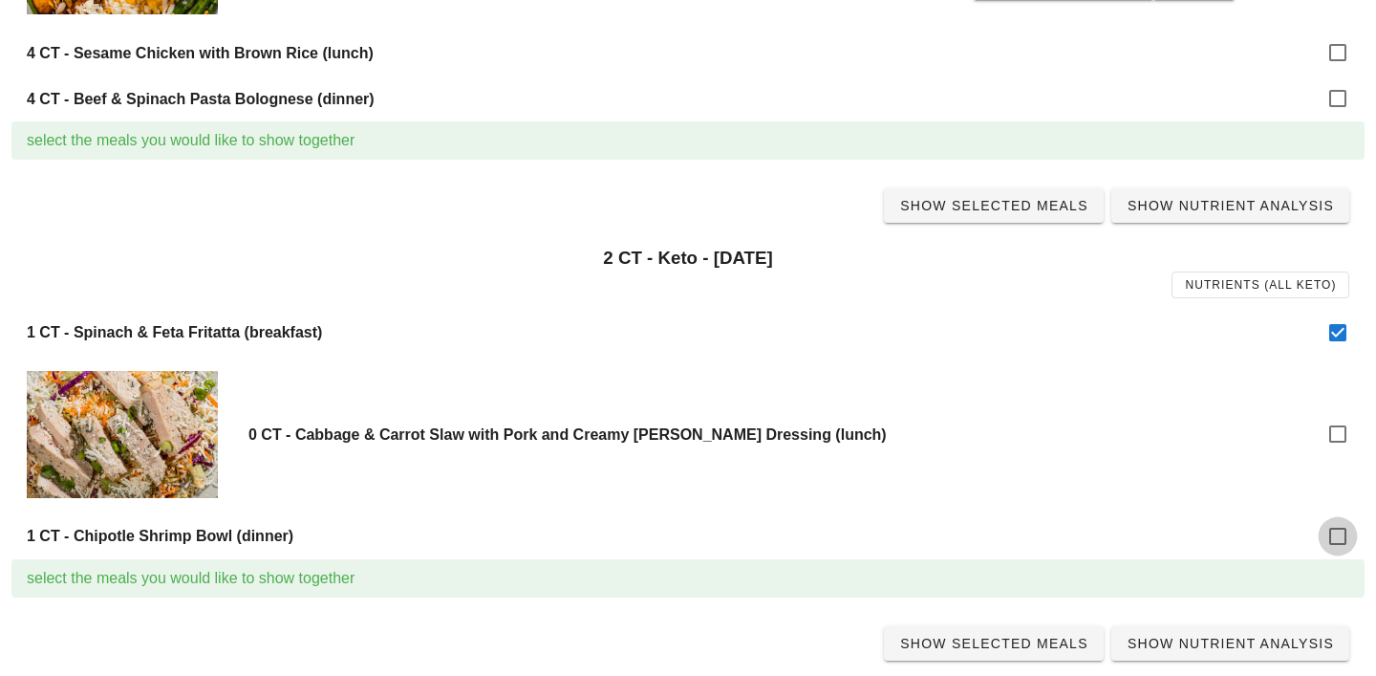
click at [1339, 546] on div at bounding box center [1338, 536] width 32 height 32
checkbox input "true"
click at [1011, 198] on span "Show Selected Meals" at bounding box center [993, 205] width 189 height 15
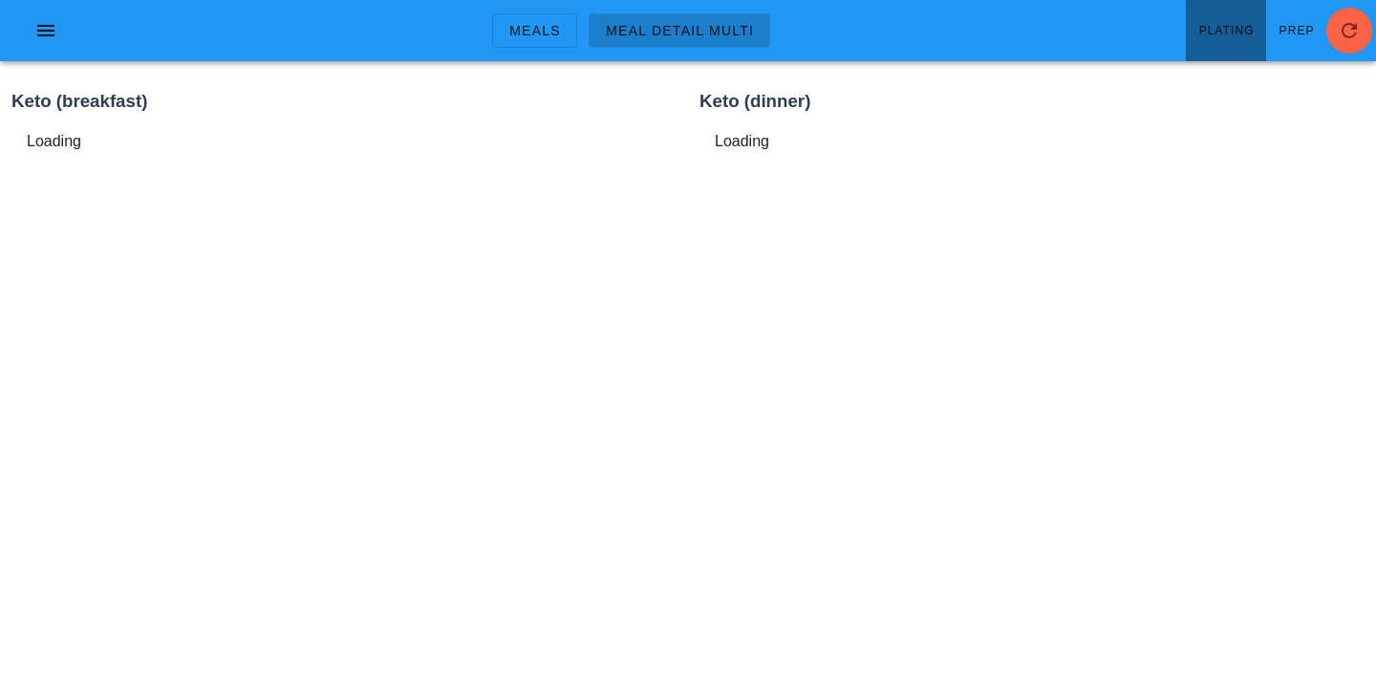
click at [1214, 38] on link "Plating" at bounding box center [1226, 30] width 80 height 61
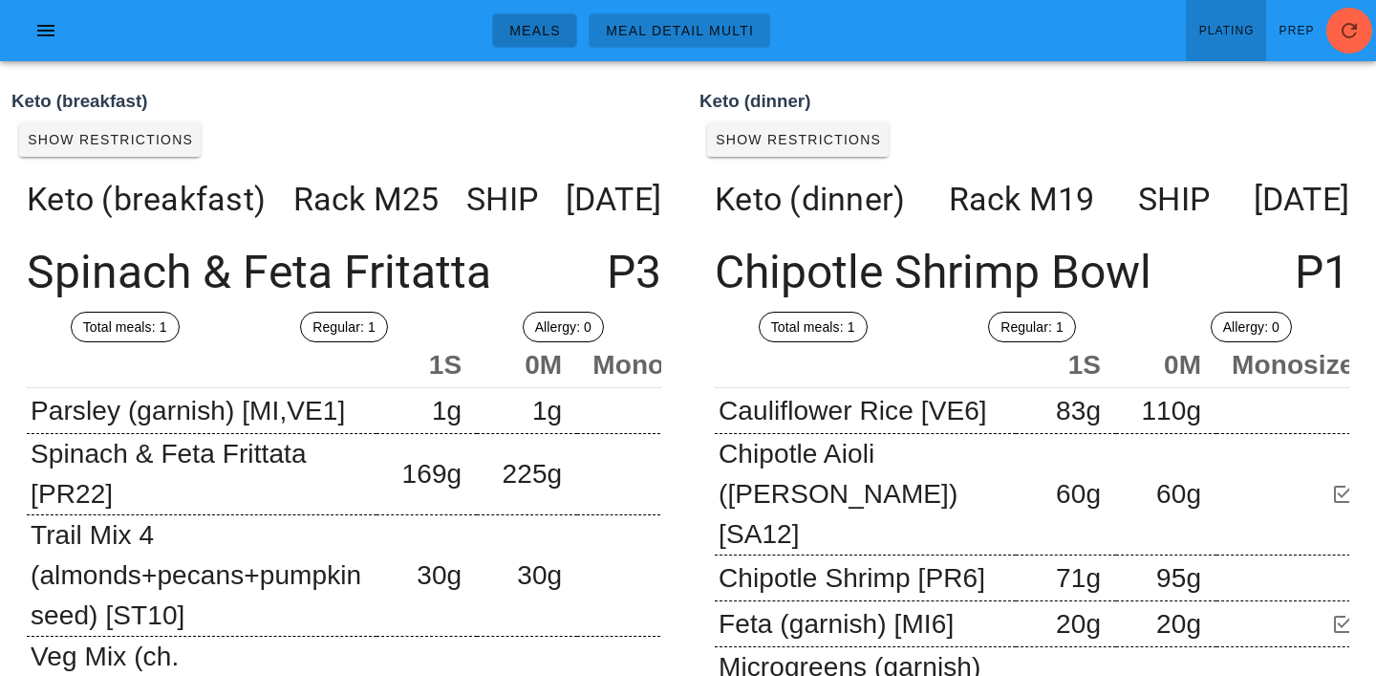
click at [534, 27] on span "Meals" at bounding box center [535, 30] width 53 height 15
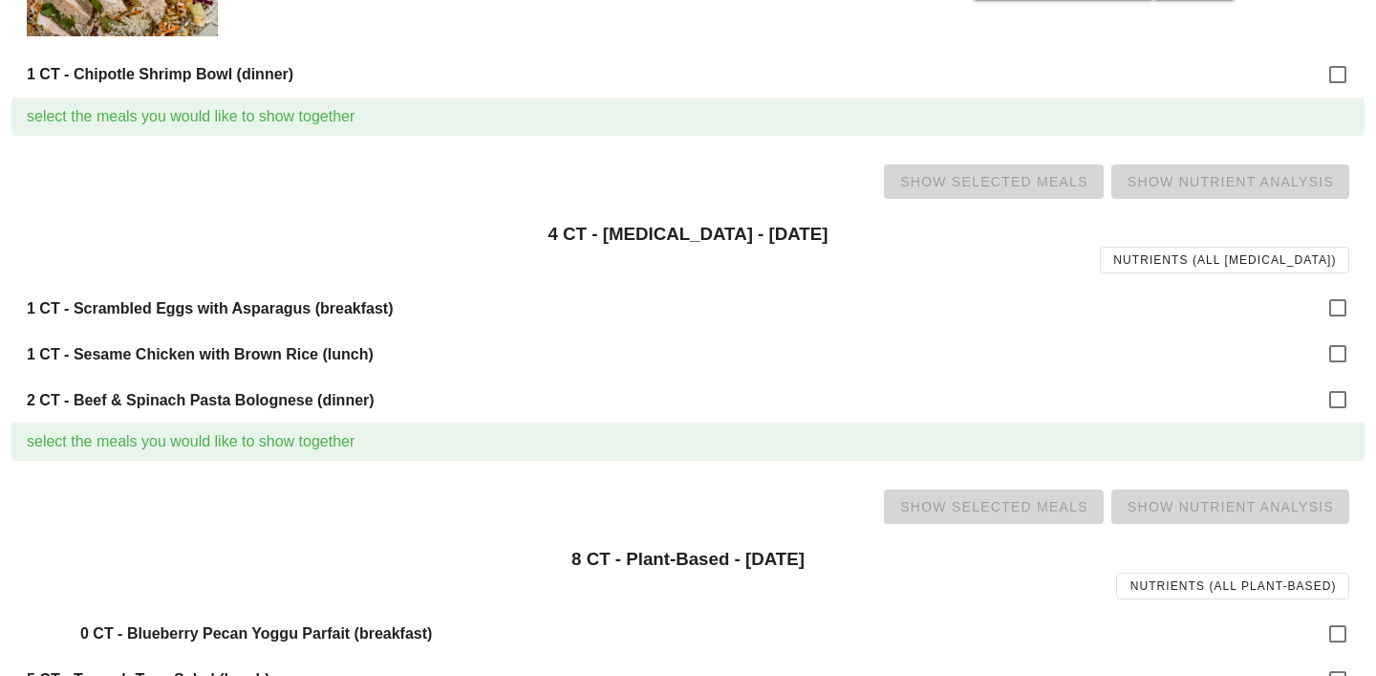
scroll to position [1589, 0]
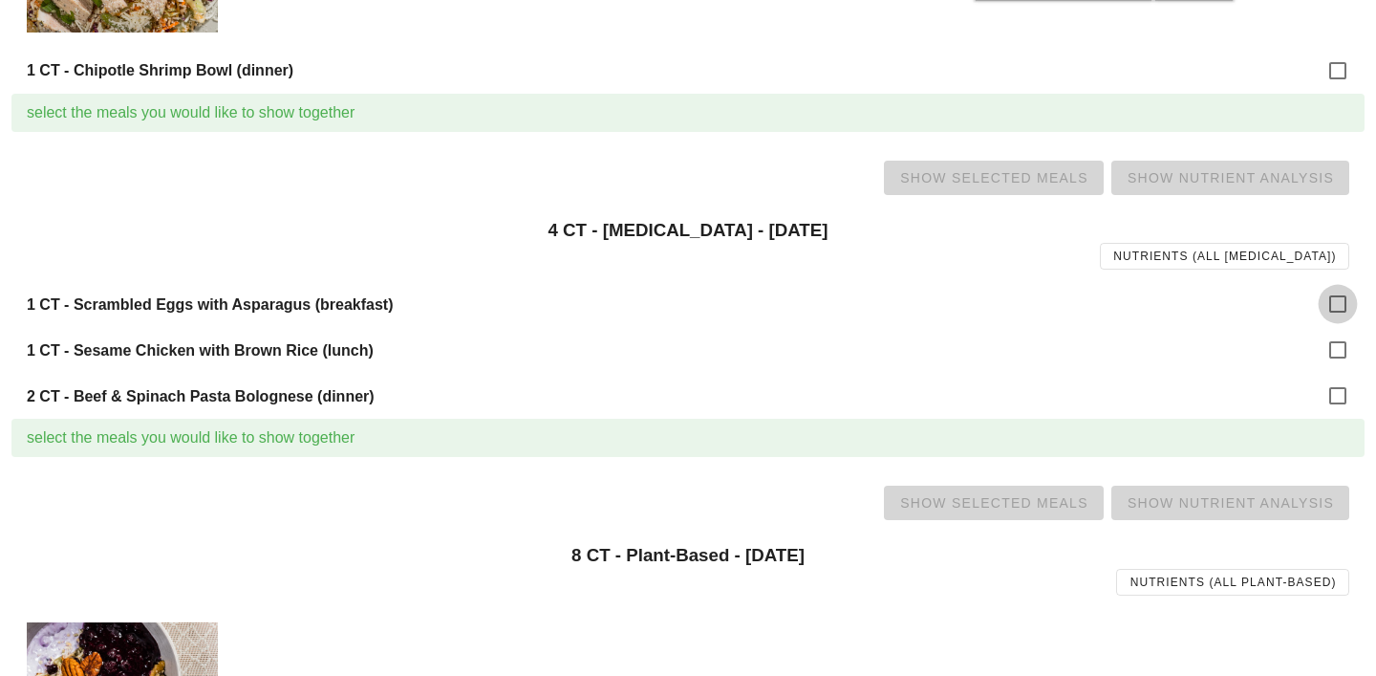
click at [1342, 304] on div at bounding box center [1338, 304] width 32 height 32
checkbox input "true"
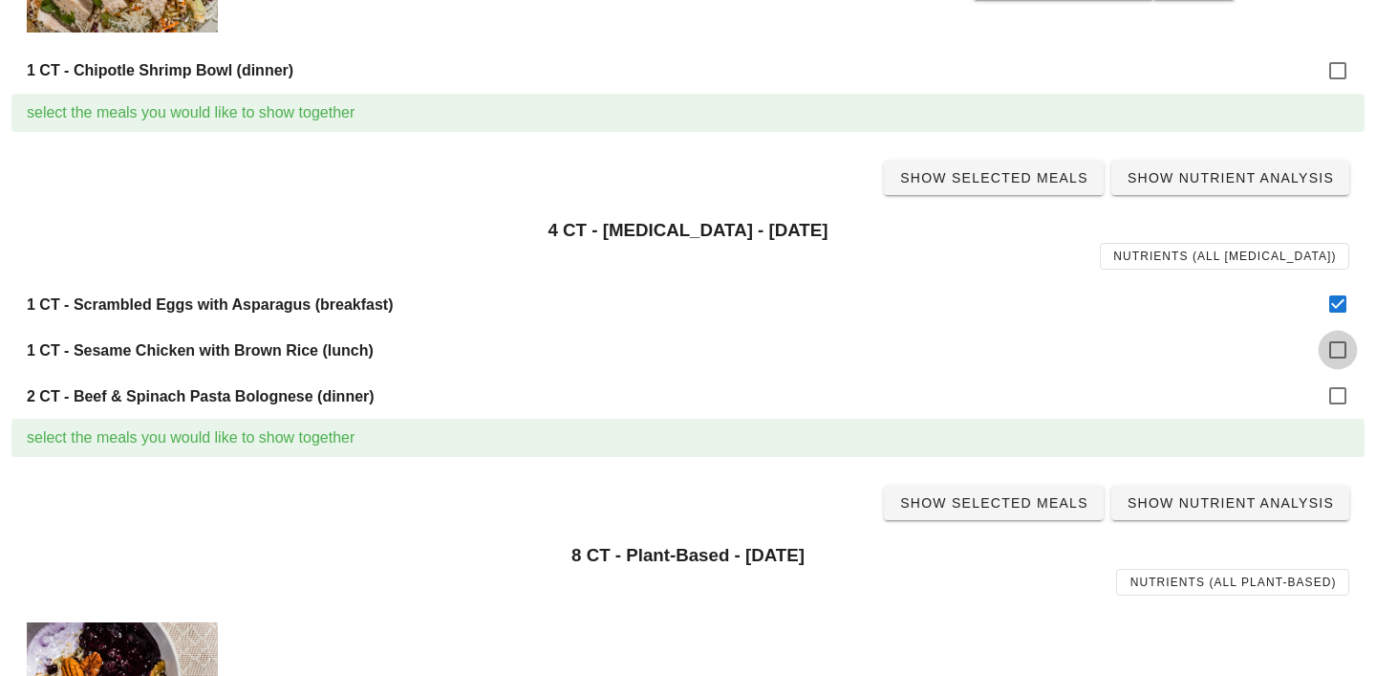
click at [1343, 351] on div at bounding box center [1338, 350] width 32 height 32
checkbox input "true"
click at [1343, 401] on div at bounding box center [1338, 395] width 32 height 32
checkbox input "true"
click at [967, 182] on span "Show Selected Meals" at bounding box center [993, 177] width 189 height 15
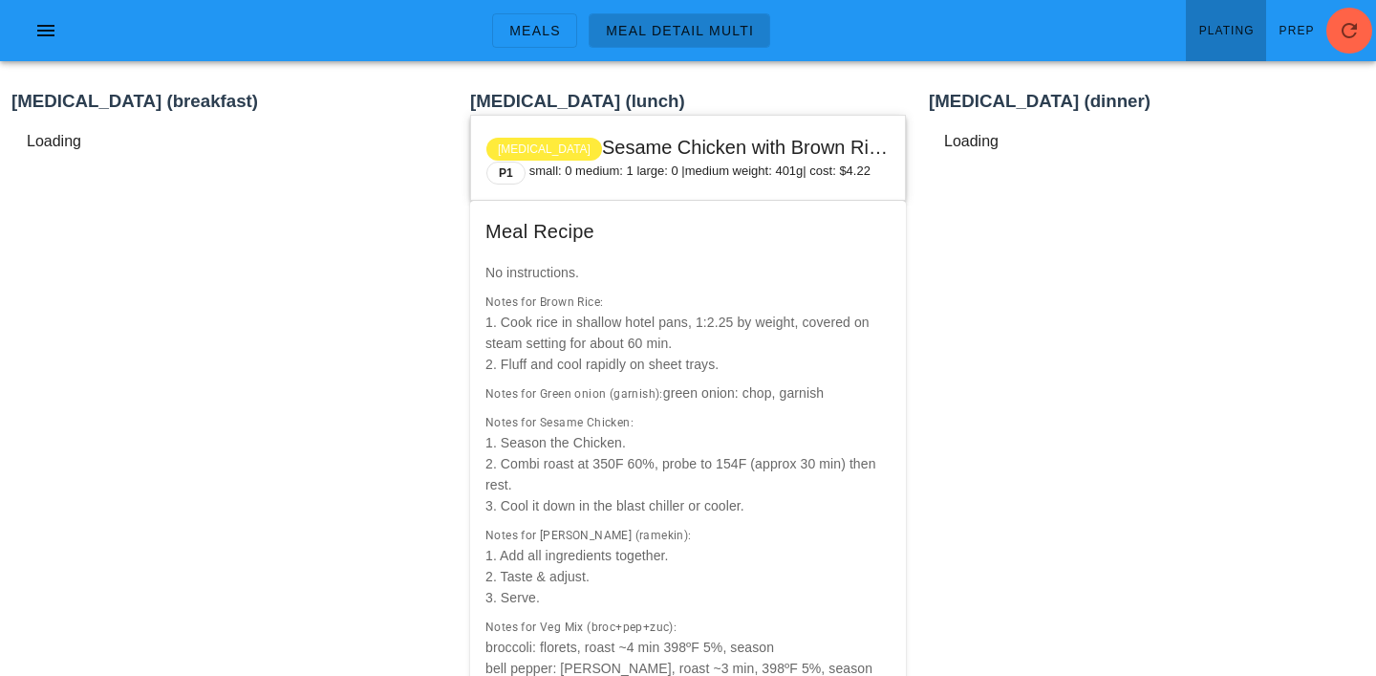
click at [1255, 27] on span "Plating" at bounding box center [1227, 30] width 56 height 13
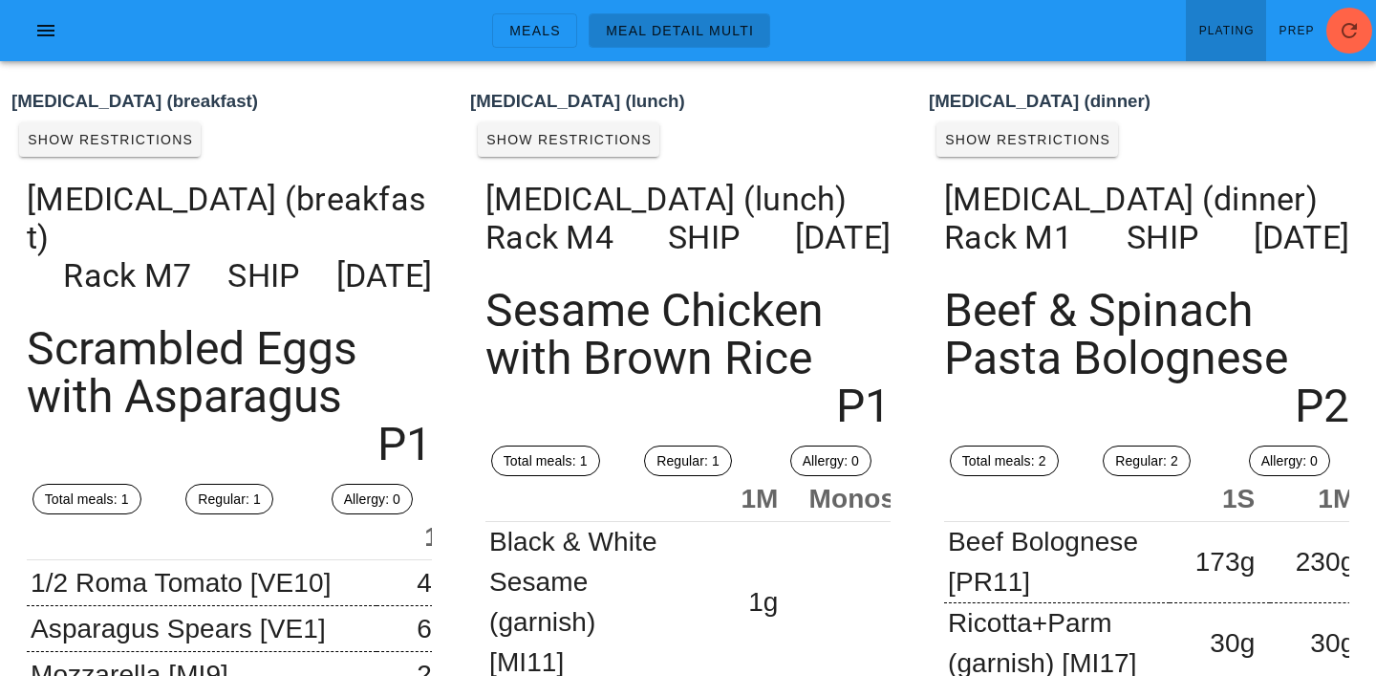
click at [583, 32] on li "Meal Detail Multi" at bounding box center [679, 30] width 205 height 34
click at [538, 31] on span "Meals" at bounding box center [535, 30] width 53 height 15
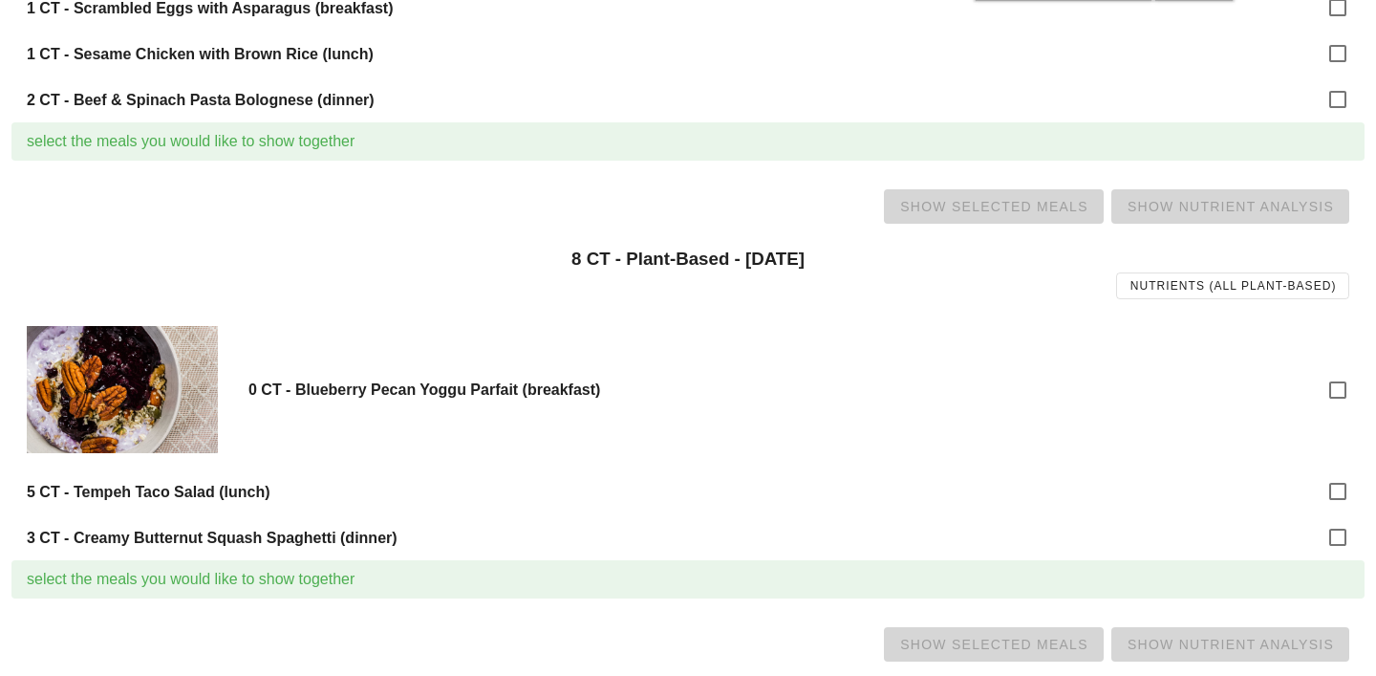
scroll to position [1986, 0]
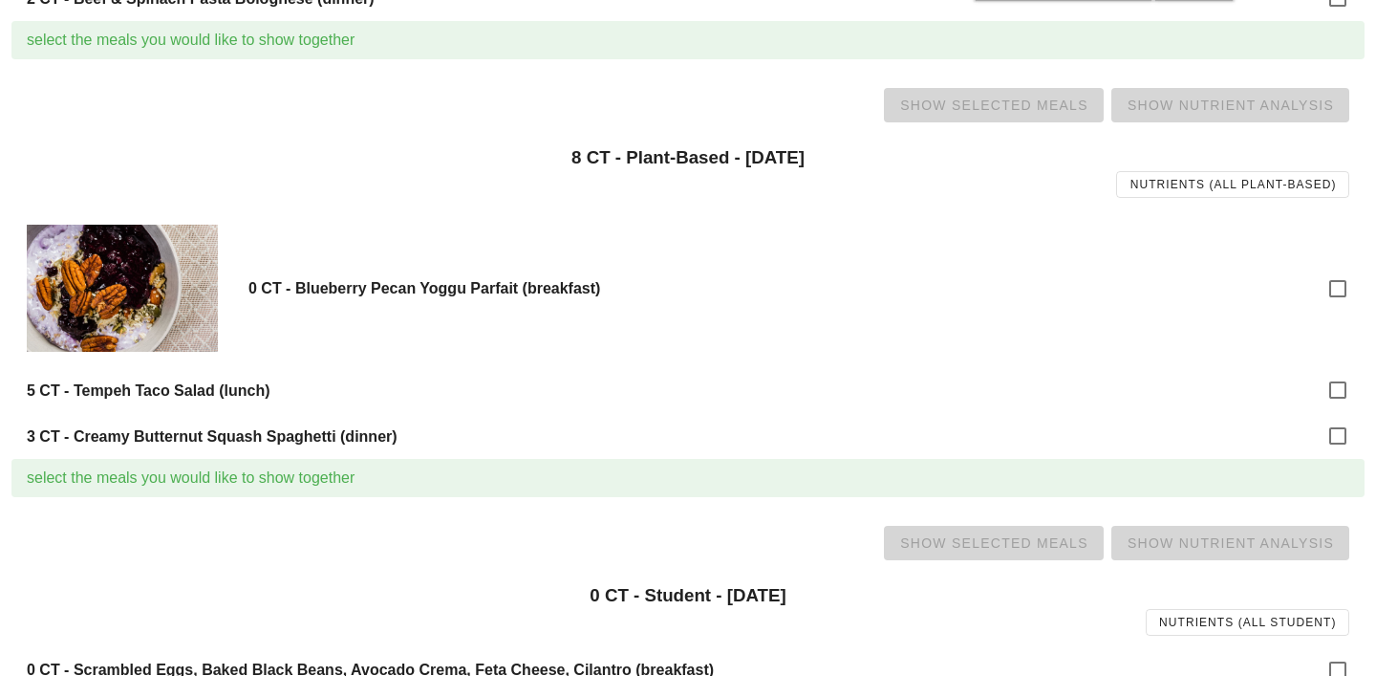
click at [1324, 376] on div "5 CT - Tempeh Taco Salad (lunch)" at bounding box center [688, 390] width 1354 height 46
click at [1335, 389] on div at bounding box center [1338, 390] width 32 height 32
checkbox input "true"
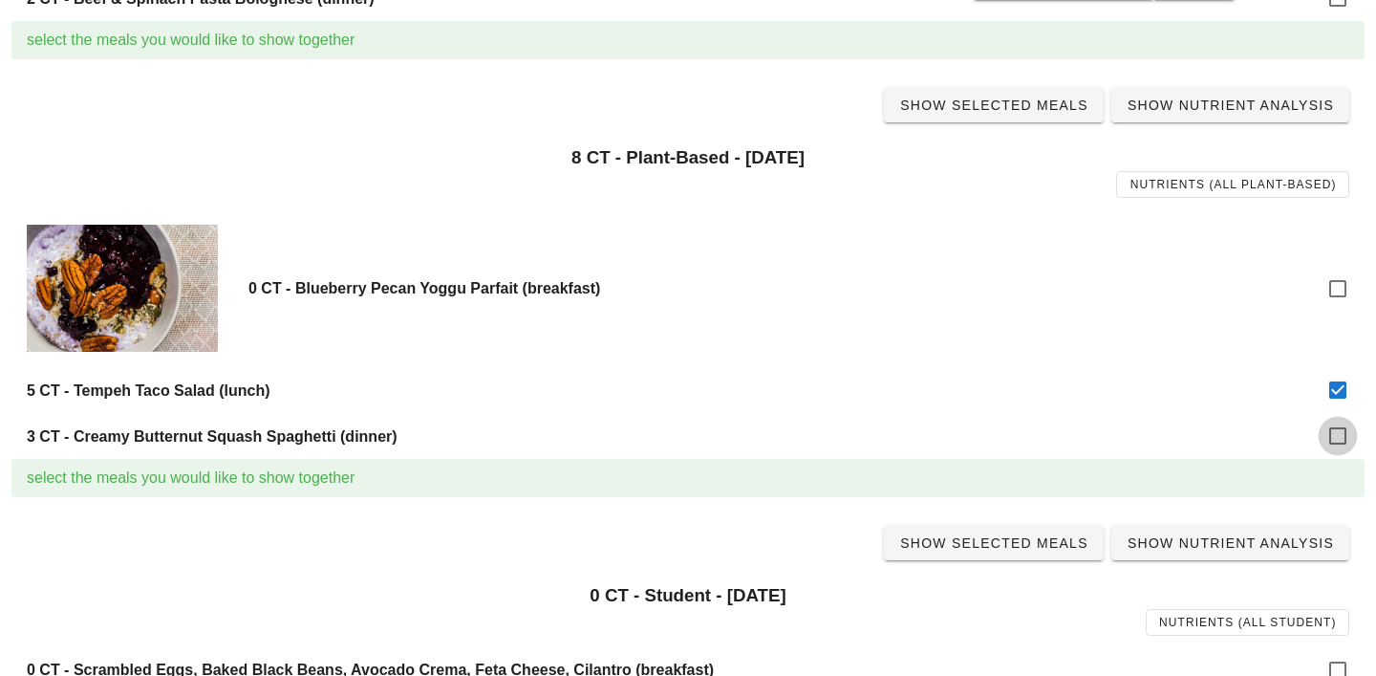
click at [1337, 422] on div at bounding box center [1338, 436] width 32 height 32
checkbox input "true"
click at [986, 93] on link "Show Selected Meals" at bounding box center [994, 105] width 220 height 34
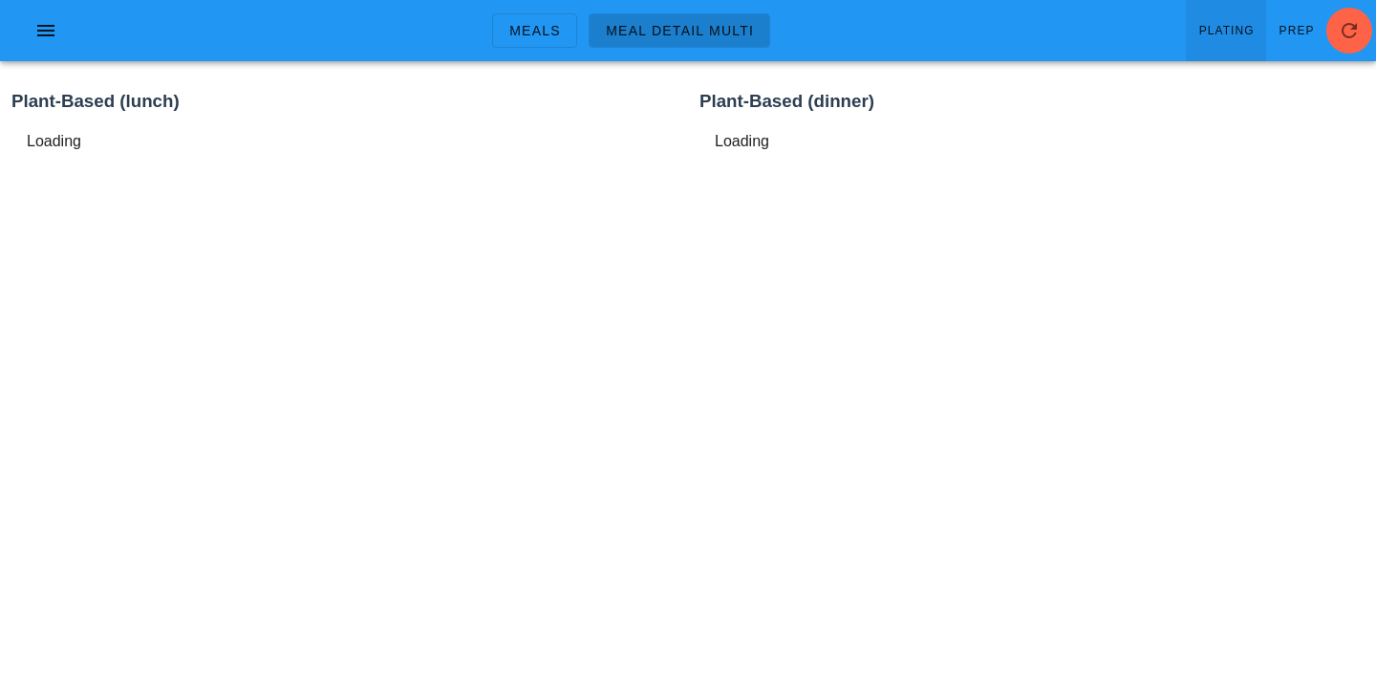
click at [1231, 26] on span "Plating" at bounding box center [1227, 30] width 56 height 13
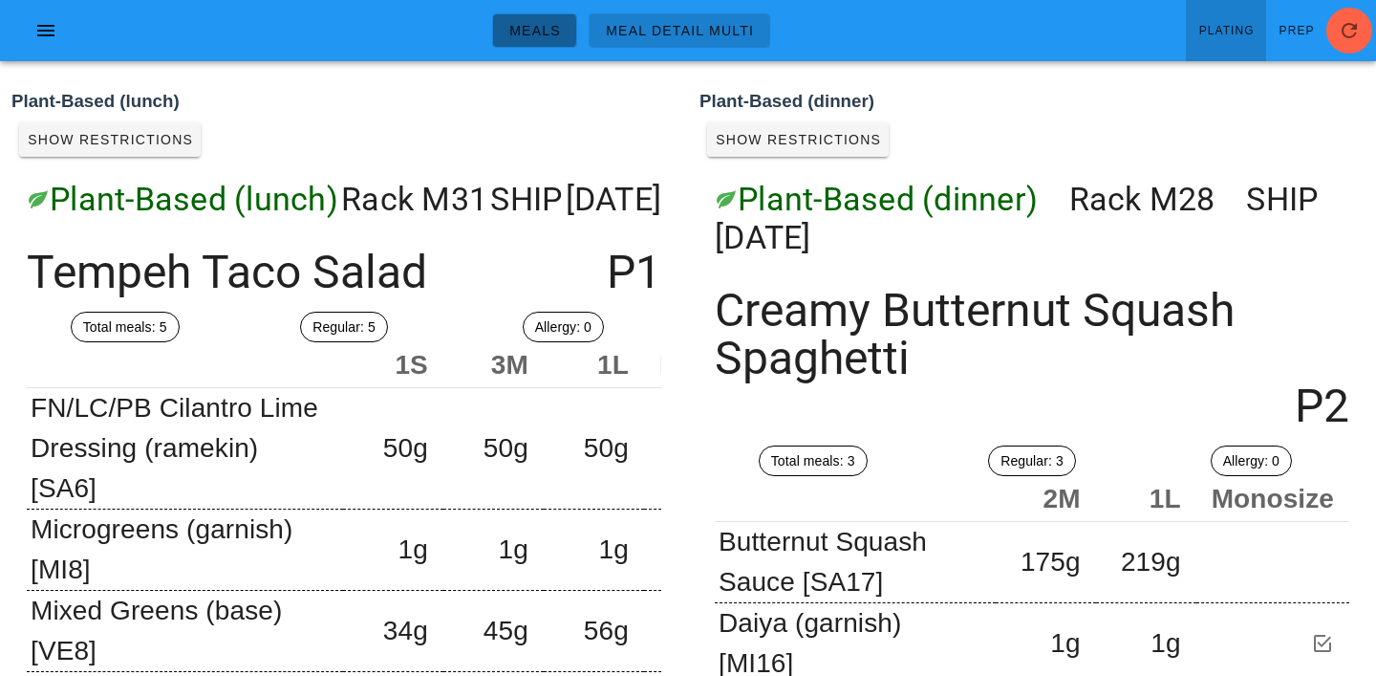
click at [537, 27] on span "Meals" at bounding box center [535, 30] width 53 height 15
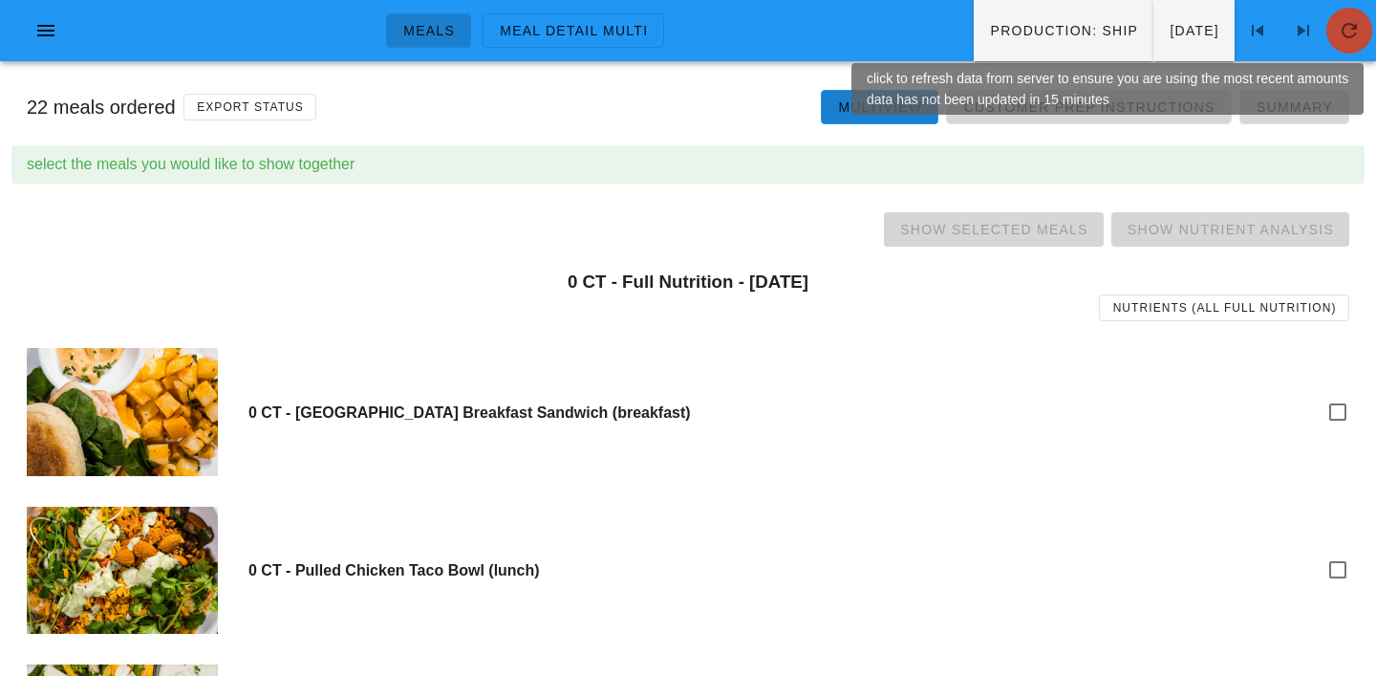
click at [1361, 26] on span "button" at bounding box center [1350, 30] width 46 height 23
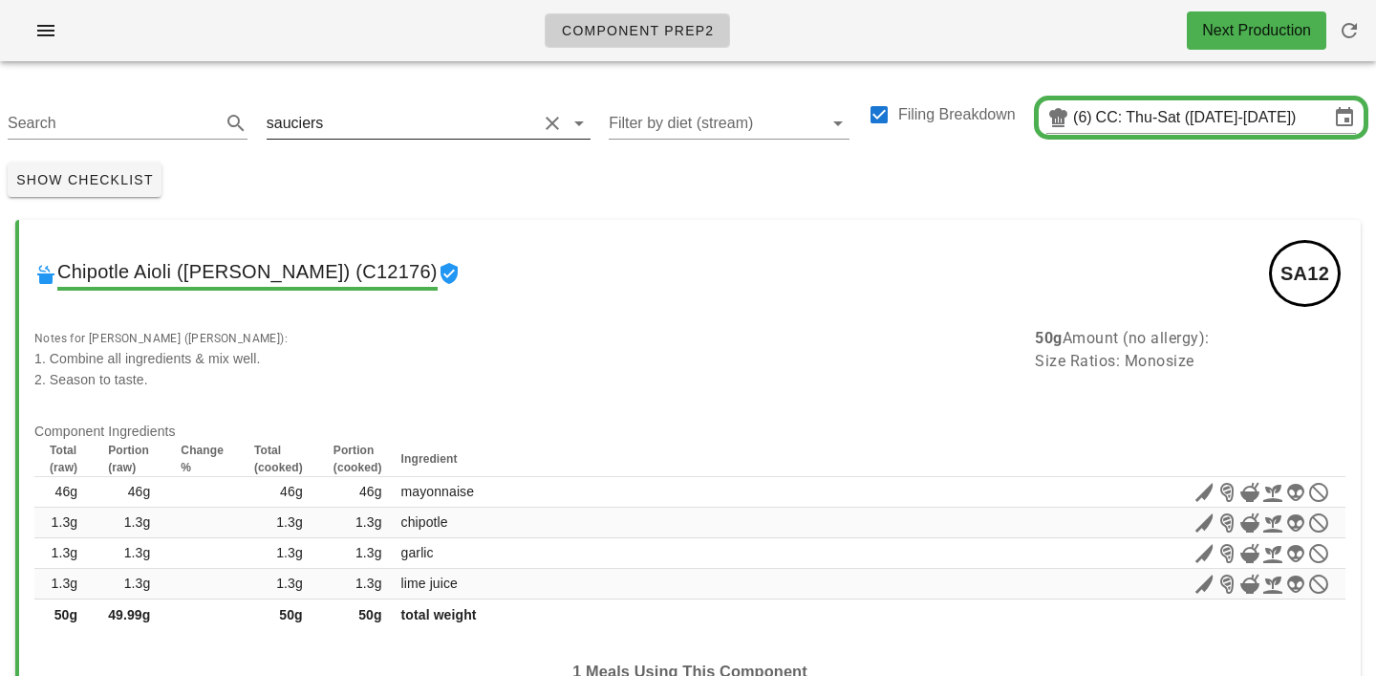
click at [340, 116] on input "text" at bounding box center [431, 123] width 209 height 31
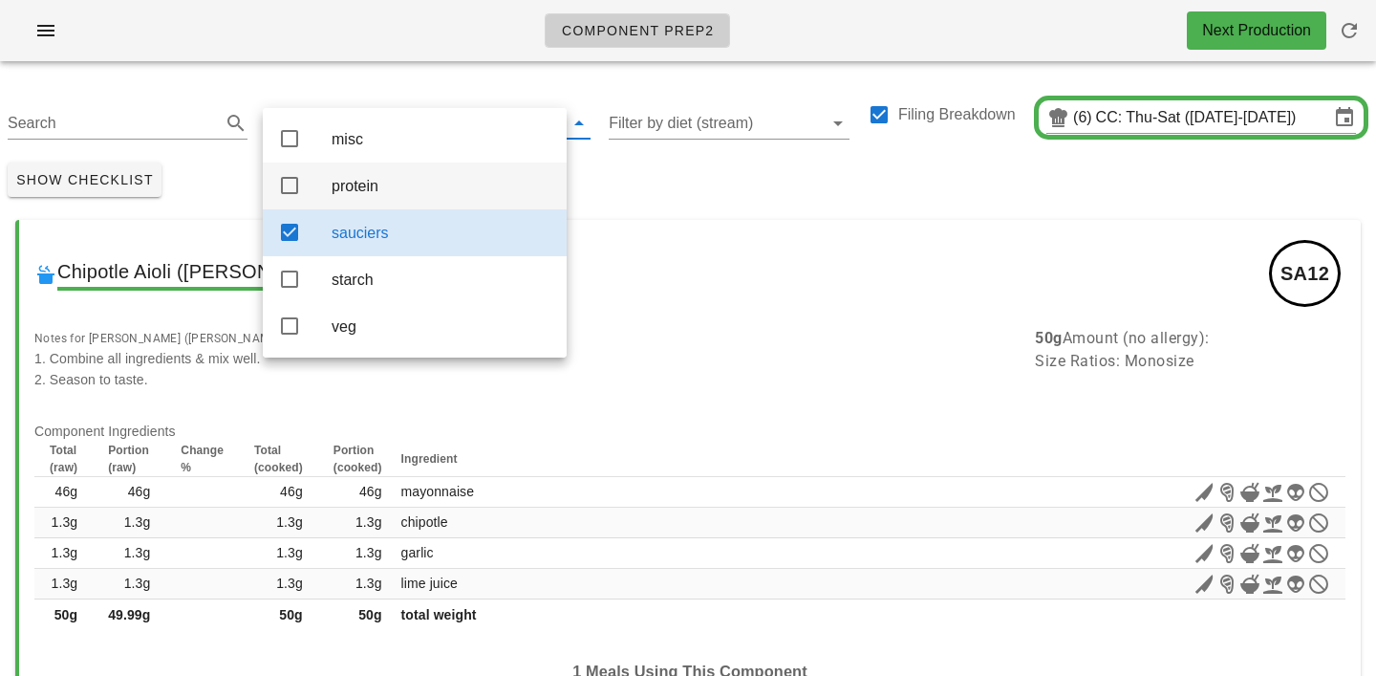
click at [359, 189] on div "protein" at bounding box center [442, 186] width 220 height 18
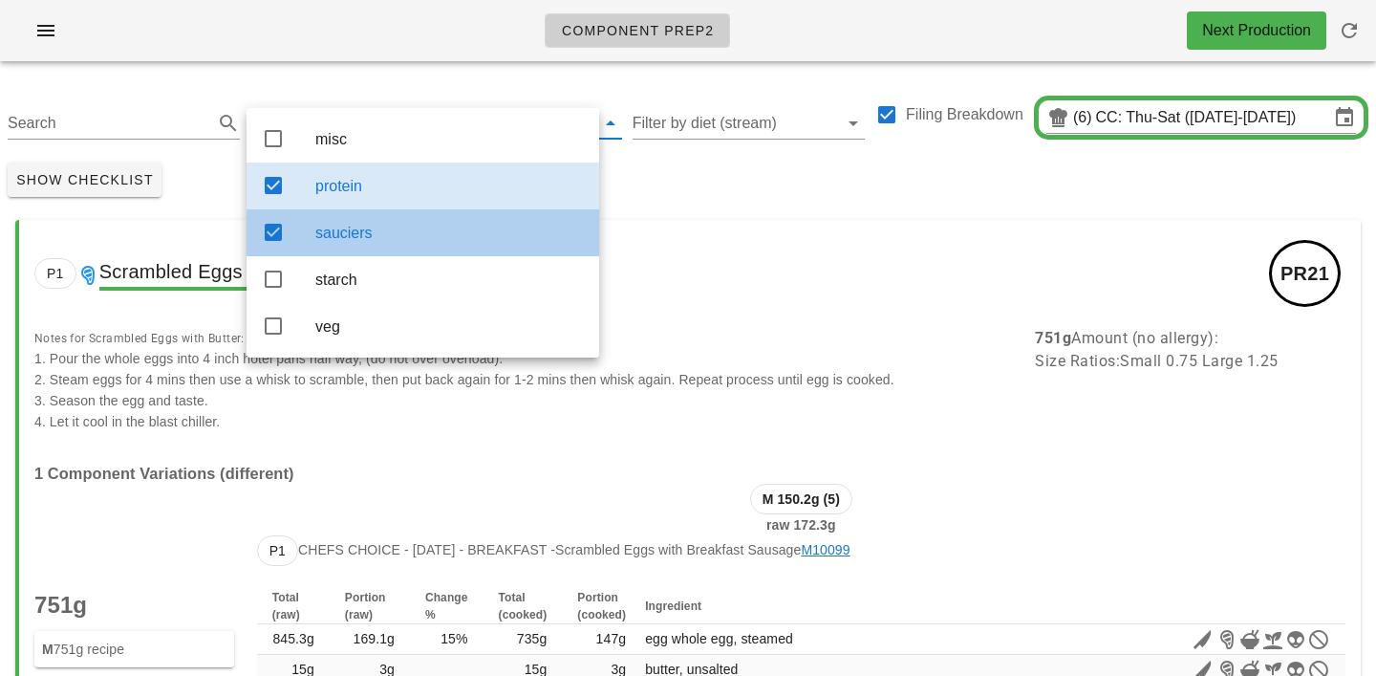
click at [389, 238] on div "sauciers" at bounding box center [449, 233] width 269 height 18
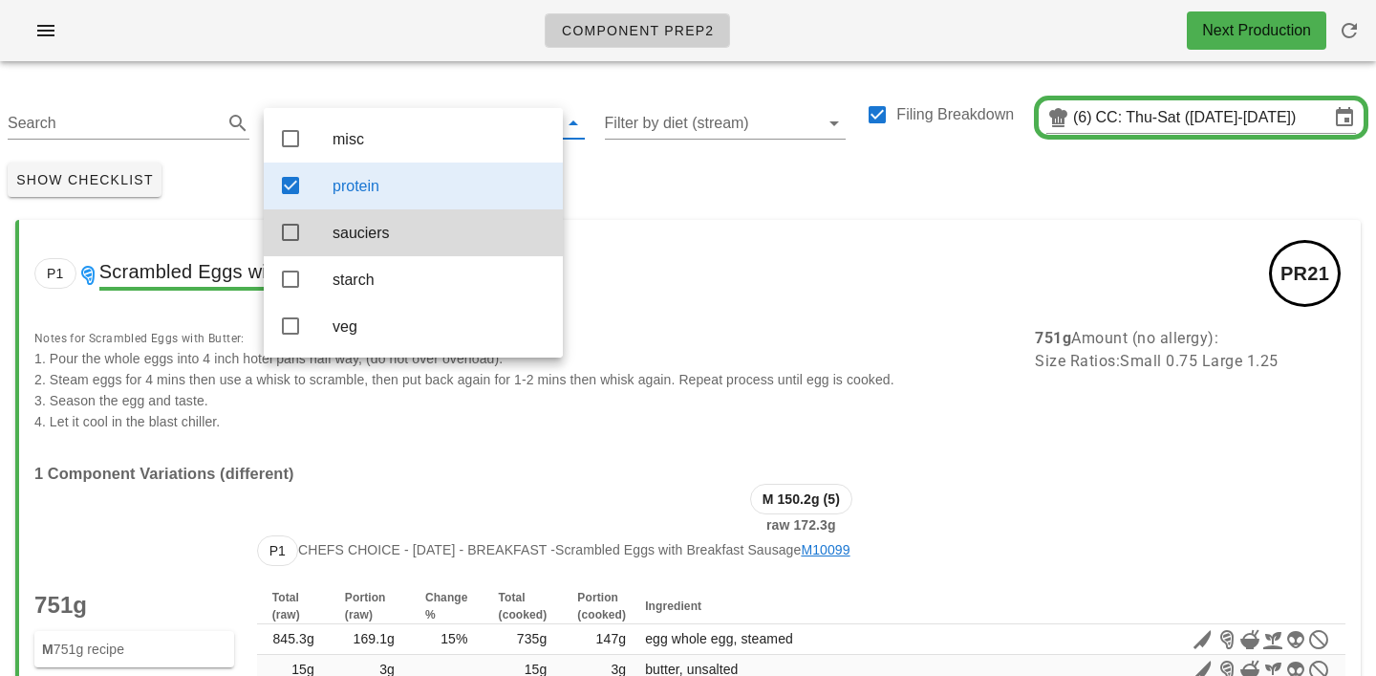
click at [669, 174] on div "Show Checklist" at bounding box center [688, 180] width 1376 height 50
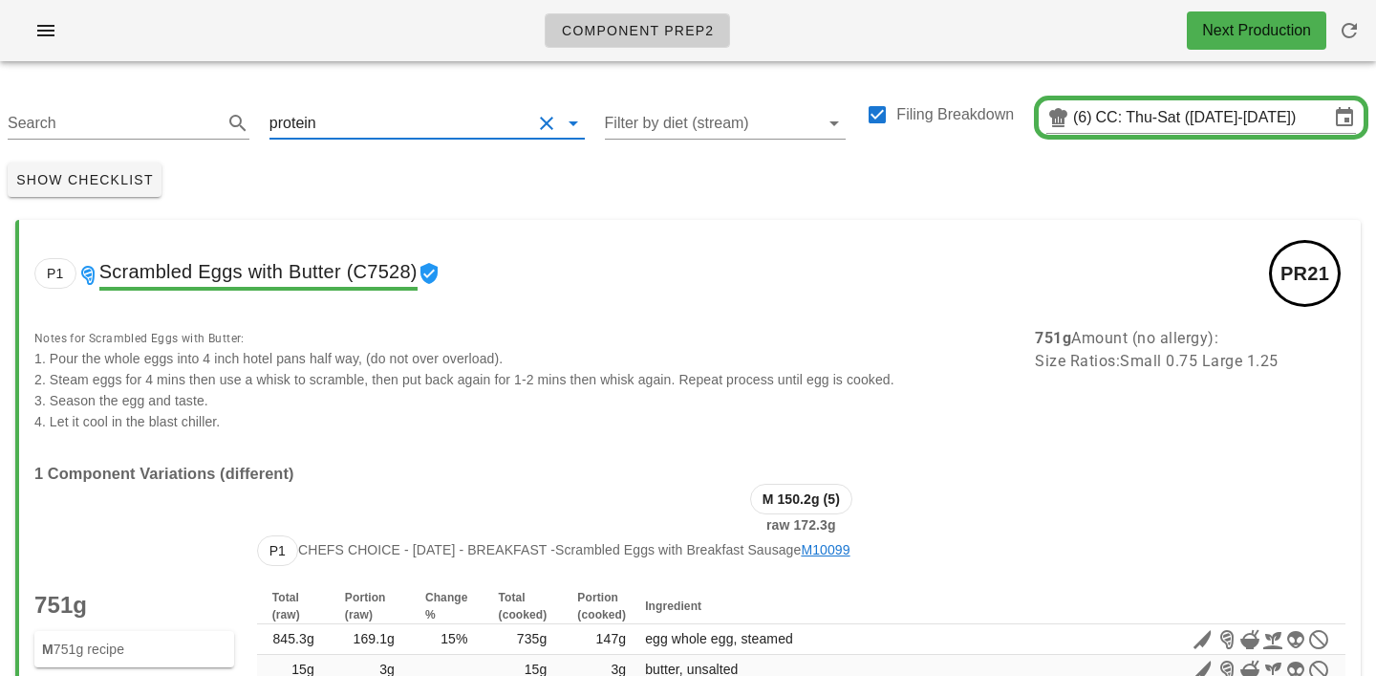
click at [322, 127] on input "text" at bounding box center [425, 123] width 211 height 31
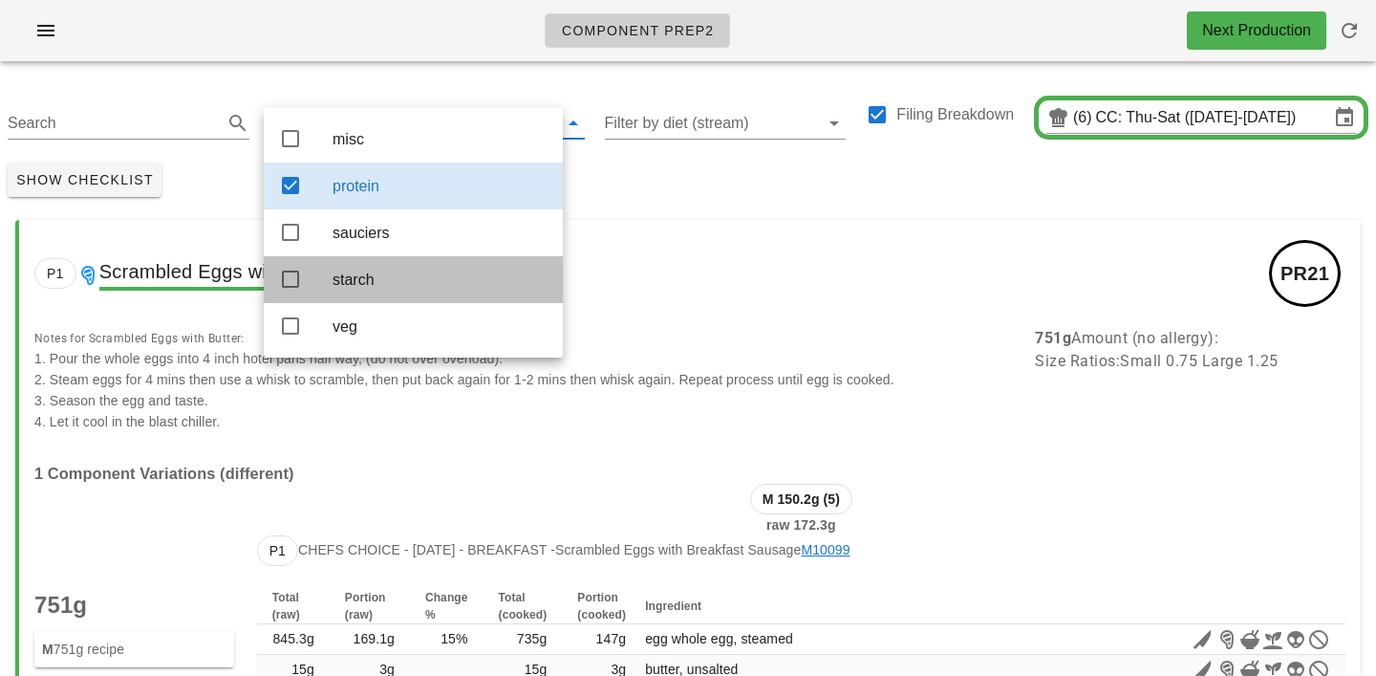
click at [355, 289] on div "starch" at bounding box center [440, 280] width 215 height 18
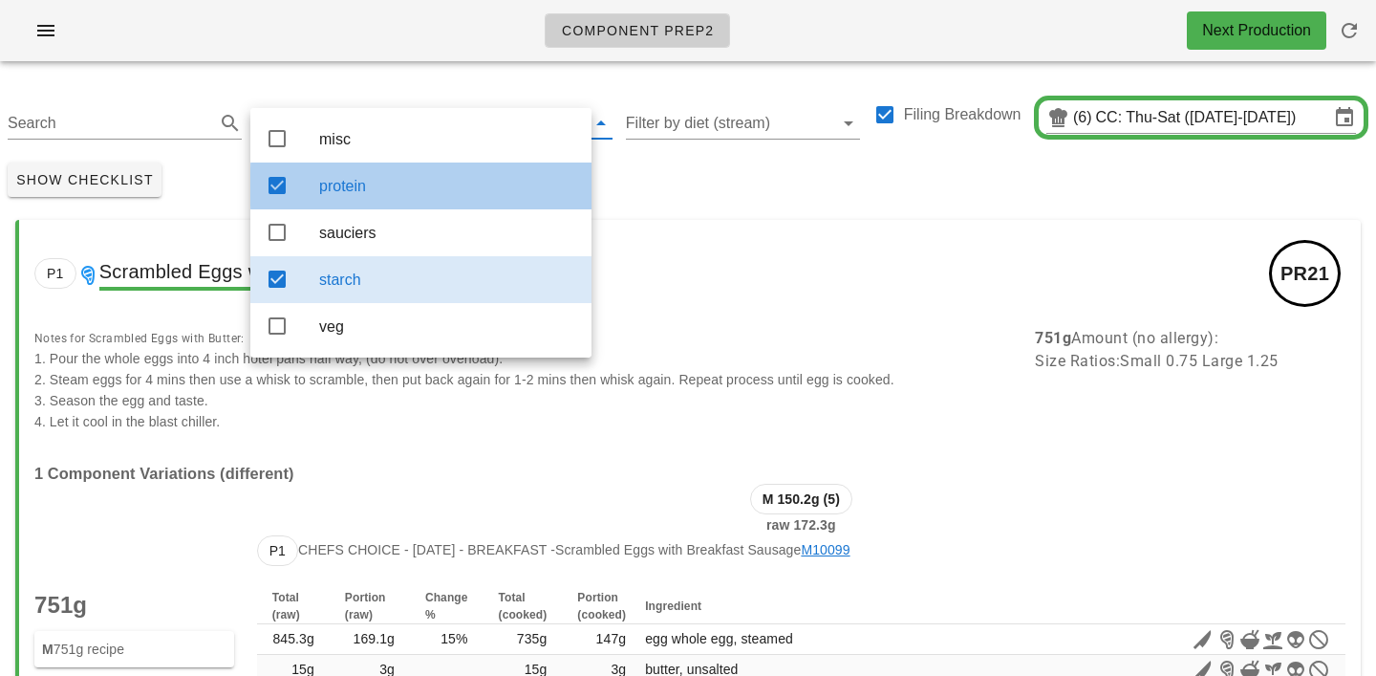
click at [381, 192] on div "protein" at bounding box center [447, 186] width 257 height 18
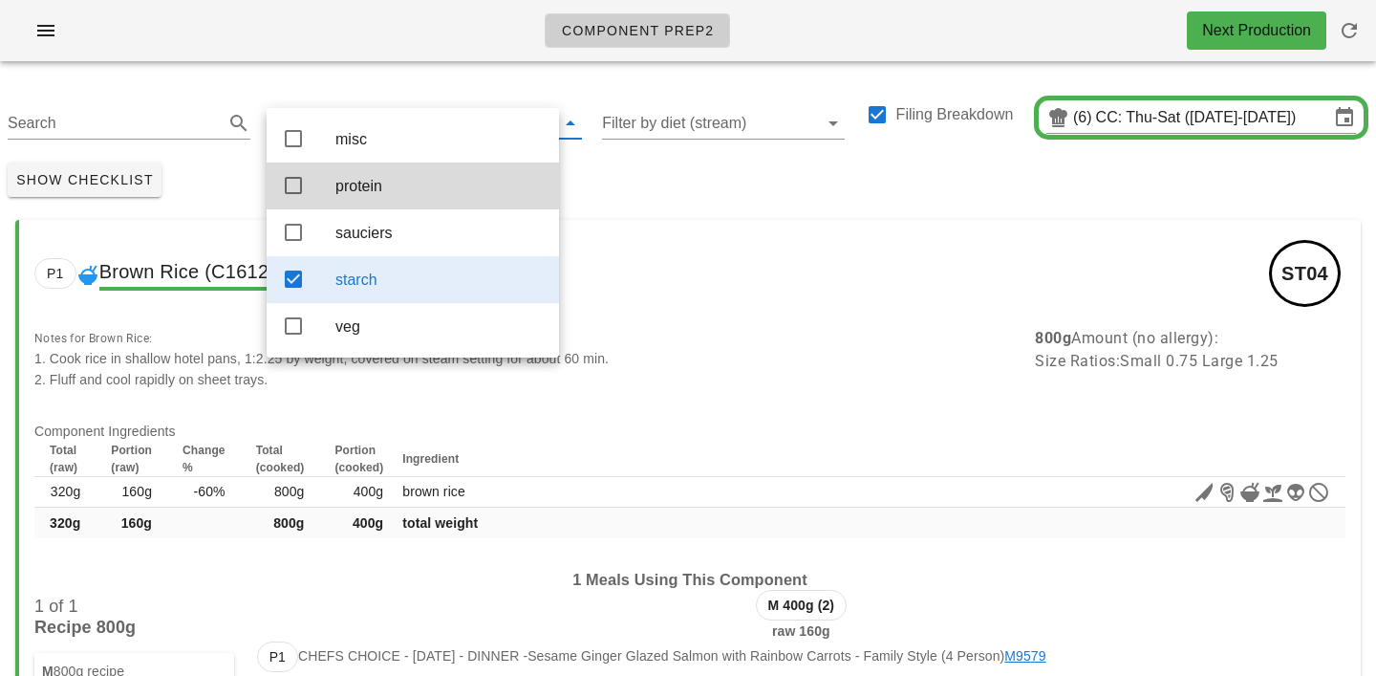
click at [227, 86] on div "Search starch Filter by diet (stream) Filing Breakdown (6) CC: Thu-Sat (Aug 28-…" at bounding box center [688, 115] width 1376 height 78
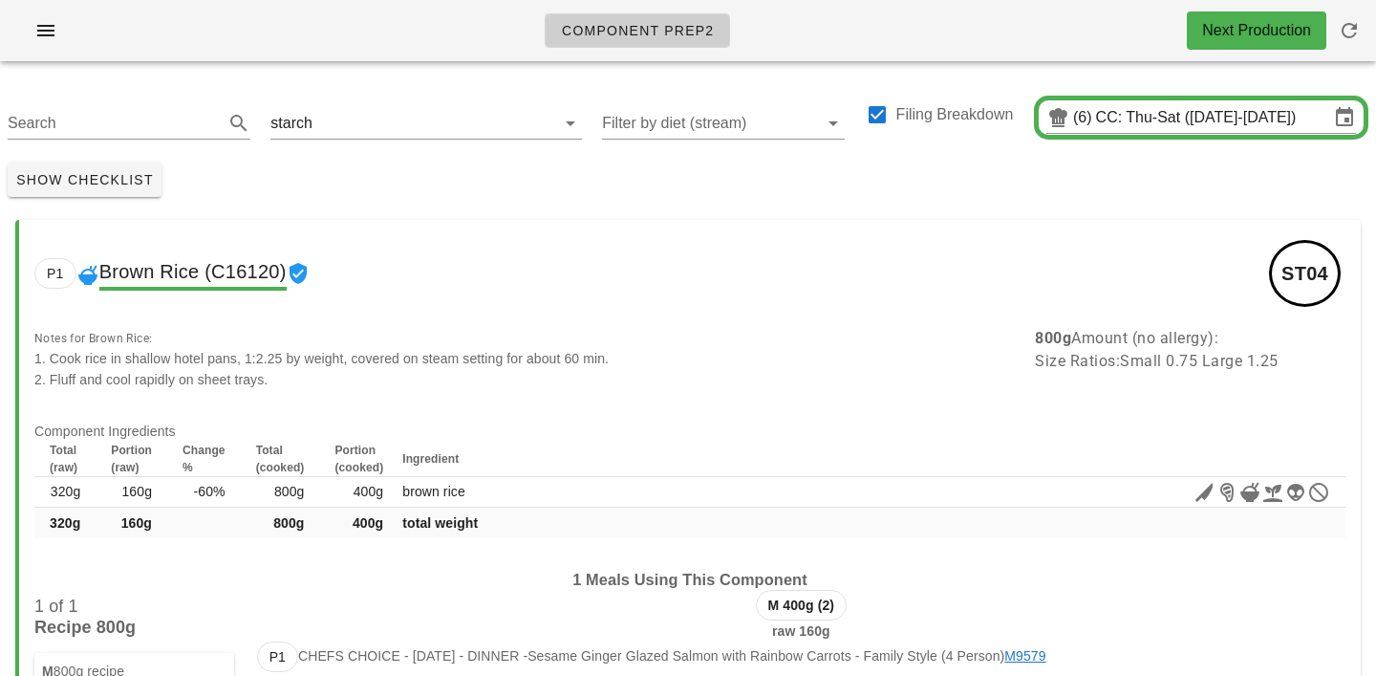
click at [626, 185] on div "Show Checklist" at bounding box center [688, 180] width 1376 height 50
click at [336, 127] on input "text" at bounding box center [422, 123] width 212 height 31
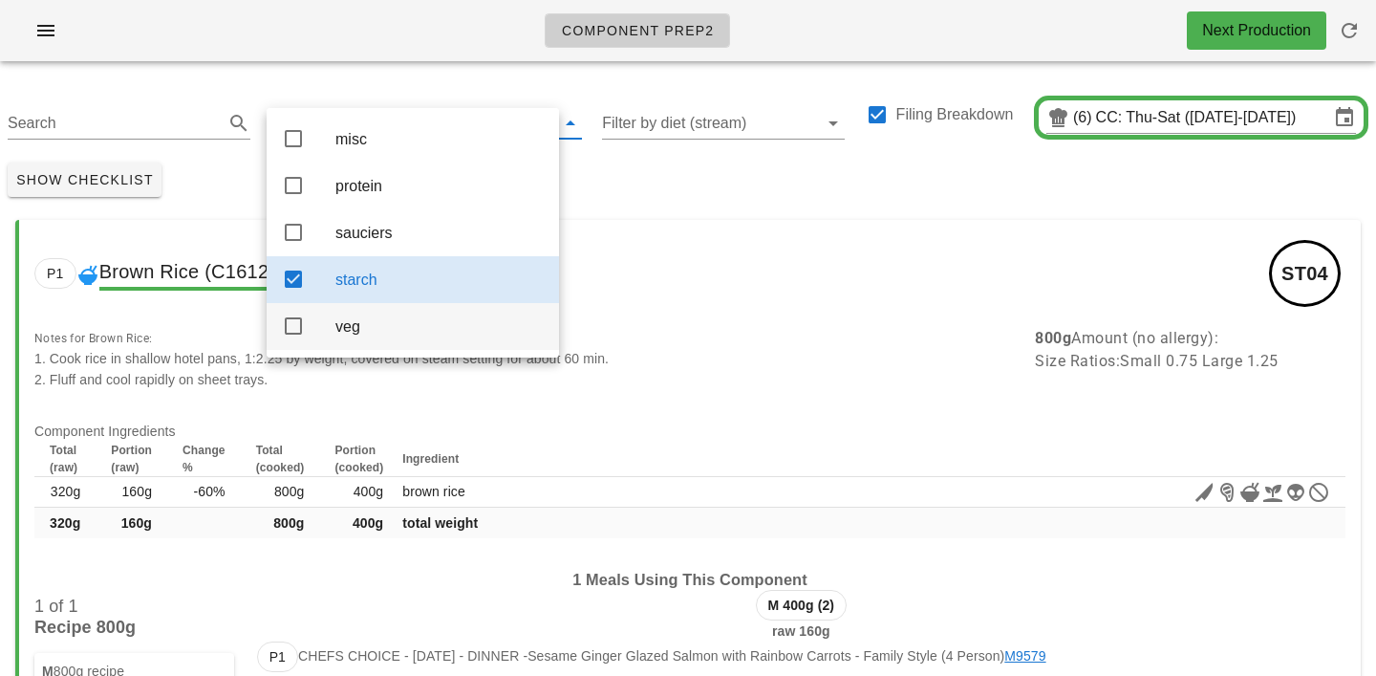
click at [352, 336] on div "veg" at bounding box center [440, 326] width 208 height 18
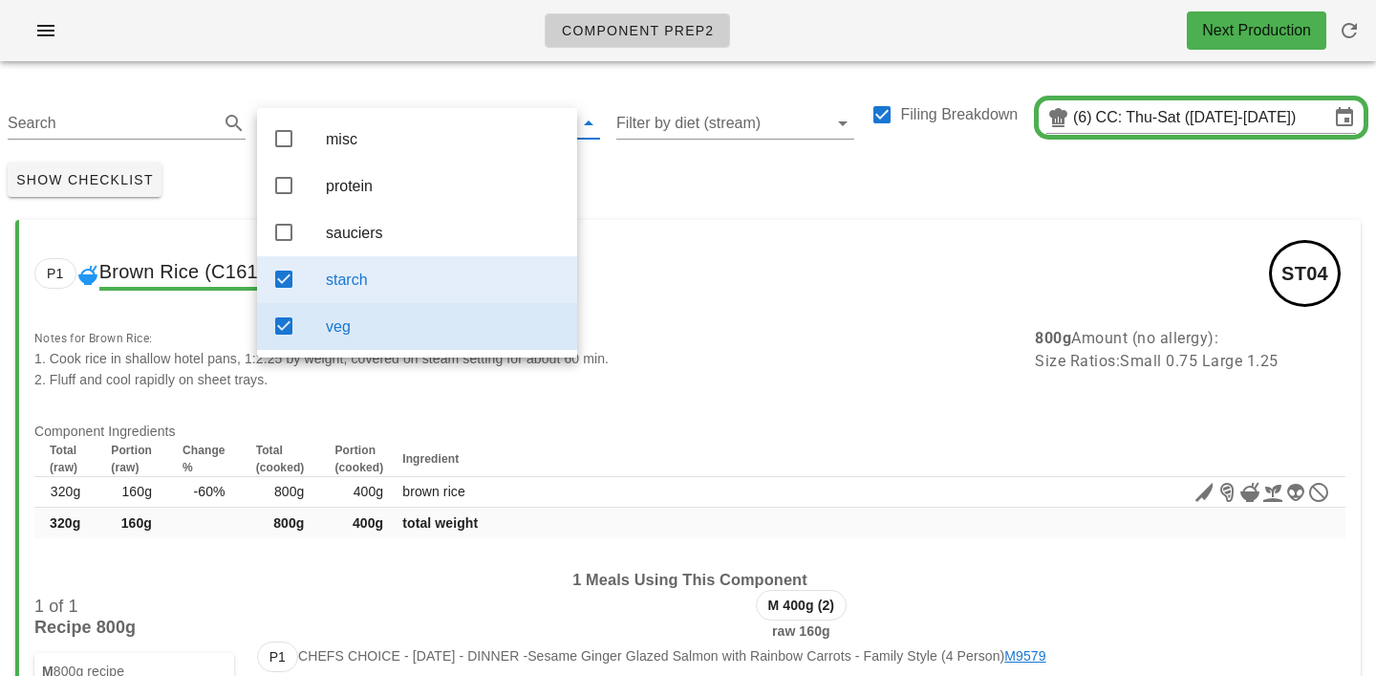
click at [383, 274] on div "starch" at bounding box center [444, 279] width 236 height 41
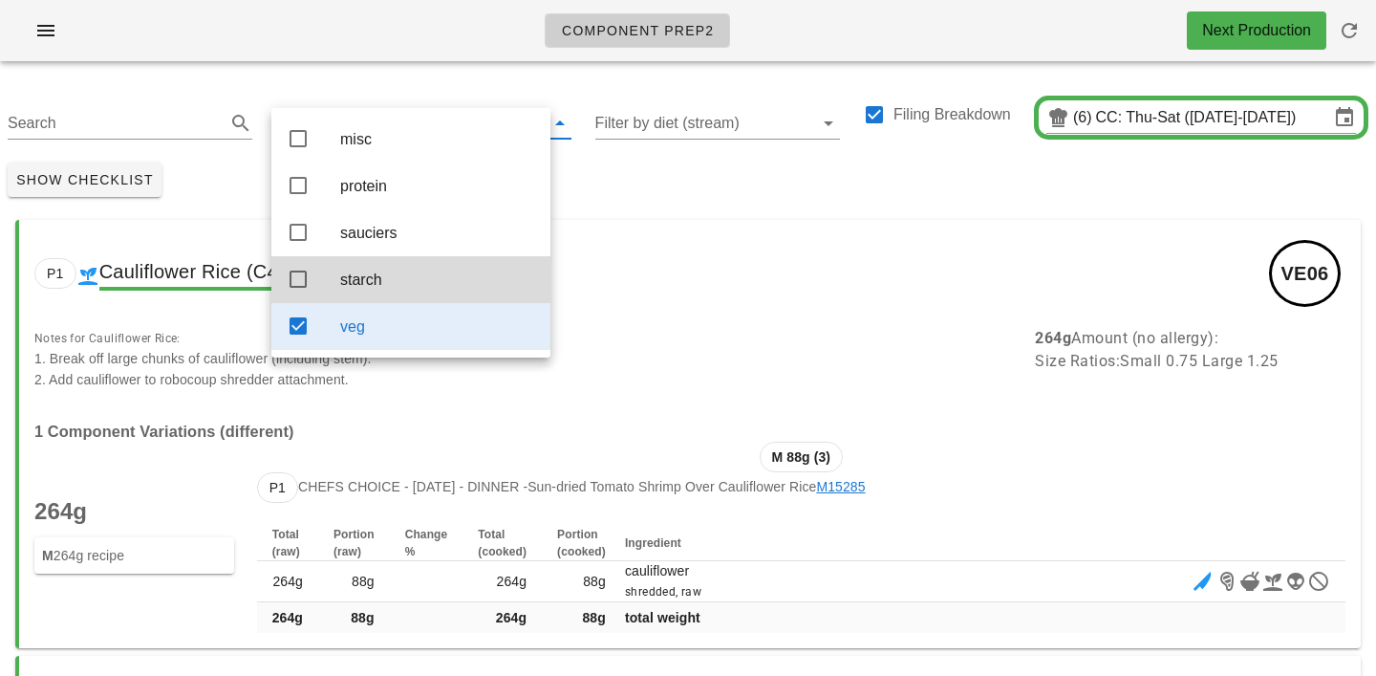
click at [628, 178] on div "Show Checklist" at bounding box center [688, 180] width 1376 height 50
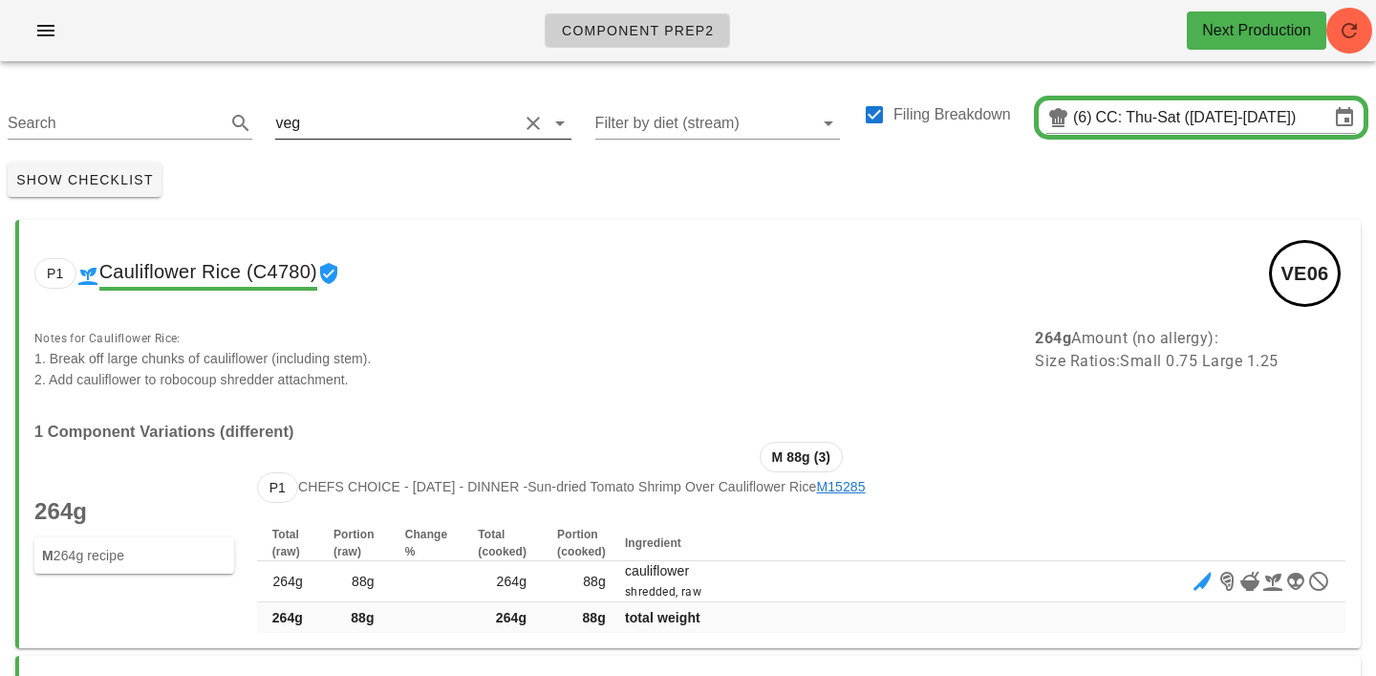
click at [313, 121] on input "text" at bounding box center [411, 123] width 214 height 31
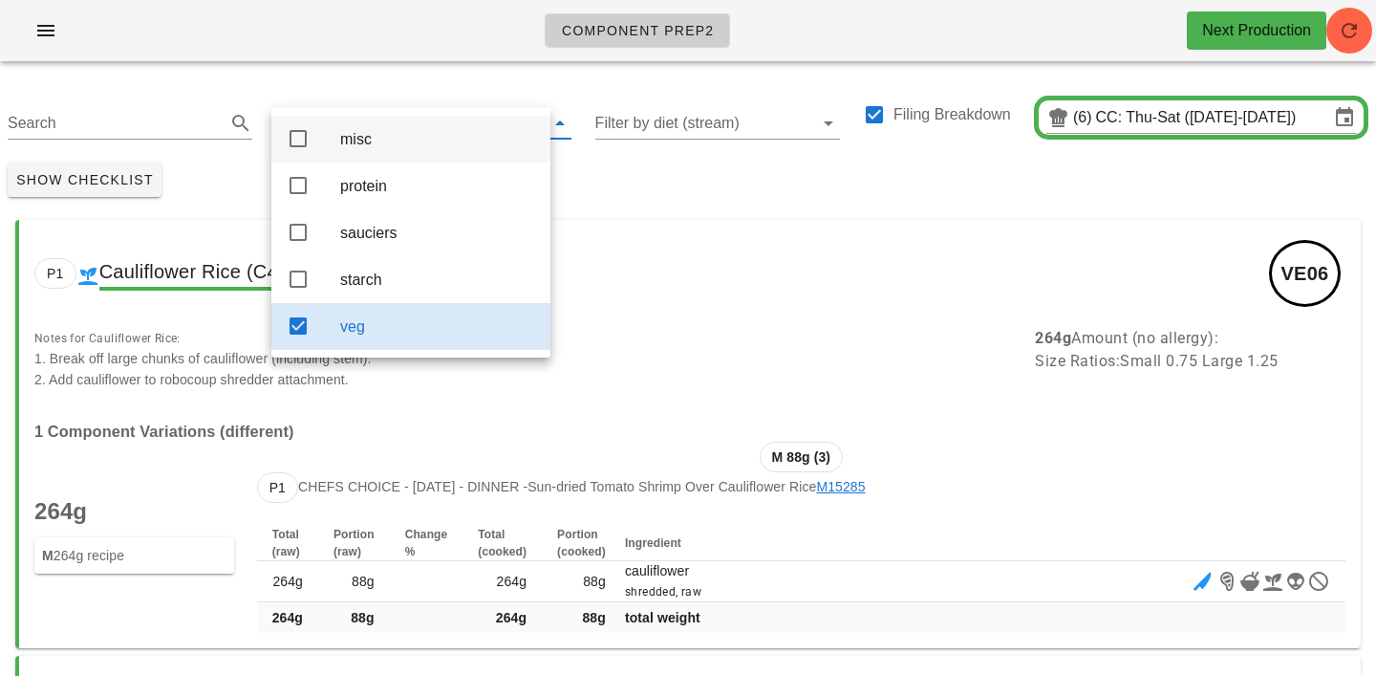
click at [352, 139] on div "misc" at bounding box center [437, 139] width 195 height 18
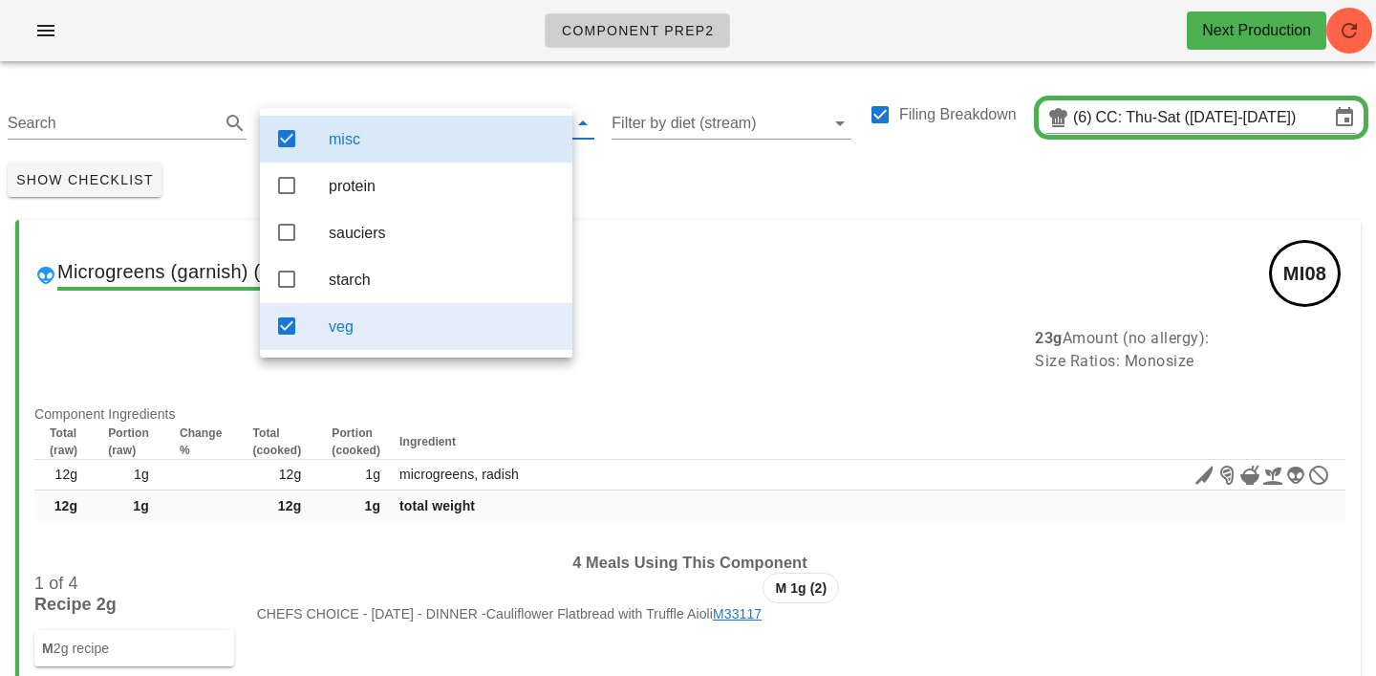
click at [353, 347] on div "veg" at bounding box center [443, 326] width 228 height 41
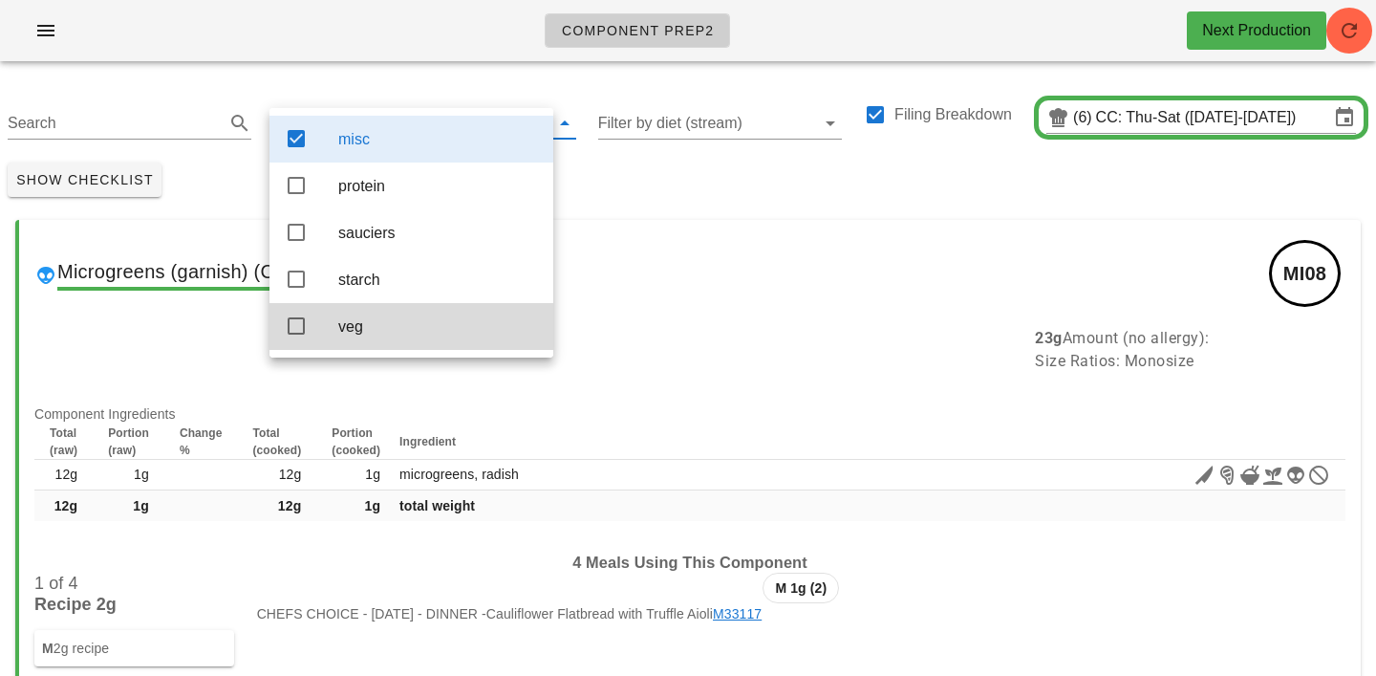
click at [618, 202] on div "Show Checklist" at bounding box center [688, 180] width 1376 height 50
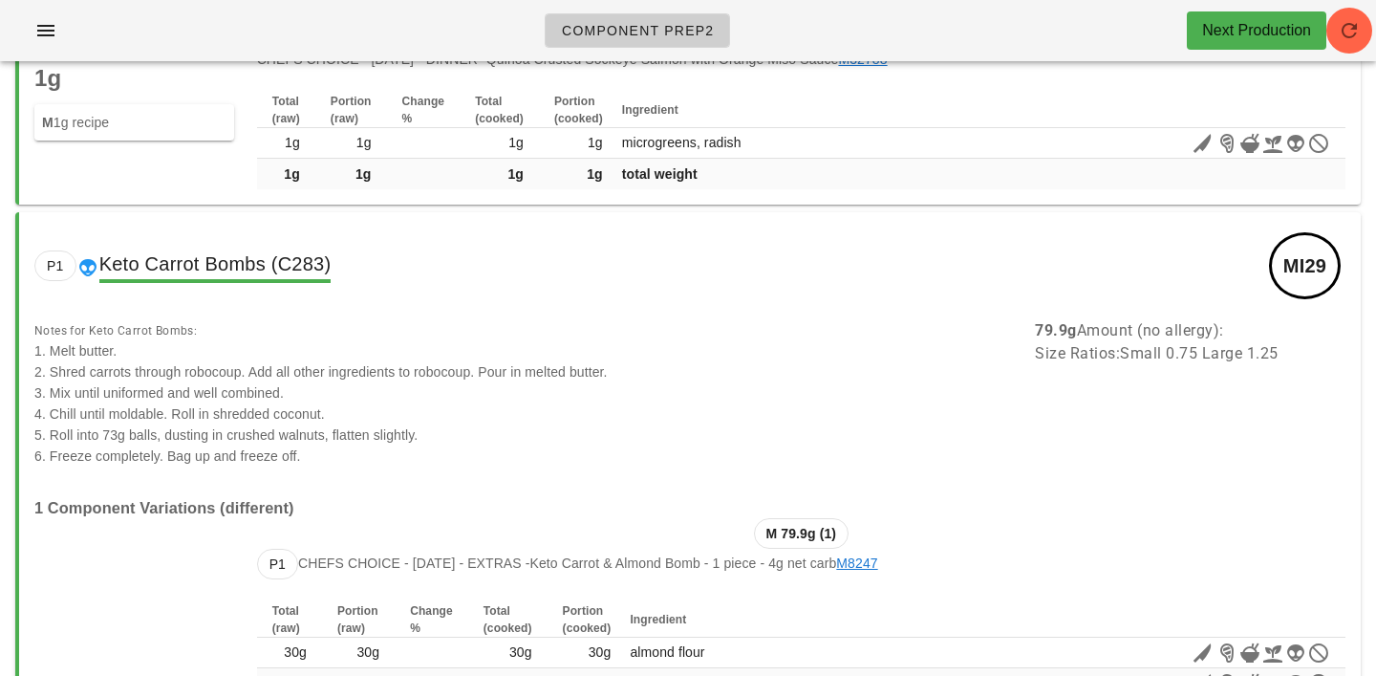
scroll to position [1408, 0]
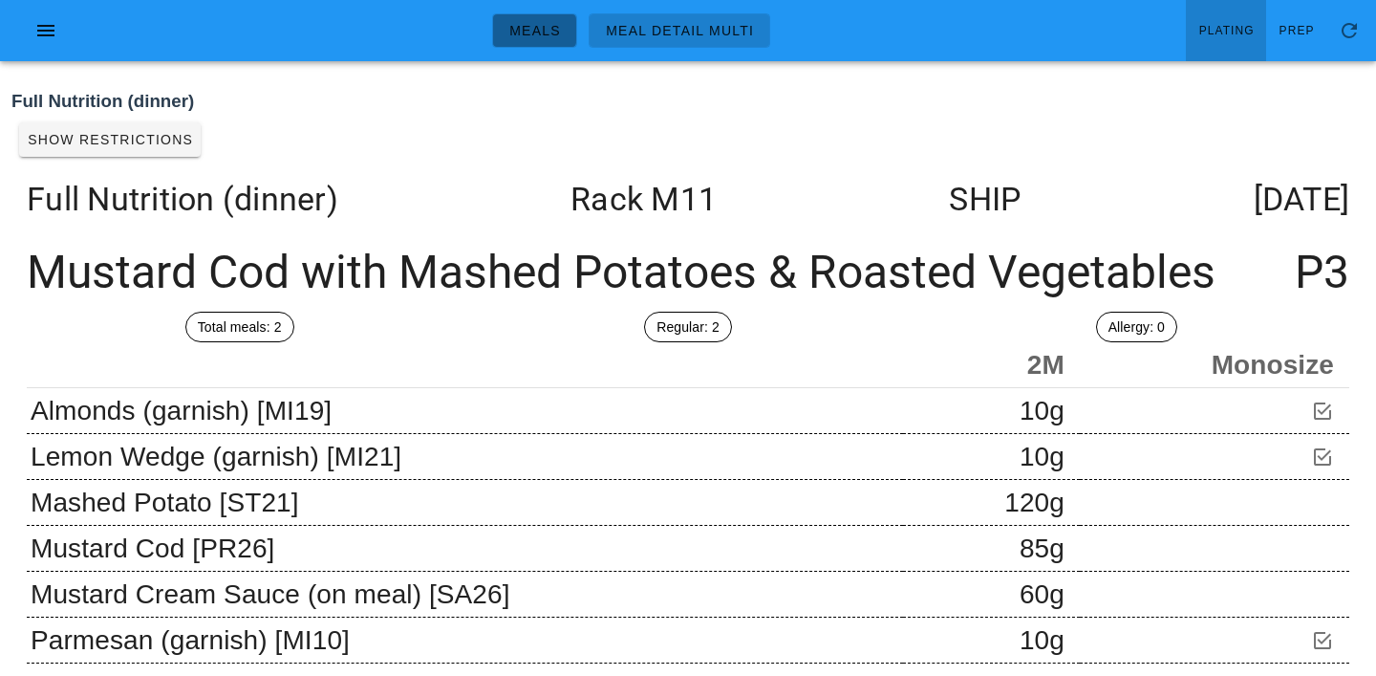
click at [545, 34] on span "Meals" at bounding box center [535, 30] width 53 height 15
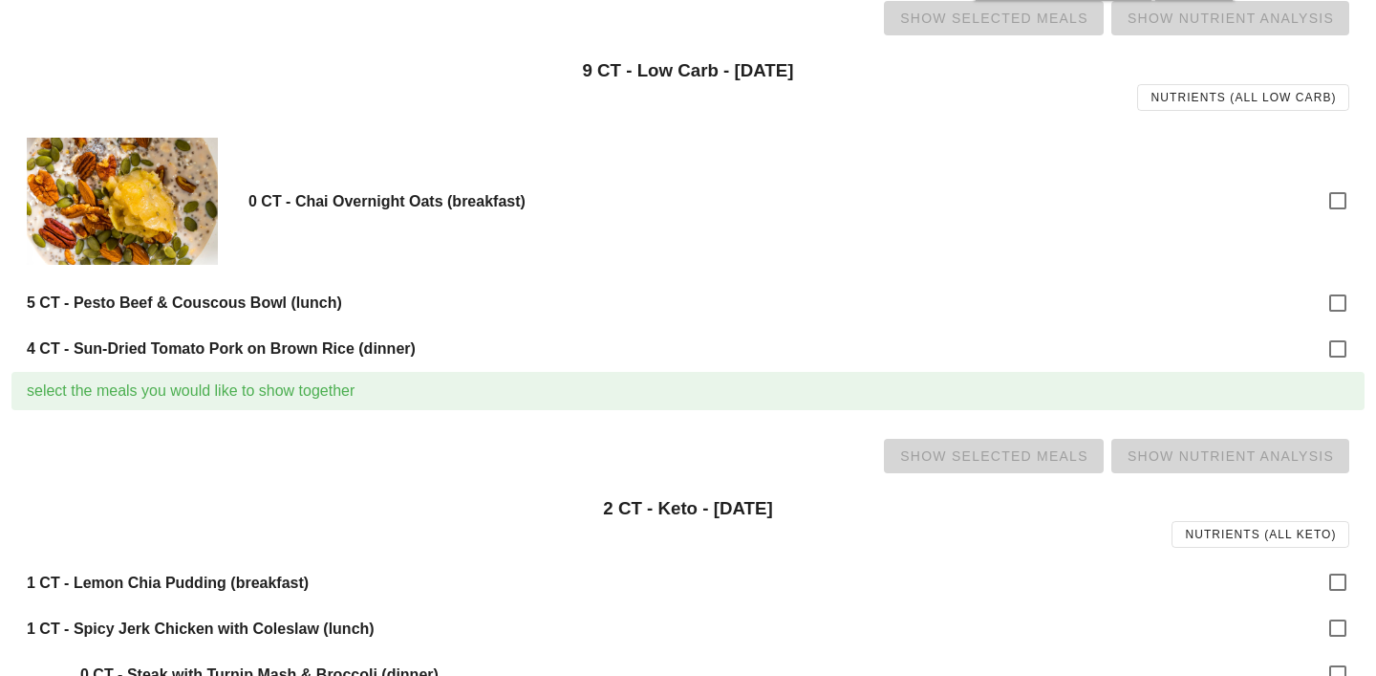
scroll to position [765, 0]
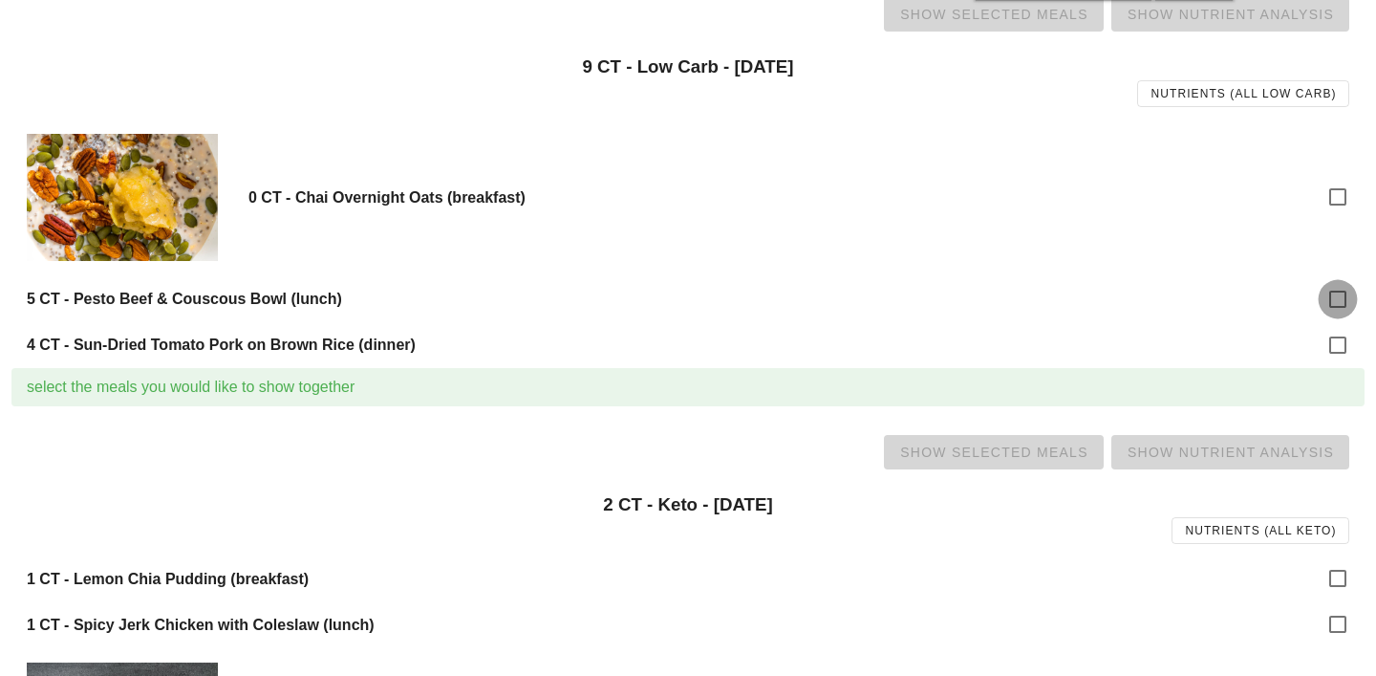
click at [1333, 302] on div at bounding box center [1338, 299] width 32 height 32
checkbox input "true"
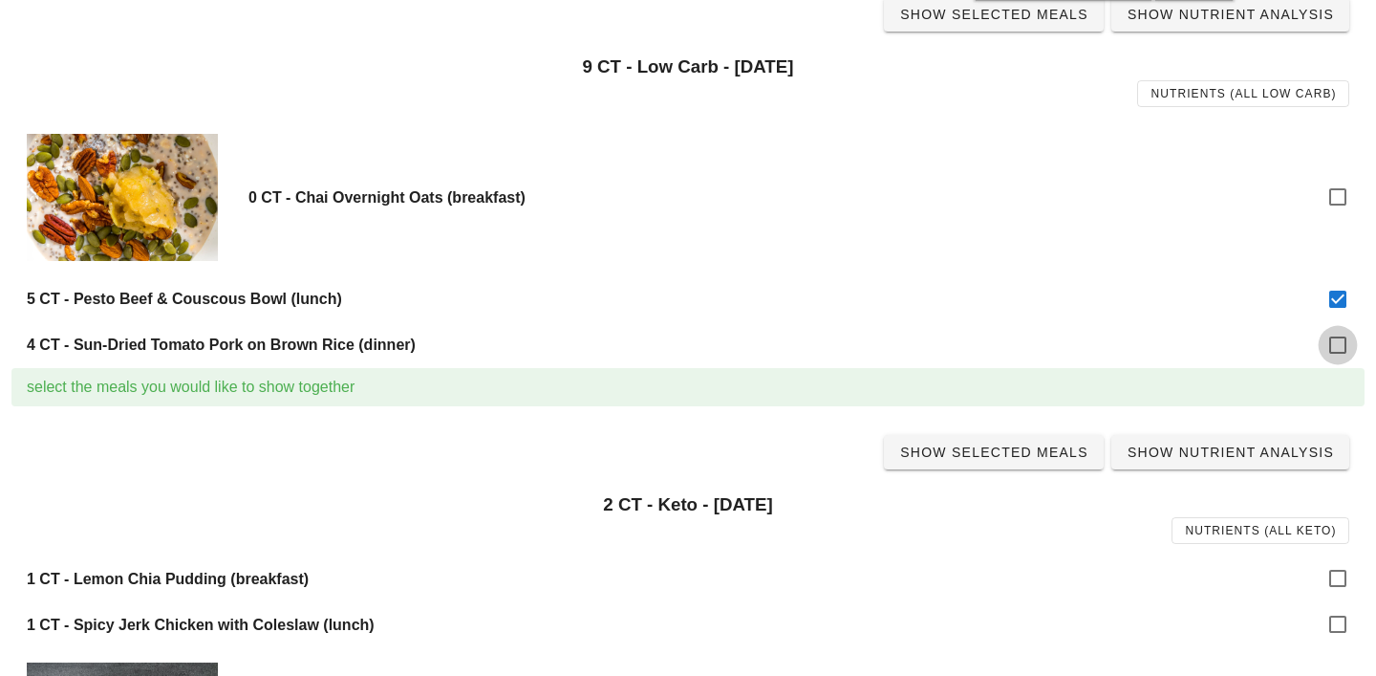
click at [1339, 346] on div at bounding box center [1338, 345] width 32 height 32
checkbox input "true"
click at [1034, 451] on span "Show Selected Meals" at bounding box center [993, 451] width 189 height 15
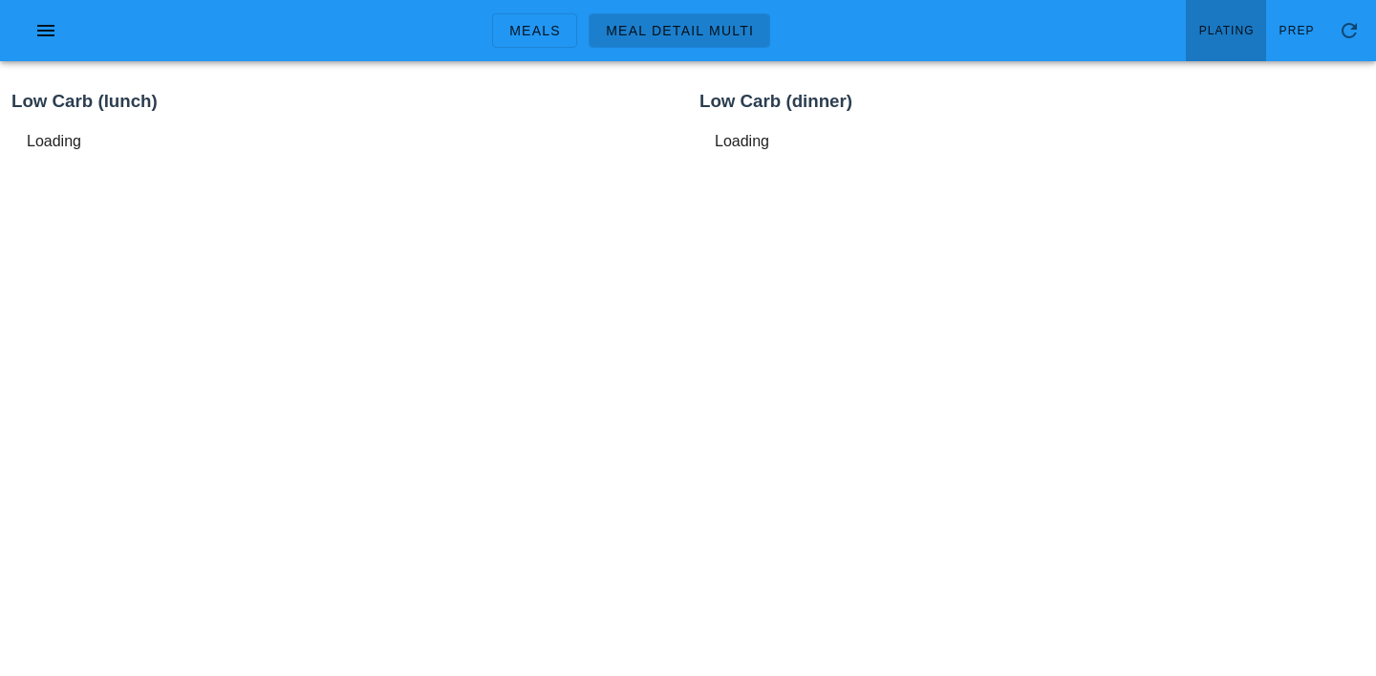
click at [1235, 32] on span "Plating" at bounding box center [1227, 30] width 56 height 13
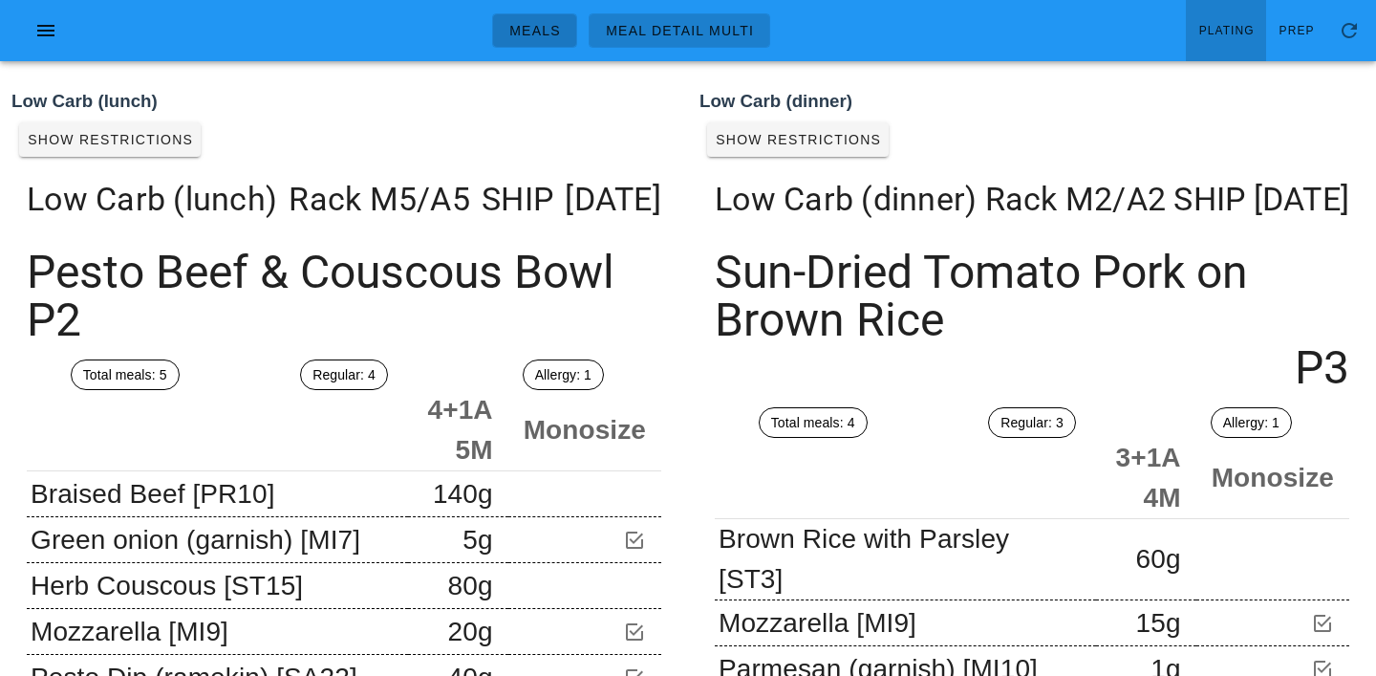
click at [539, 26] on span "Meals" at bounding box center [535, 30] width 53 height 15
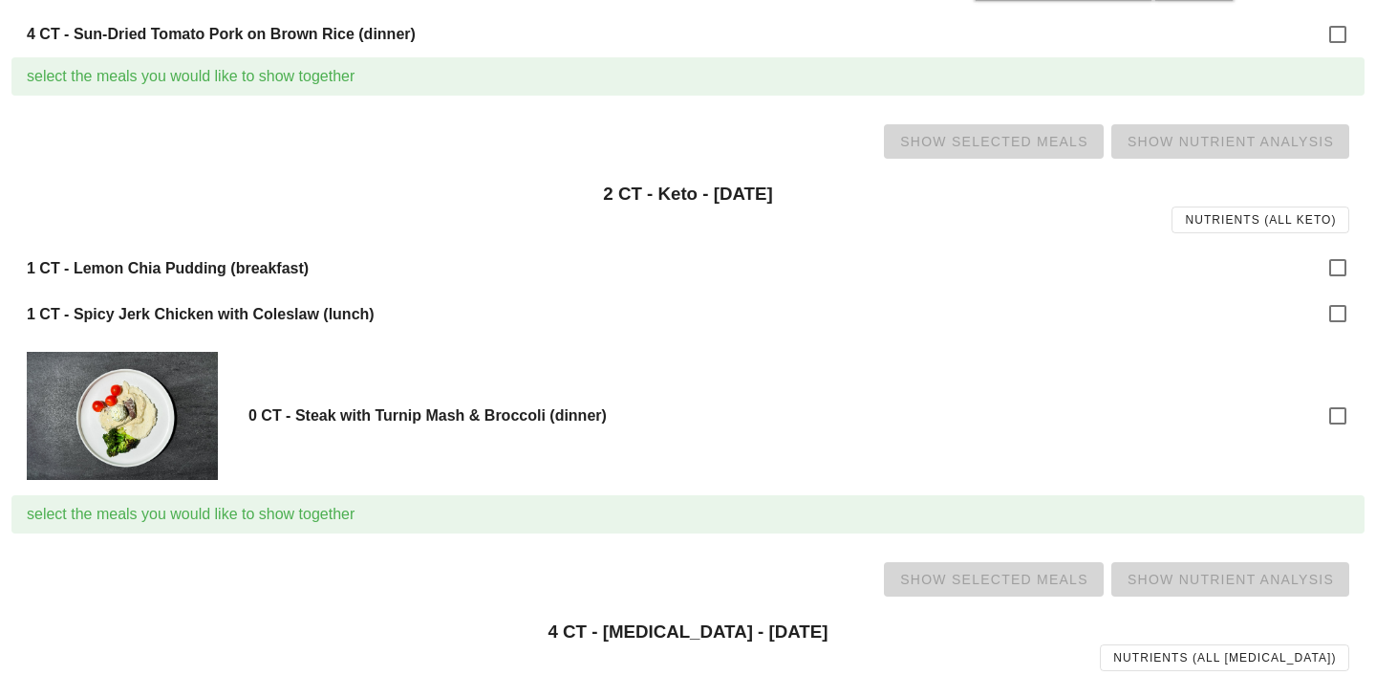
scroll to position [1080, 0]
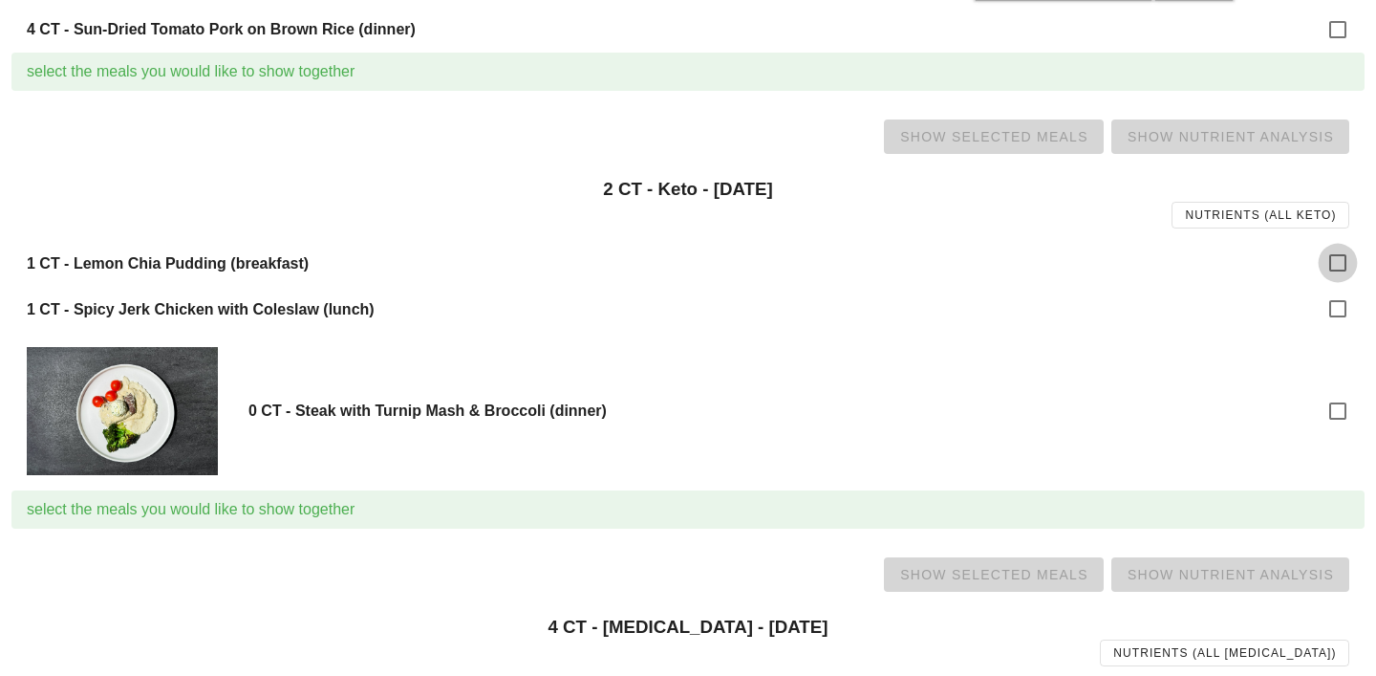
click at [1327, 274] on div at bounding box center [1338, 263] width 32 height 32
checkbox input "true"
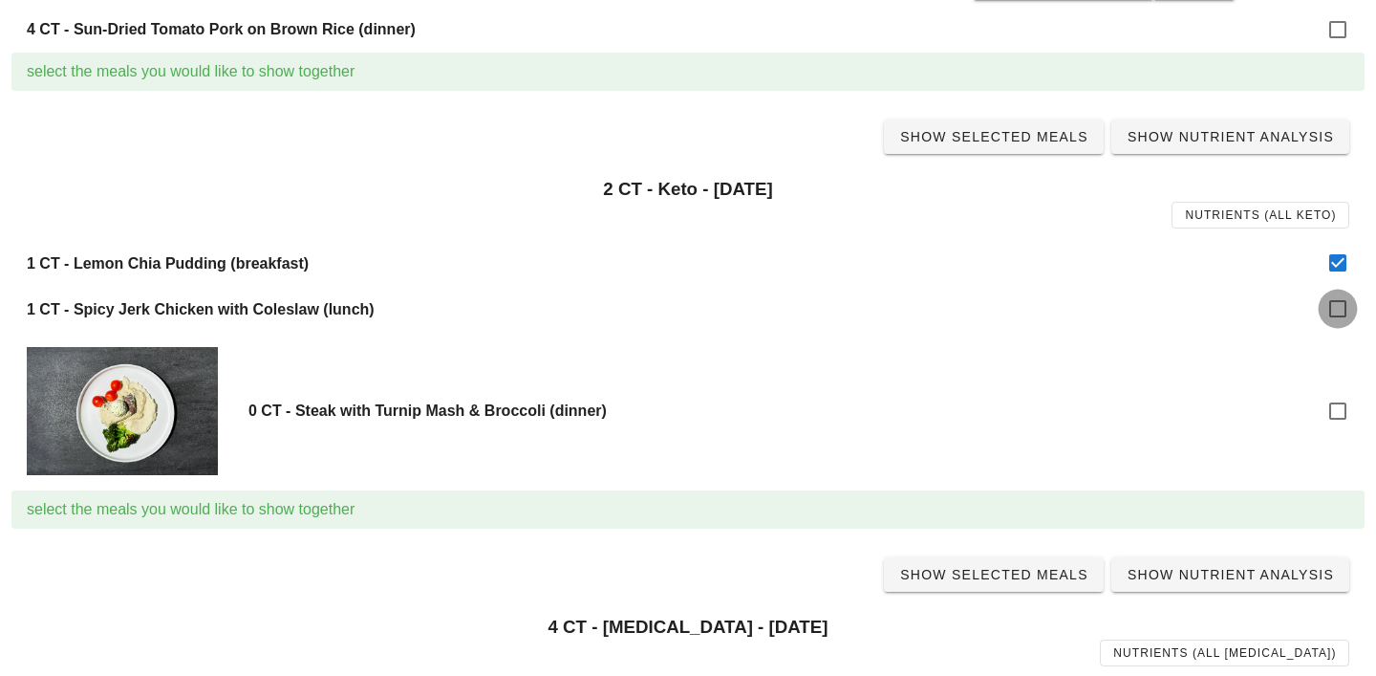
click at [1341, 305] on div at bounding box center [1338, 308] width 32 height 32
checkbox input "true"
click at [1018, 142] on span "Show Selected Meals" at bounding box center [993, 136] width 189 height 15
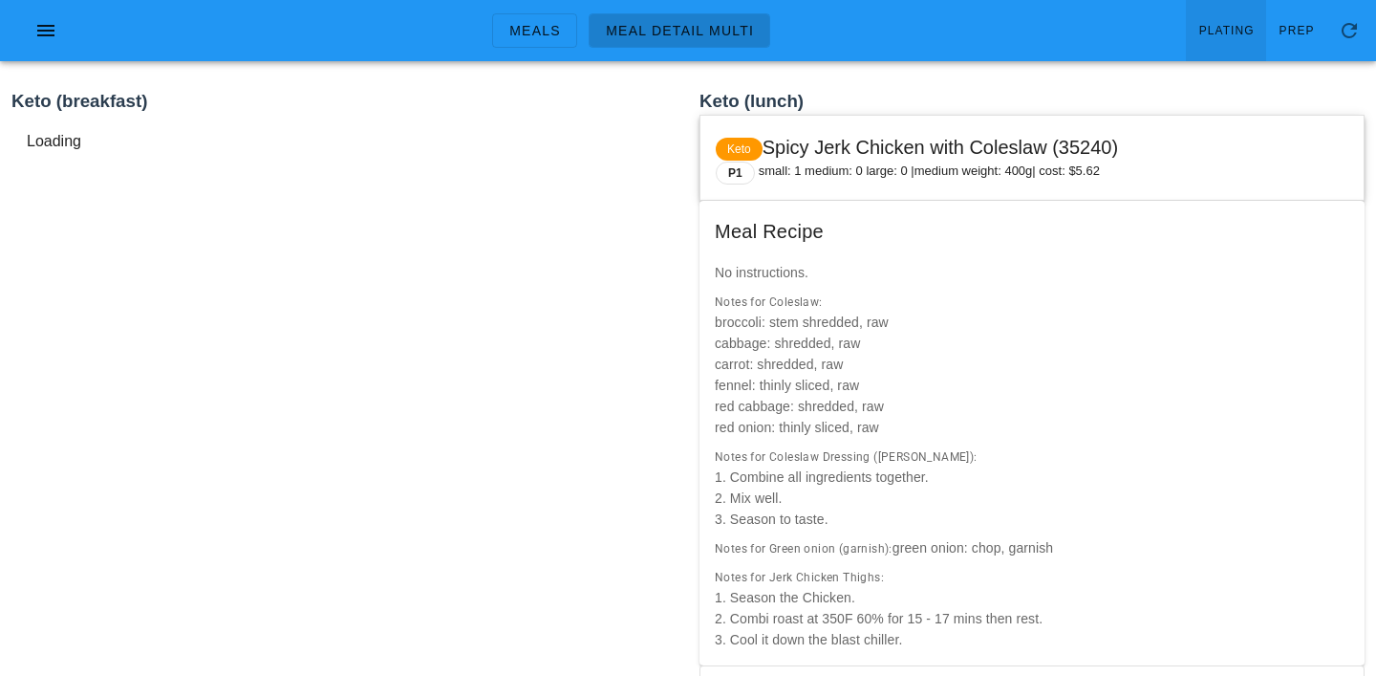
click at [1231, 19] on link "Plating" at bounding box center [1226, 30] width 80 height 61
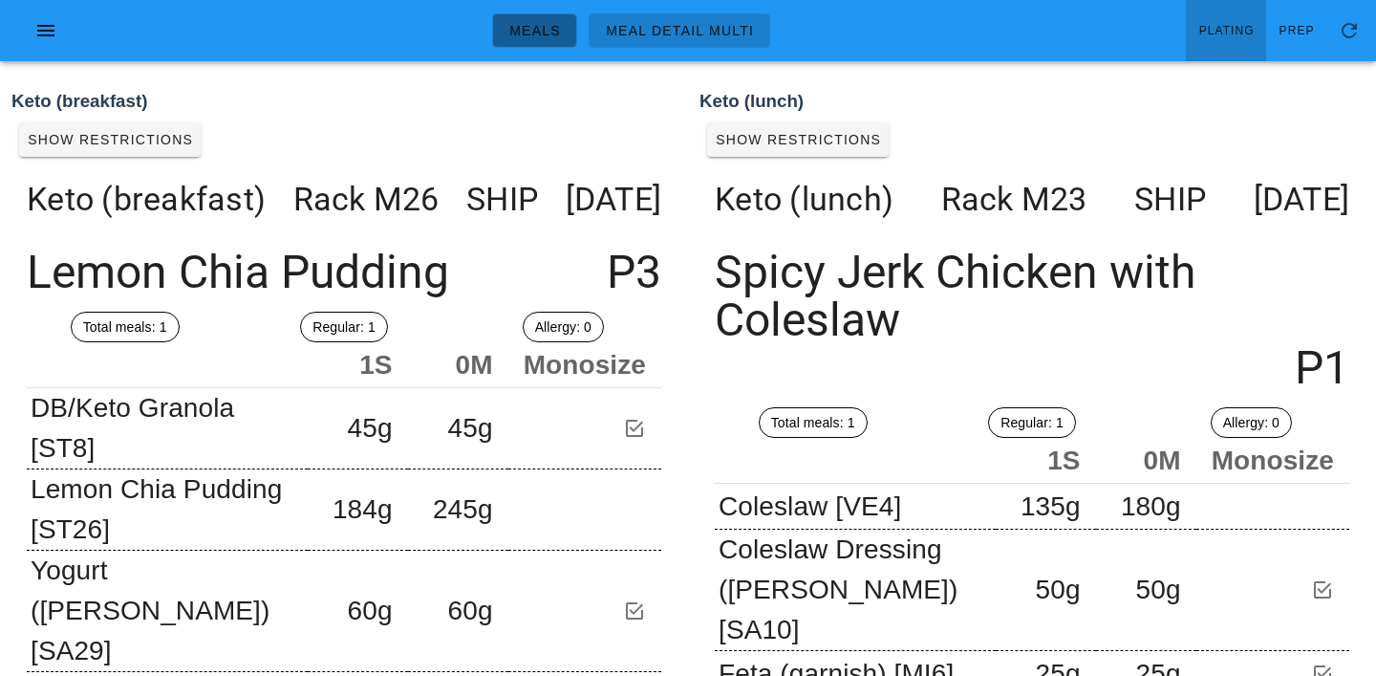
click at [525, 15] on link "Meals" at bounding box center [534, 30] width 85 height 34
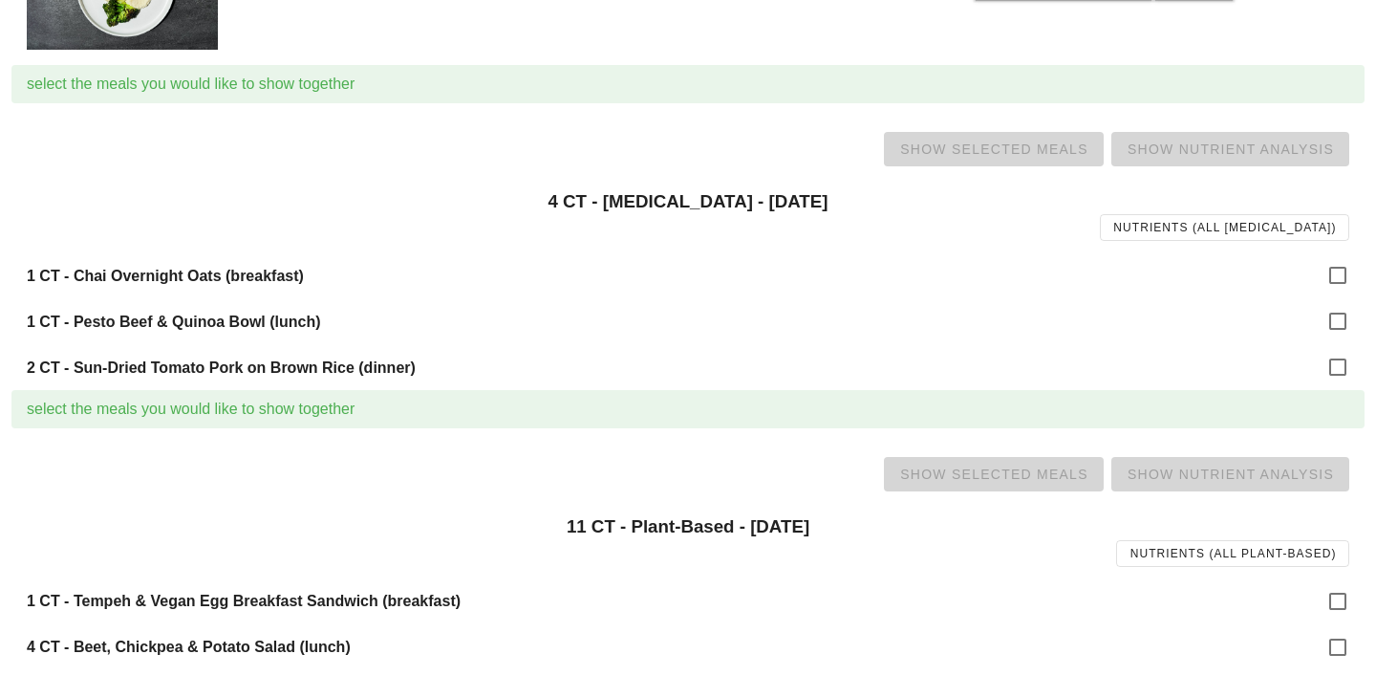
scroll to position [1521, 0]
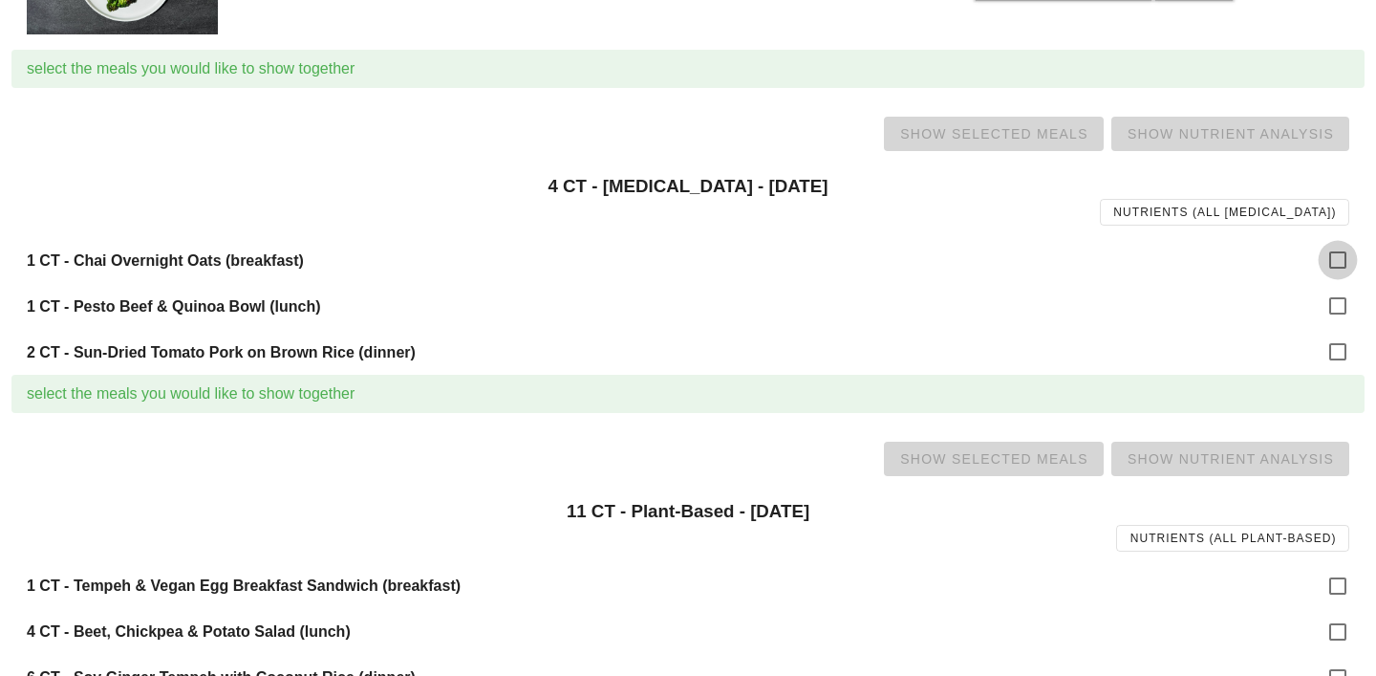
click at [1354, 262] on div at bounding box center [1338, 260] width 32 height 32
checkbox input "true"
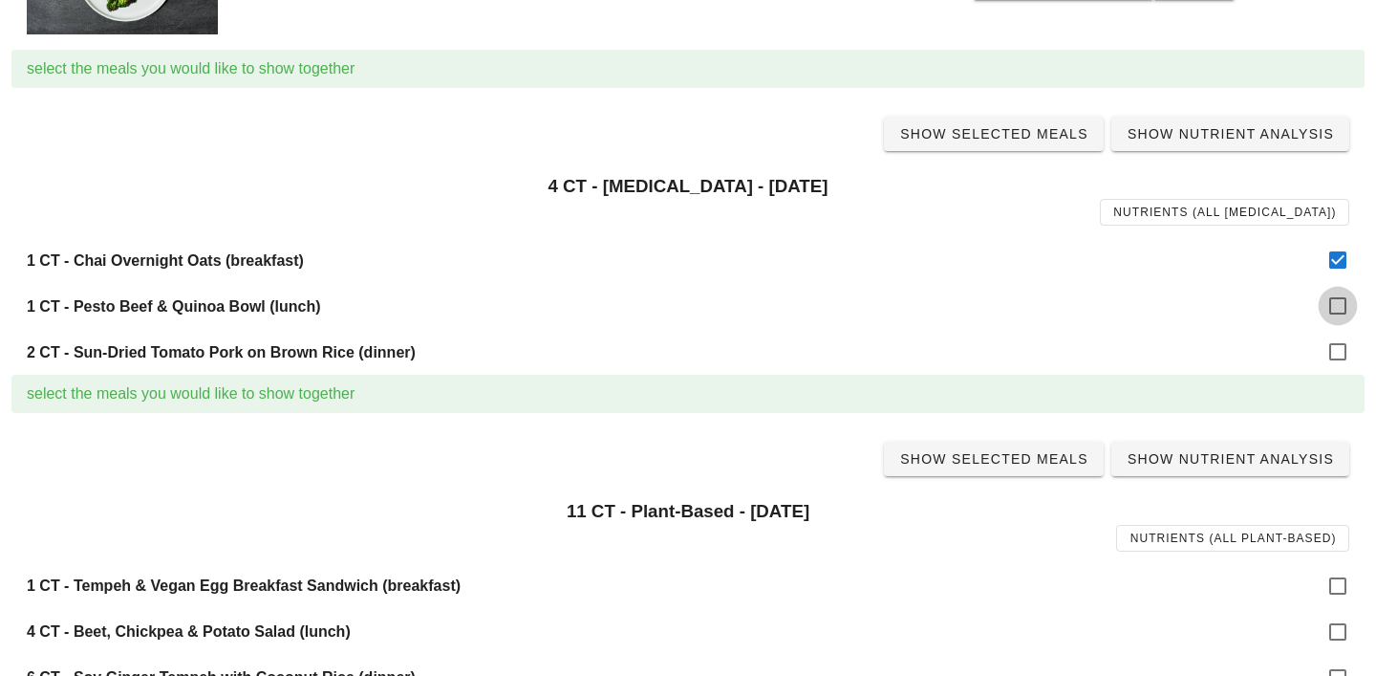
click at [1330, 292] on div at bounding box center [1338, 306] width 32 height 32
checkbox input "true"
click at [1345, 334] on div "2 CT - Sun-Dried Tomato Pork on Brown Rice (dinner)" at bounding box center [688, 352] width 1354 height 46
click at [1344, 348] on div at bounding box center [1338, 352] width 32 height 32
checkbox input "true"
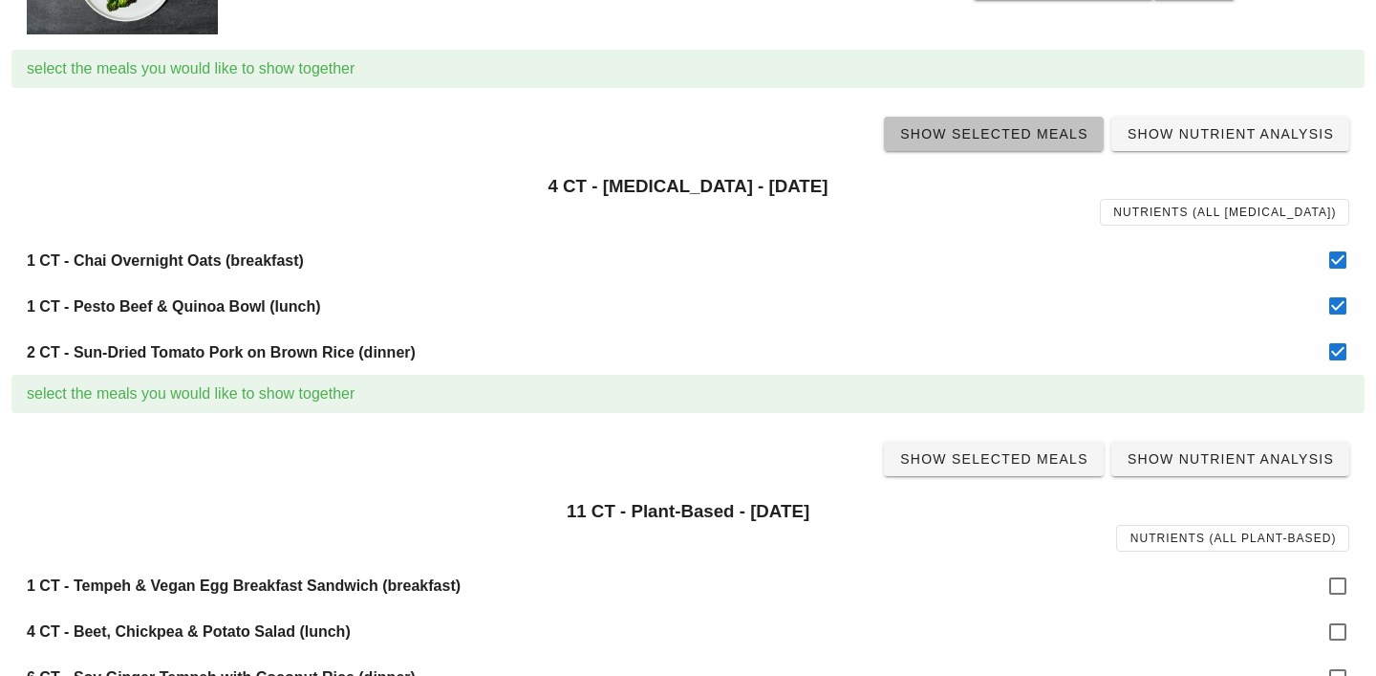
click at [979, 128] on span "Show Selected Meals" at bounding box center [993, 133] width 189 height 15
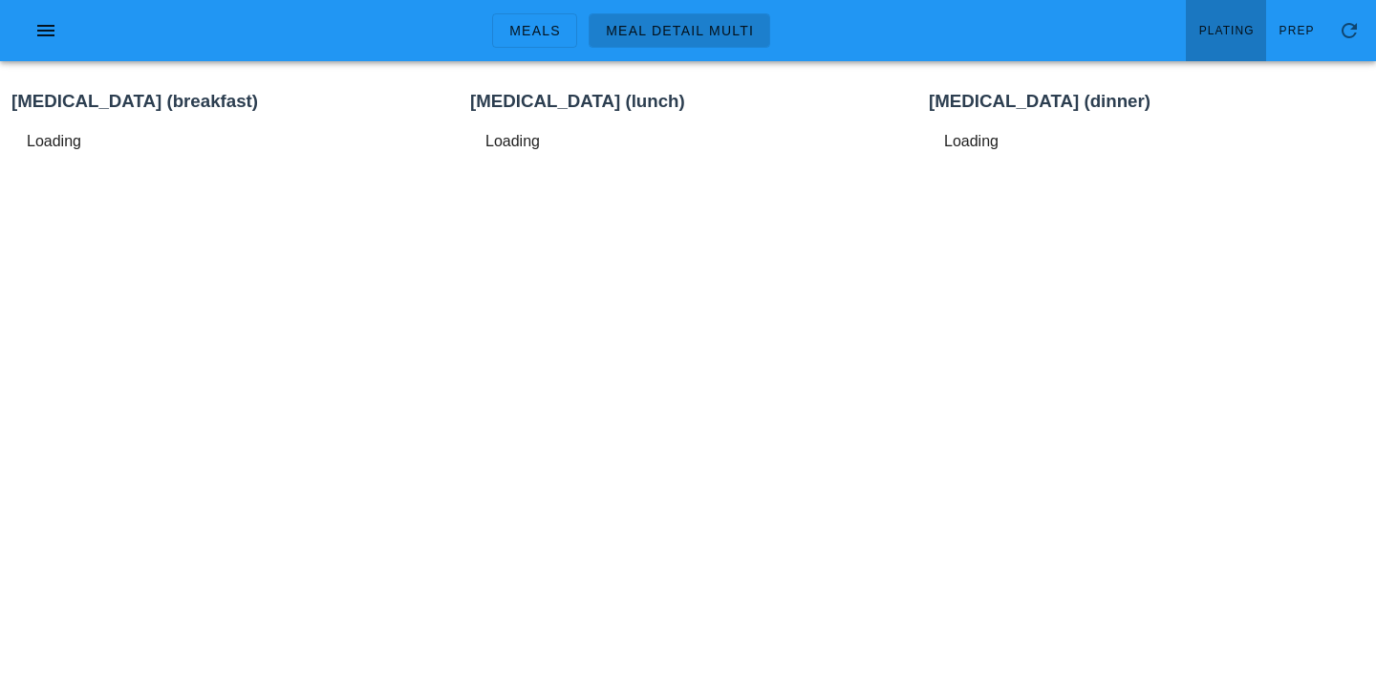
click at [1237, 32] on span "Plating" at bounding box center [1227, 30] width 56 height 13
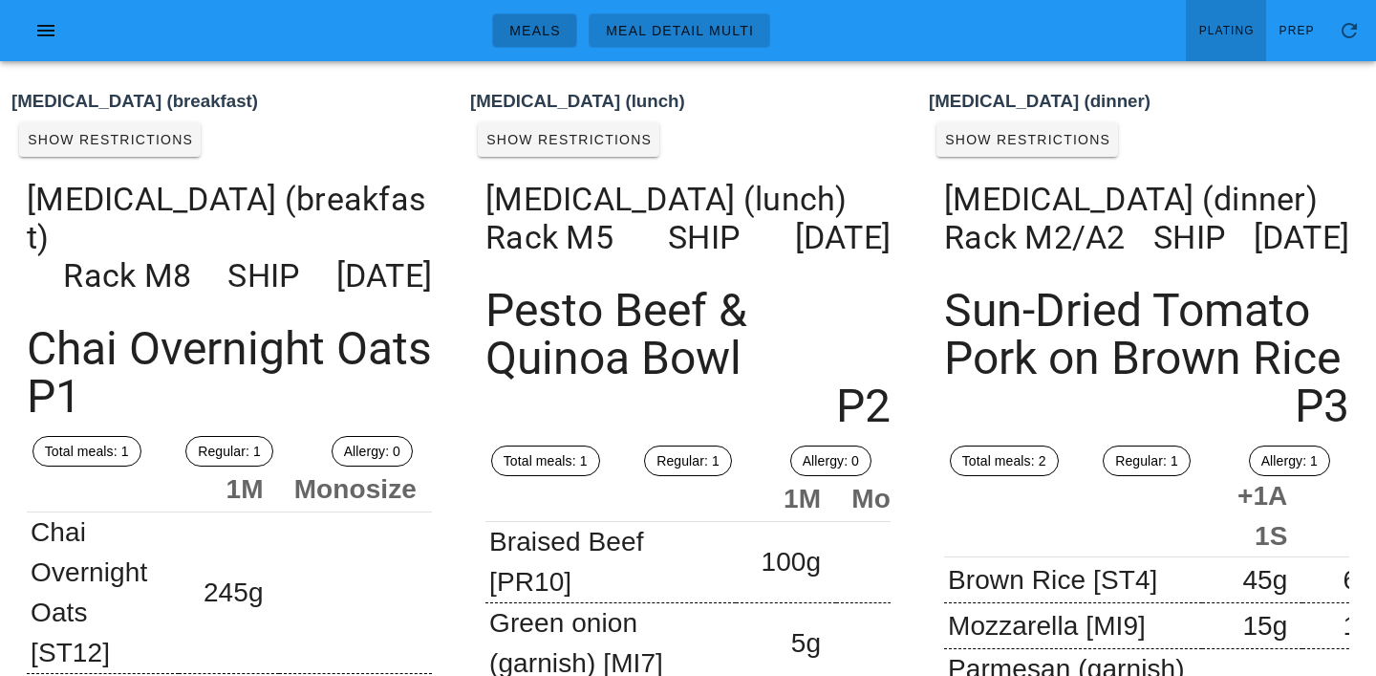
click at [533, 32] on span "Meals" at bounding box center [535, 30] width 53 height 15
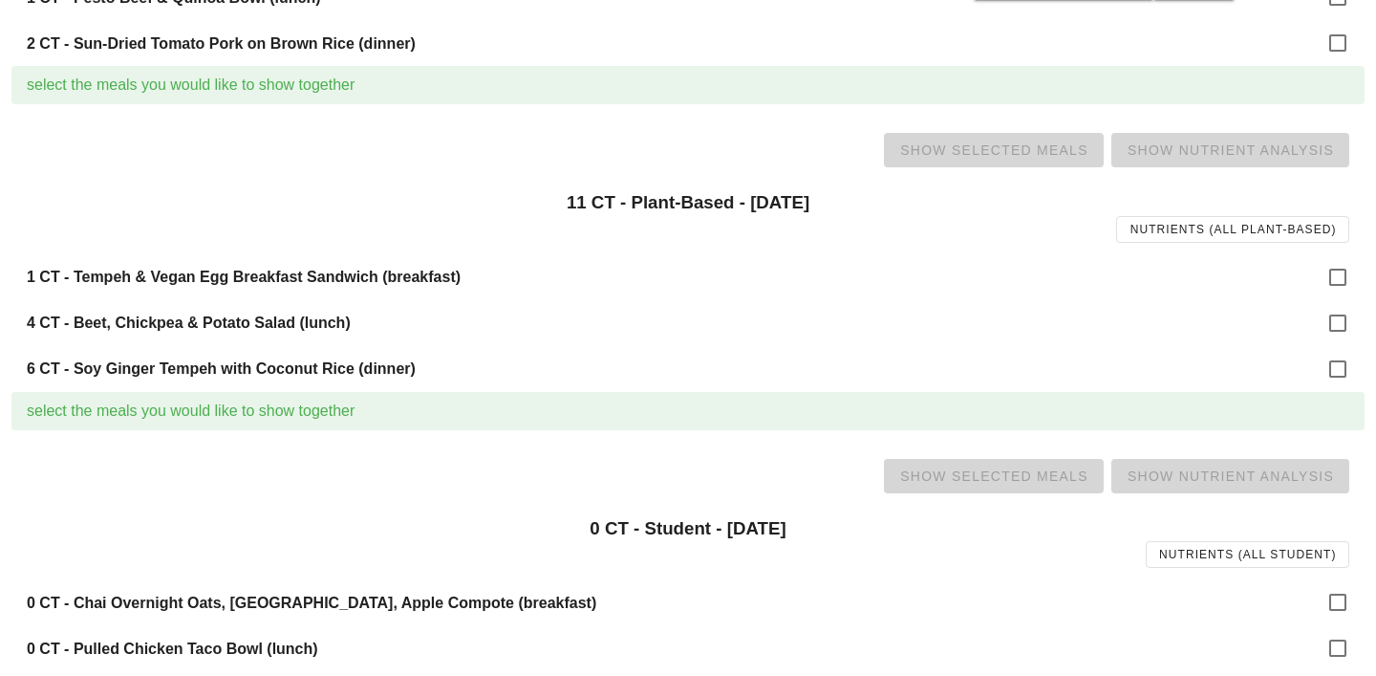
scroll to position [1834, 0]
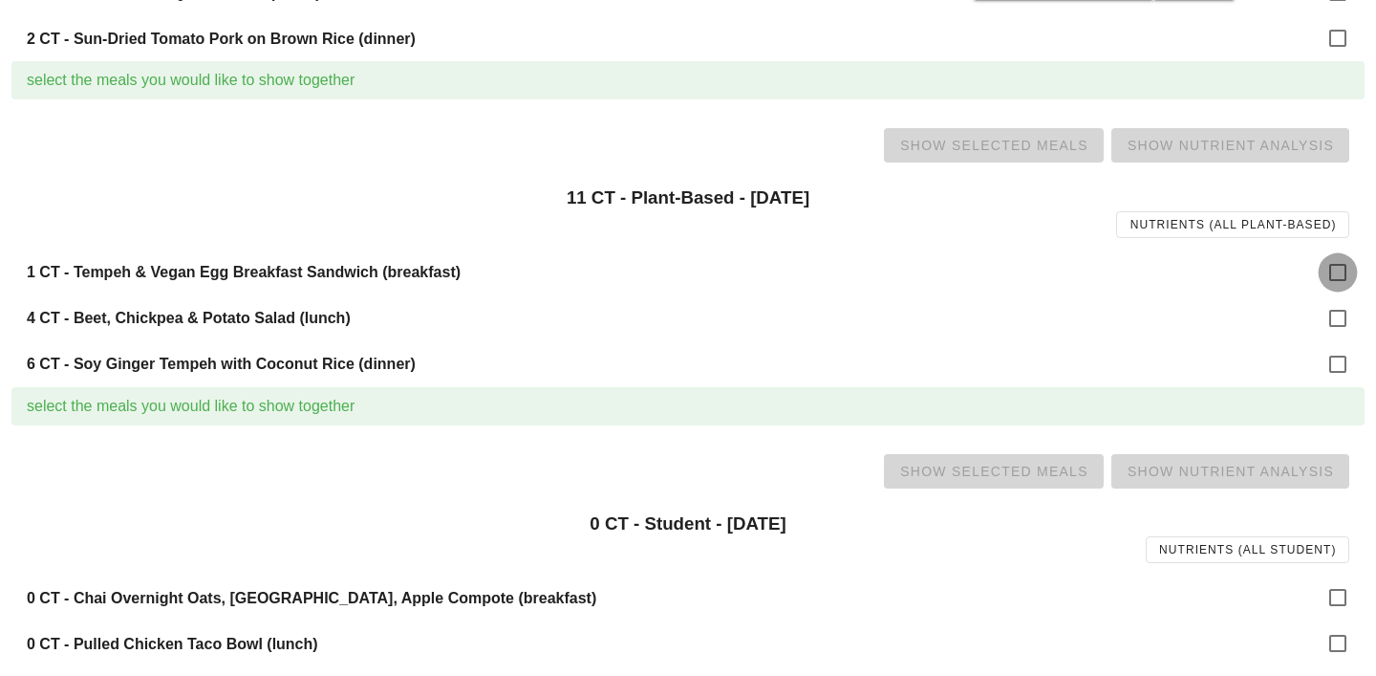
click at [1343, 262] on div at bounding box center [1338, 272] width 32 height 32
checkbox input "true"
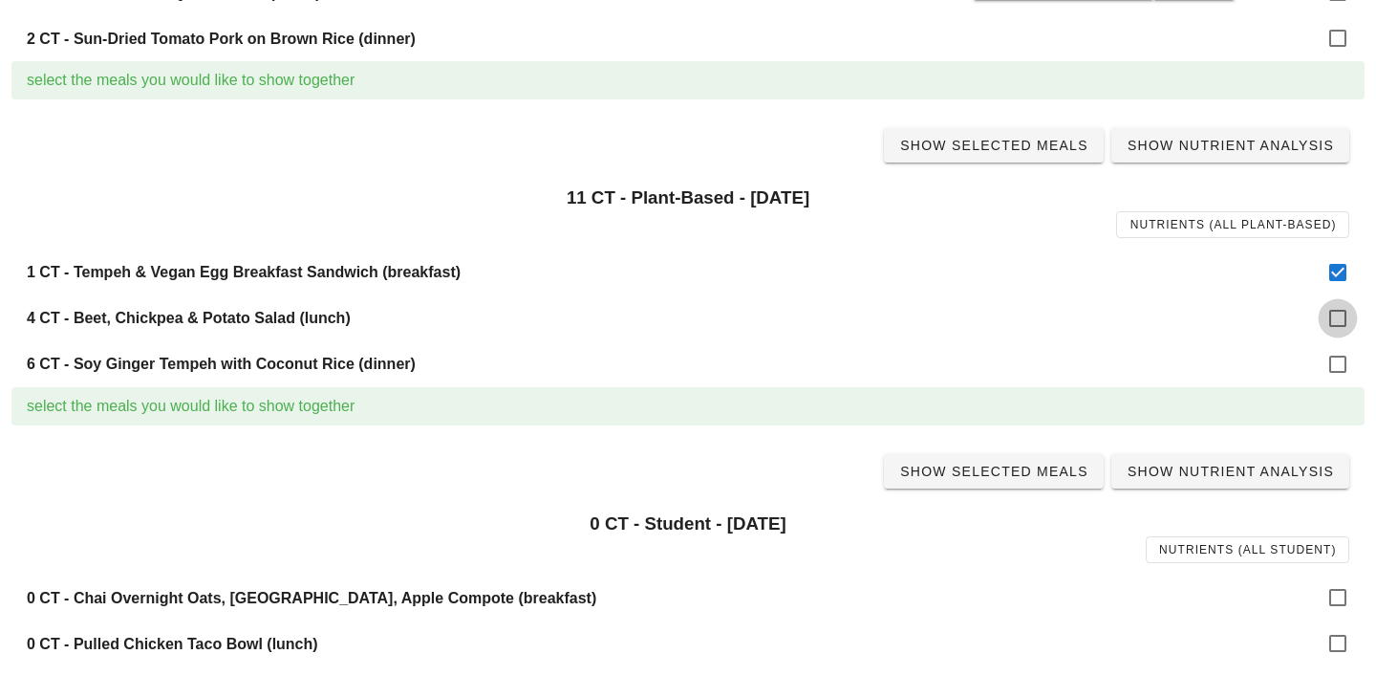
click at [1340, 314] on div at bounding box center [1338, 318] width 32 height 32
checkbox input "true"
click at [1340, 363] on div at bounding box center [1338, 364] width 32 height 32
checkbox input "true"
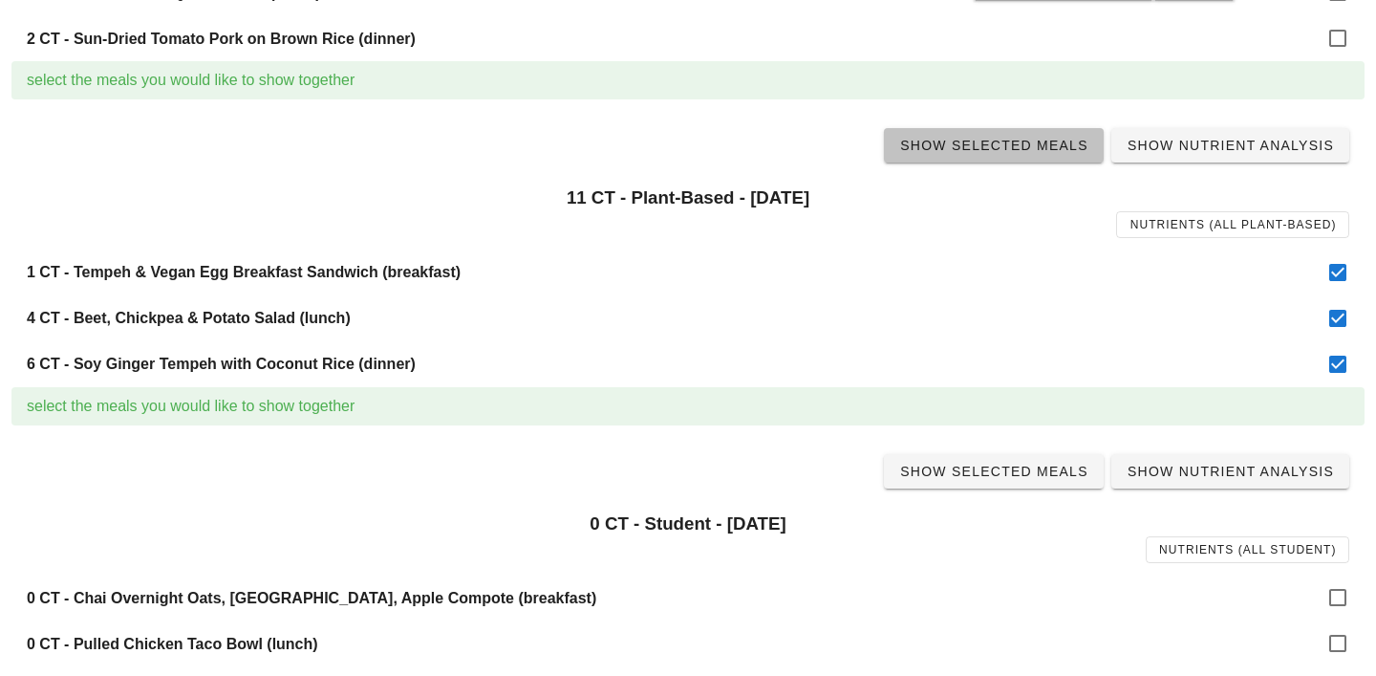
click at [1016, 148] on span "Show Selected Meals" at bounding box center [993, 145] width 189 height 15
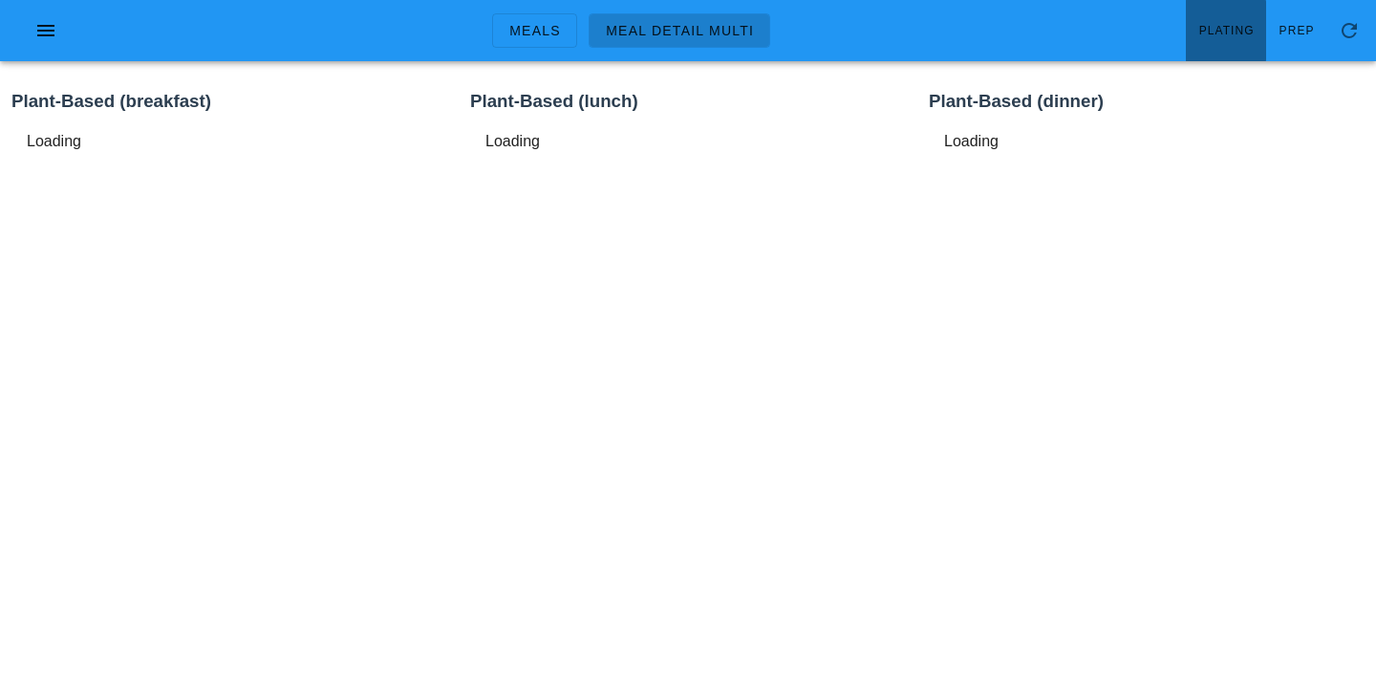
click at [1250, 14] on link "Plating" at bounding box center [1226, 30] width 80 height 61
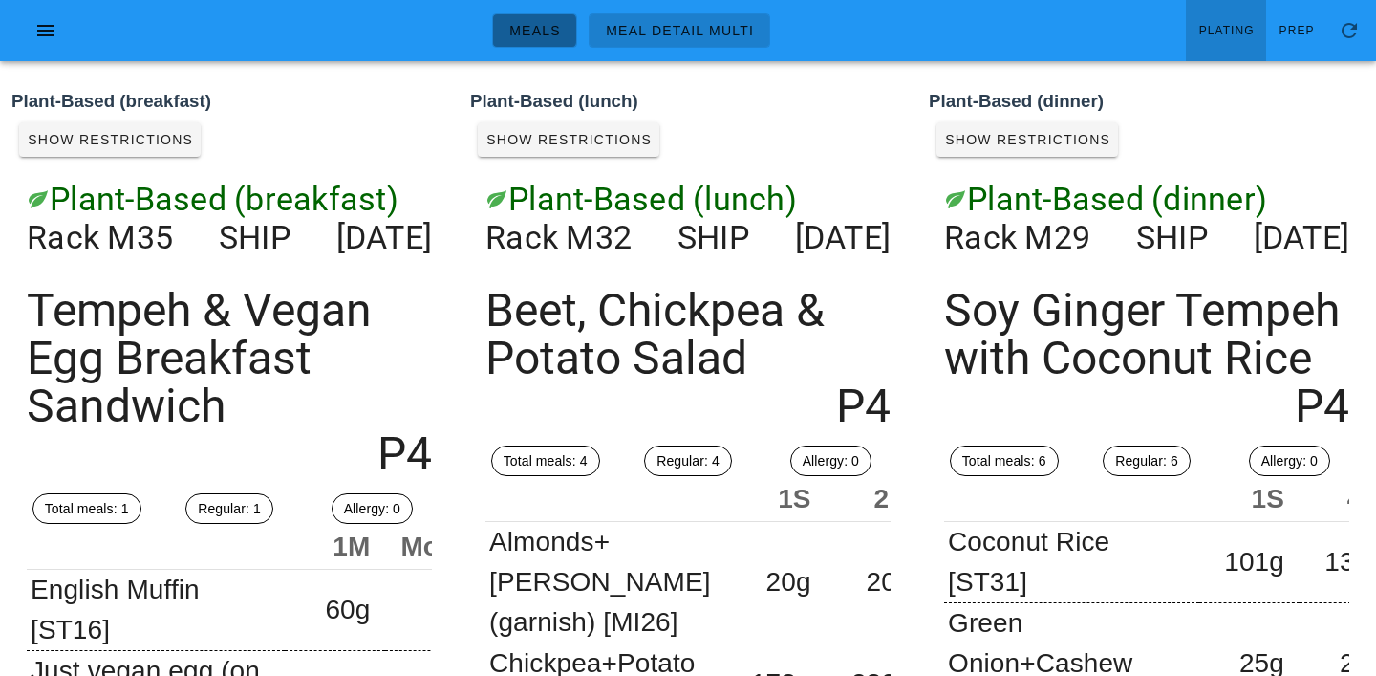
click at [518, 29] on span "Meals" at bounding box center [535, 30] width 53 height 15
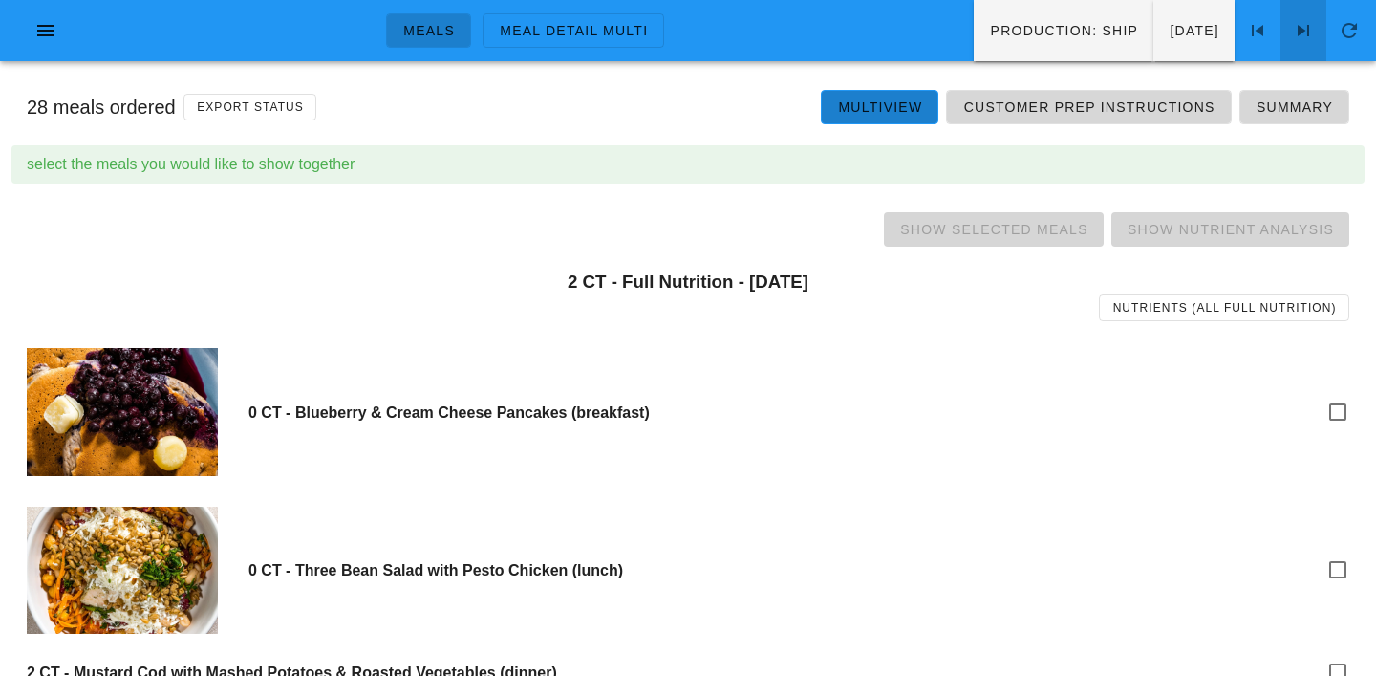
click at [1301, 29] on icon at bounding box center [1303, 30] width 23 height 23
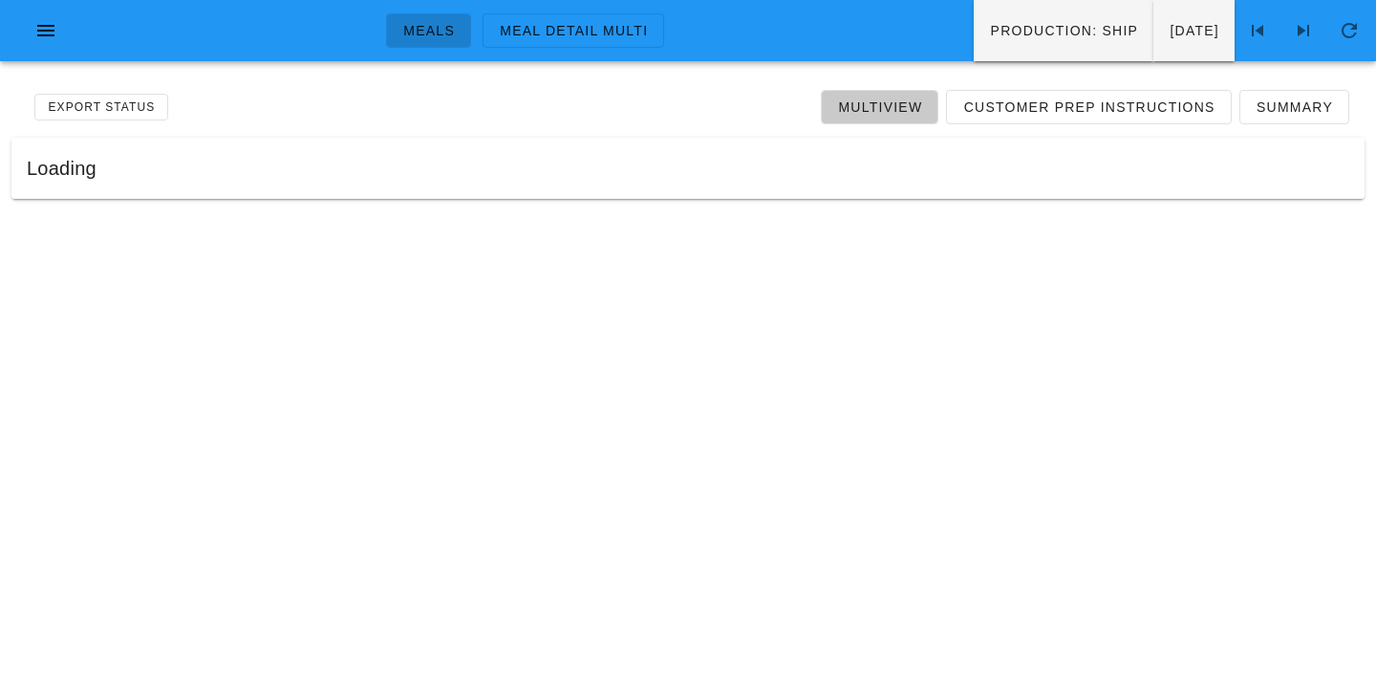
click at [874, 109] on span "Multiview" at bounding box center [879, 106] width 85 height 15
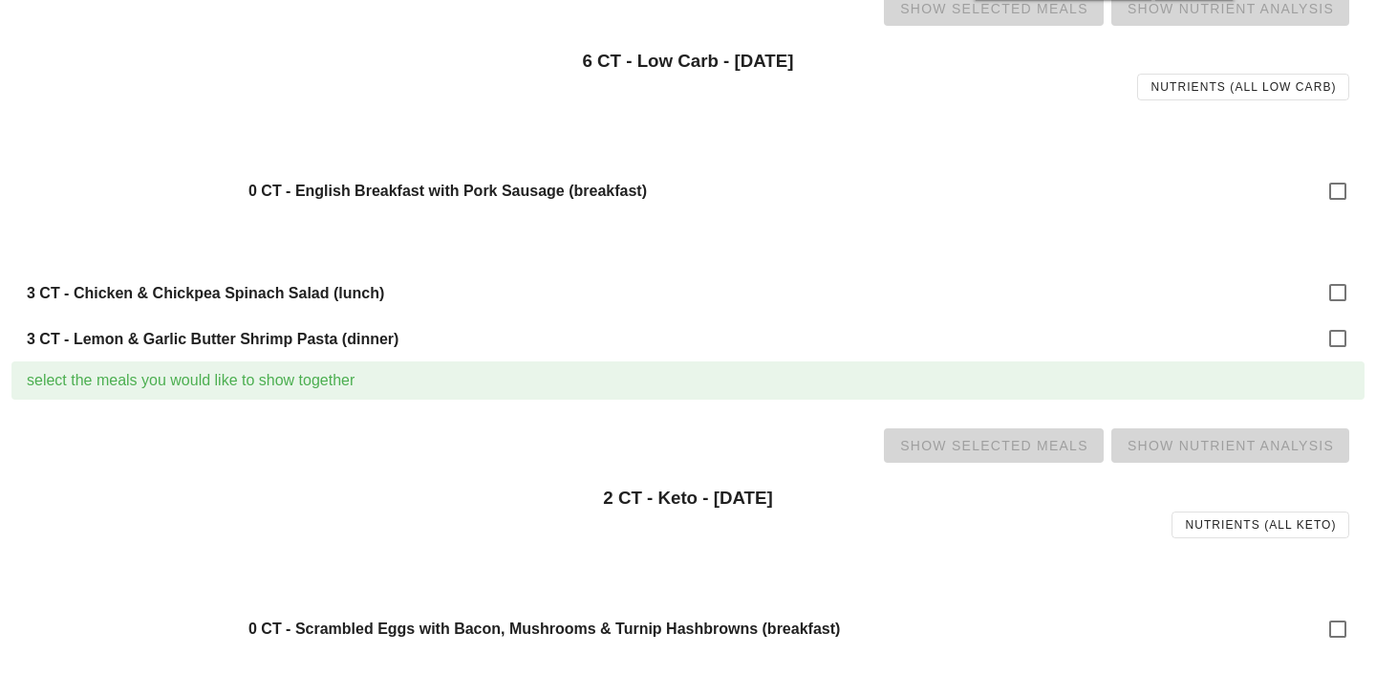
scroll to position [905, 0]
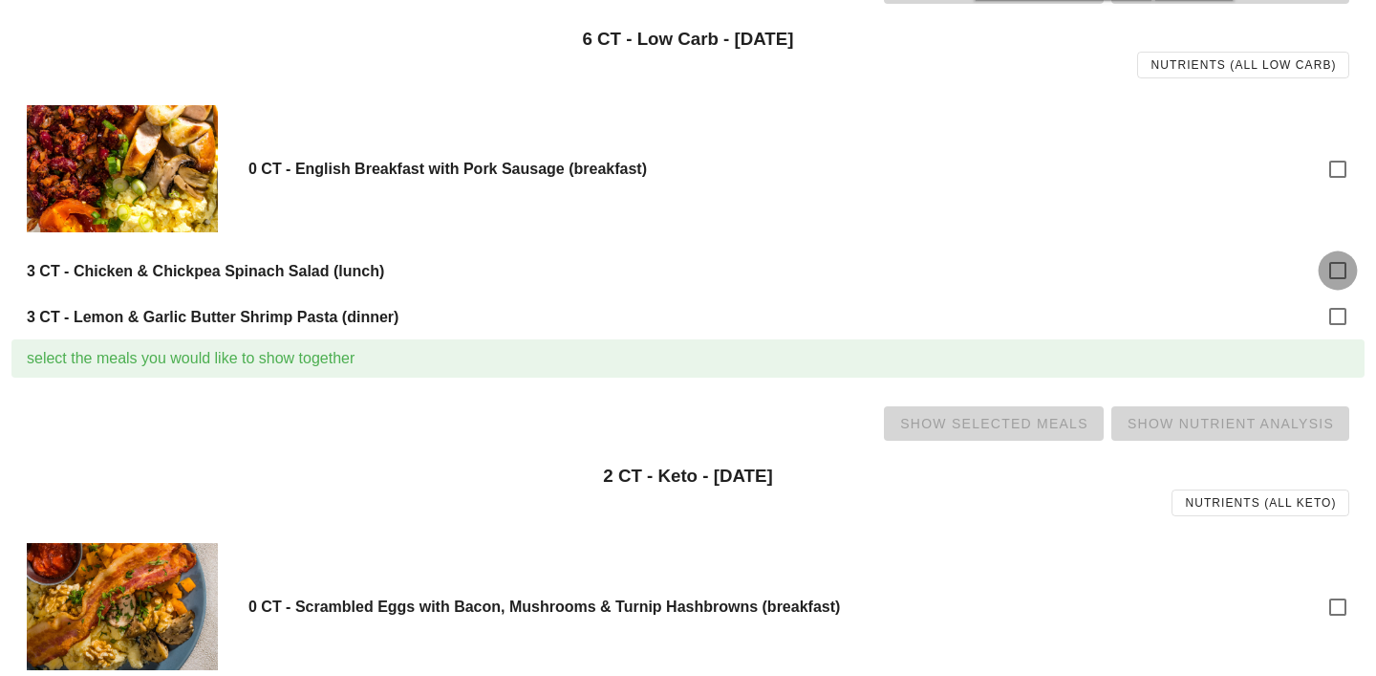
click at [1337, 272] on div at bounding box center [1338, 270] width 32 height 32
checkbox input "true"
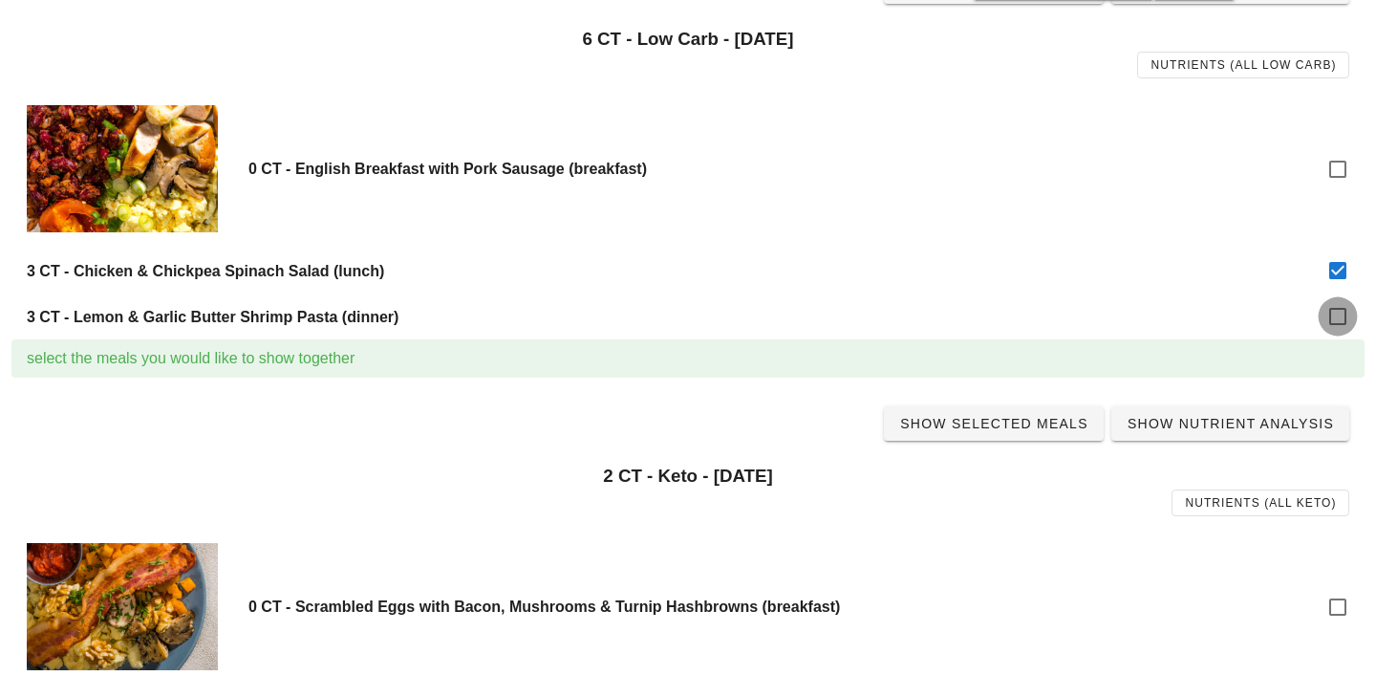
click at [1335, 323] on div at bounding box center [1338, 316] width 32 height 32
checkbox input "true"
click at [1010, 427] on span "Show Selected Meals" at bounding box center [993, 423] width 189 height 15
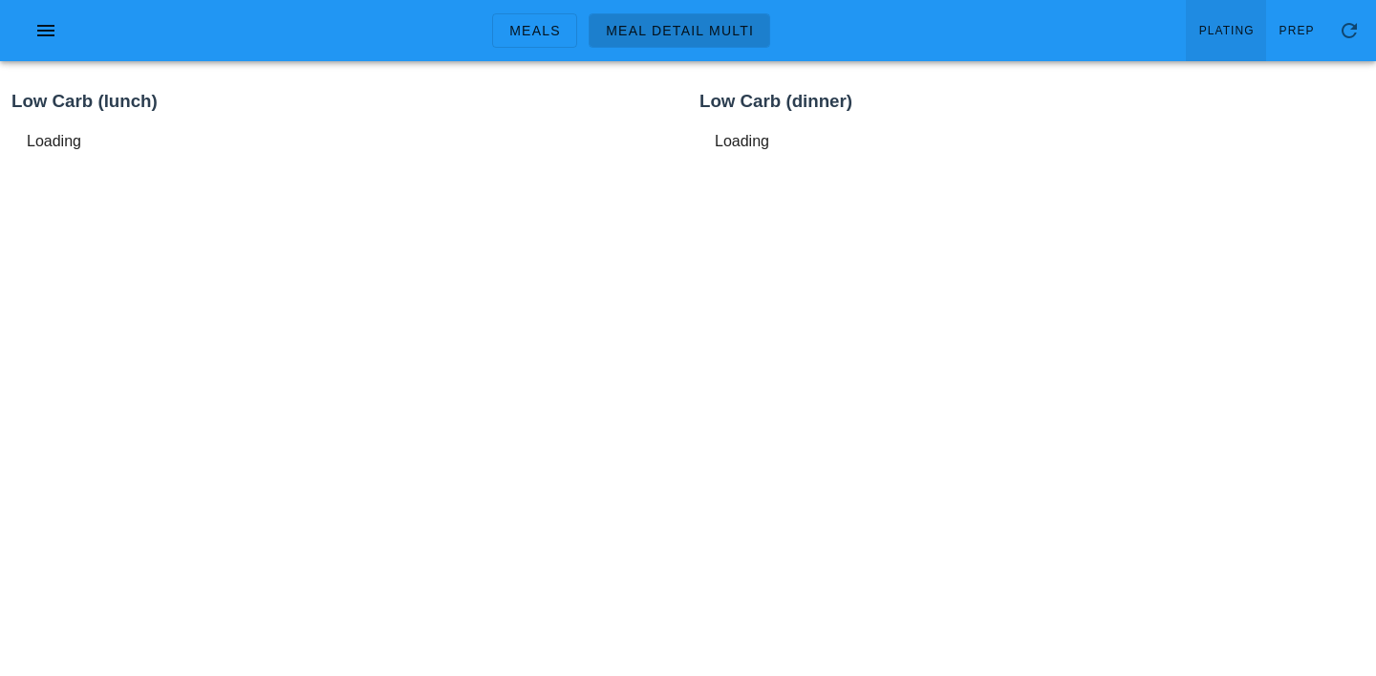
click at [1232, 32] on span "Plating" at bounding box center [1227, 30] width 56 height 13
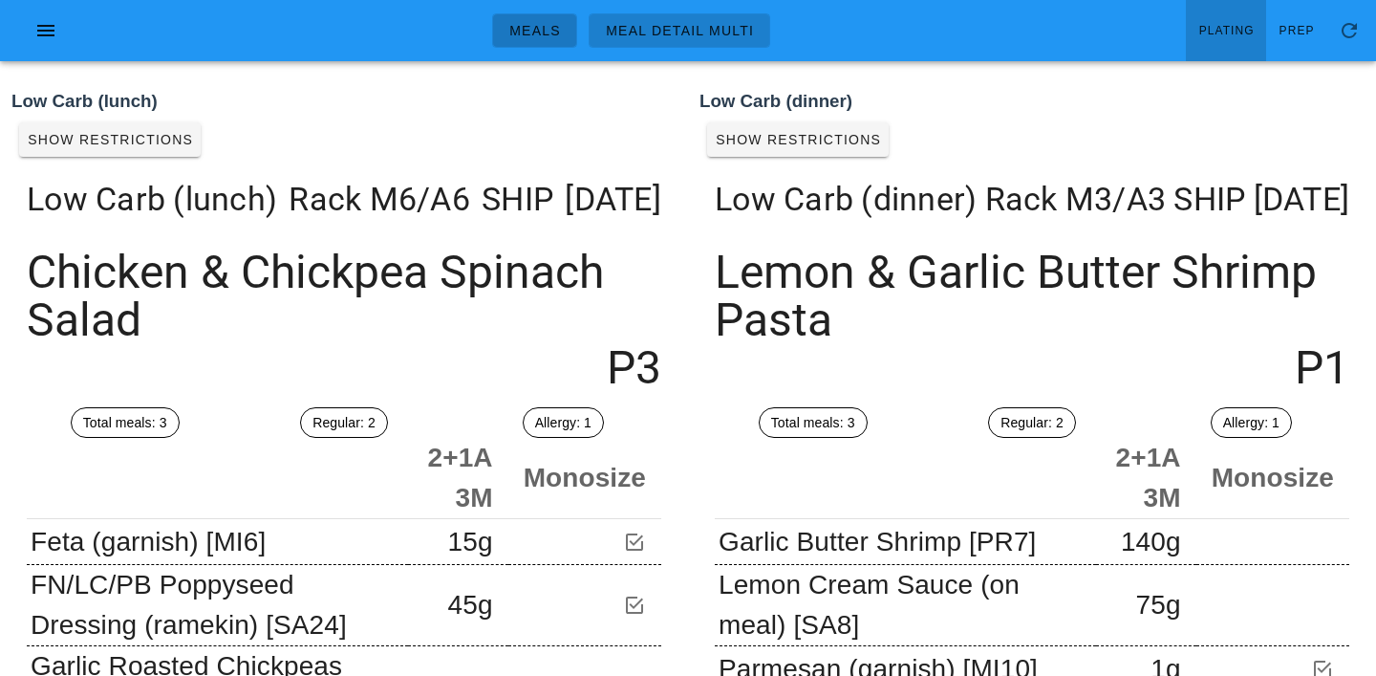
click at [530, 29] on span "Meals" at bounding box center [535, 30] width 53 height 15
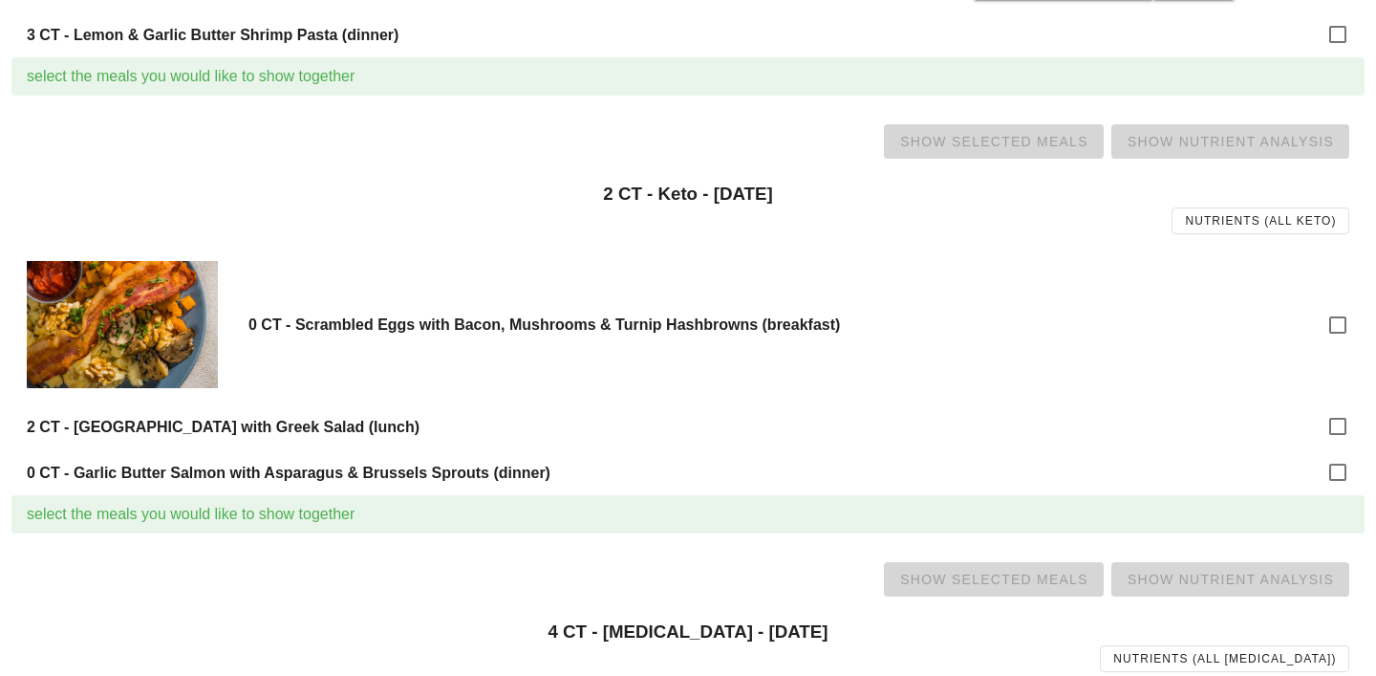
scroll to position [1203, 0]
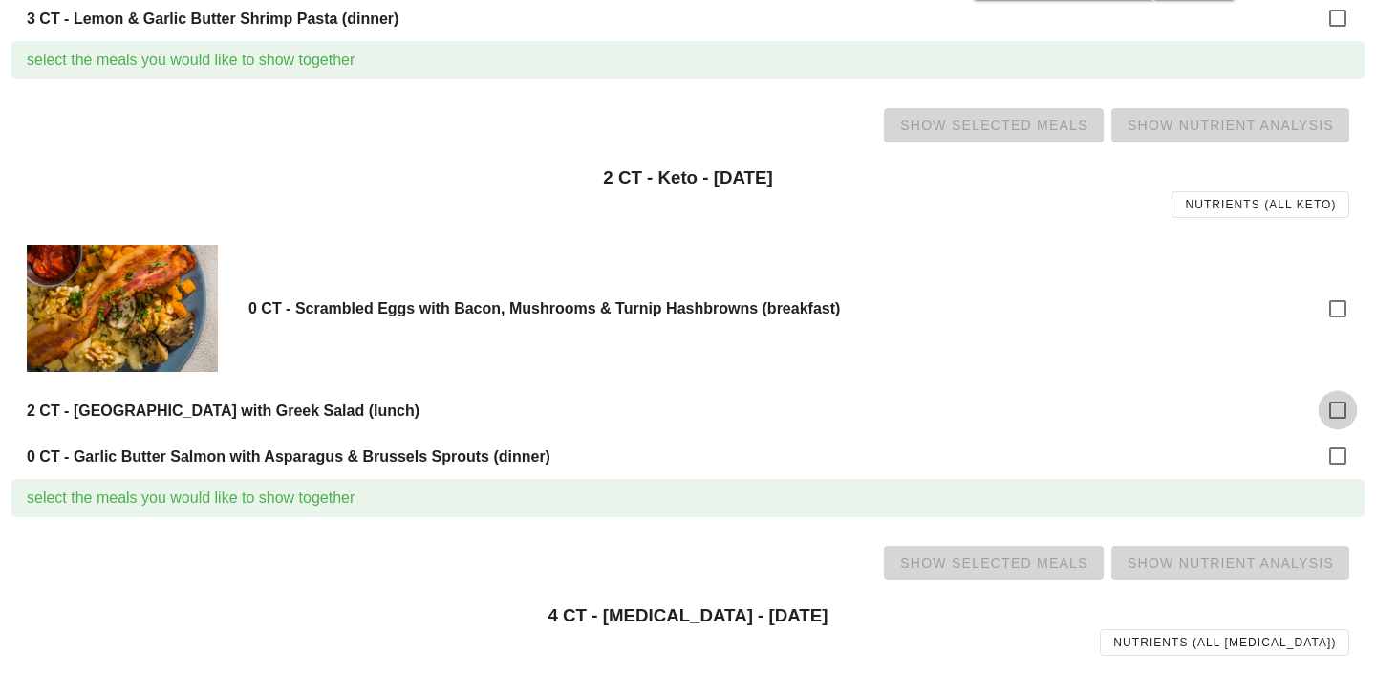
click at [1339, 408] on div at bounding box center [1338, 410] width 32 height 32
checkbox input "true"
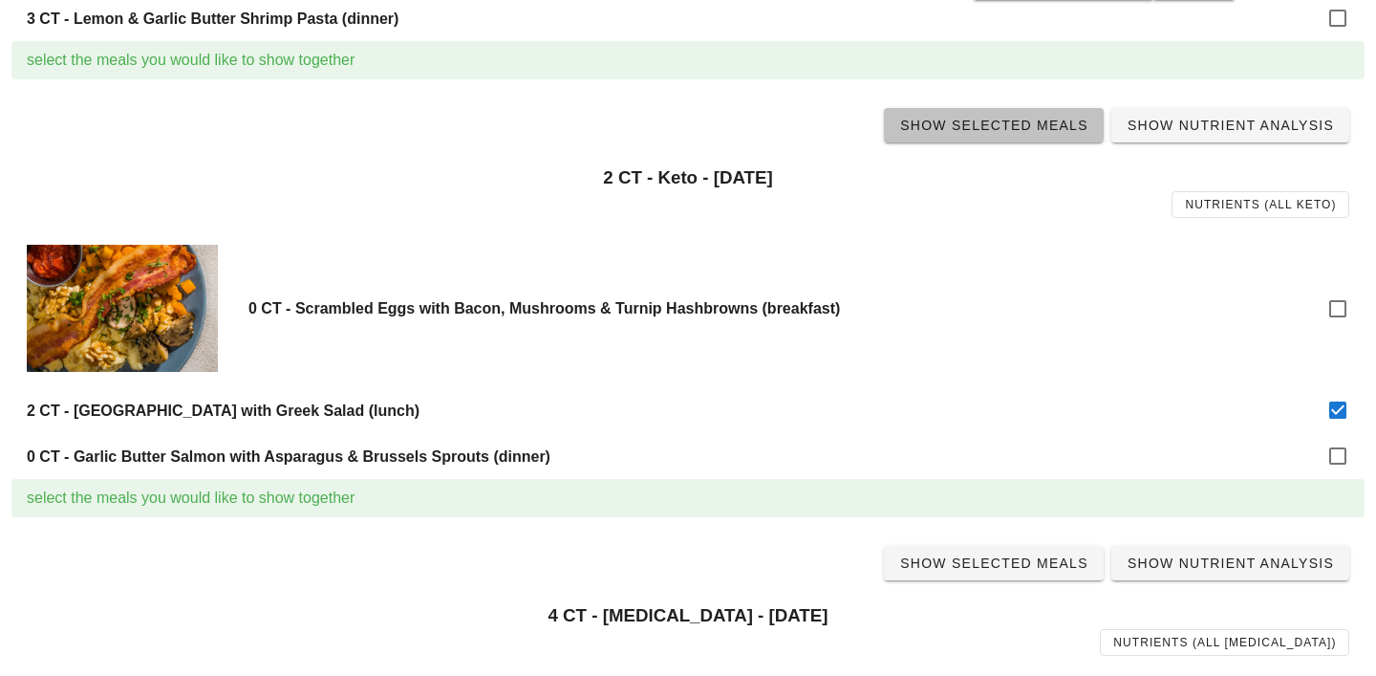
click at [1016, 129] on span "Show Selected Meals" at bounding box center [993, 125] width 189 height 15
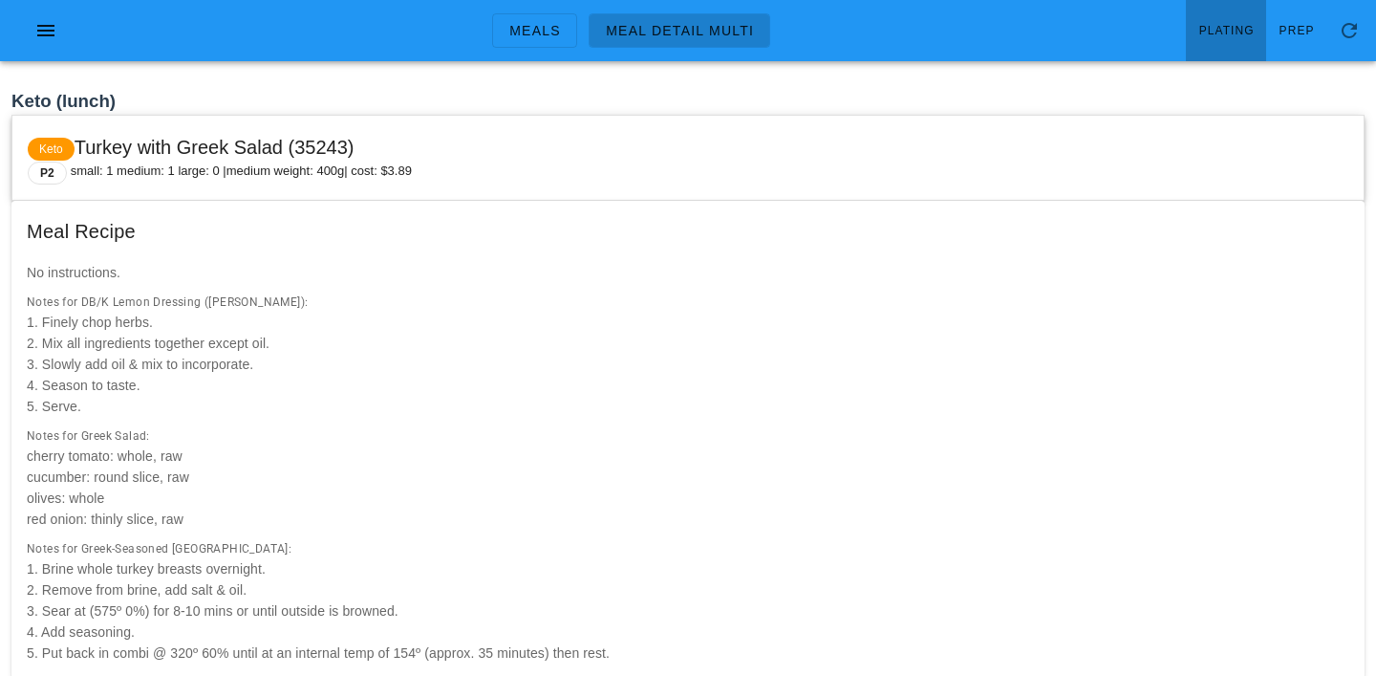
click at [1239, 33] on span "Plating" at bounding box center [1227, 30] width 56 height 13
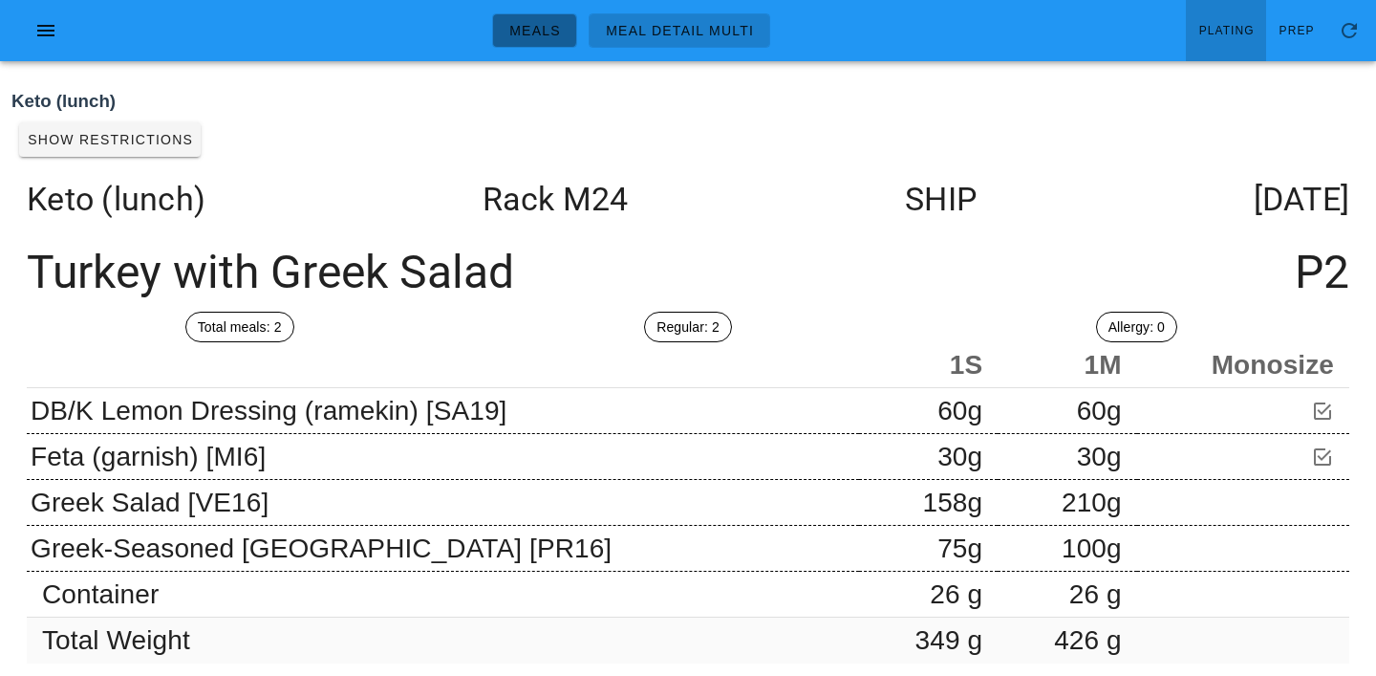
click at [558, 43] on link "Meals" at bounding box center [534, 30] width 85 height 34
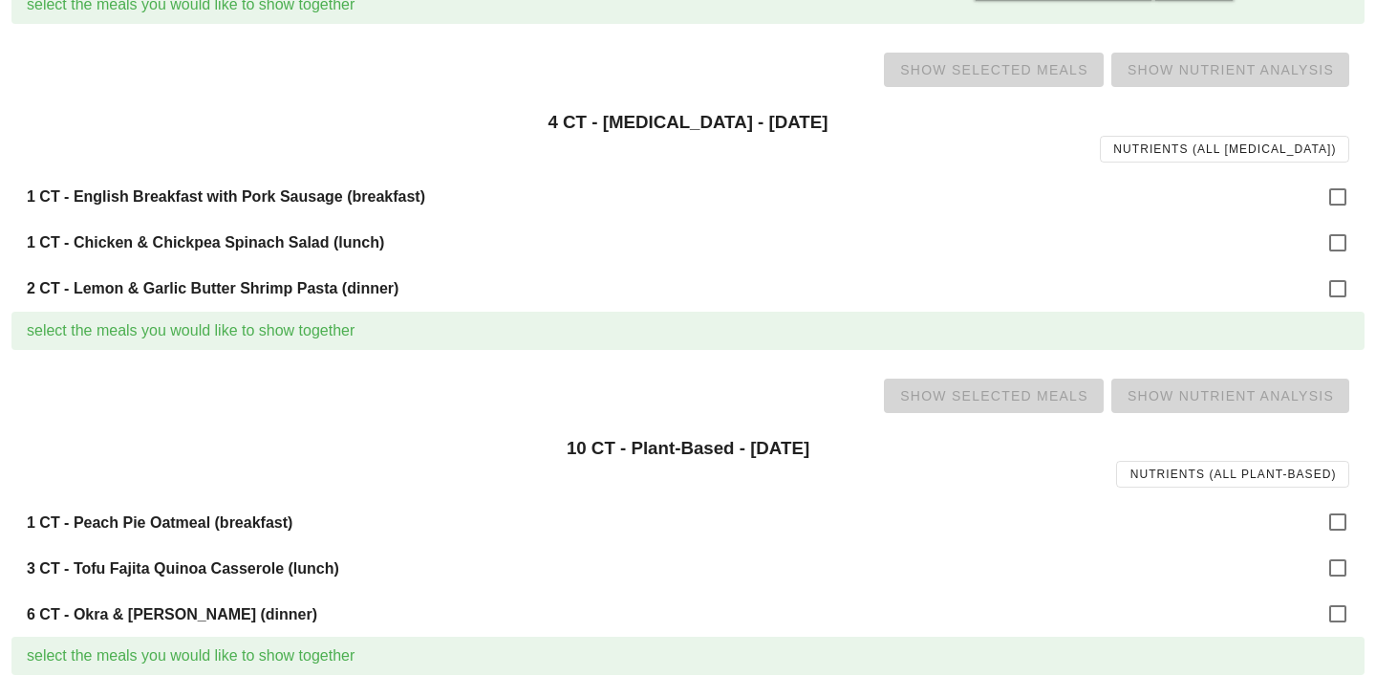
scroll to position [1704, 0]
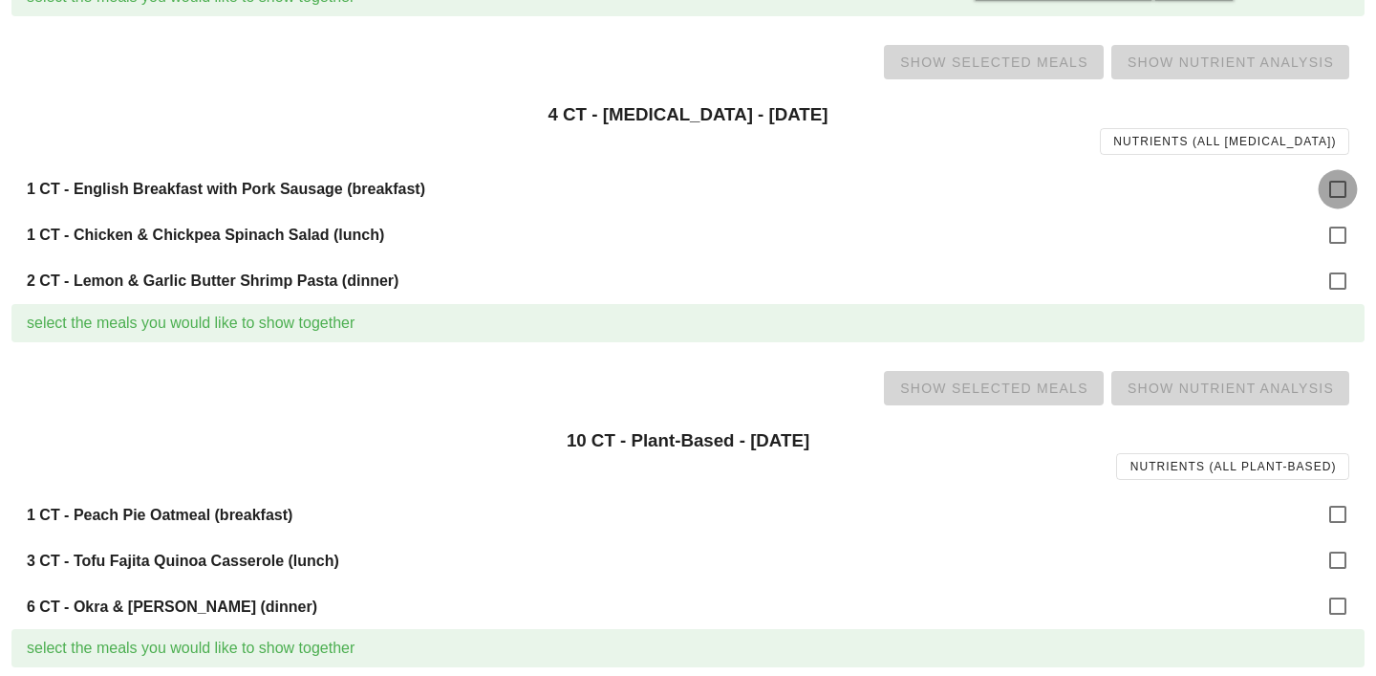
click at [1335, 185] on div at bounding box center [1338, 189] width 32 height 32
checkbox input "true"
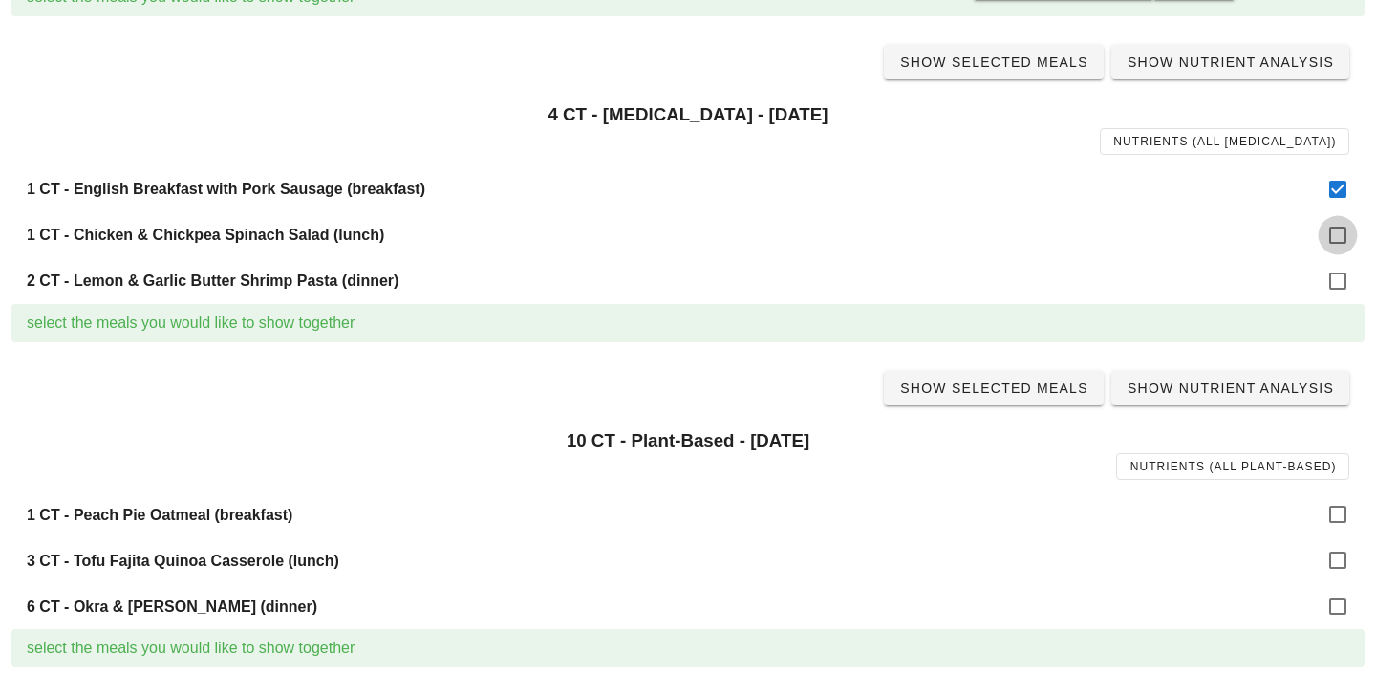
click at [1336, 237] on div at bounding box center [1338, 235] width 32 height 32
checkbox input "true"
click at [1342, 287] on div at bounding box center [1338, 281] width 32 height 32
checkbox input "true"
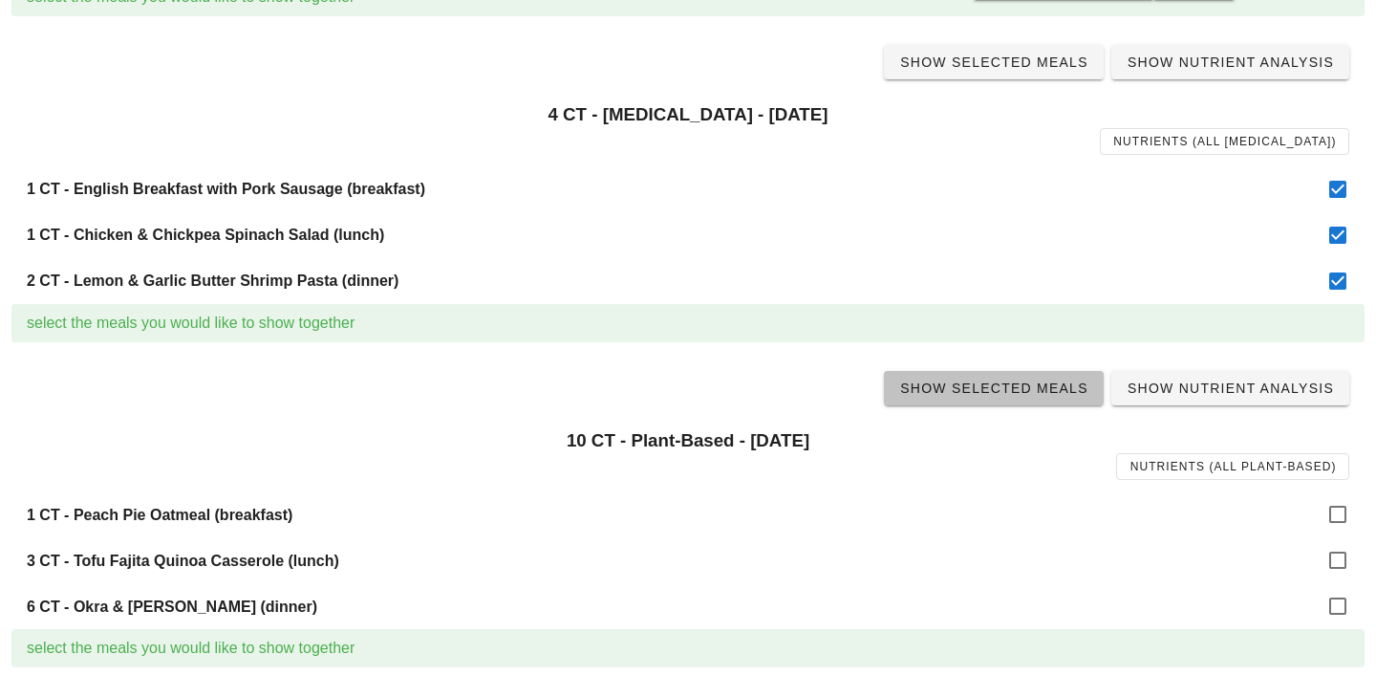
click at [983, 384] on span "Show Selected Meals" at bounding box center [993, 387] width 189 height 15
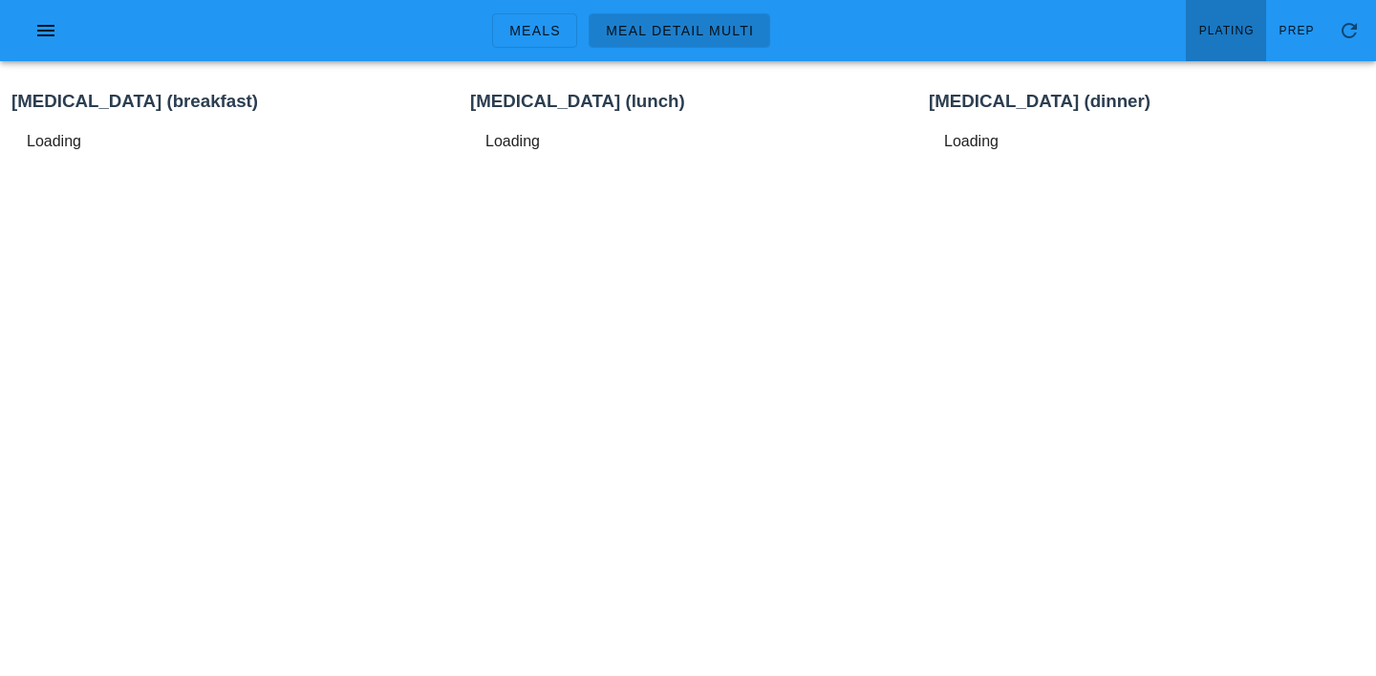
click at [1235, 51] on link "Plating" at bounding box center [1226, 30] width 80 height 61
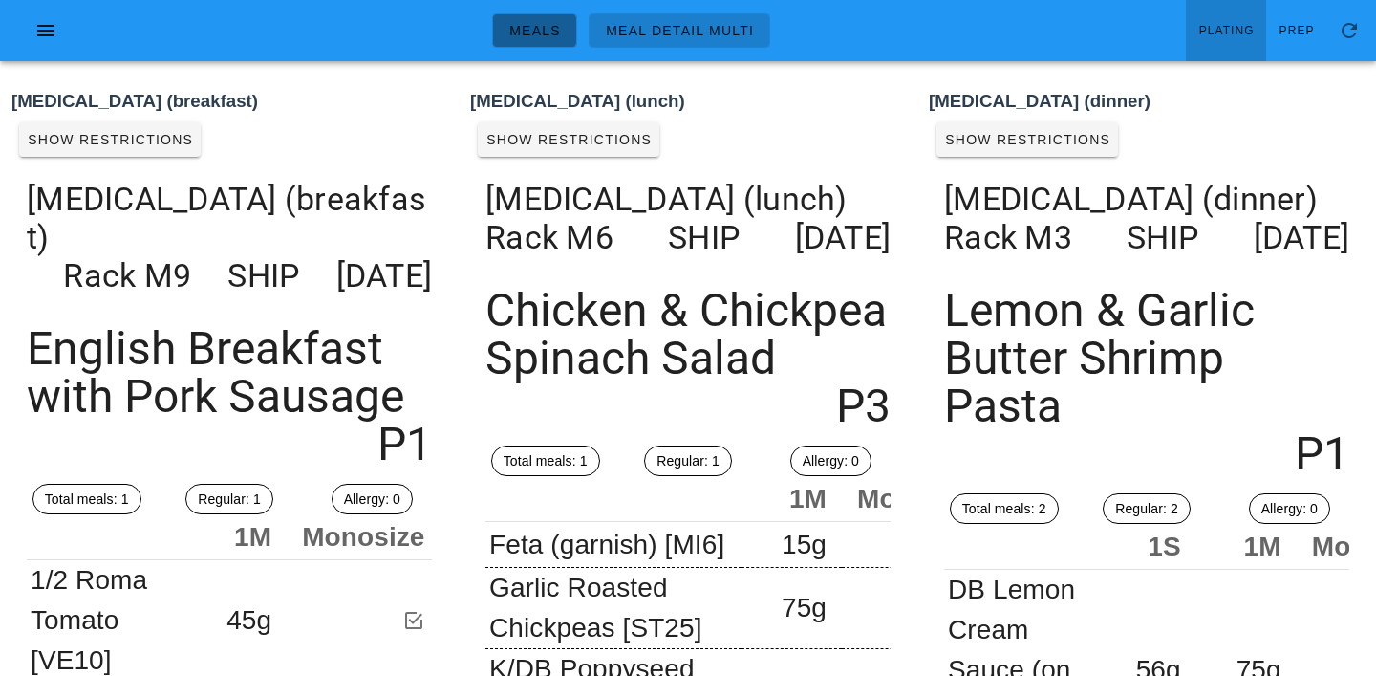
click at [551, 32] on span "Meals" at bounding box center [535, 30] width 53 height 15
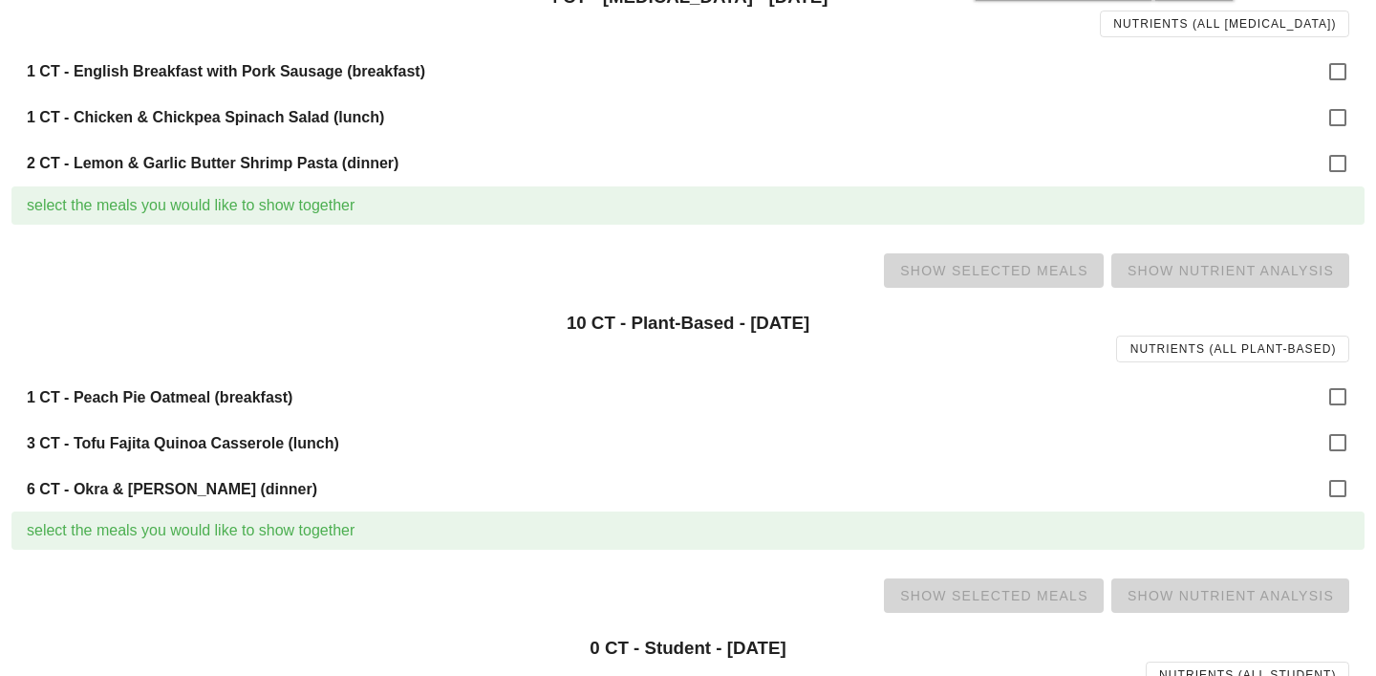
scroll to position [1826, 0]
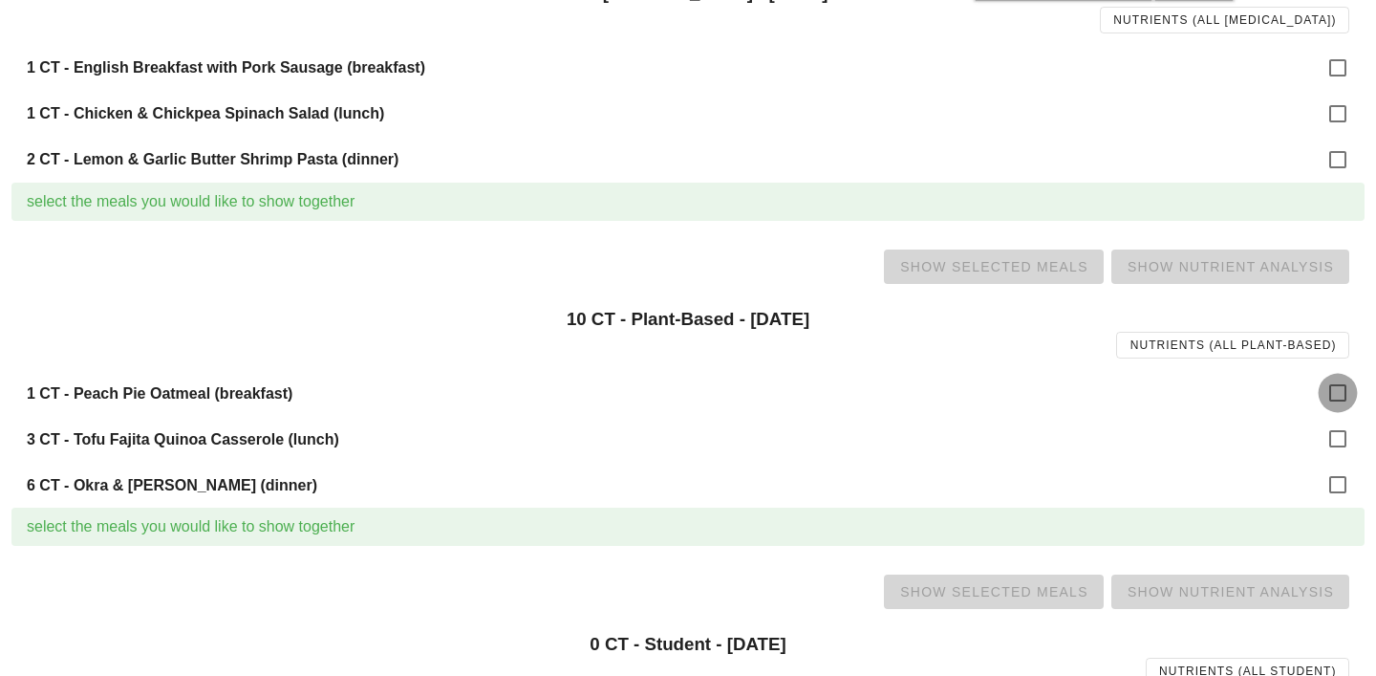
click at [1338, 391] on div at bounding box center [1338, 393] width 32 height 32
checkbox input "true"
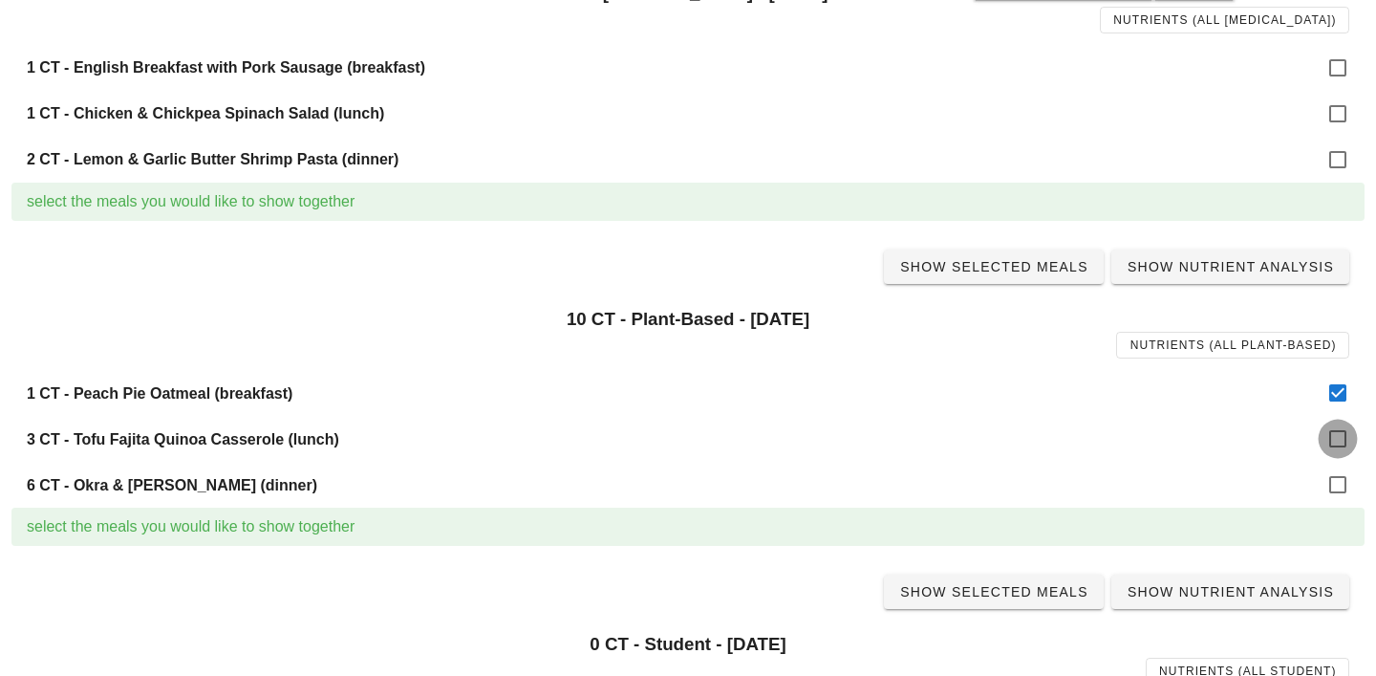
click at [1342, 443] on div at bounding box center [1338, 438] width 32 height 32
checkbox input "true"
click at [1339, 495] on div at bounding box center [1338, 484] width 32 height 32
checkbox input "true"
click at [1003, 262] on span "Show Selected Meals" at bounding box center [993, 266] width 189 height 15
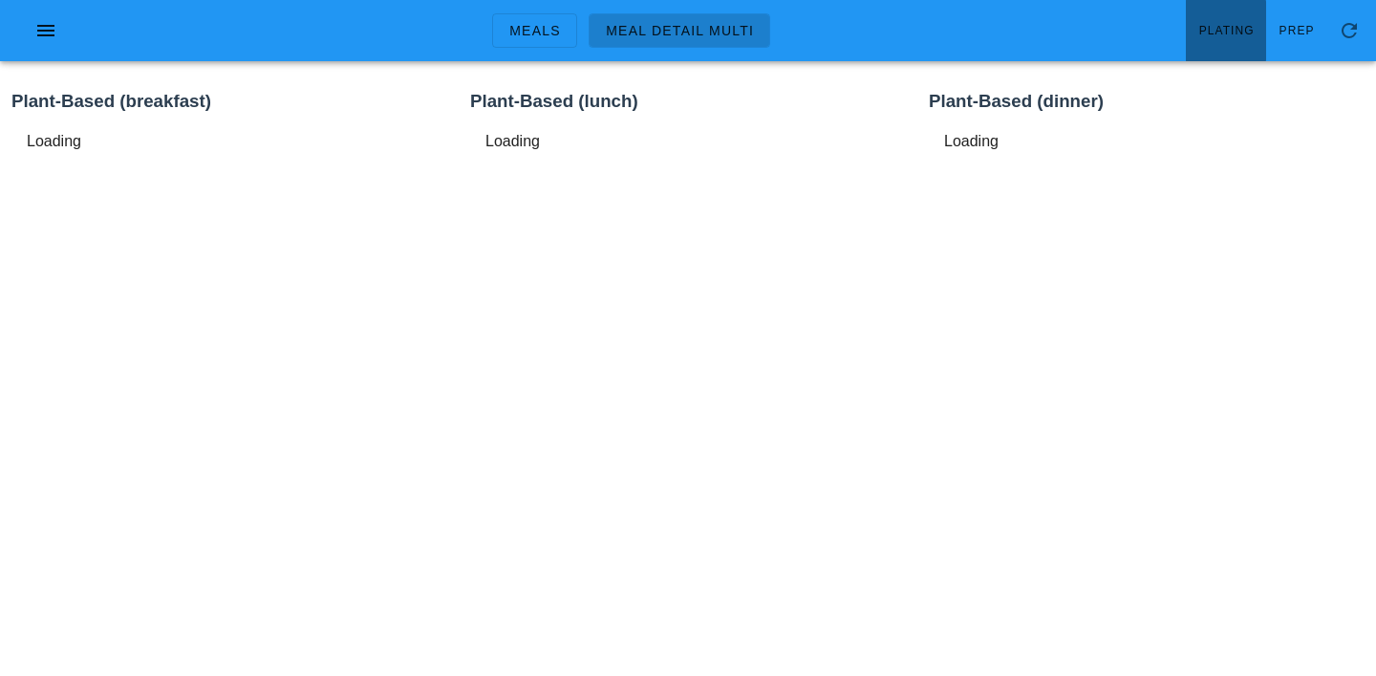
click at [1233, 14] on link "Plating" at bounding box center [1226, 30] width 80 height 61
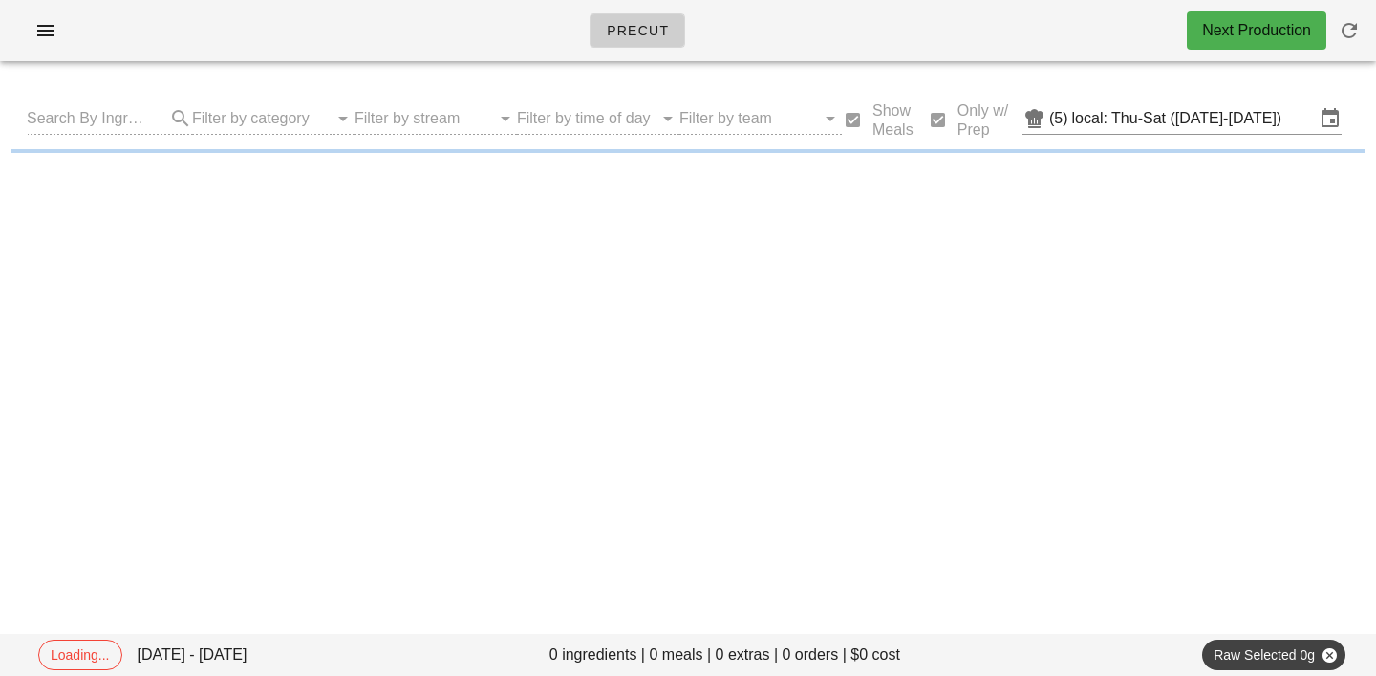
click at [715, 125] on div "Search By Ingredient Filter by category Filter by stream Filter by time of day …" at bounding box center [688, 118] width 1354 height 61
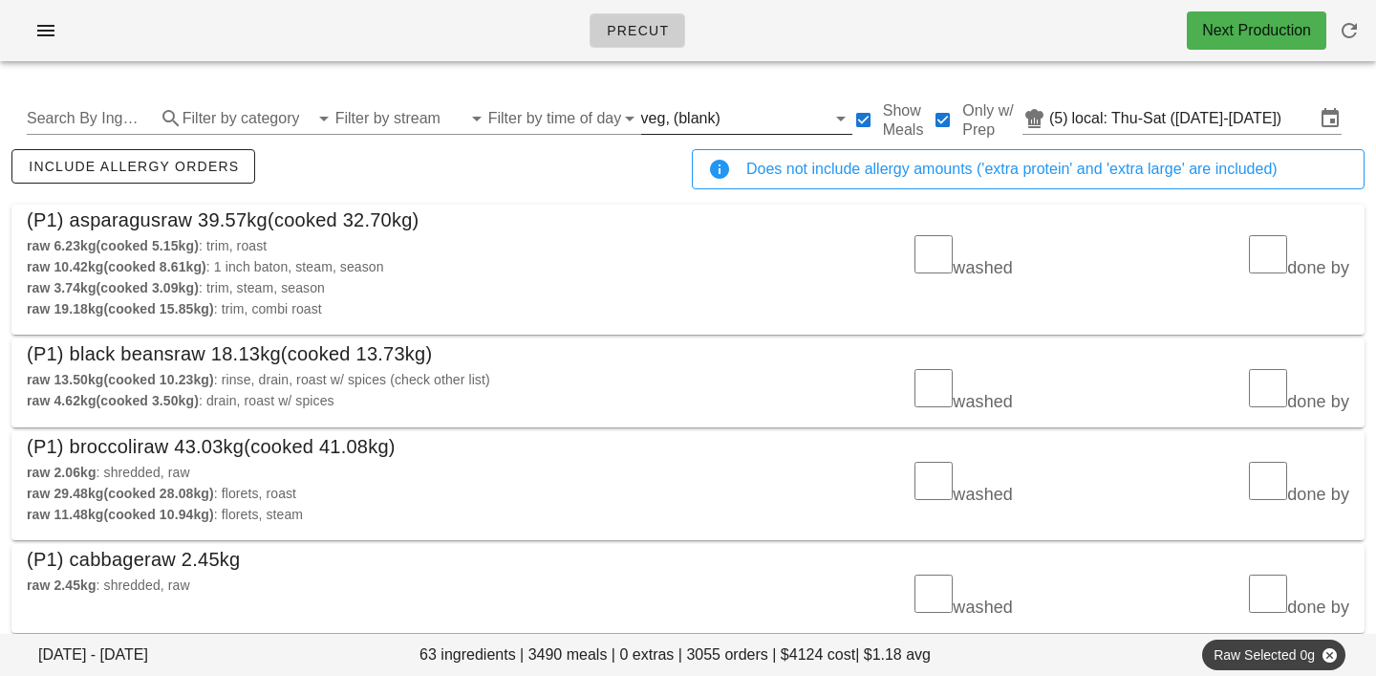
click at [769, 122] on input "text" at bounding box center [775, 118] width 101 height 31
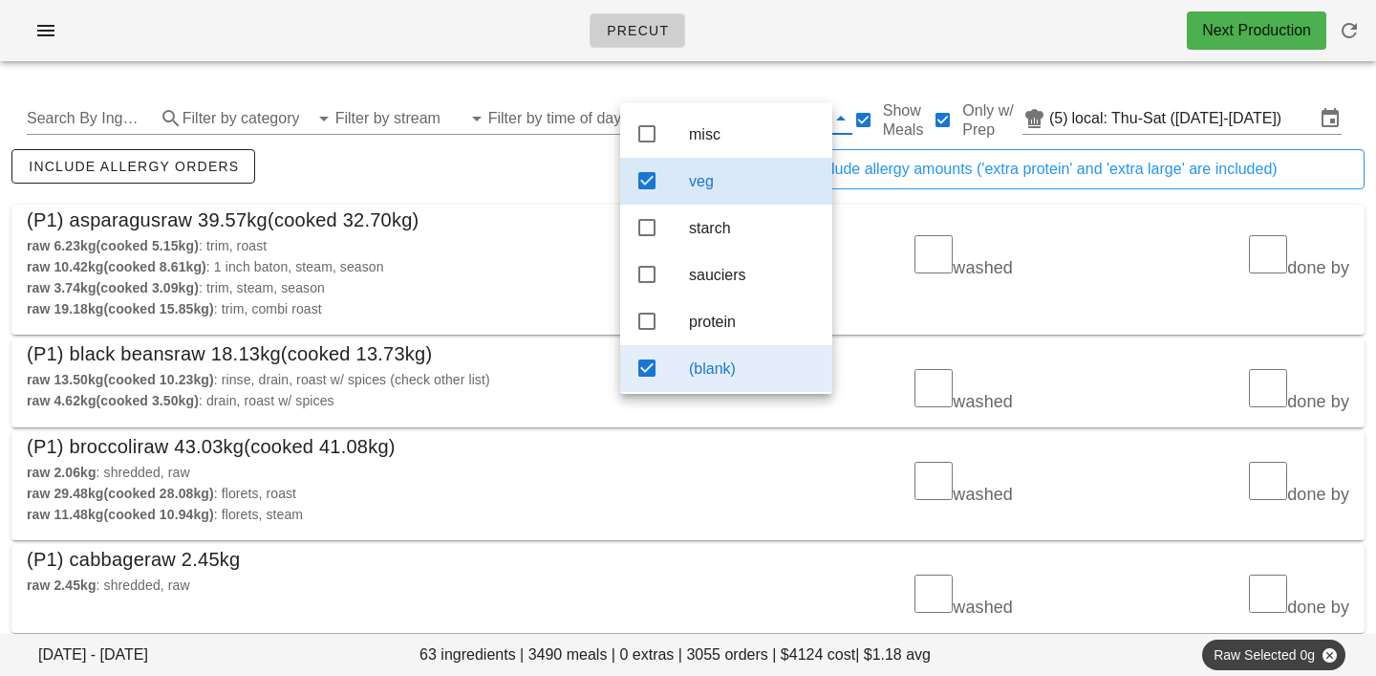
click at [737, 378] on div "(blank)" at bounding box center [753, 368] width 128 height 18
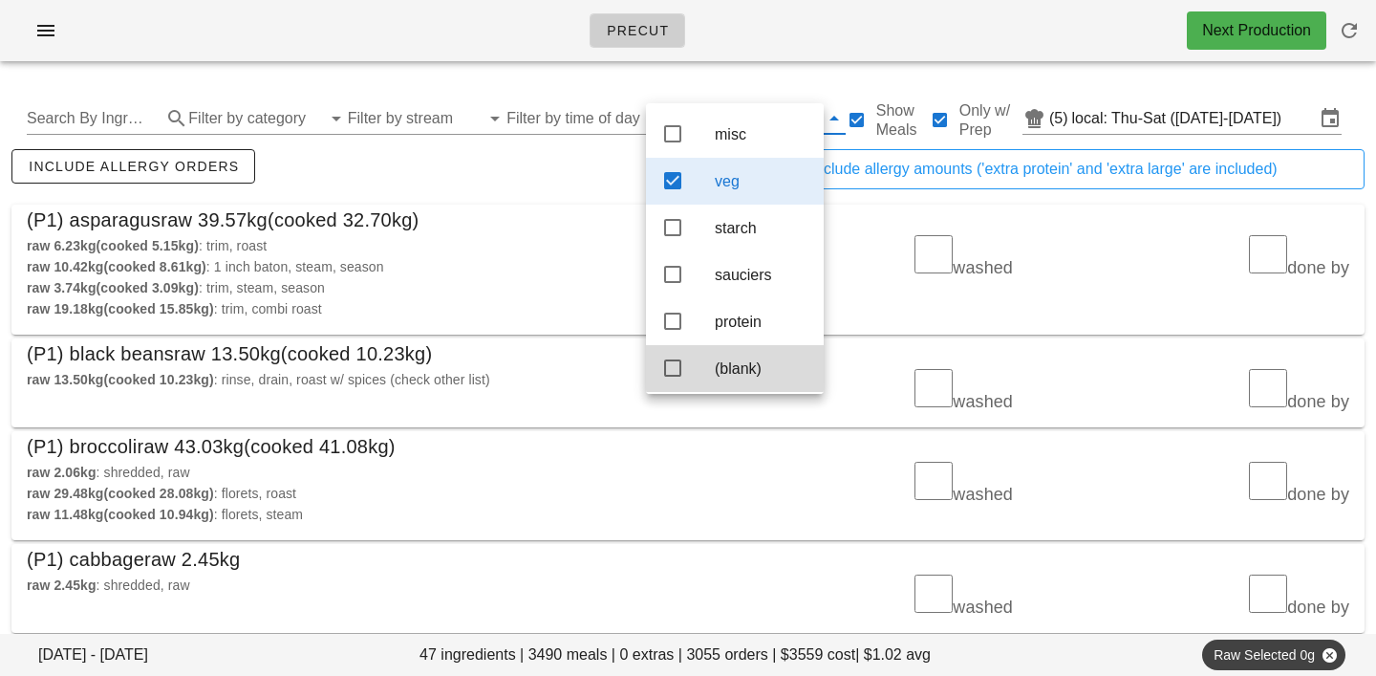
scroll to position [17, 0]
click at [527, 229] on div "raw 6.23kg (cooked 5.15kg) : trim, roast raw 10.42kg (cooked 8.61kg) : 1 inch b…" at bounding box center [351, 277] width 673 height 107
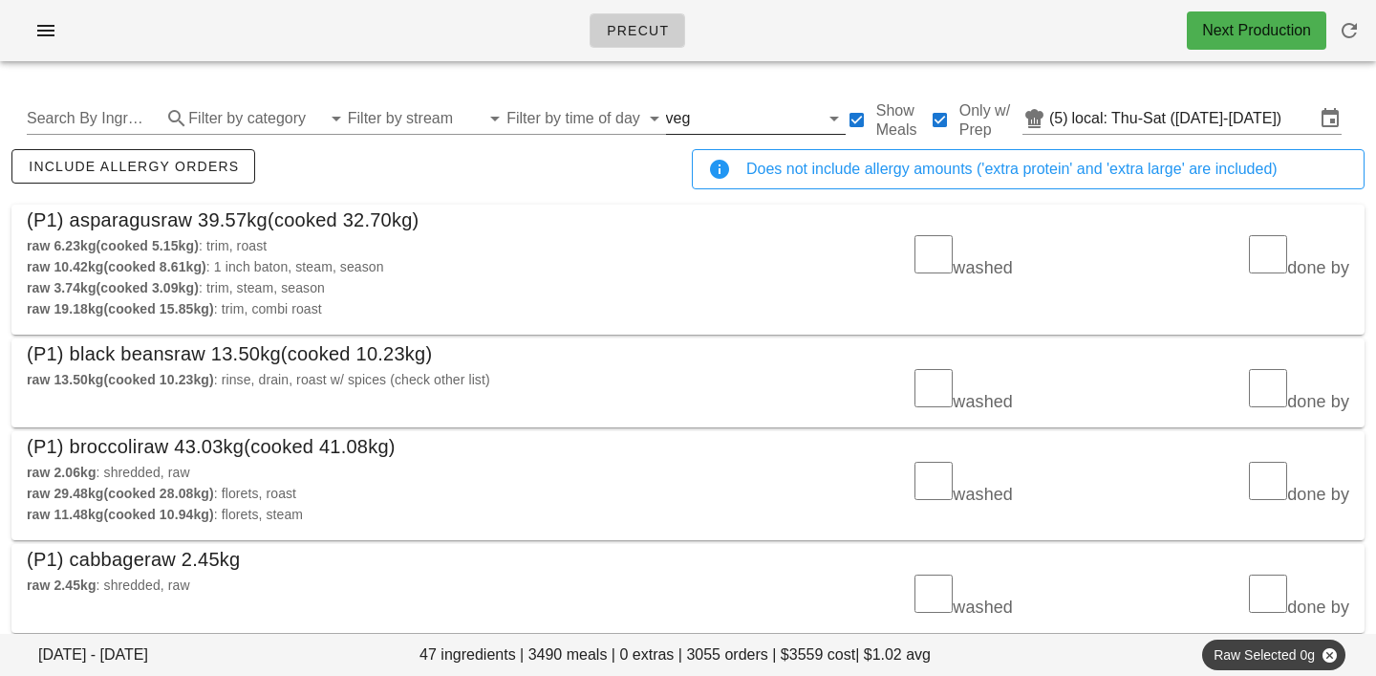
click at [702, 107] on input "text" at bounding box center [756, 118] width 124 height 31
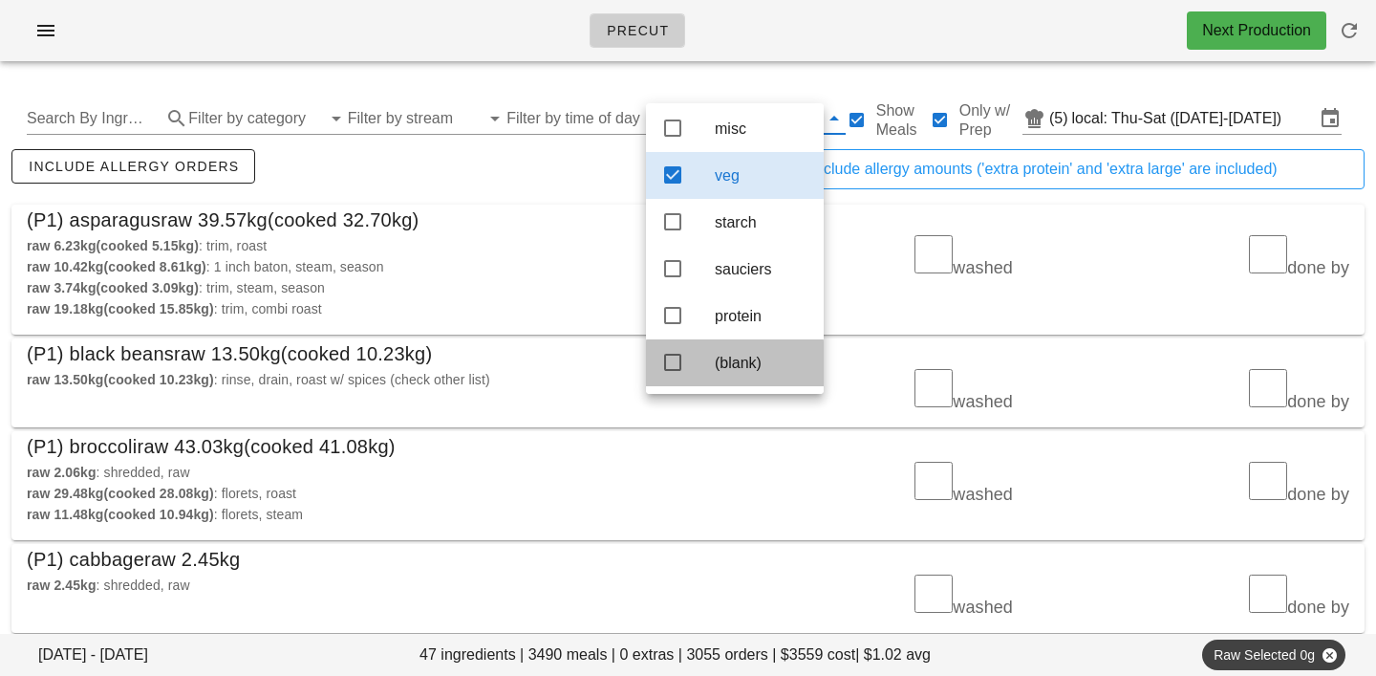
click at [746, 362] on div "(blank)" at bounding box center [762, 363] width 94 height 18
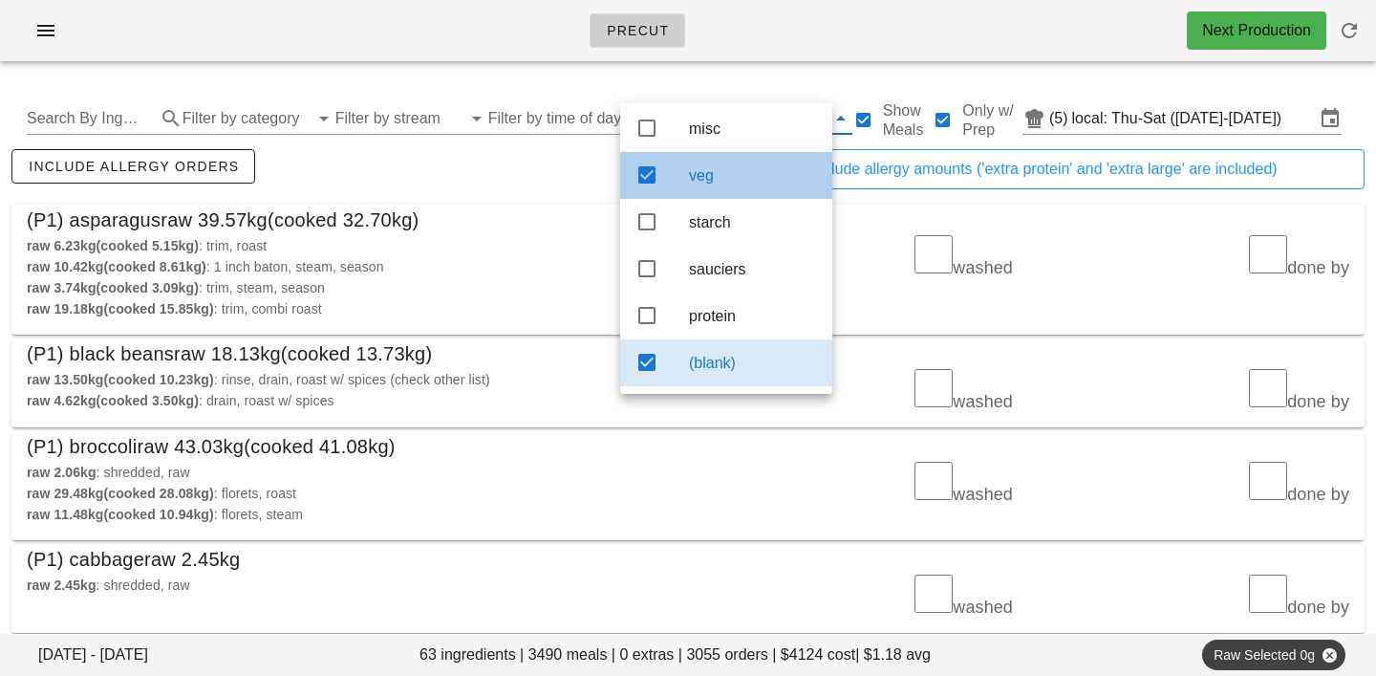
click at [738, 166] on div "veg" at bounding box center [753, 175] width 128 height 18
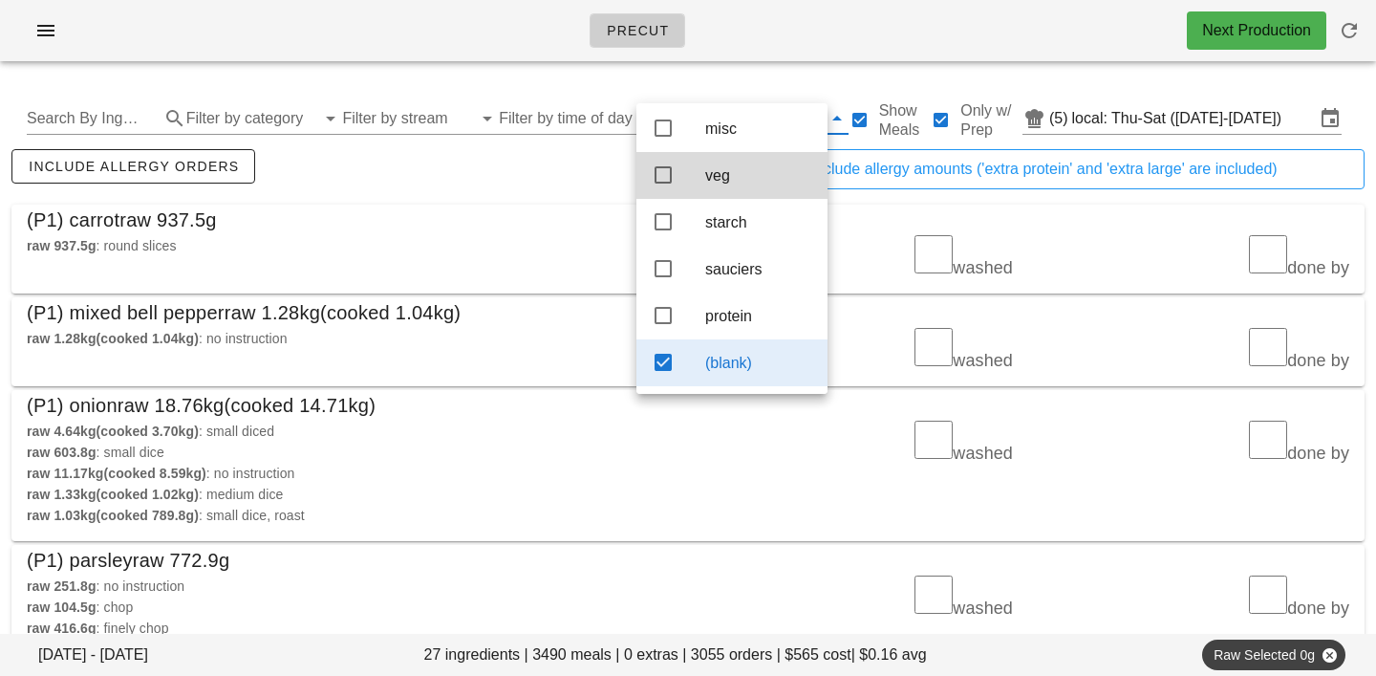
click at [472, 171] on div "include allergy orders" at bounding box center [348, 176] width 681 height 63
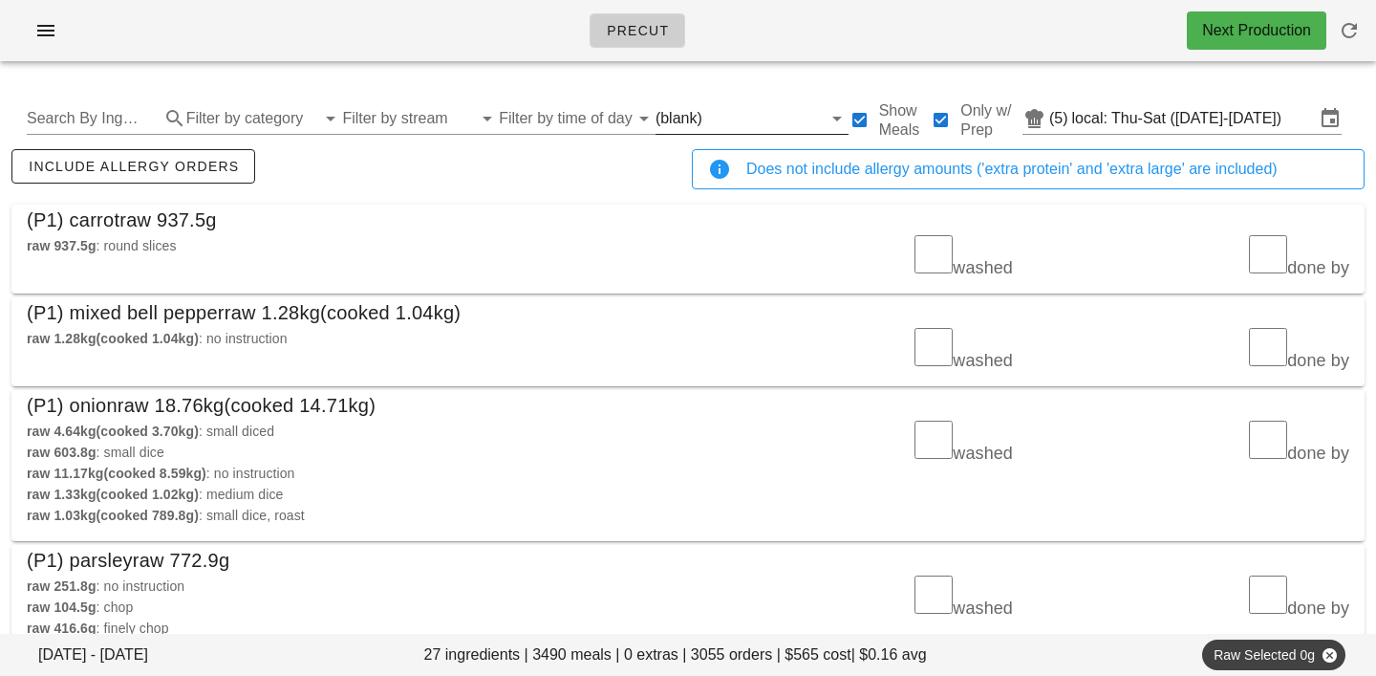
click at [706, 114] on input "text" at bounding box center [764, 118] width 116 height 31
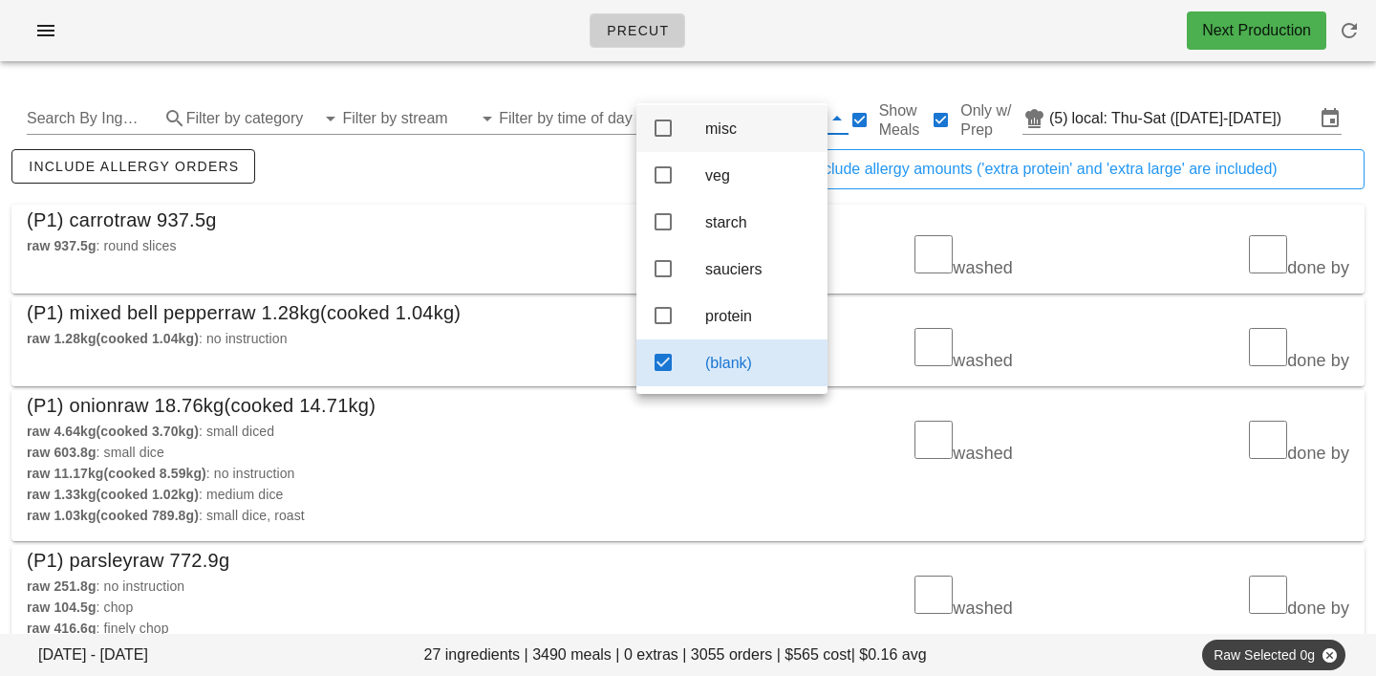
click at [721, 122] on div "misc" at bounding box center [758, 128] width 107 height 18
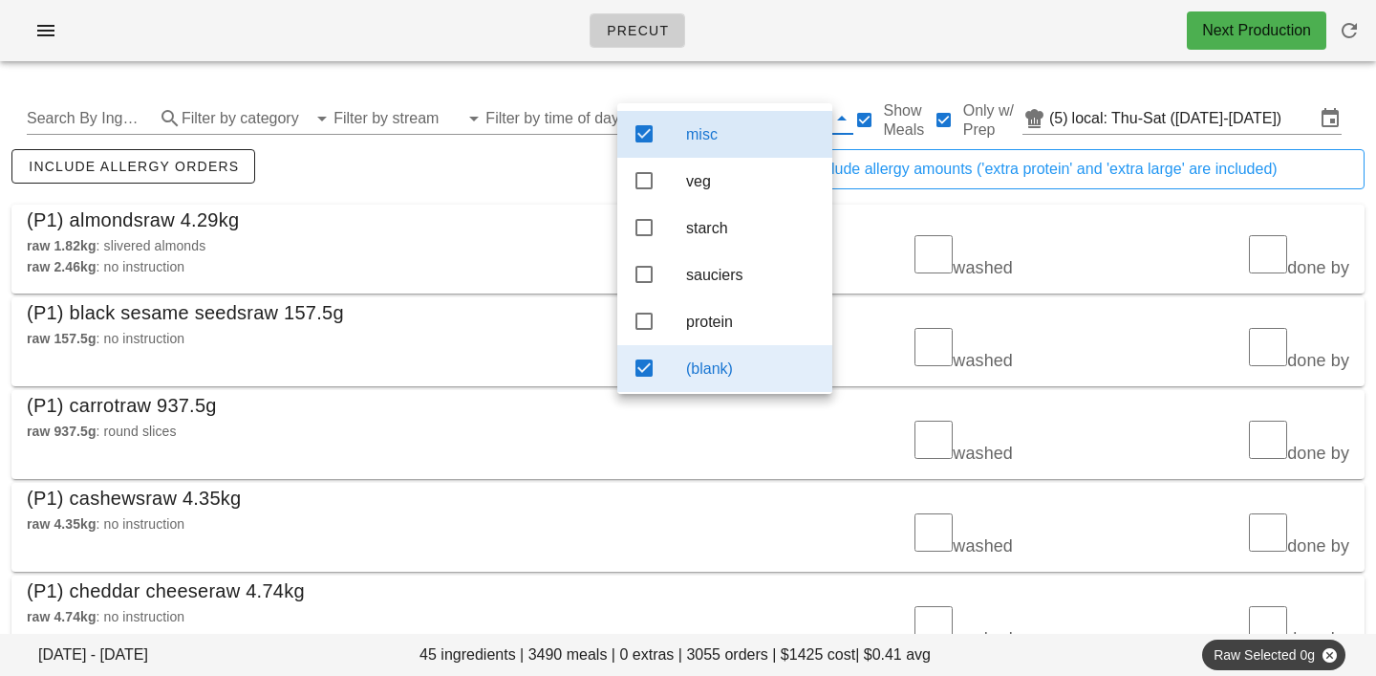
click at [747, 366] on div "(blank)" at bounding box center [751, 368] width 131 height 41
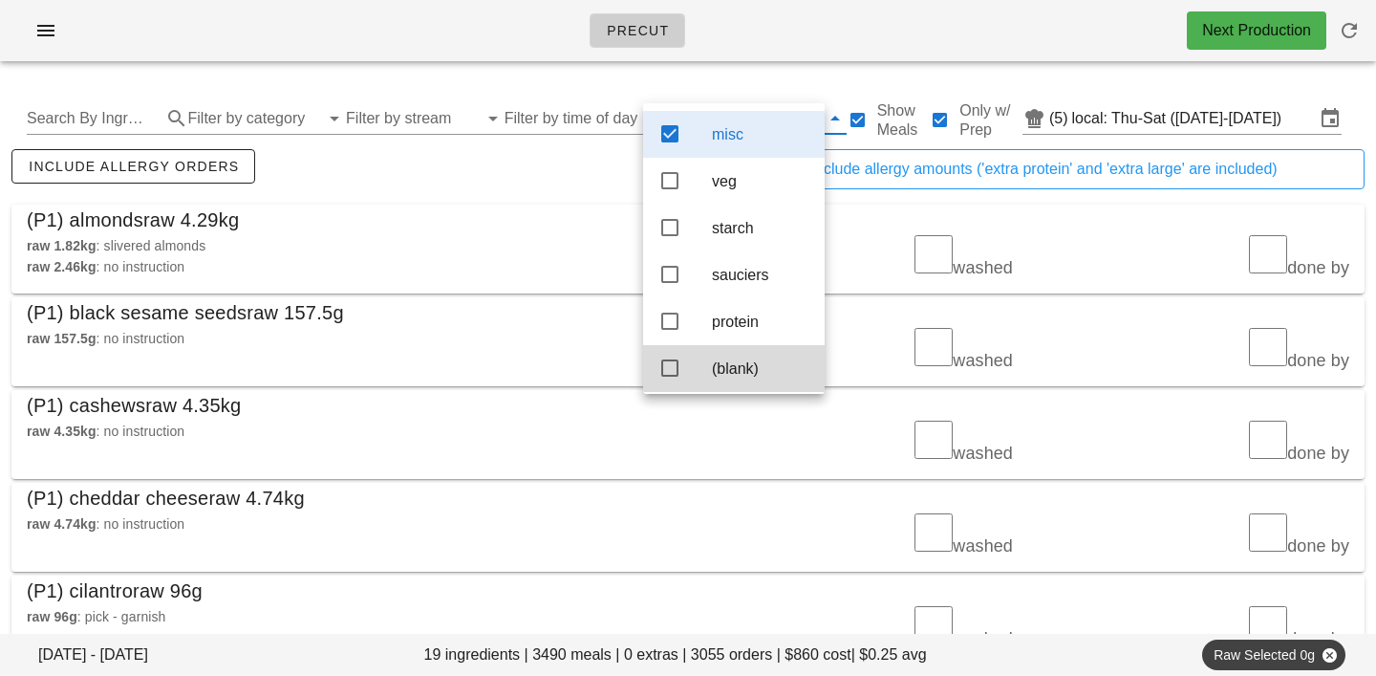
scroll to position [17, 0]
click at [500, 202] on div "include allergy orders" at bounding box center [348, 176] width 681 height 63
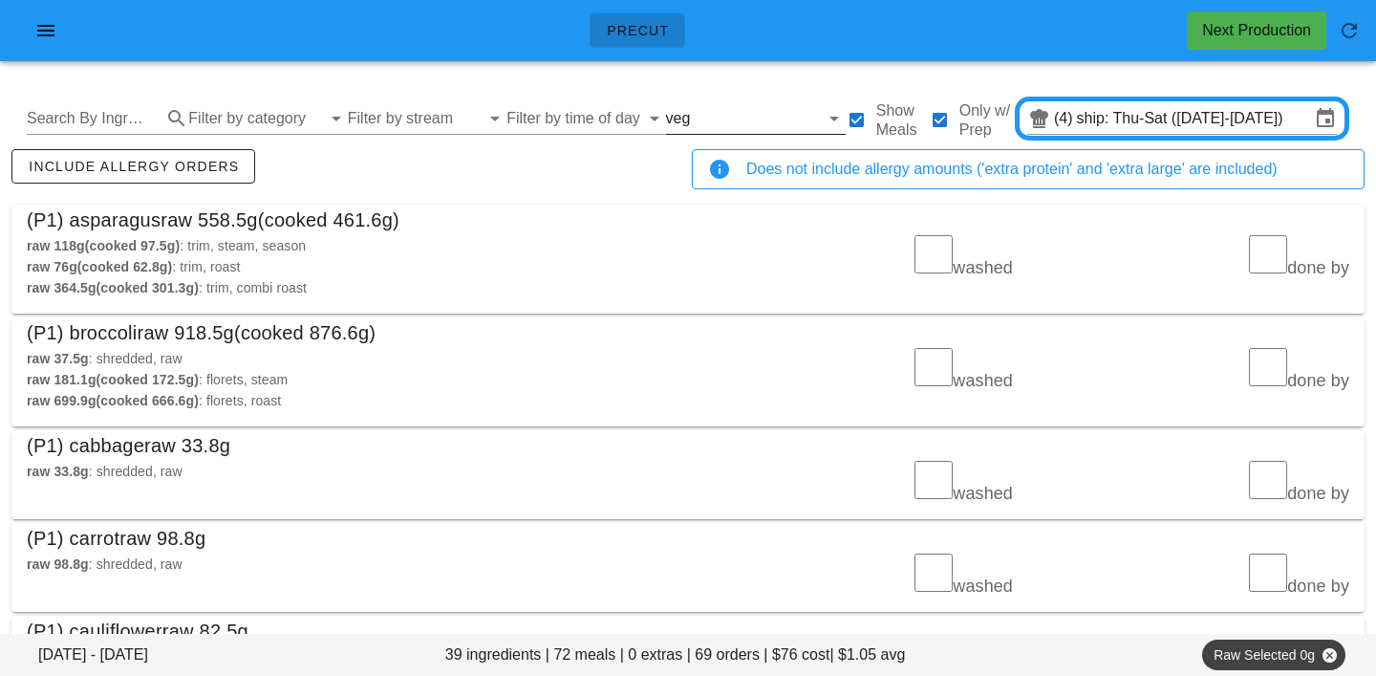
click at [694, 119] on input "text" at bounding box center [756, 118] width 124 height 31
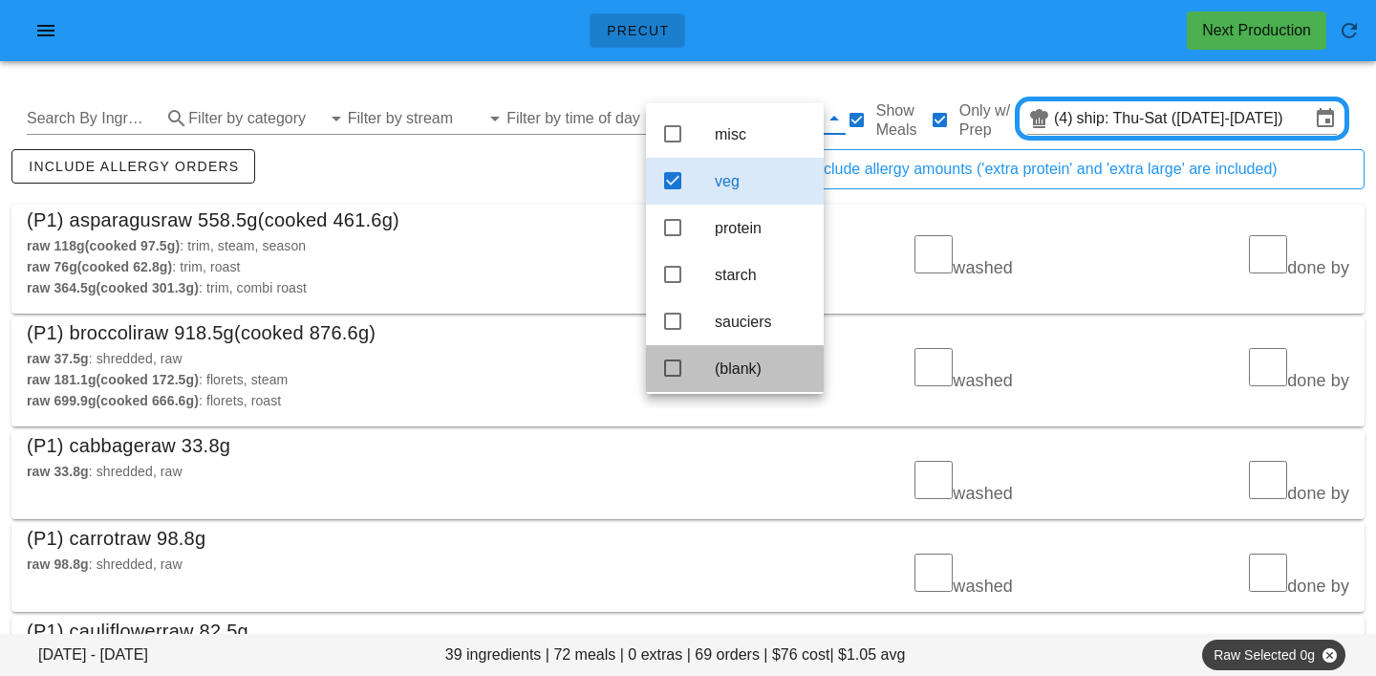
click at [763, 378] on div "(blank)" at bounding box center [762, 368] width 94 height 18
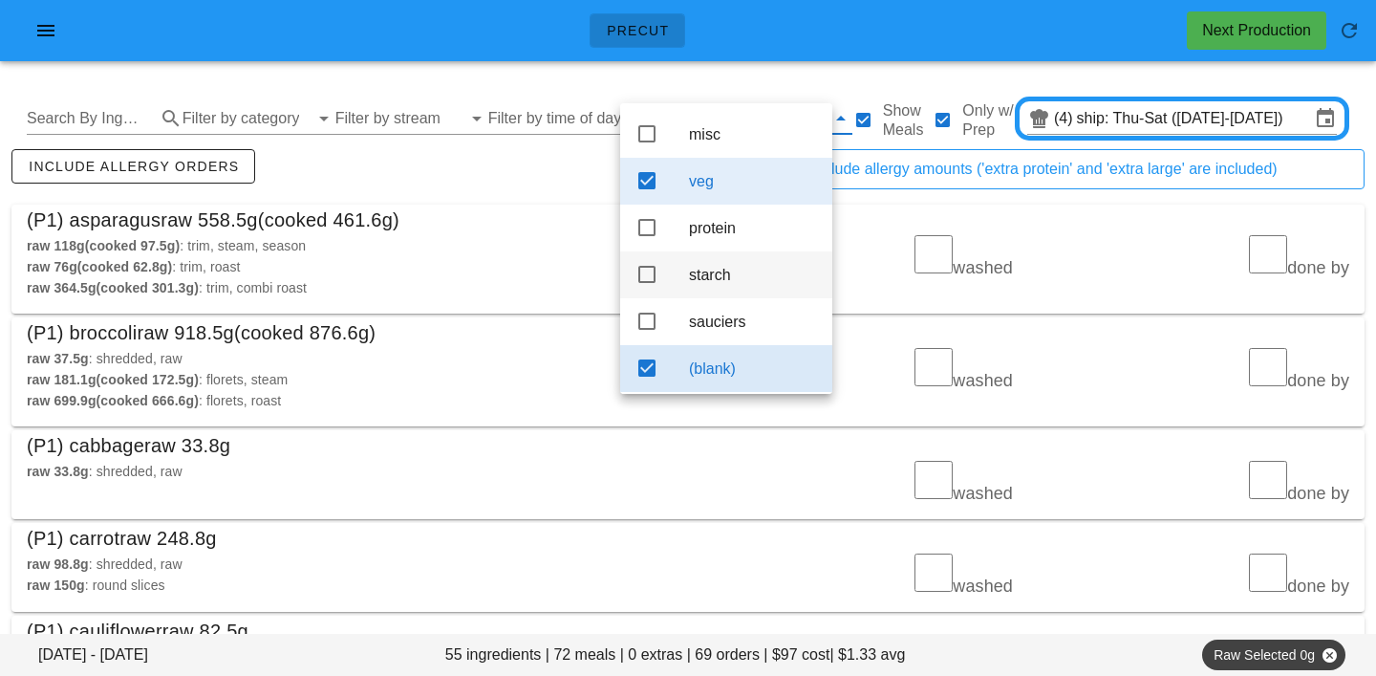
scroll to position [17, 0]
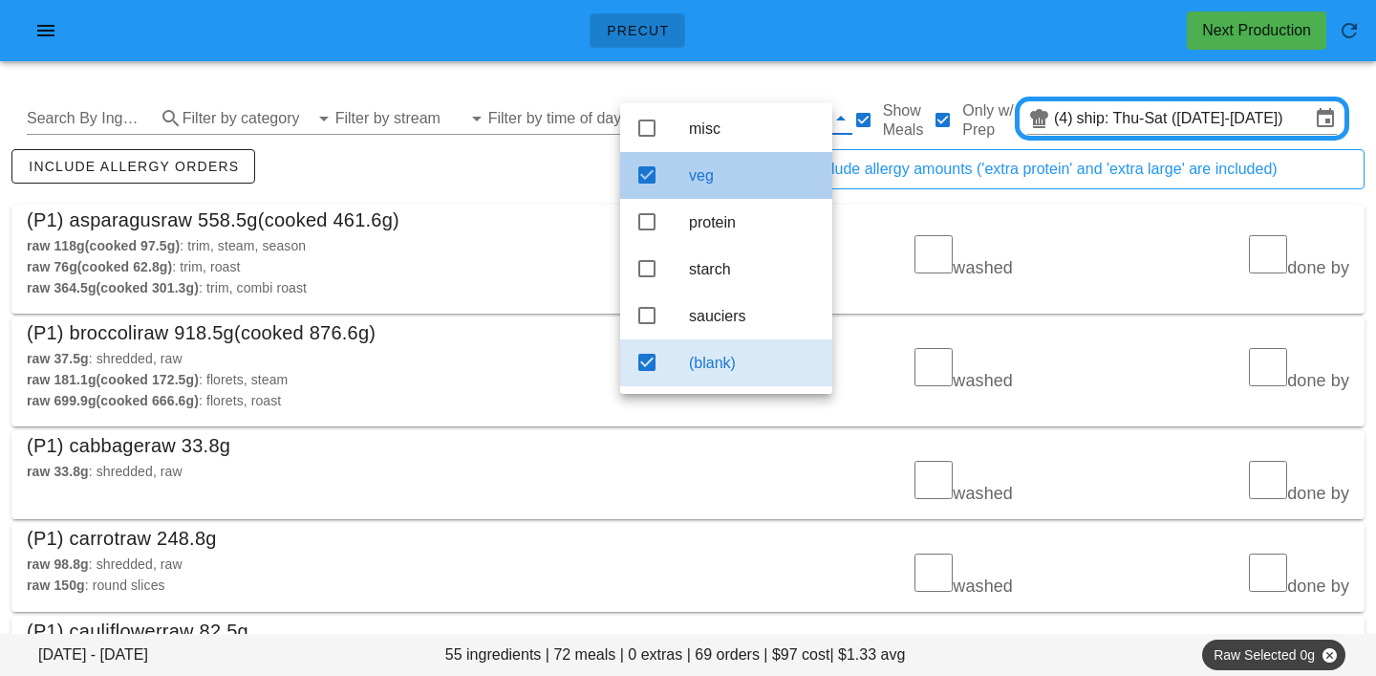
click at [737, 166] on div "veg" at bounding box center [753, 175] width 128 height 18
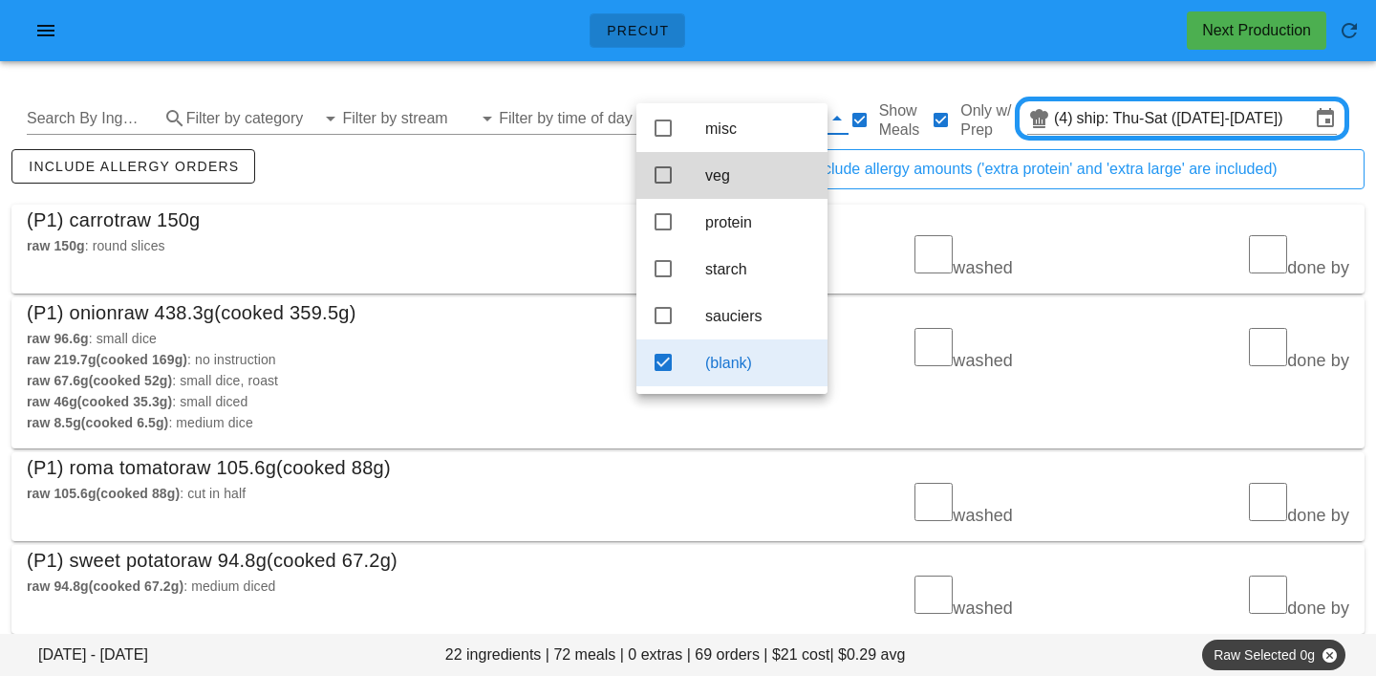
click at [575, 143] on div "Search By Ingredient Filter by category Filter by stream Filter by time of day …" at bounding box center [688, 118] width 1354 height 61
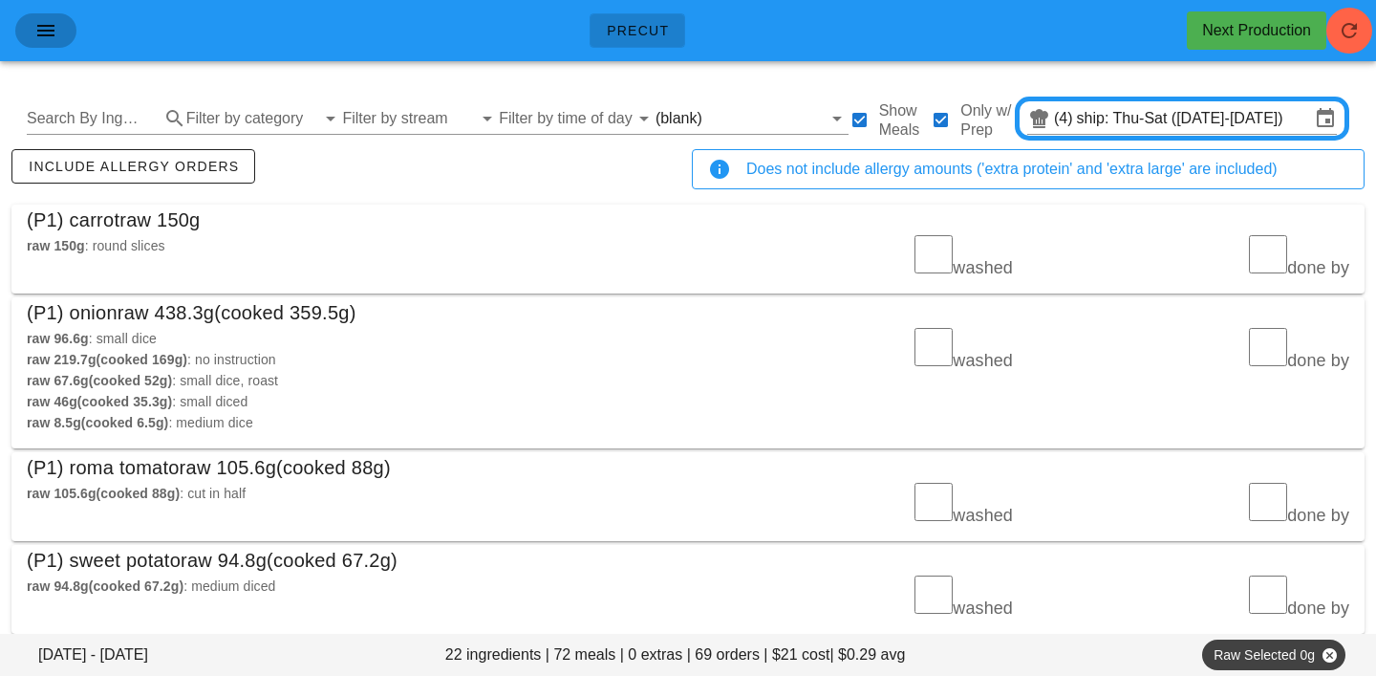
click at [41, 31] on icon "button" at bounding box center [45, 30] width 23 height 23
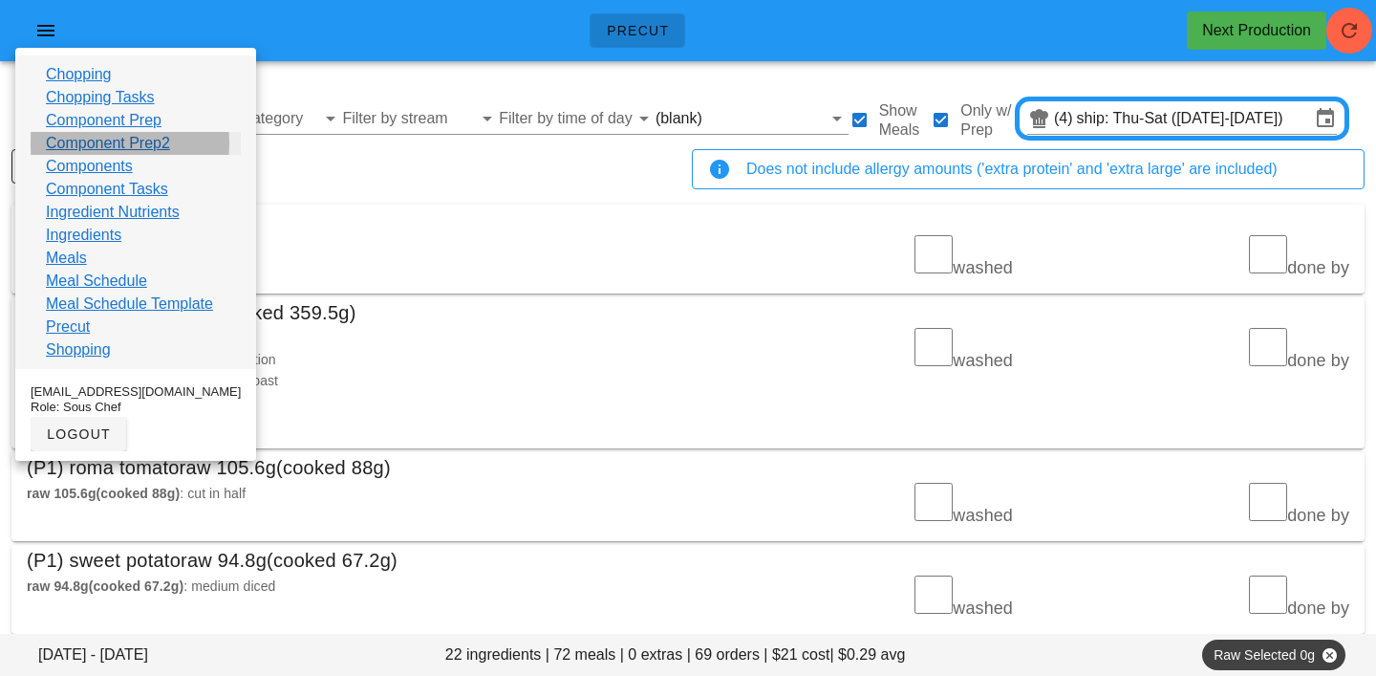
click at [70, 141] on link "Component Prep2" at bounding box center [108, 143] width 124 height 23
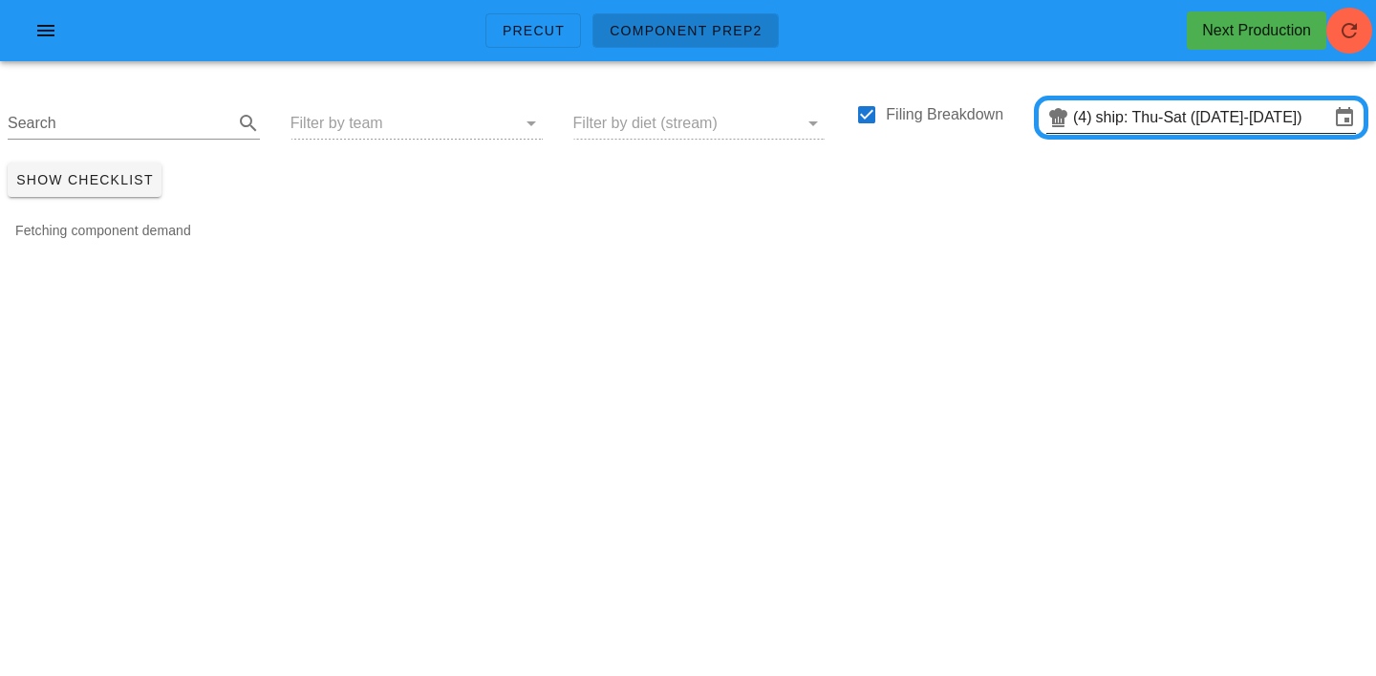
click at [1109, 98] on div "(4) ship: Thu-Sat ([DATE]-[DATE])" at bounding box center [1201, 118] width 335 height 44
click at [1114, 132] on div "(4) ship: Thu-Sat ([DATE]-[DATE])" at bounding box center [1202, 117] width 310 height 31
click at [1109, 109] on input "ship: Thu-Sat ([DATE]-[DATE])" at bounding box center [1212, 117] width 233 height 31
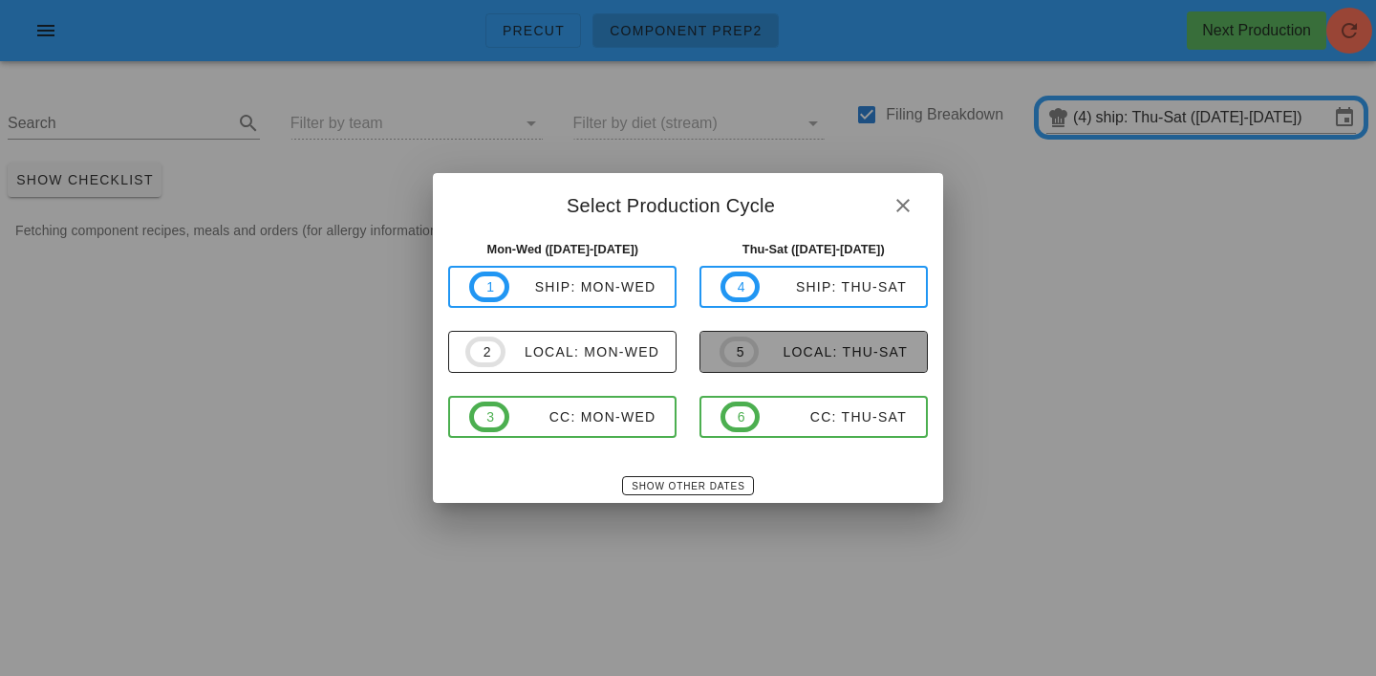
click at [766, 344] on div "local: Thu-Sat" at bounding box center [833, 351] width 149 height 15
type input "local: Thu-Sat ([DATE]-[DATE])"
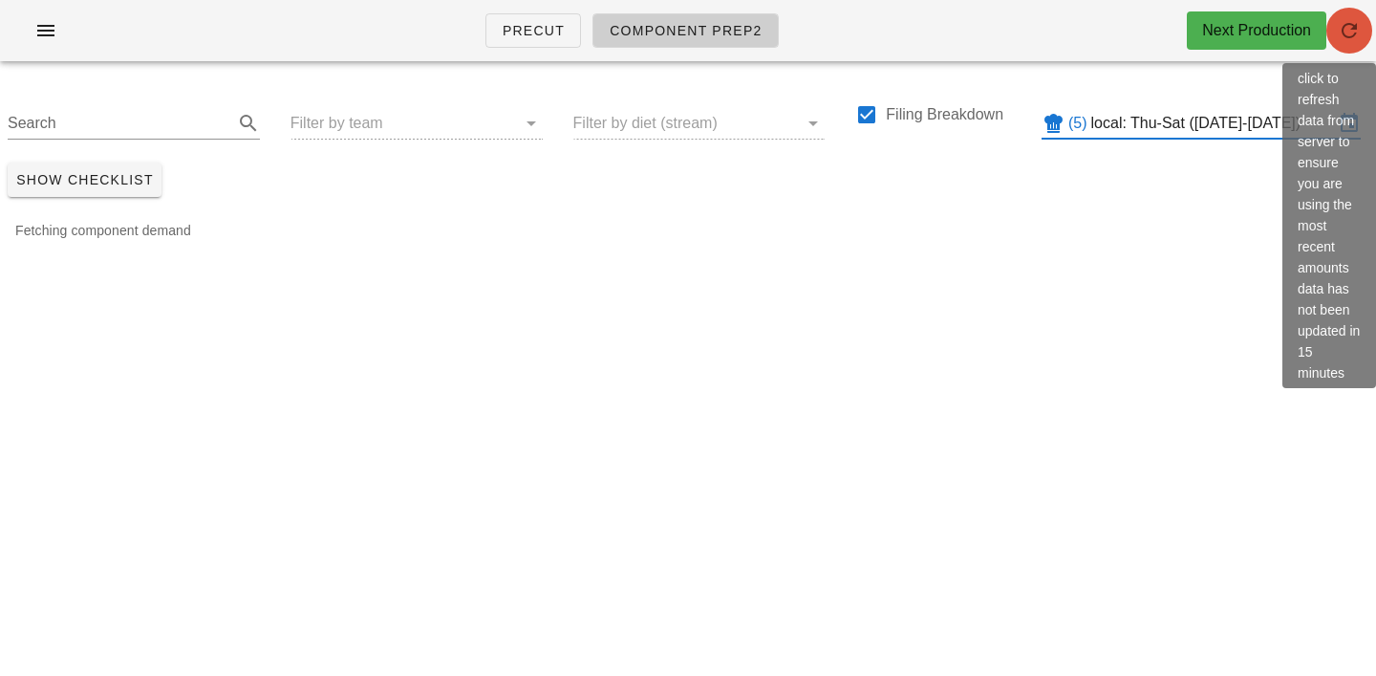
click at [1349, 38] on icon "button" at bounding box center [1349, 30] width 23 height 23
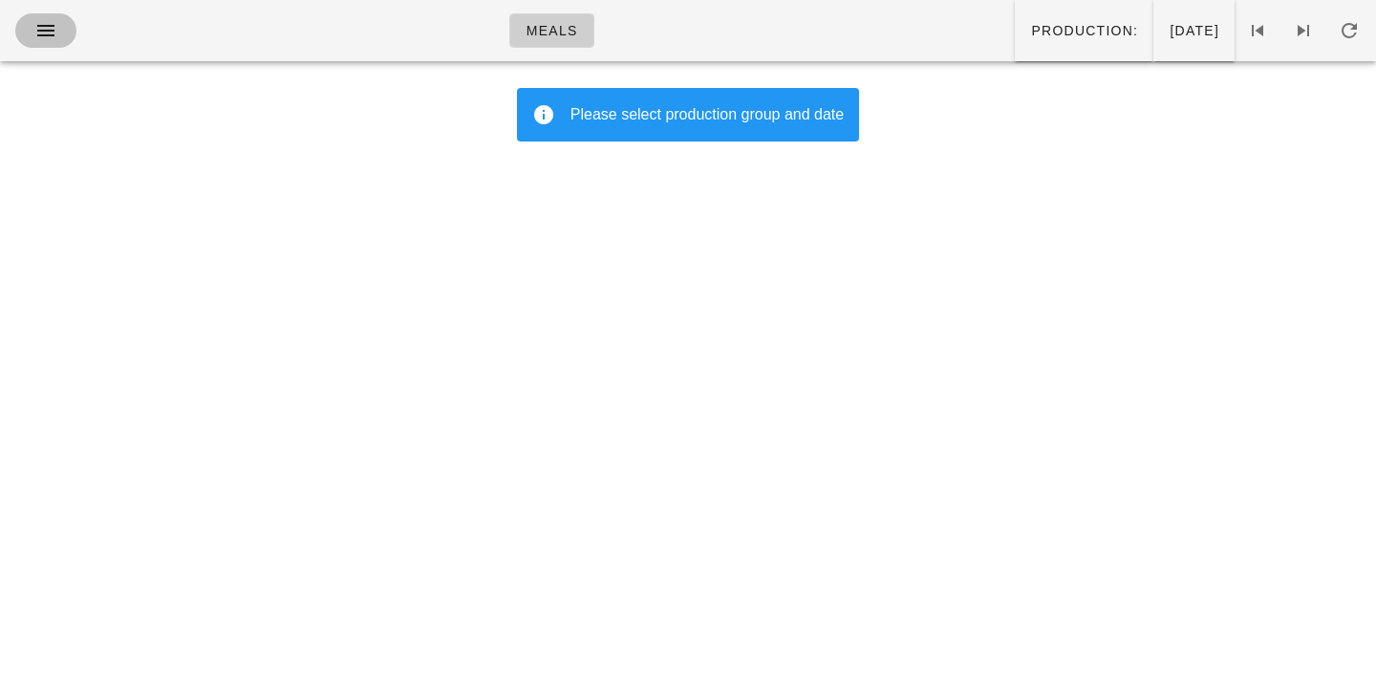
click at [41, 32] on icon "button" at bounding box center [45, 30] width 23 height 23
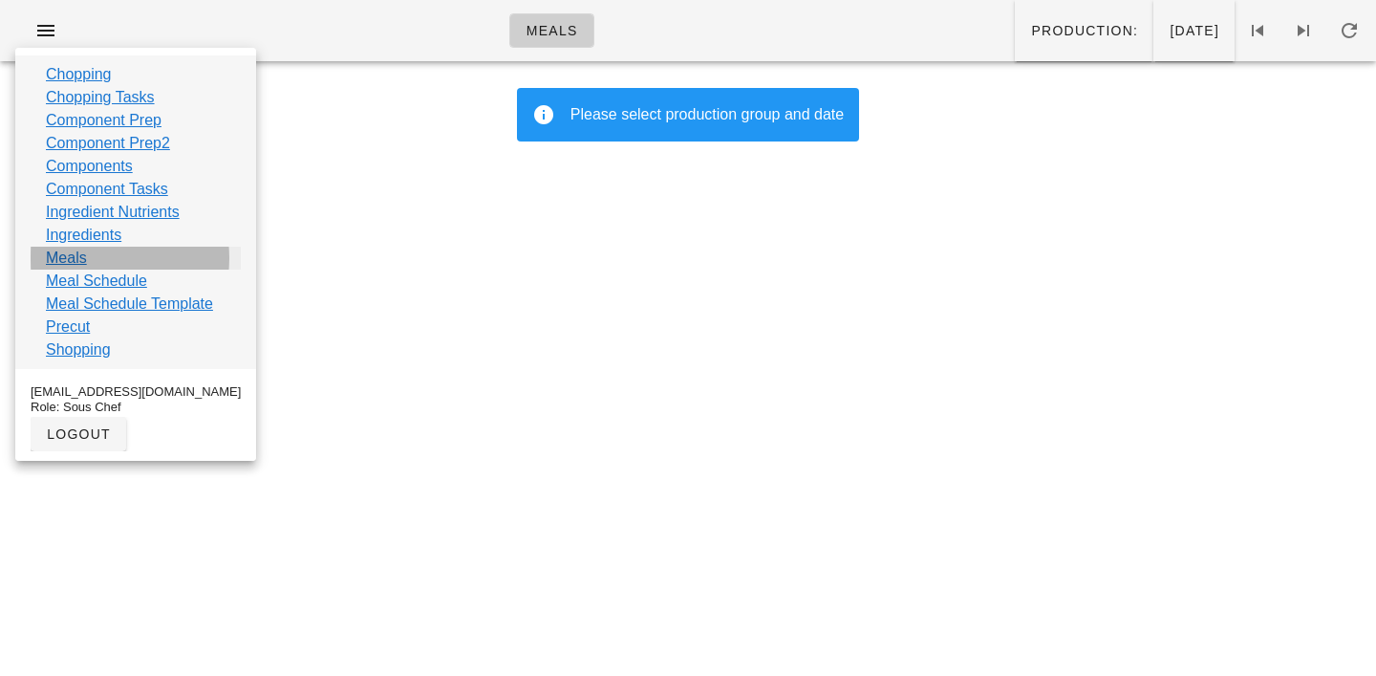
click at [70, 256] on link "Meals" at bounding box center [66, 258] width 41 height 23
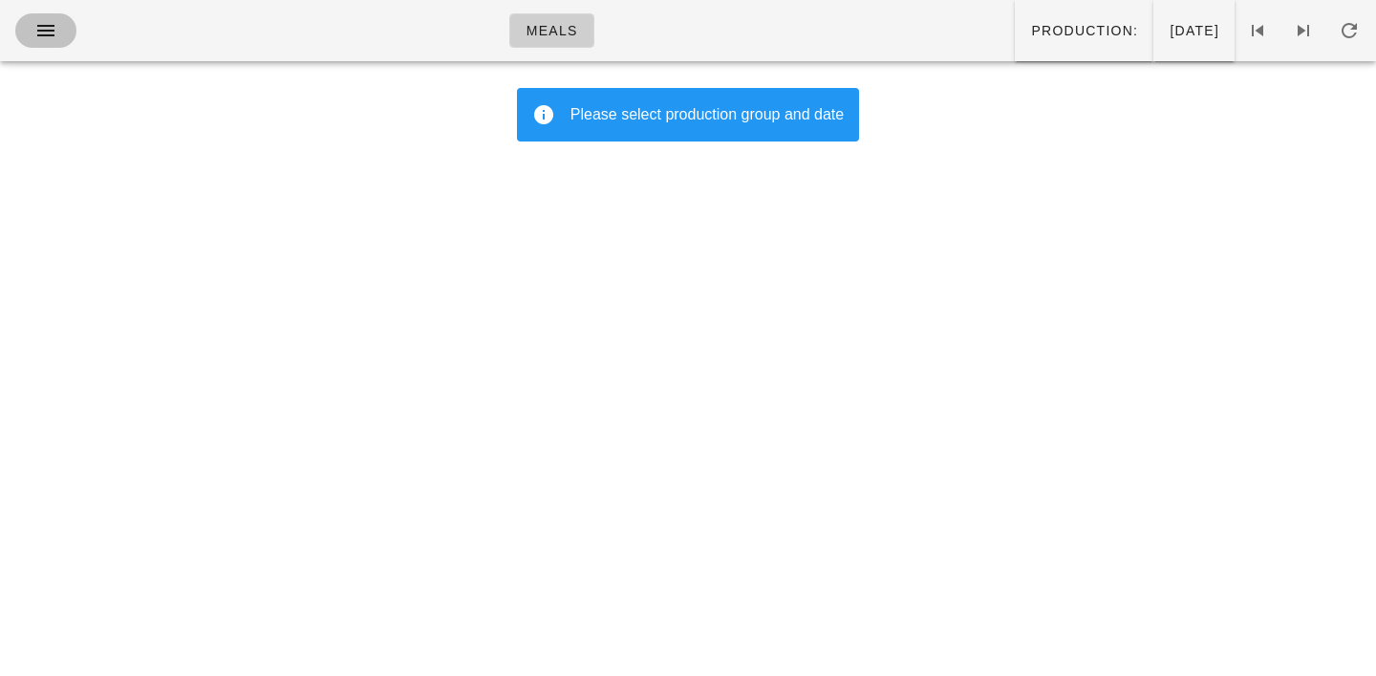
click at [45, 30] on icon "button" at bounding box center [45, 30] width 23 height 23
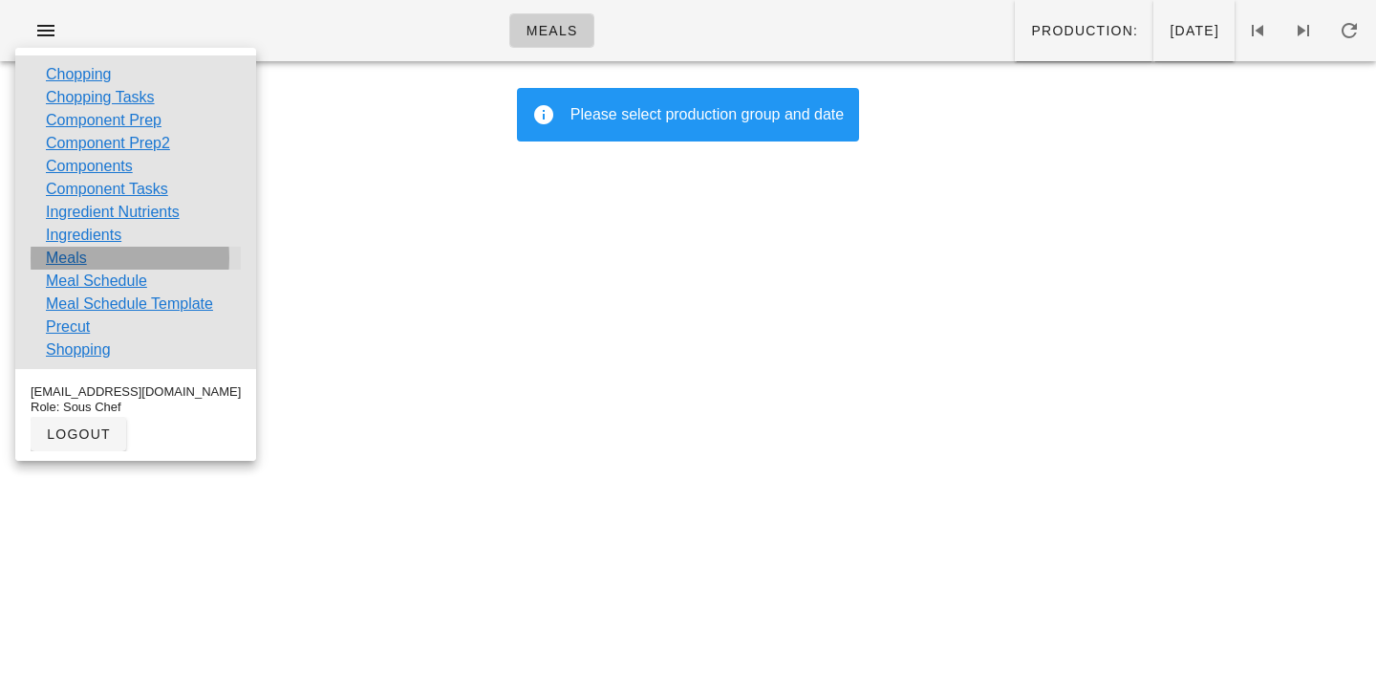
click at [68, 262] on link "Meals" at bounding box center [66, 258] width 41 height 23
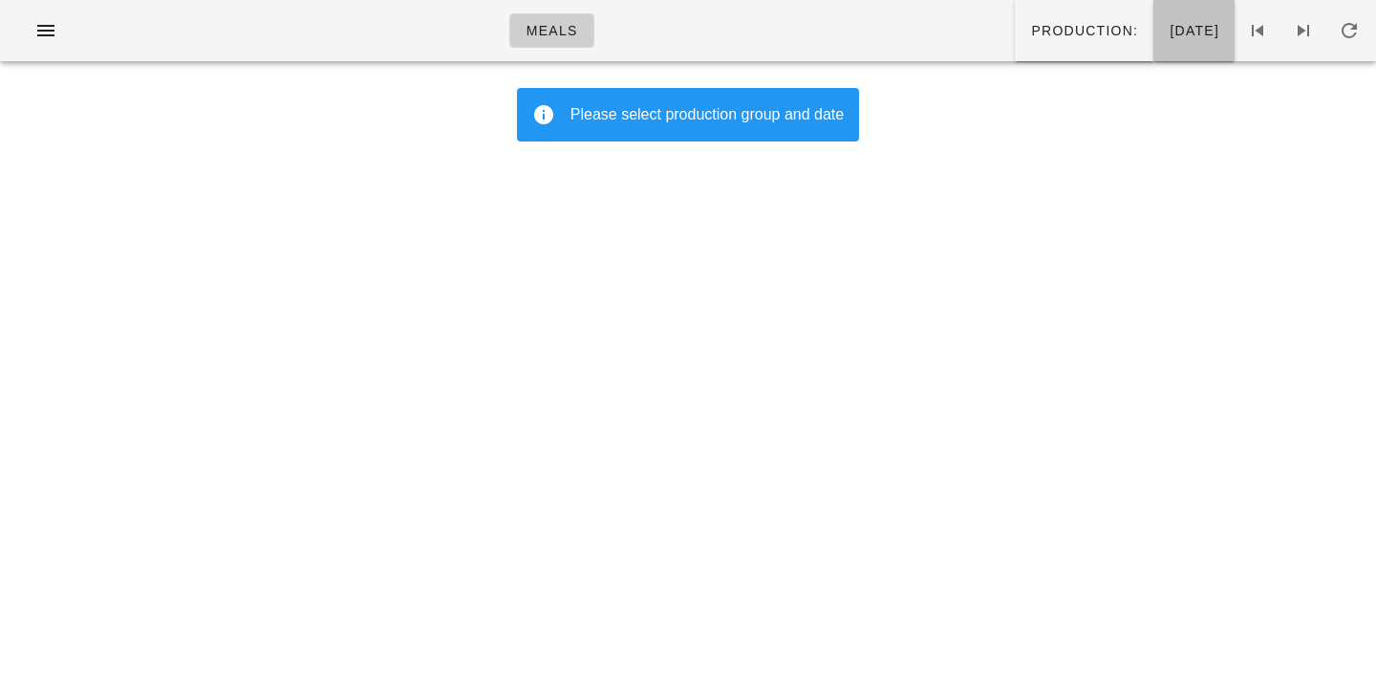
click at [1169, 24] on span "Sunday Aug 24" at bounding box center [1194, 30] width 51 height 15
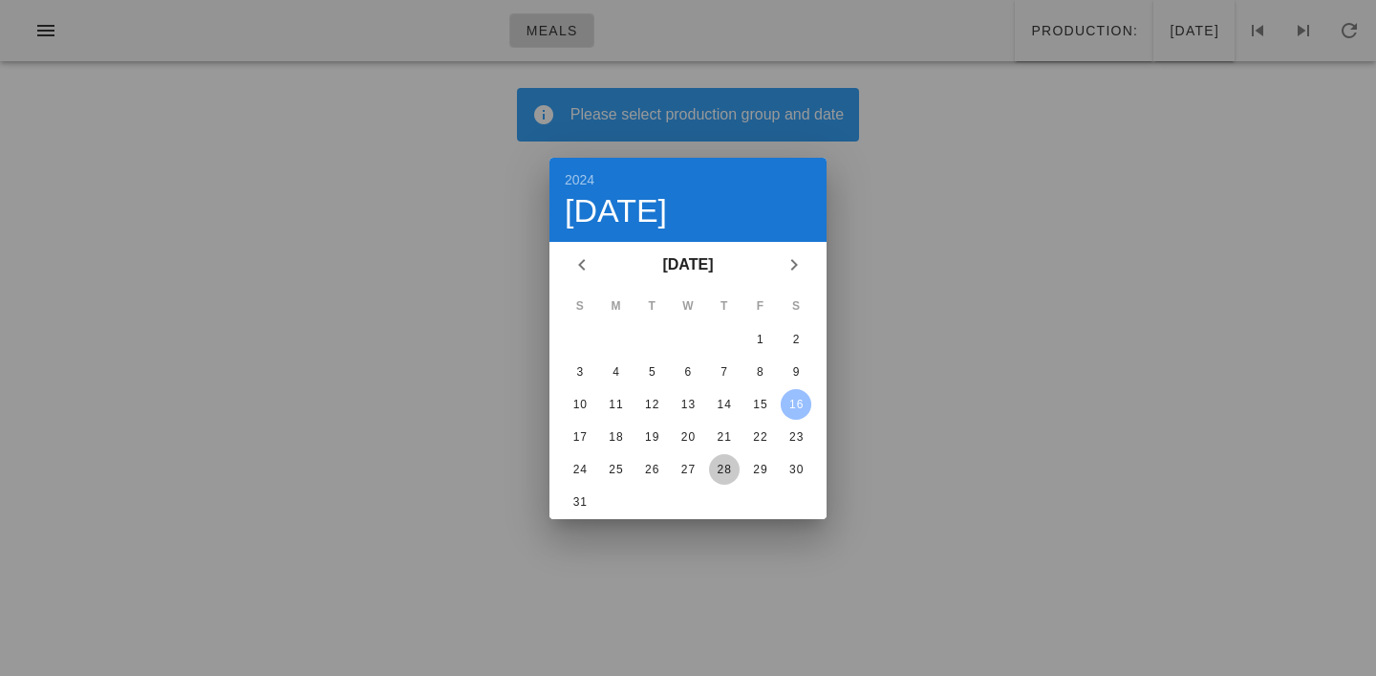
click at [717, 466] on div "28" at bounding box center [724, 469] width 31 height 13
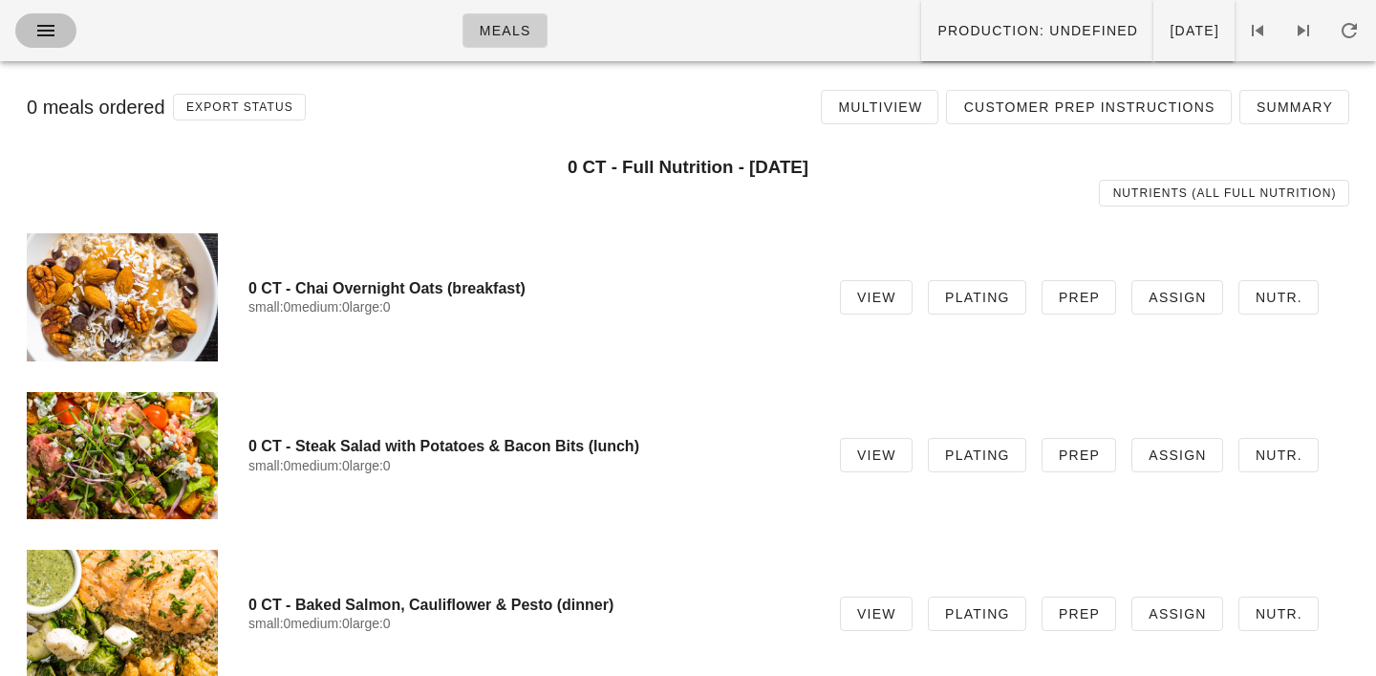
click at [38, 39] on icon "button" at bounding box center [45, 30] width 23 height 23
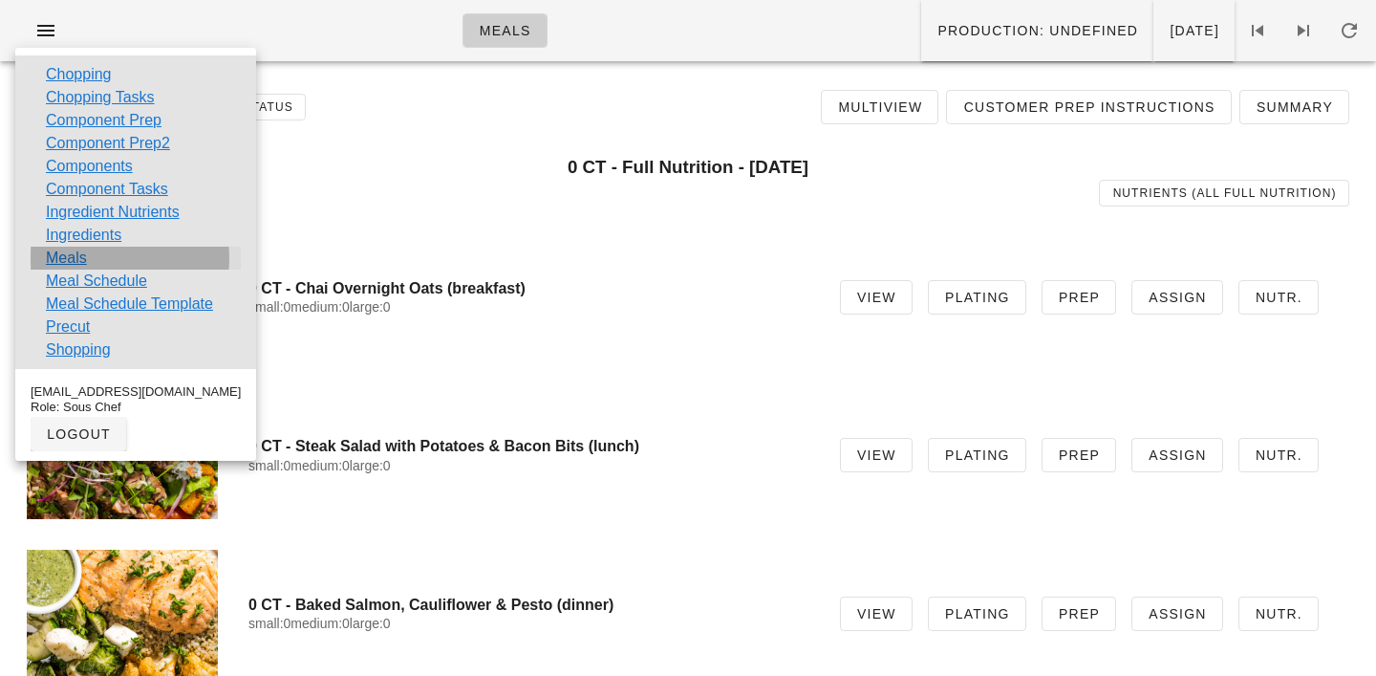
click at [62, 256] on link "Meals" at bounding box center [66, 258] width 41 height 23
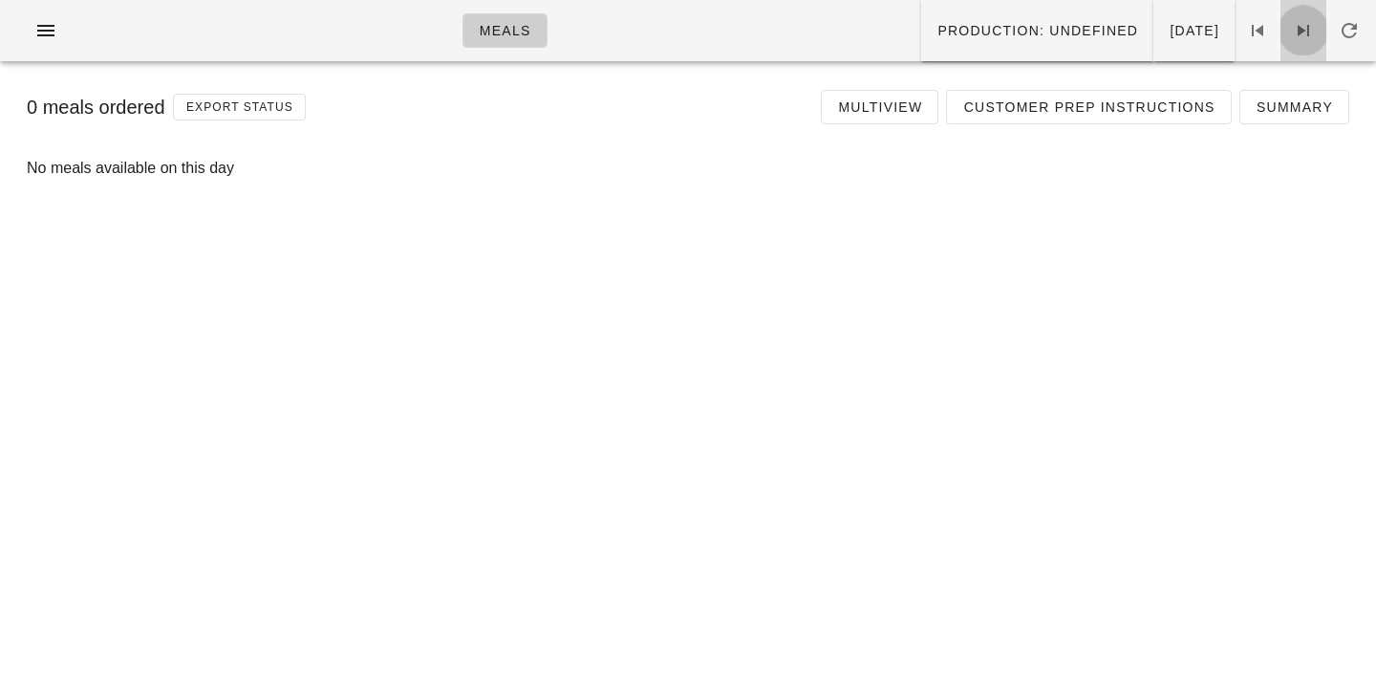
click at [1305, 32] on icon at bounding box center [1303, 30] width 23 height 23
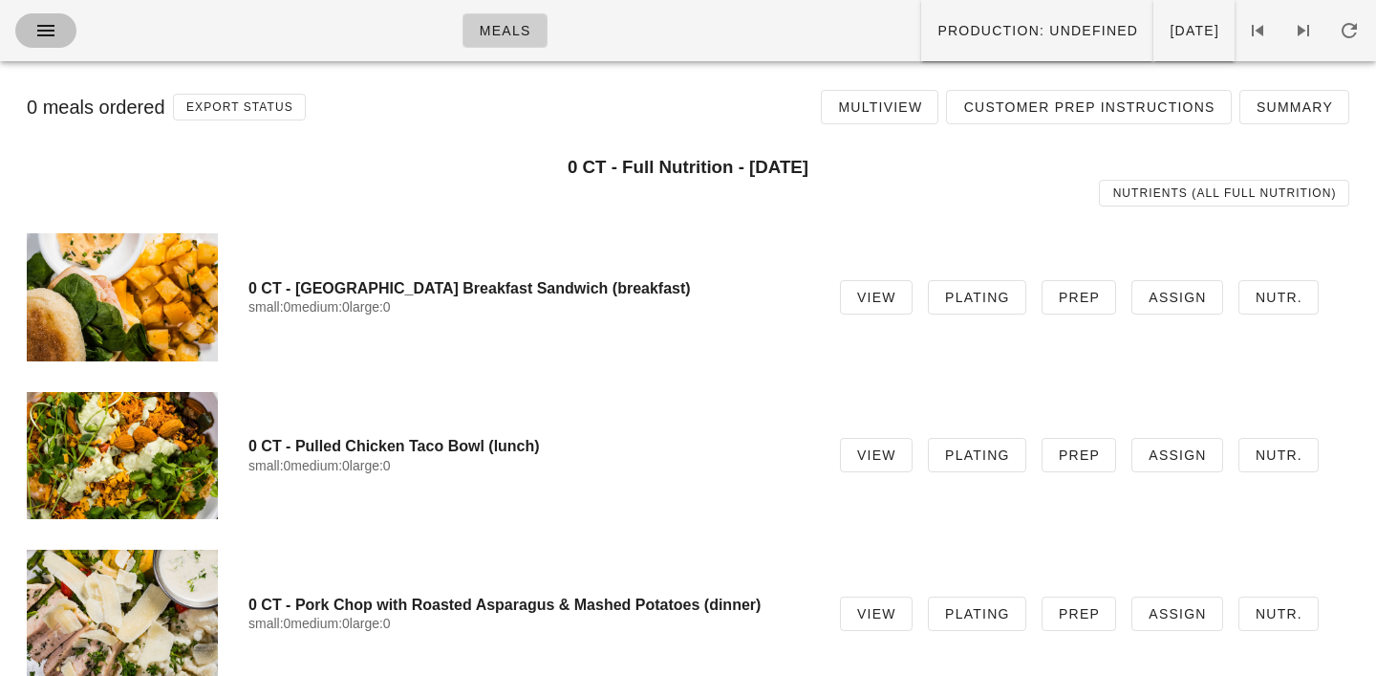
click at [34, 32] on icon "button" at bounding box center [45, 30] width 23 height 23
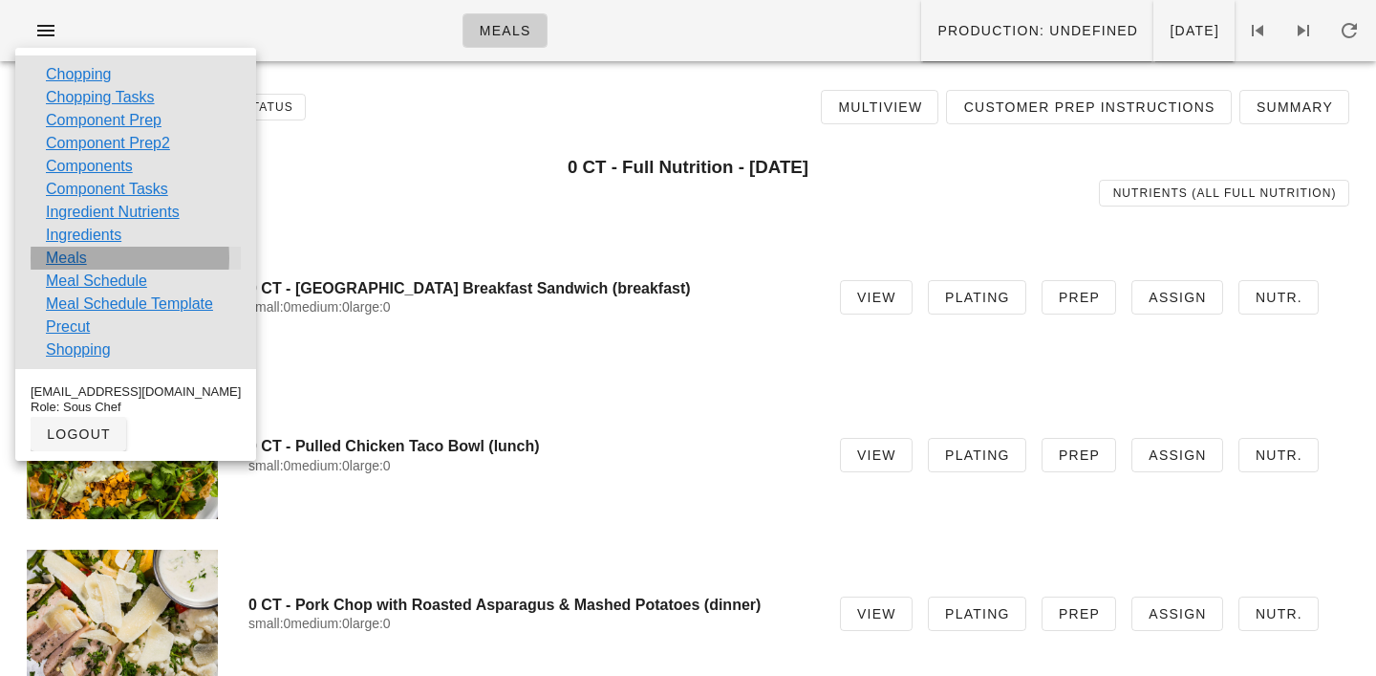
click at [63, 262] on link "Meals" at bounding box center [66, 258] width 41 height 23
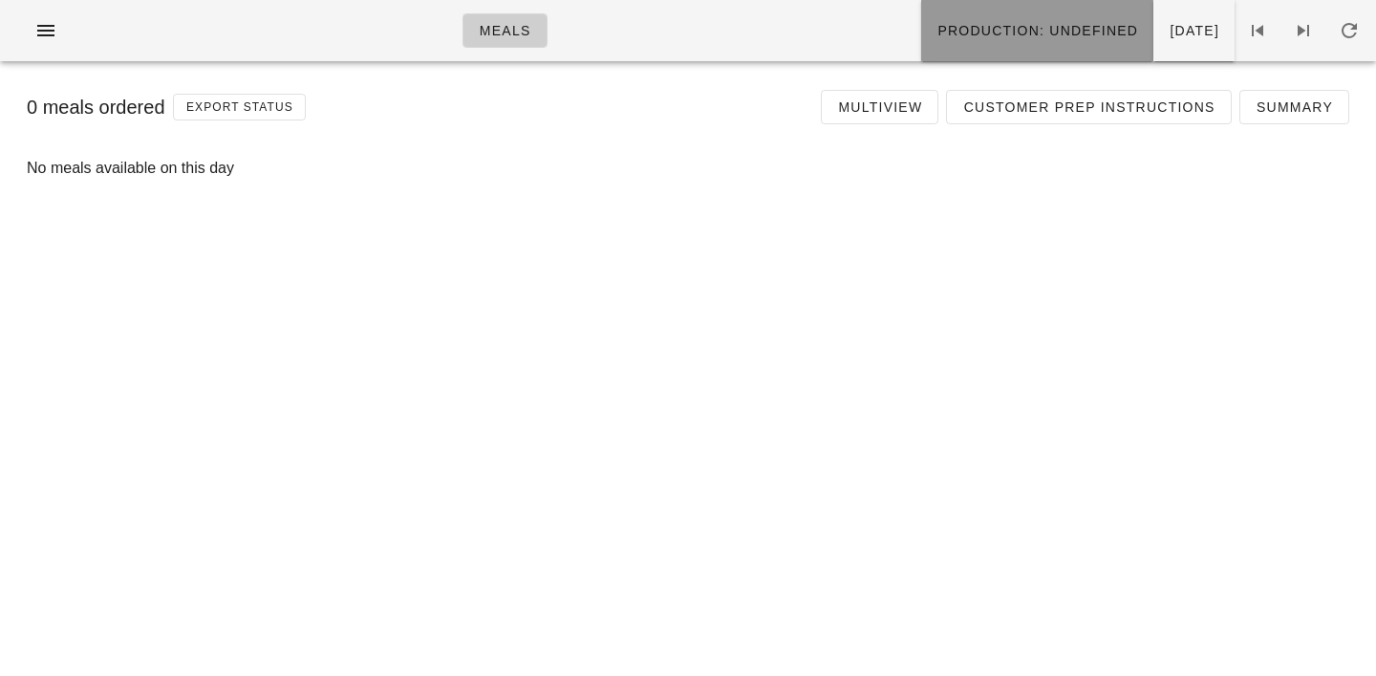
click at [937, 32] on span "Production: undefined" at bounding box center [1038, 30] width 202 height 15
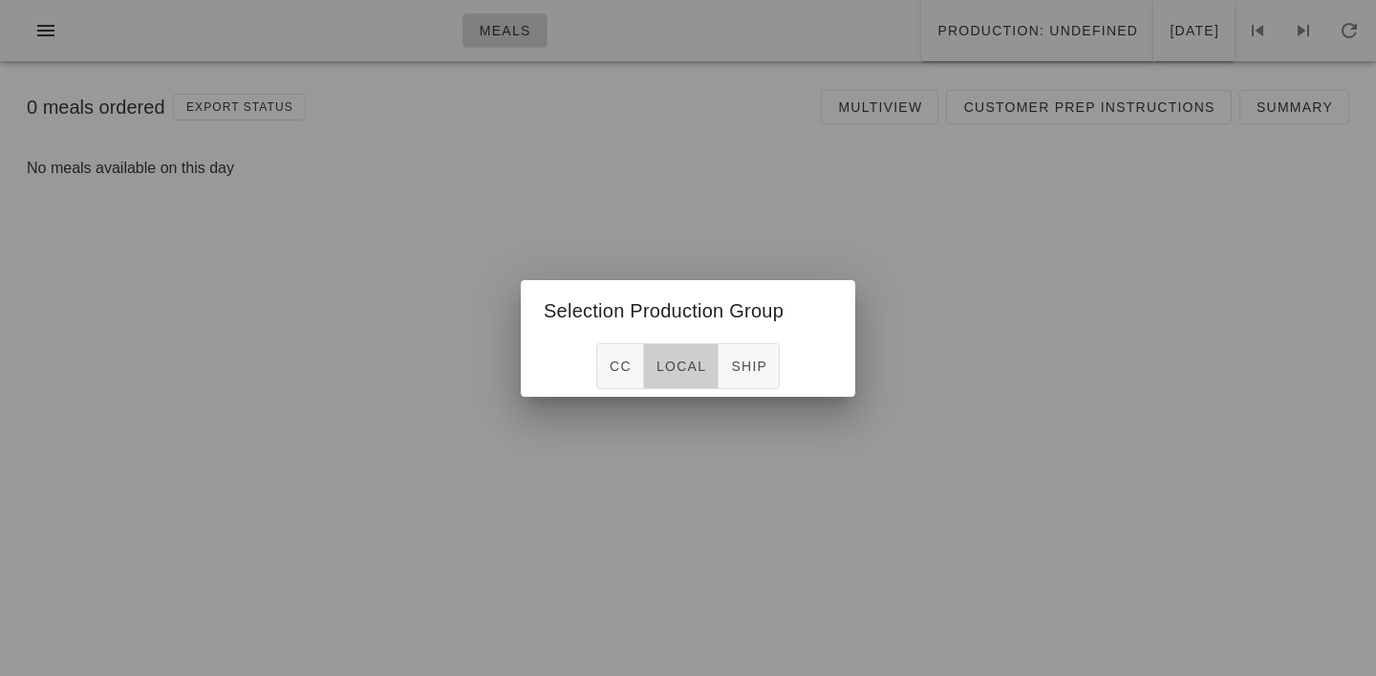
click at [696, 370] on span "local" at bounding box center [681, 365] width 51 height 15
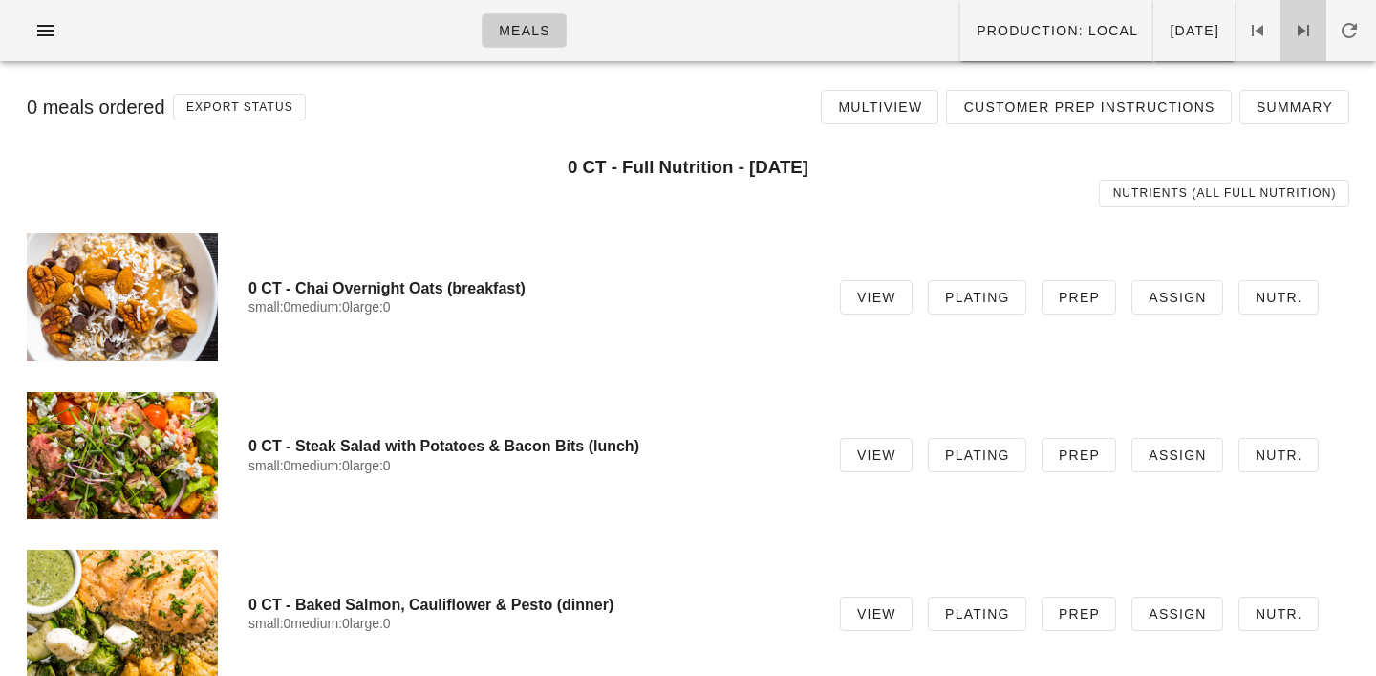
click at [1312, 19] on icon at bounding box center [1303, 30] width 23 height 23
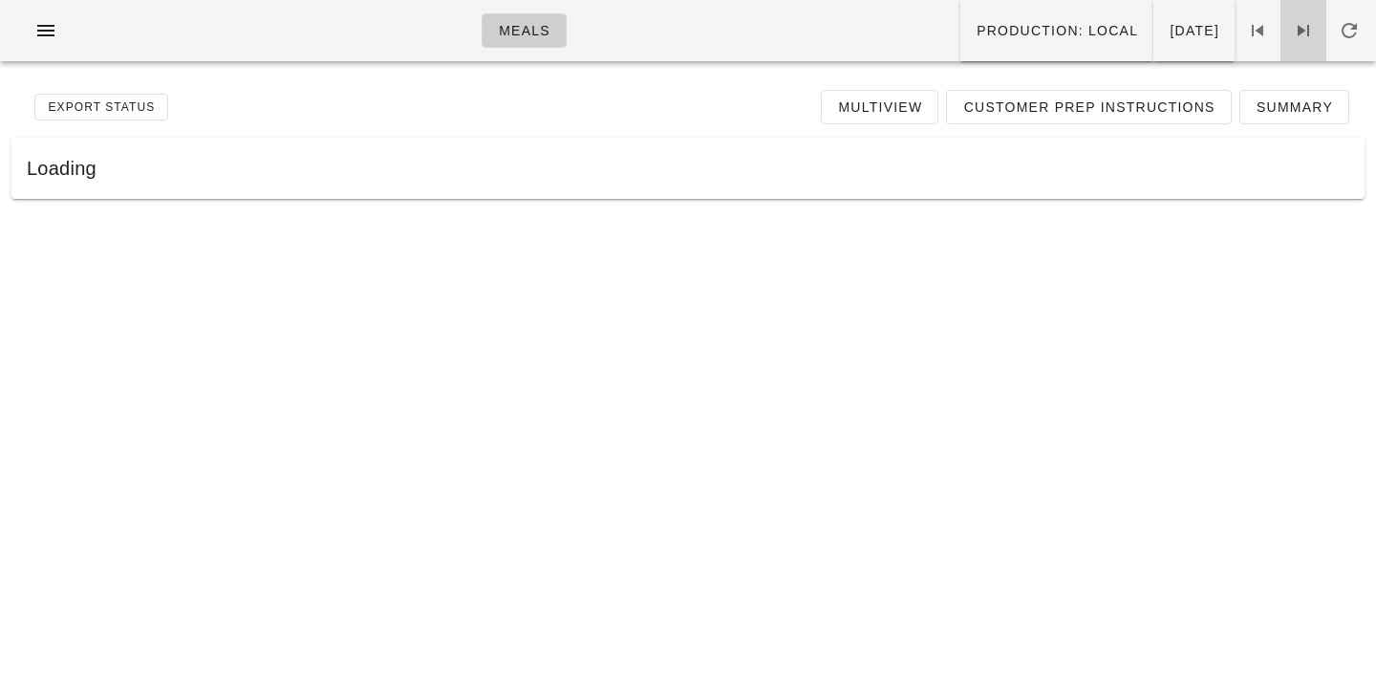
click at [1312, 19] on icon at bounding box center [1303, 30] width 23 height 23
click at [40, 23] on icon "button" at bounding box center [45, 30] width 23 height 23
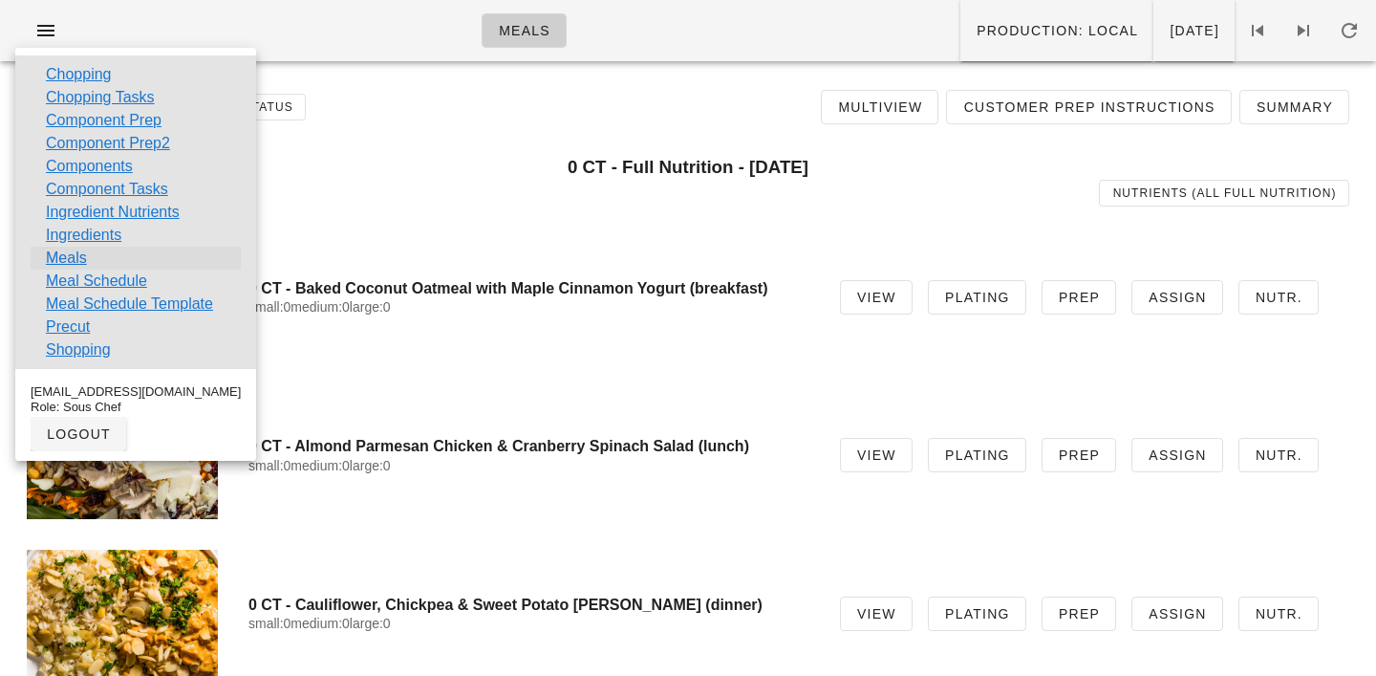
click at [60, 256] on link "Meals" at bounding box center [66, 258] width 41 height 23
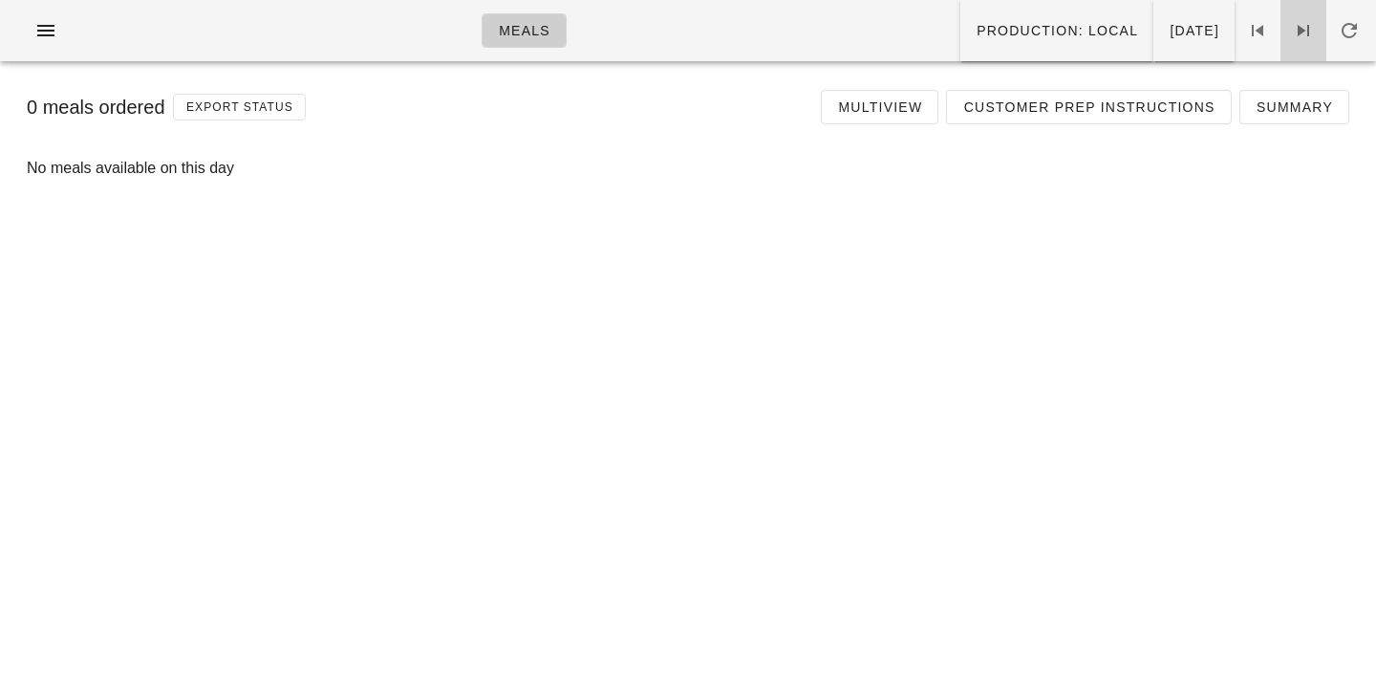
click at [1303, 32] on icon at bounding box center [1303, 30] width 23 height 23
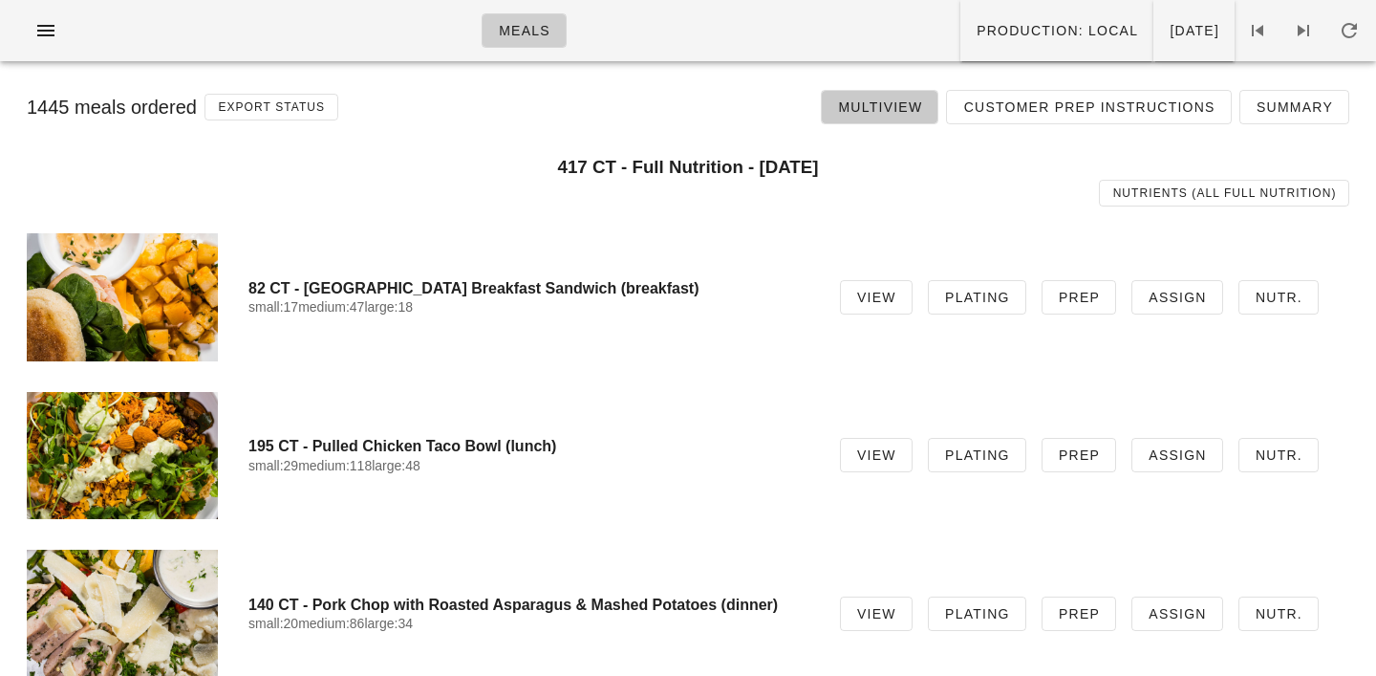
click at [886, 112] on span "Multiview" at bounding box center [879, 106] width 85 height 15
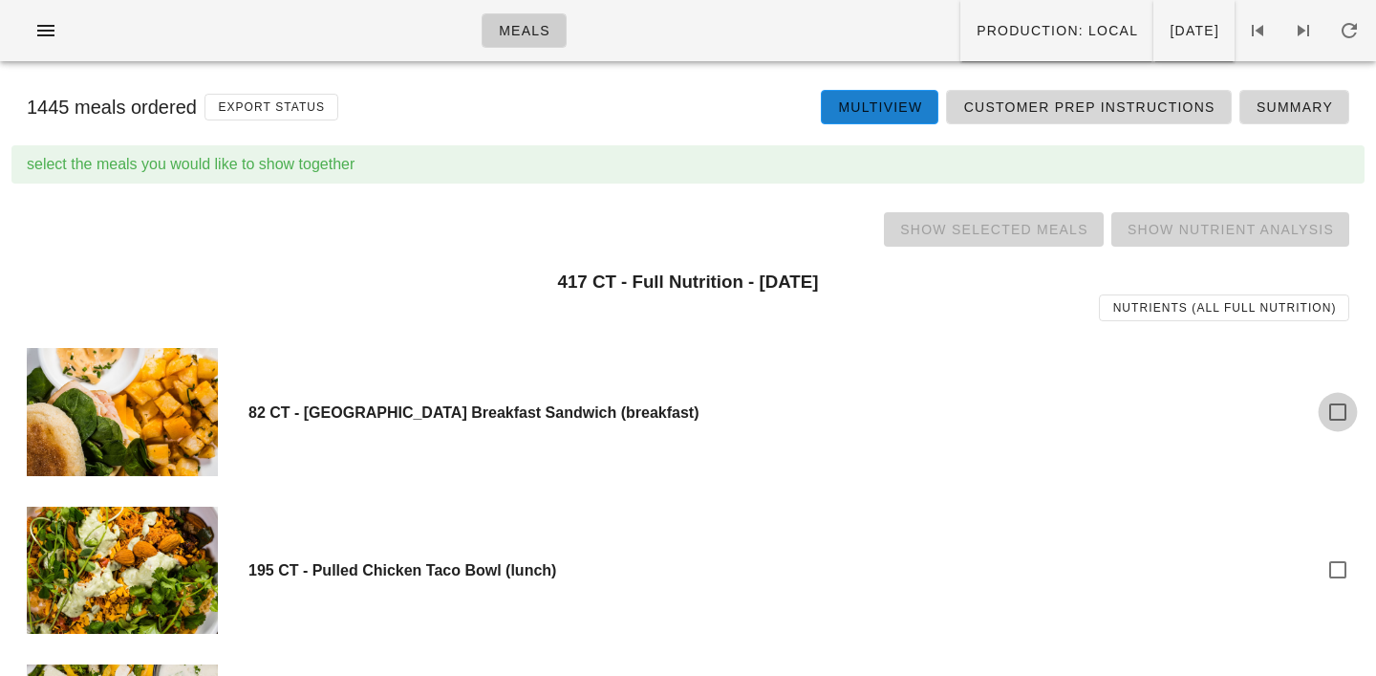
click at [1350, 422] on div at bounding box center [1338, 412] width 32 height 32
checkbox input "true"
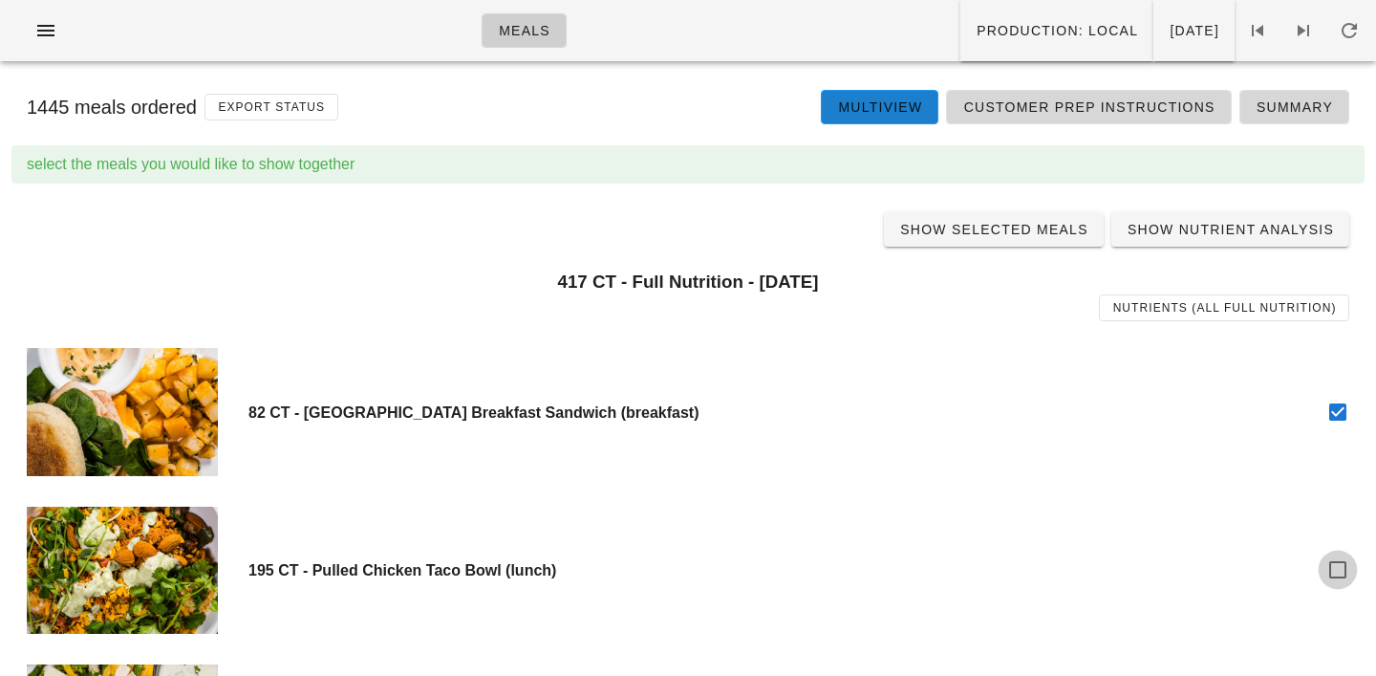
click at [1338, 577] on div at bounding box center [1338, 569] width 32 height 32
checkbox input "true"
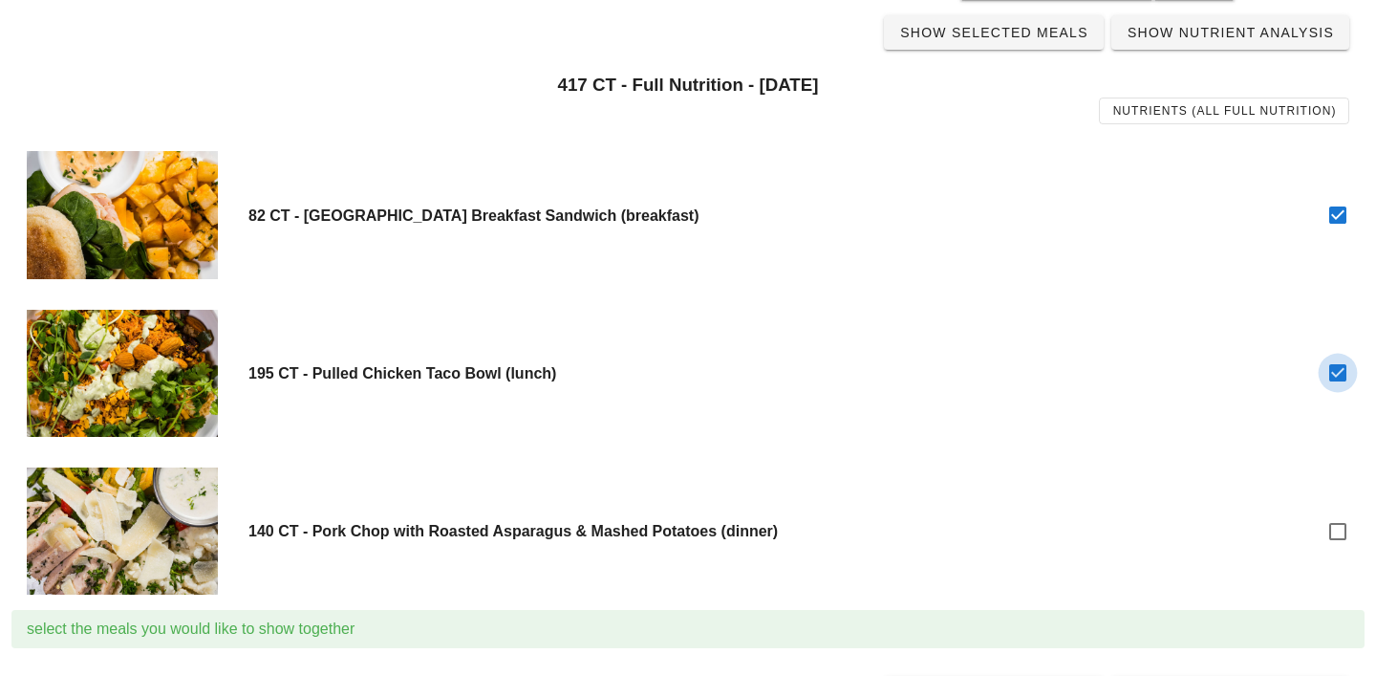
scroll to position [232, 0]
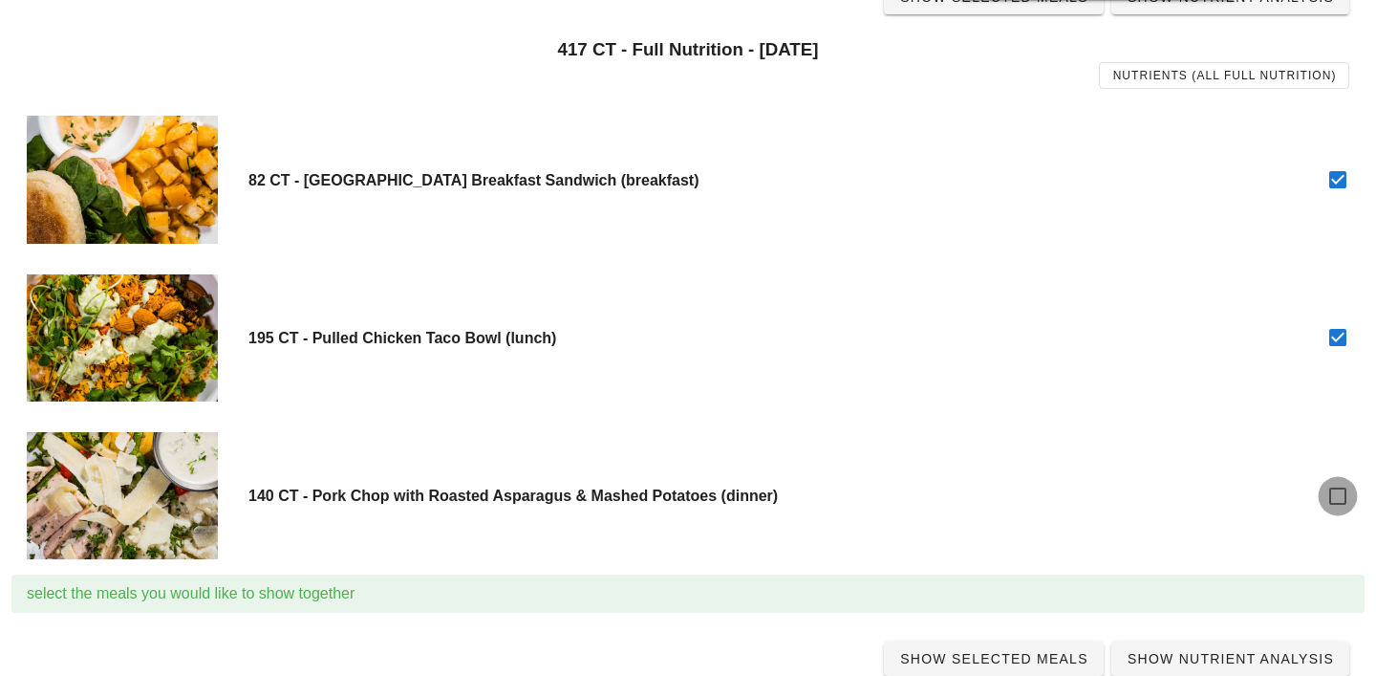
click at [1336, 499] on div at bounding box center [1338, 496] width 32 height 32
checkbox input "true"
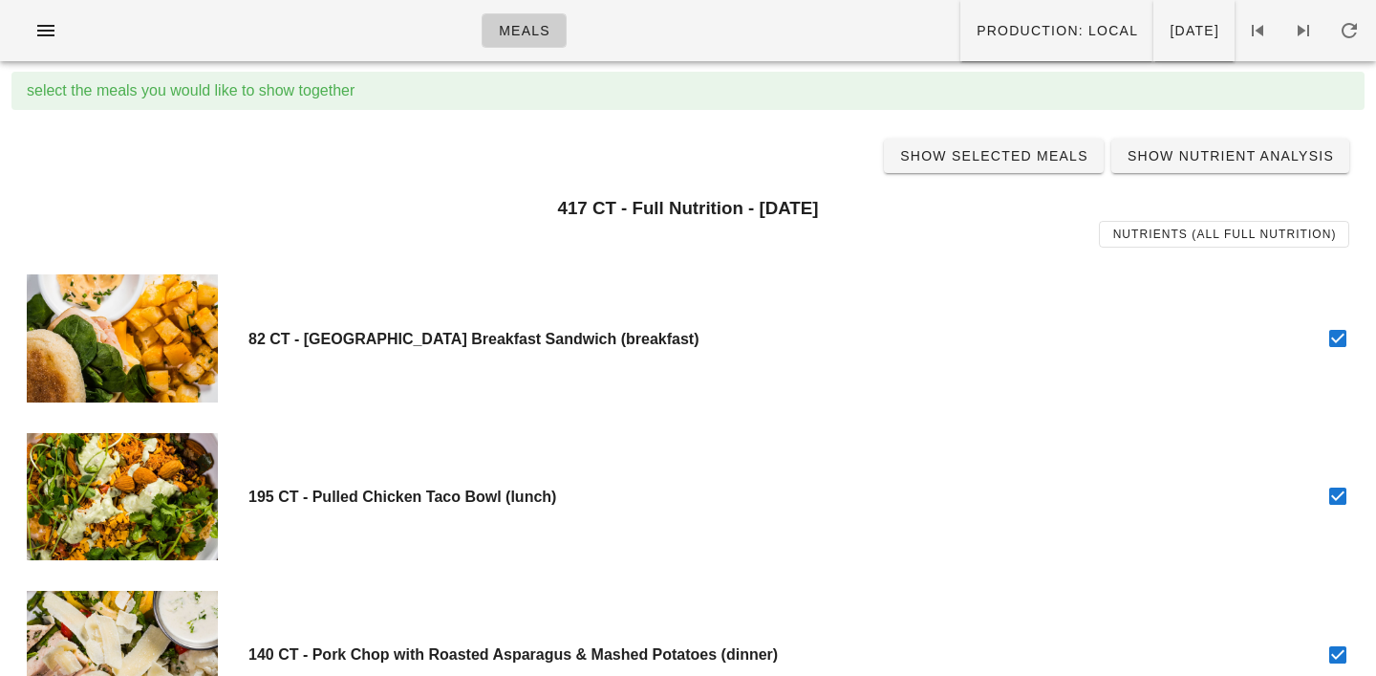
scroll to position [11, 0]
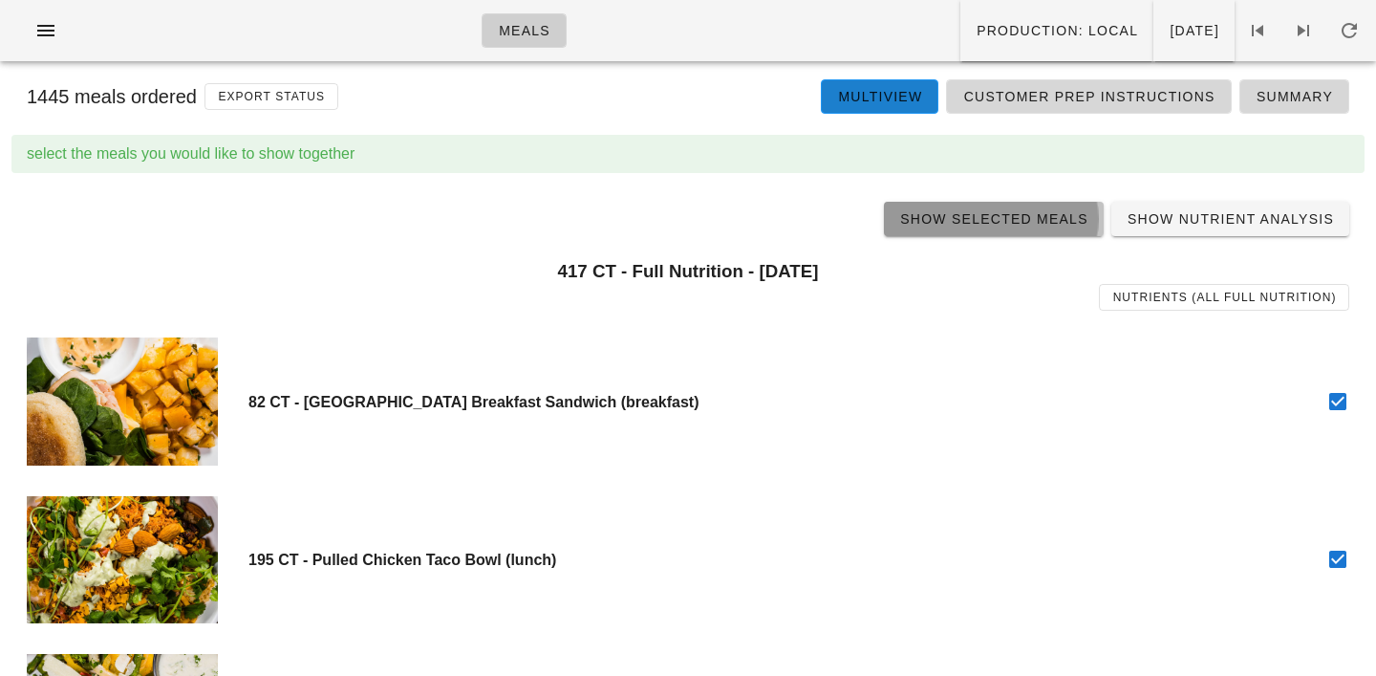
click at [996, 214] on span "Show Selected Meals" at bounding box center [993, 218] width 189 height 15
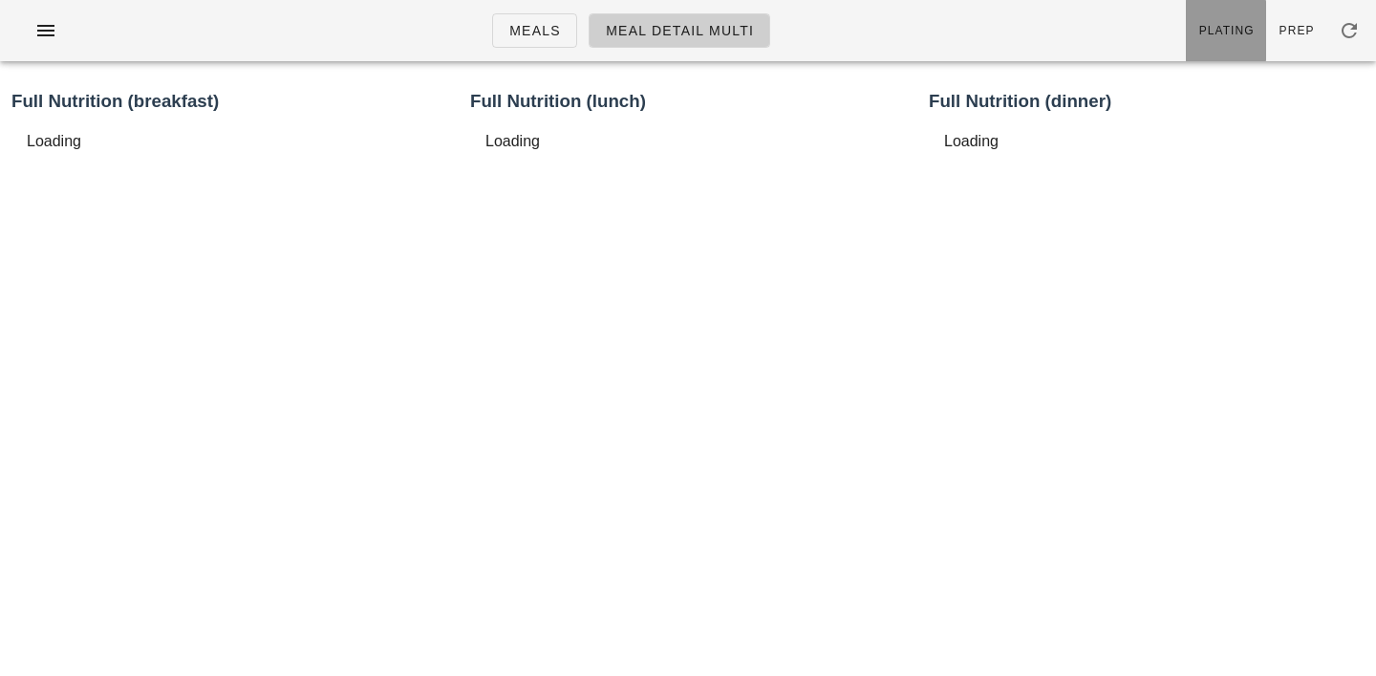
click at [1224, 47] on link "Plating" at bounding box center [1226, 30] width 80 height 61
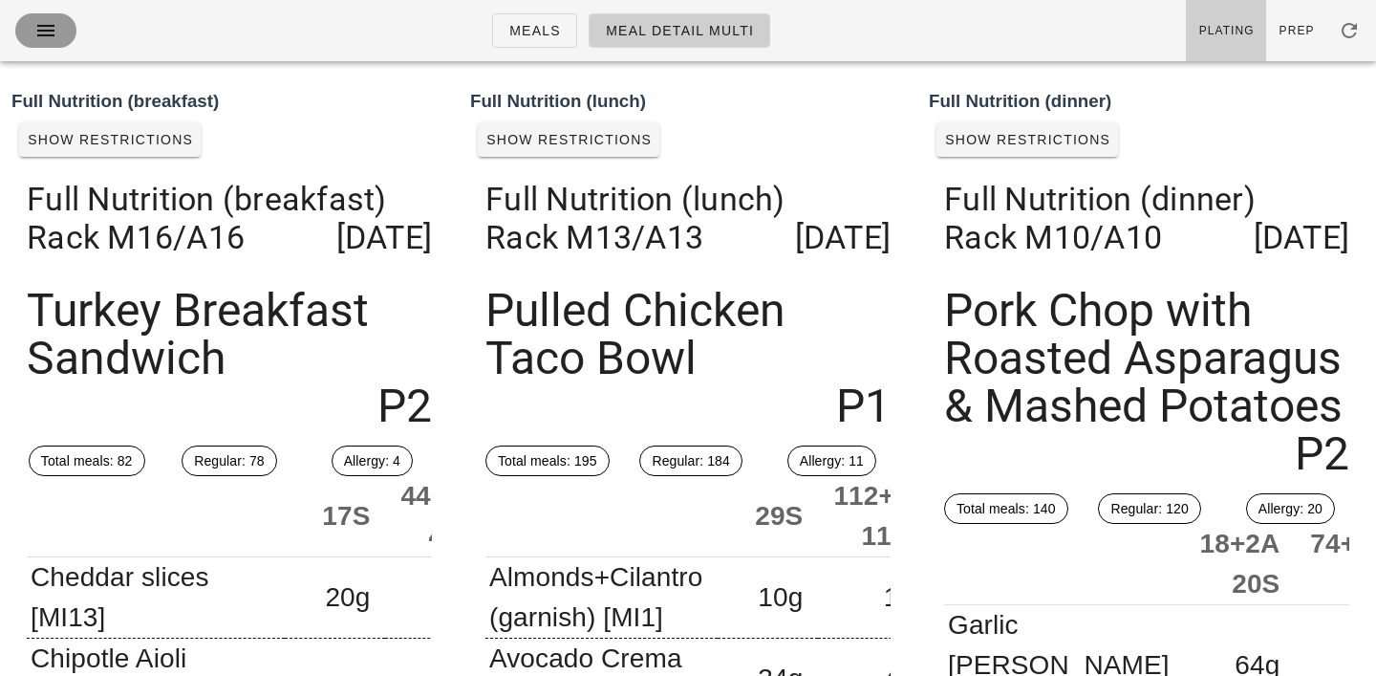
click at [39, 32] on icon "button" at bounding box center [45, 30] width 23 height 23
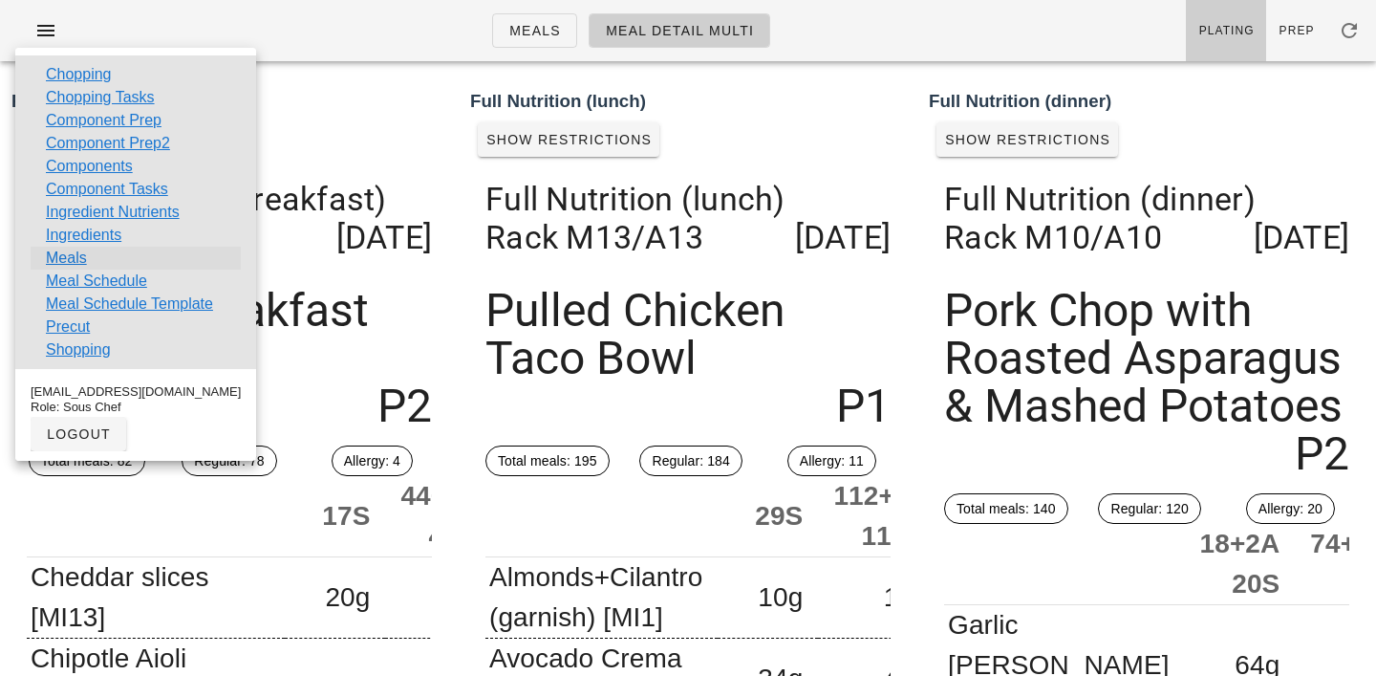
click at [69, 250] on link "Meals" at bounding box center [66, 258] width 41 height 23
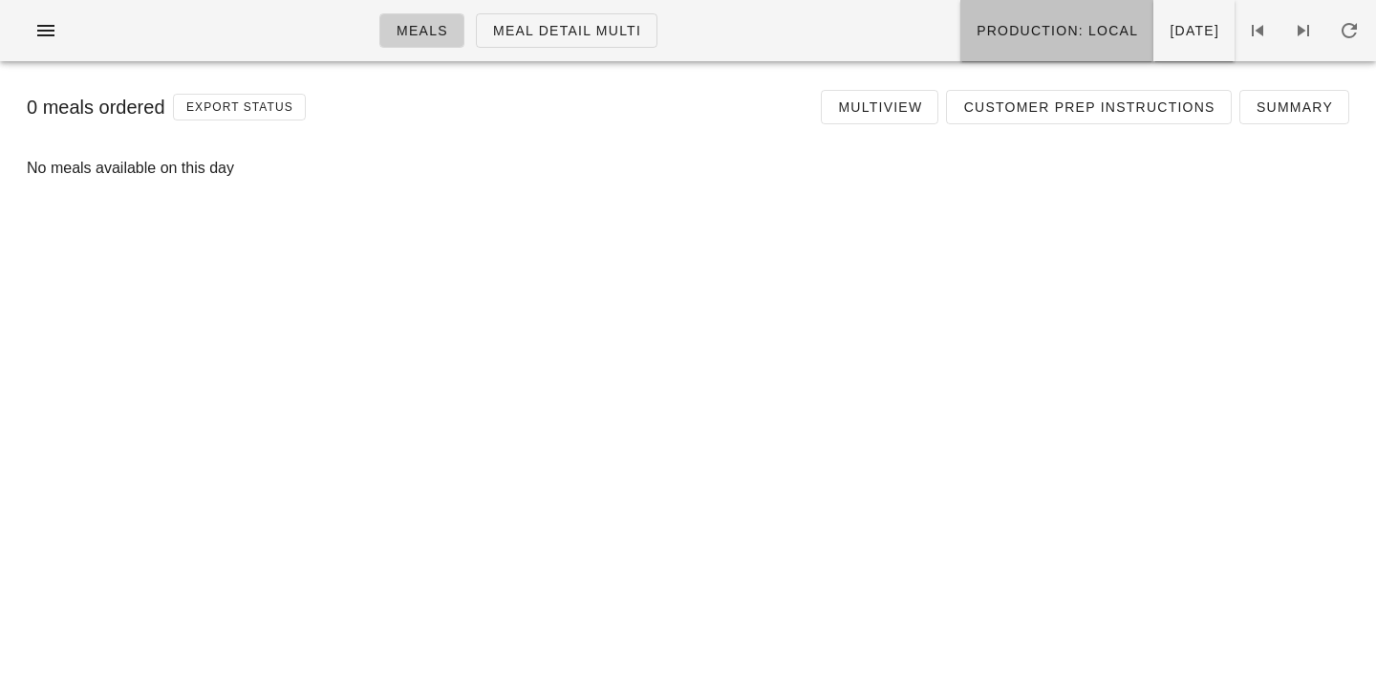
click at [1027, 31] on span "Production: local" at bounding box center [1057, 30] width 162 height 15
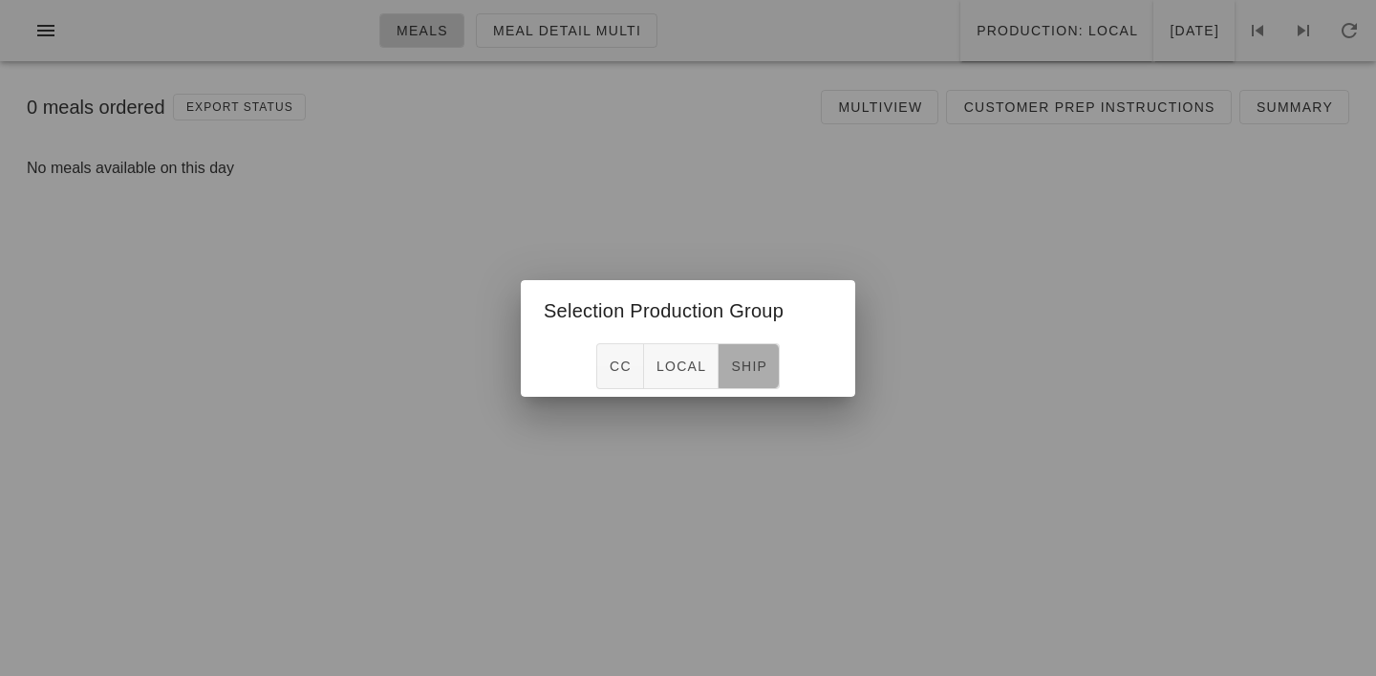
click at [752, 364] on span "ship" at bounding box center [748, 365] width 37 height 15
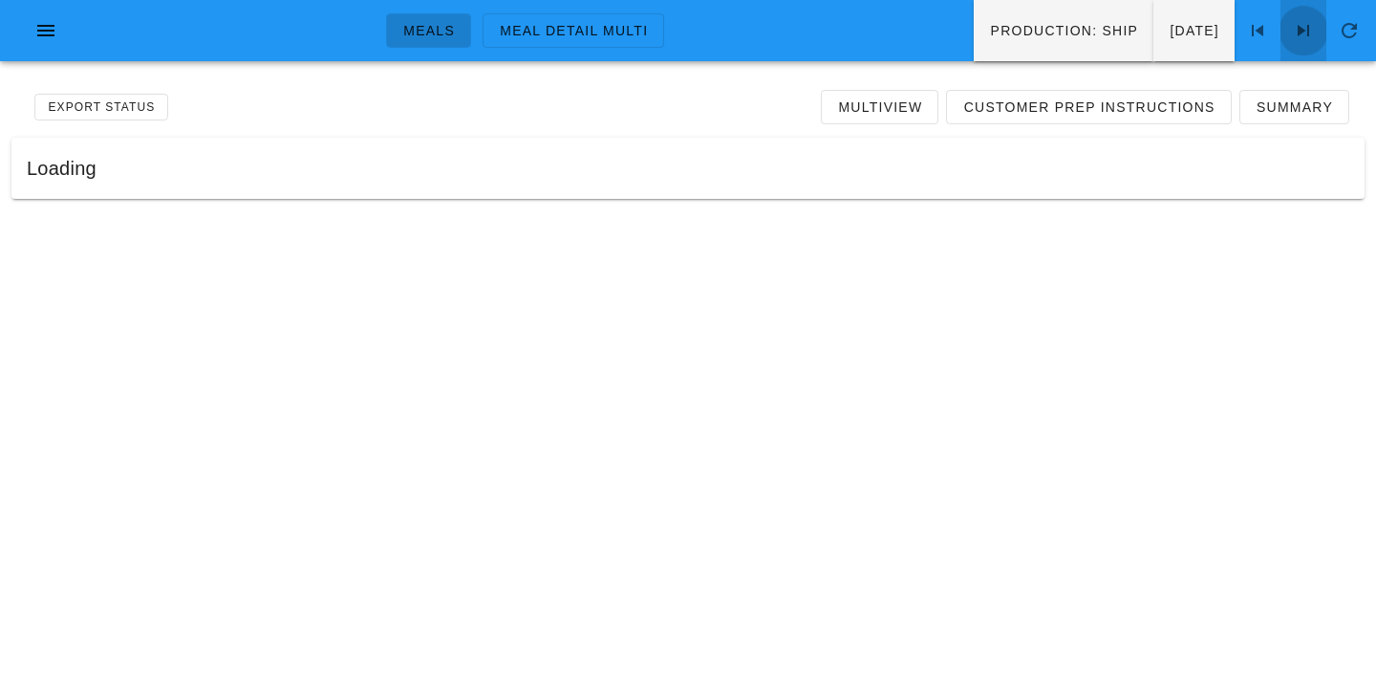
click at [1311, 22] on icon at bounding box center [1303, 30] width 23 height 23
